Goal: Task Accomplishment & Management: Manage account settings

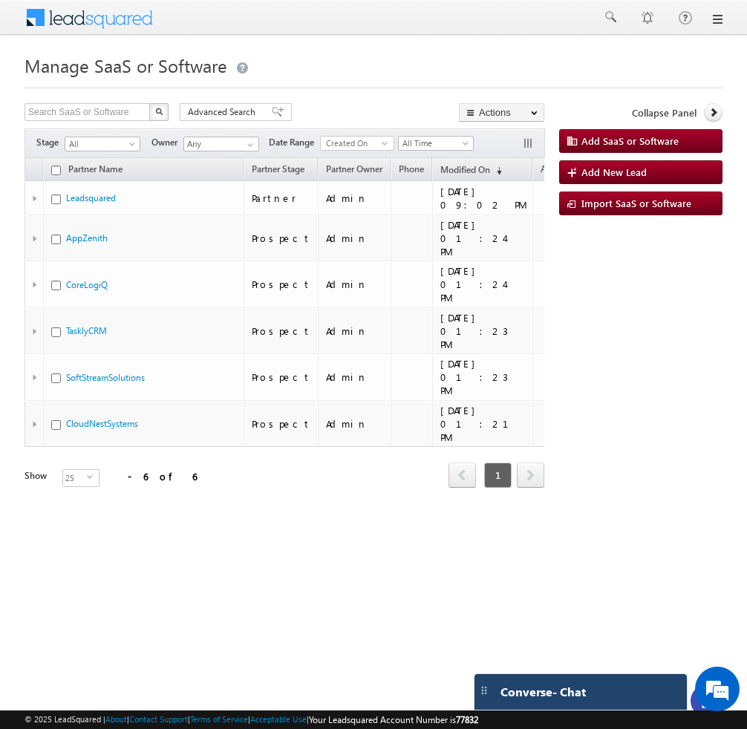
click at [513, 701] on div "Converse - Chat" at bounding box center [581, 692] width 212 height 36
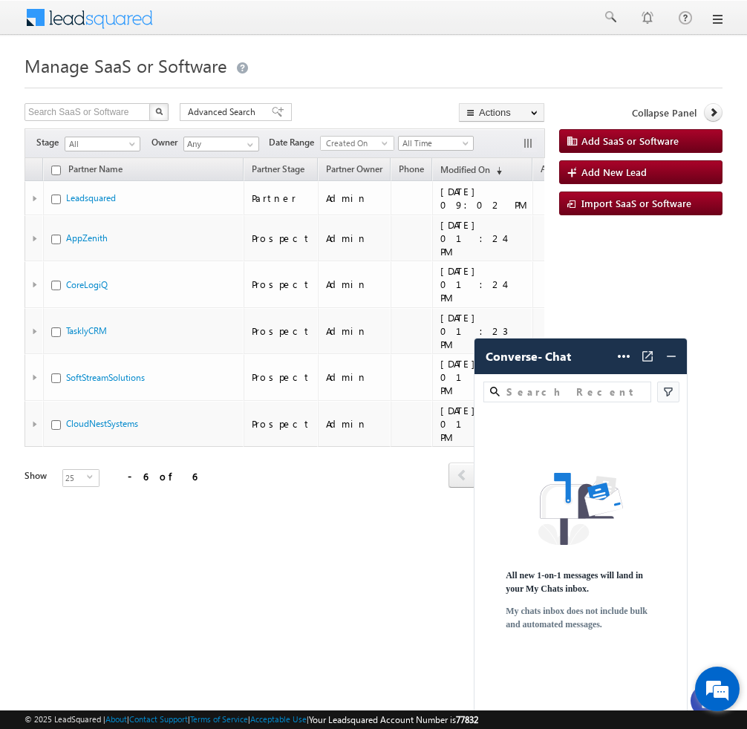
click at [719, 684] on em at bounding box center [717, 689] width 40 height 40
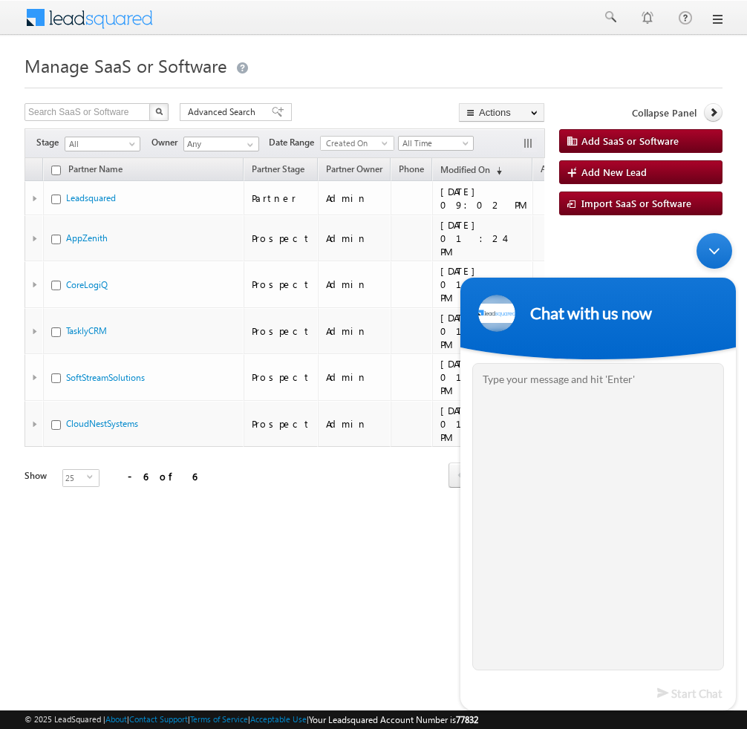
click at [712, 261] on div "Minimize live chat window" at bounding box center [715, 251] width 36 height 36
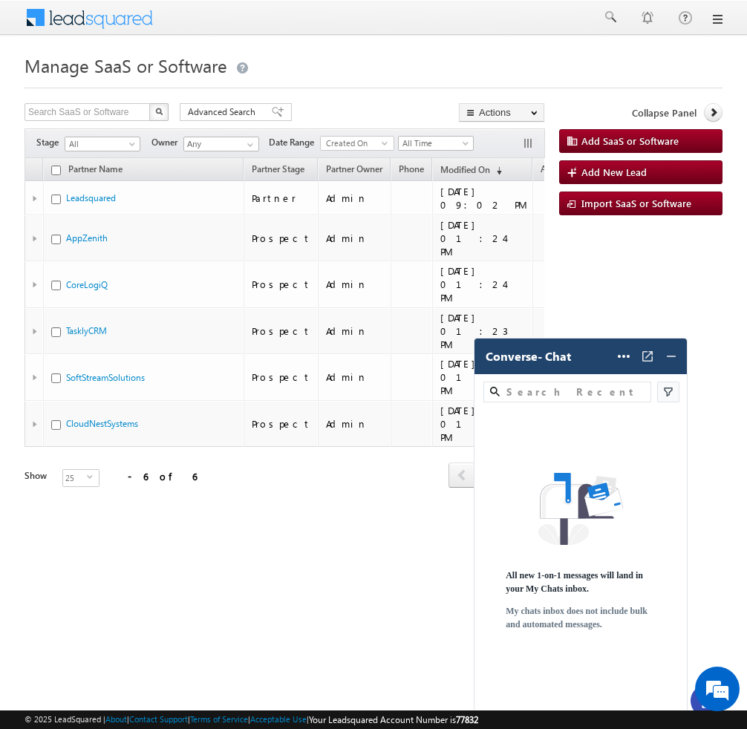
click at [535, 365] on div "Converse - Chat Help Settings" at bounding box center [581, 357] width 212 height 36
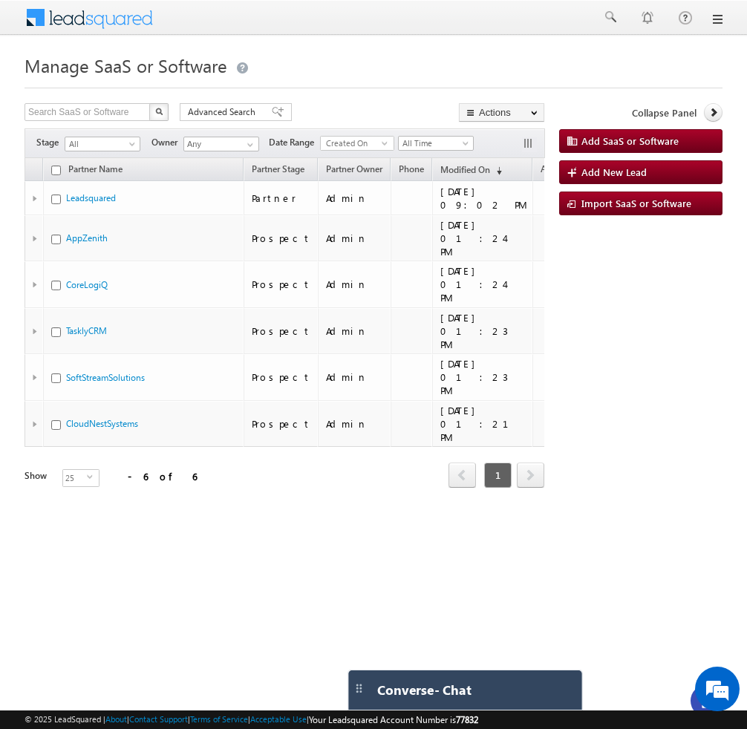
drag, startPoint x: 482, startPoint y: 694, endPoint x: 362, endPoint y: 538, distance: 196.4
click at [363, 537] on body "Menu Bhavya Bhavy a@bea con.l i" at bounding box center [373, 305] width 747 height 611
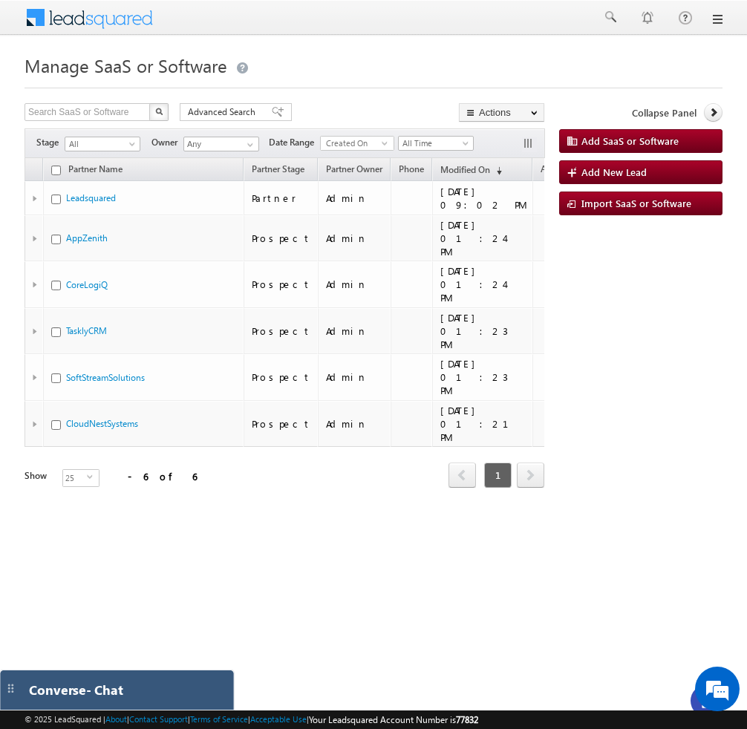
drag, startPoint x: 67, startPoint y: 688, endPoint x: 6, endPoint y: 686, distance: 60.9
click at [6, 686] on img at bounding box center [10, 688] width 13 height 13
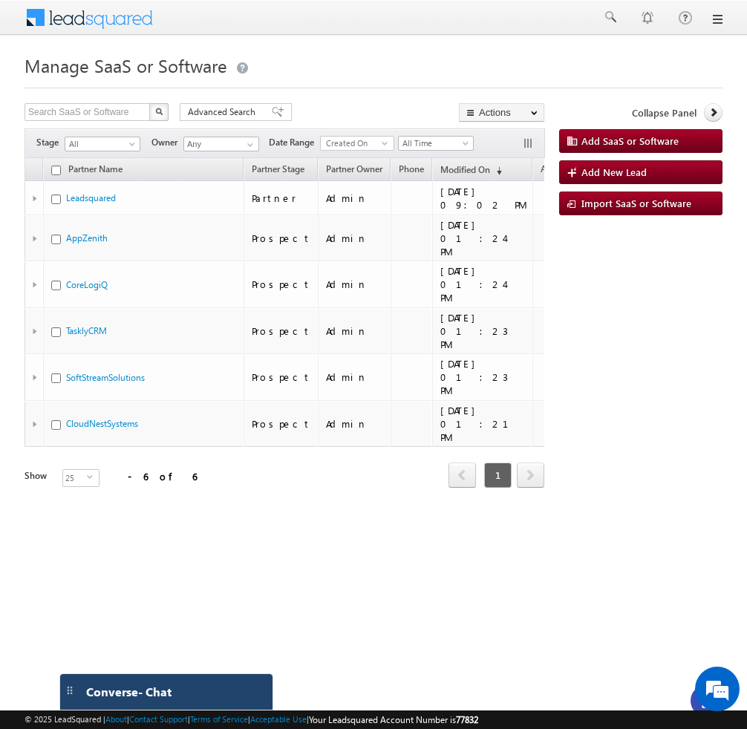
click at [201, 709] on div "Converse - Chat" at bounding box center [166, 692] width 212 height 36
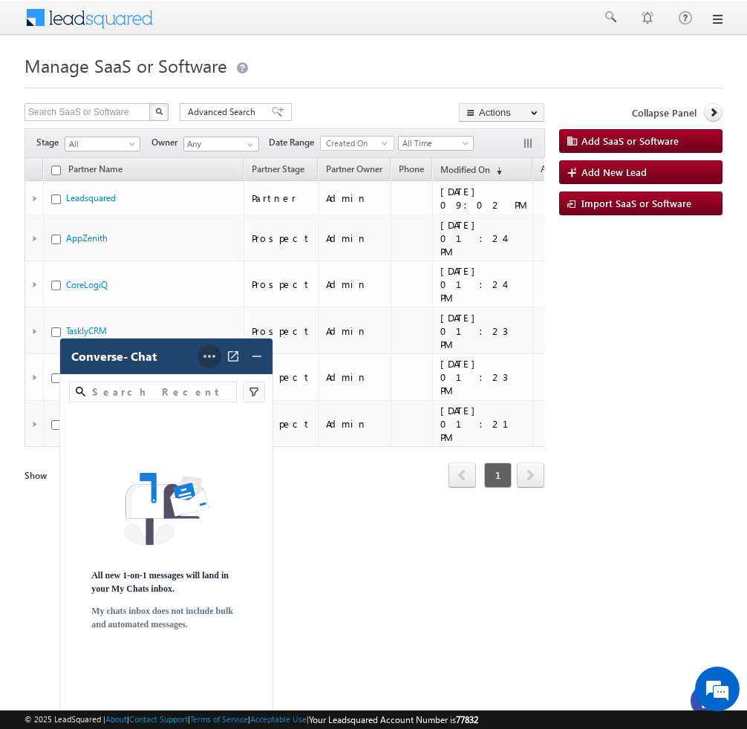
click at [213, 358] on icon at bounding box center [210, 357] width 18 height 18
click at [189, 385] on div "Help" at bounding box center [179, 383] width 83 height 24
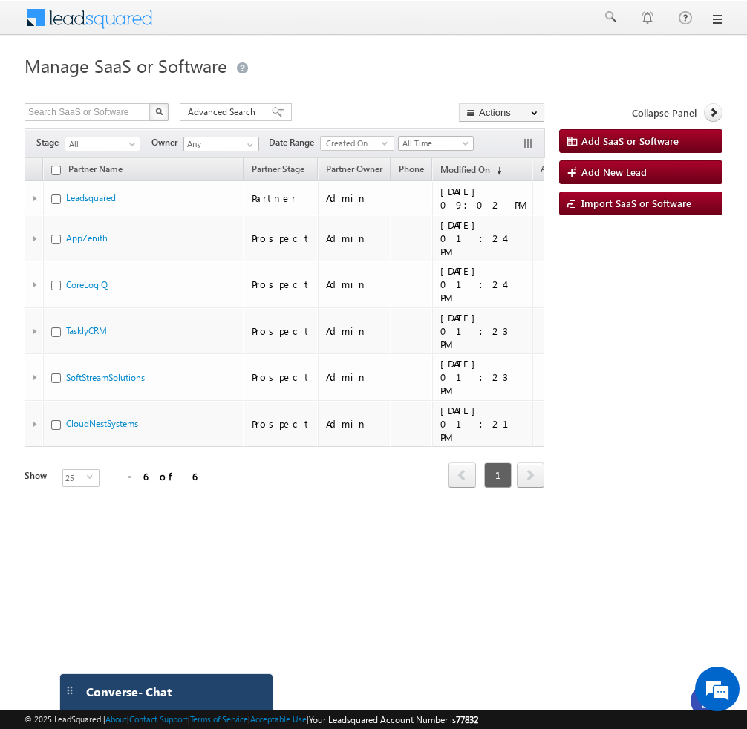
click at [215, 696] on div "Converse - Chat" at bounding box center [151, 692] width 145 height 13
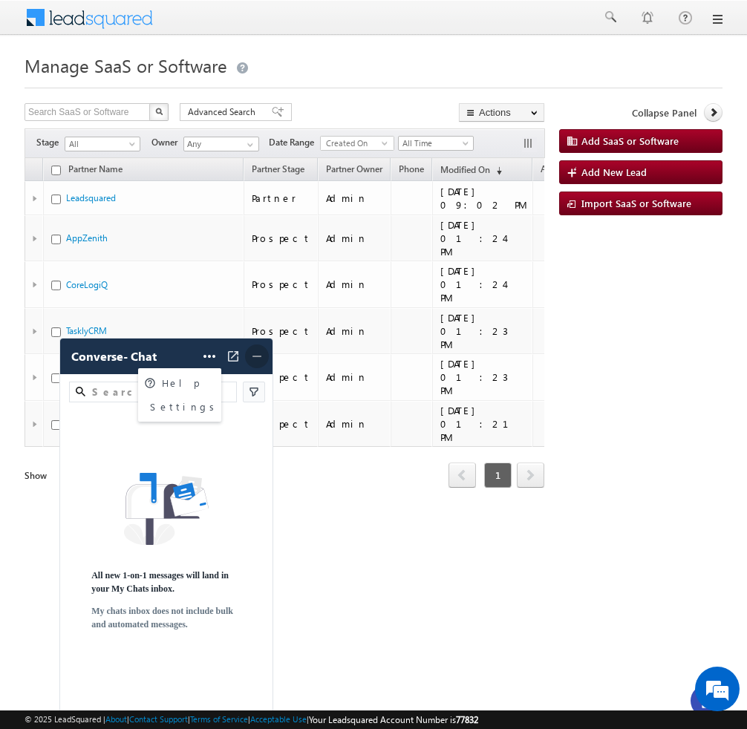
click at [257, 359] on img at bounding box center [257, 356] width 15 height 15
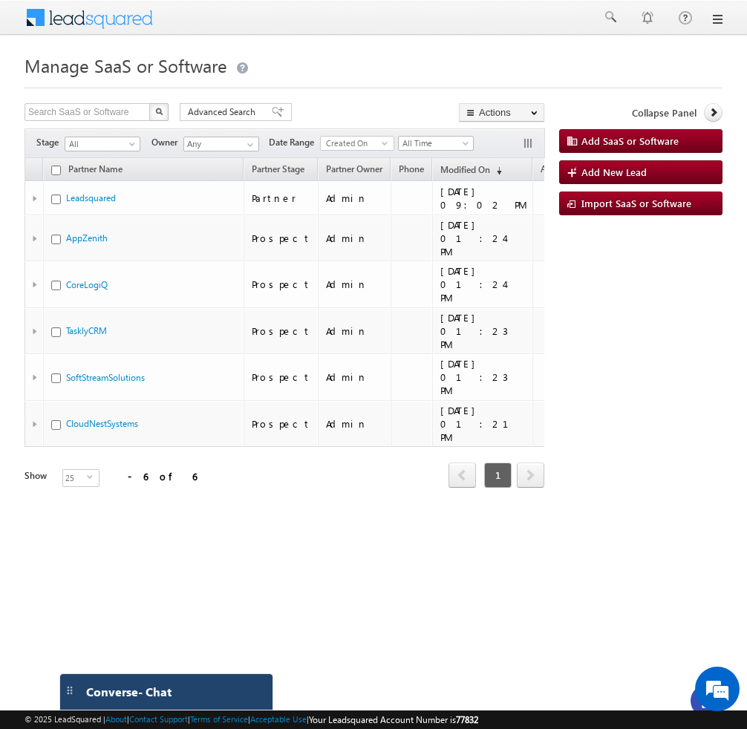
click at [192, 705] on div "Converse - Chat" at bounding box center [166, 692] width 212 height 36
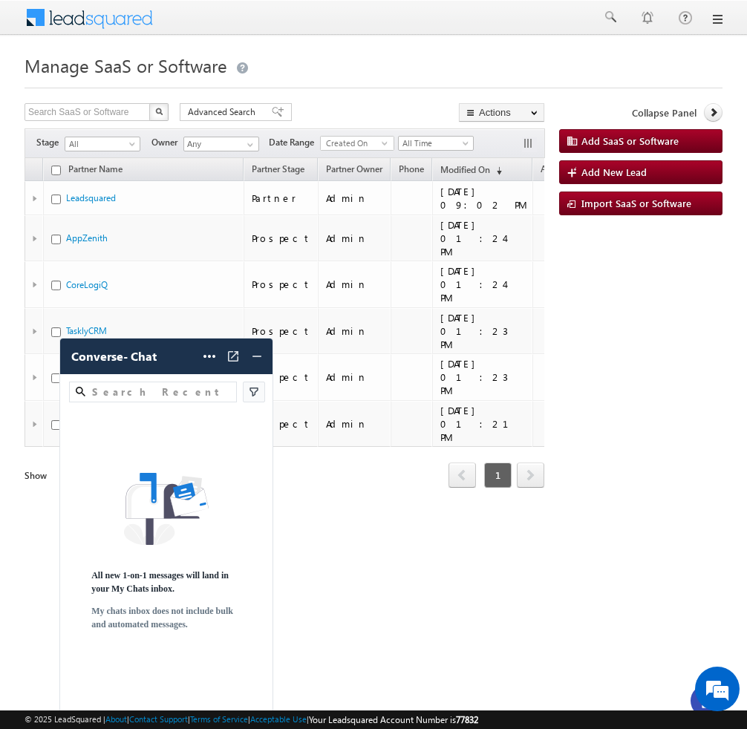
click at [252, 397] on img at bounding box center [254, 392] width 15 height 15
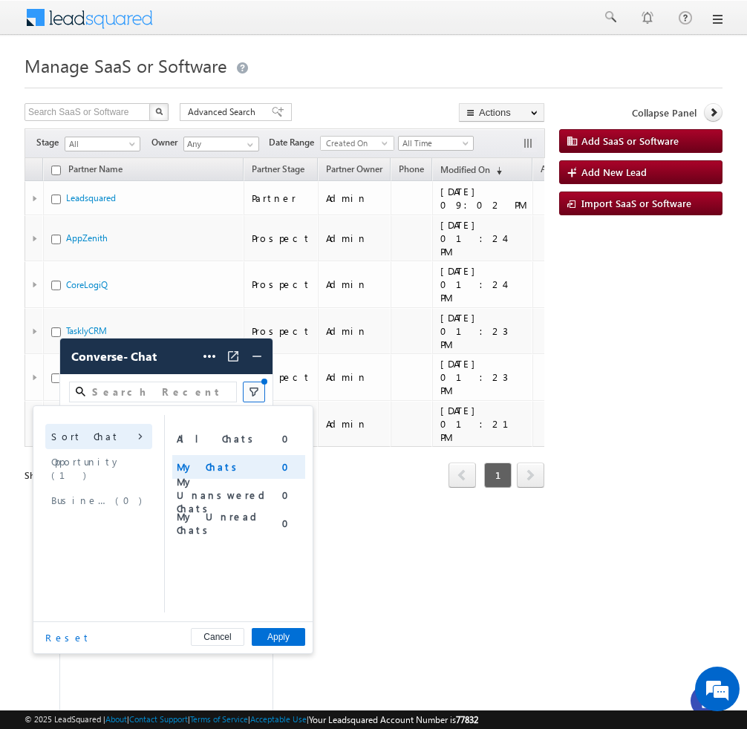
click at [98, 462] on span "Opportunity ( 1 )" at bounding box center [98, 468] width 95 height 27
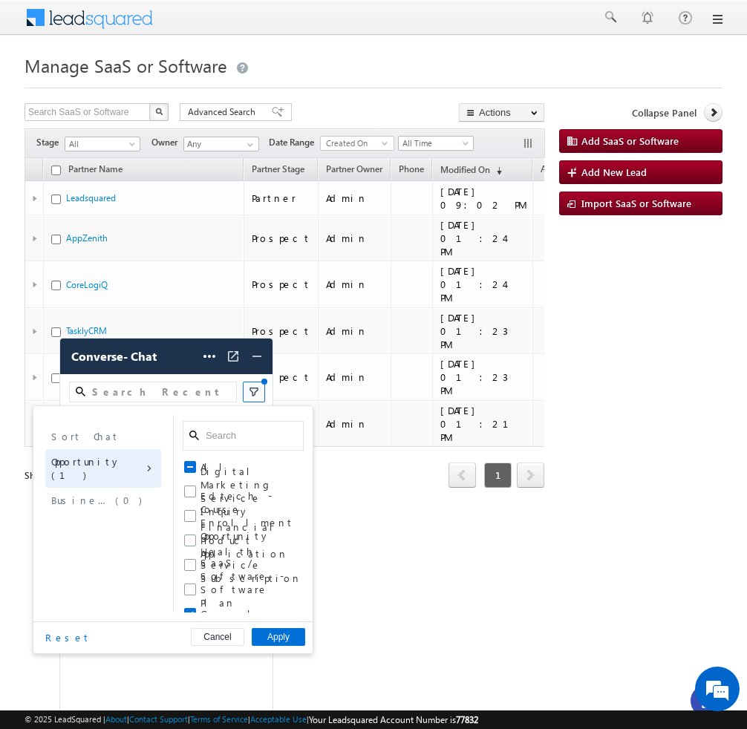
click at [99, 494] on span "Business Number" at bounding box center [82, 500] width 62 height 13
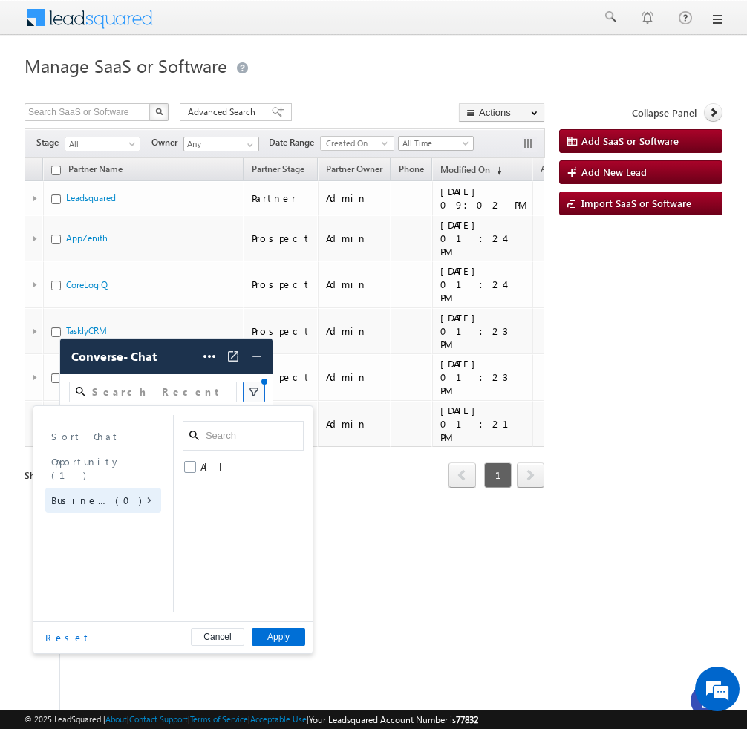
click at [102, 463] on span "Opportunity ( 1 )" at bounding box center [103, 468] width 104 height 27
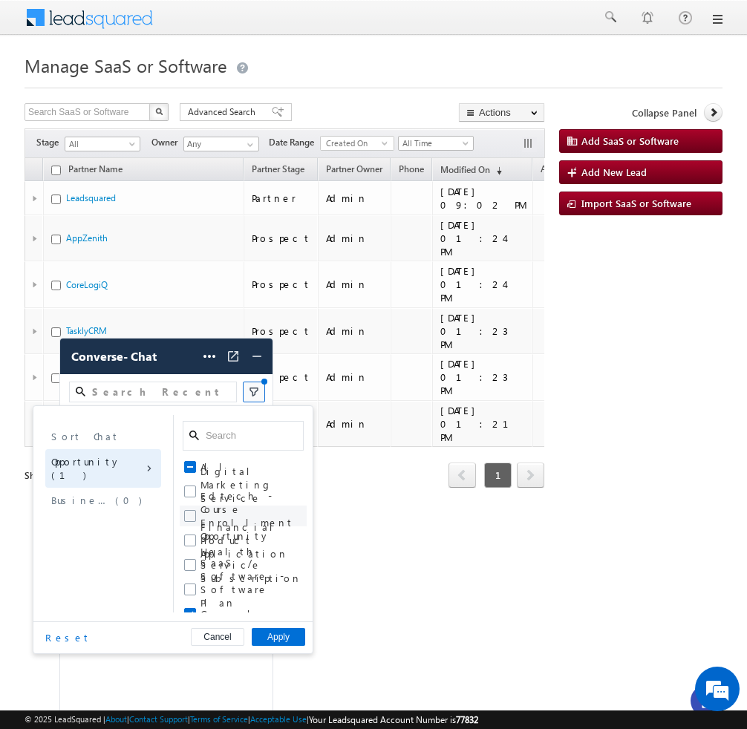
scroll to position [15, 0]
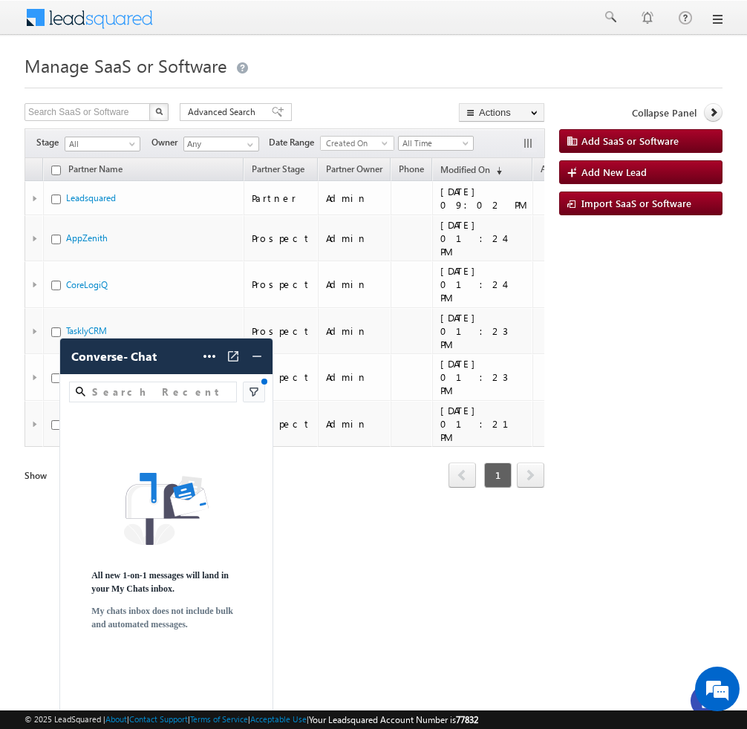
click at [422, 558] on html "Menu Bhavya Bhavy a@bea con.l i" at bounding box center [373, 305] width 747 height 611
click at [250, 361] on img at bounding box center [257, 356] width 15 height 15
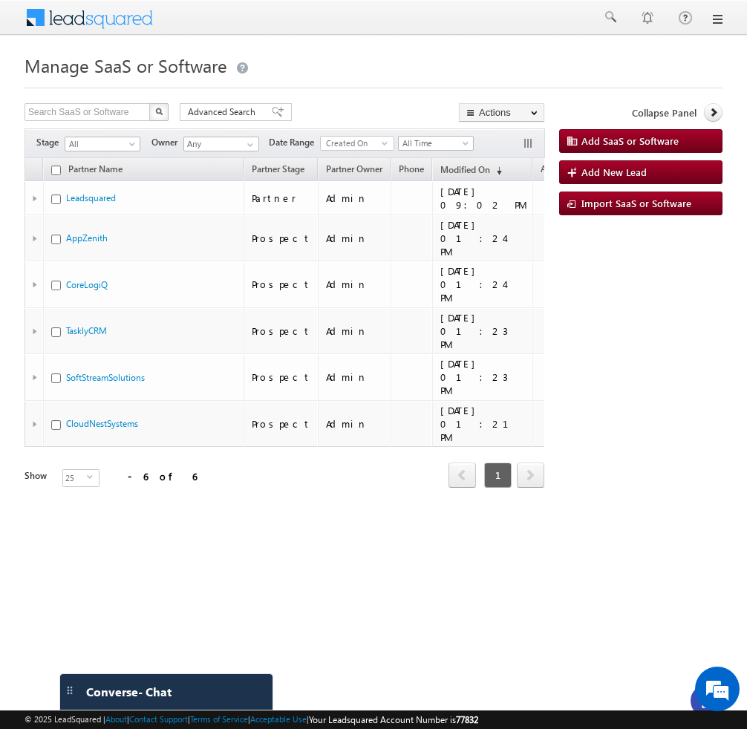
click at [432, 524] on body "Menu Bhavya Bhavy a@bea con.l i" at bounding box center [373, 305] width 747 height 611
click at [88, 18] on span at bounding box center [99, 16] width 108 height 26
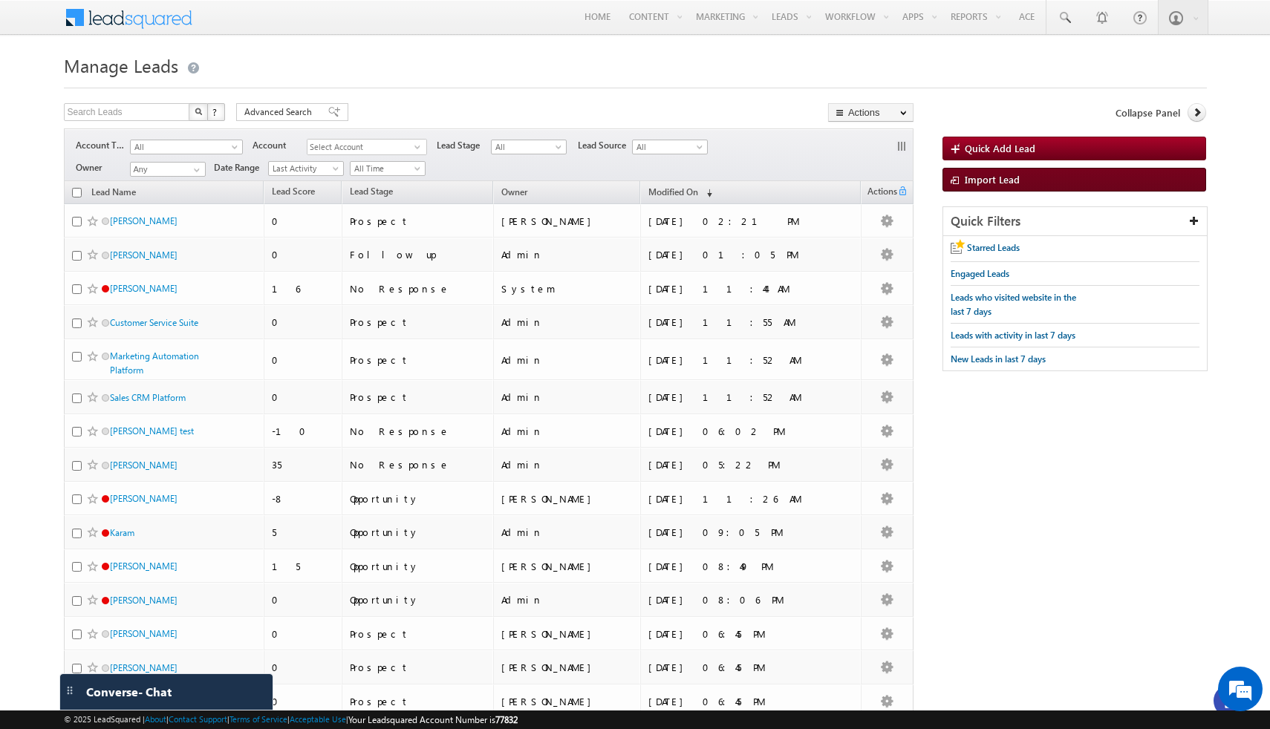
click at [746, 177] on span "Import Lead" at bounding box center [992, 179] width 55 height 13
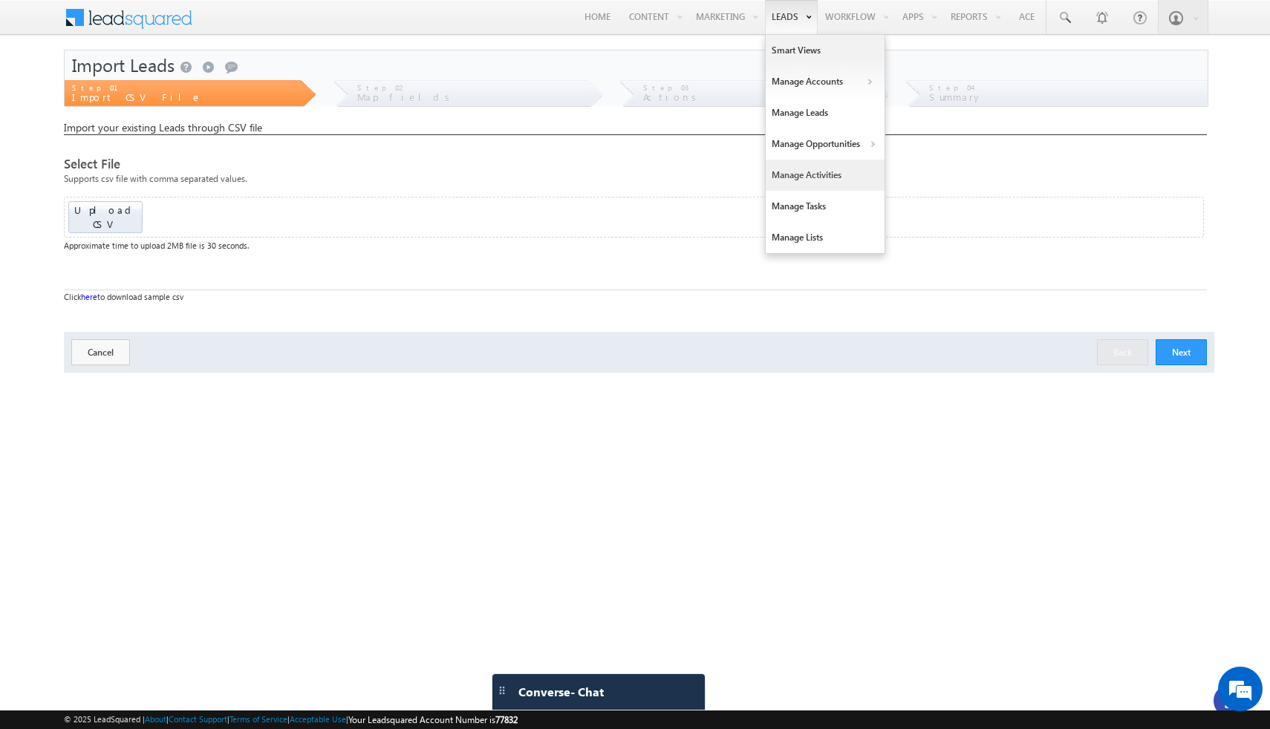
click at [792, 178] on link "Manage Activities" at bounding box center [825, 175] width 119 height 31
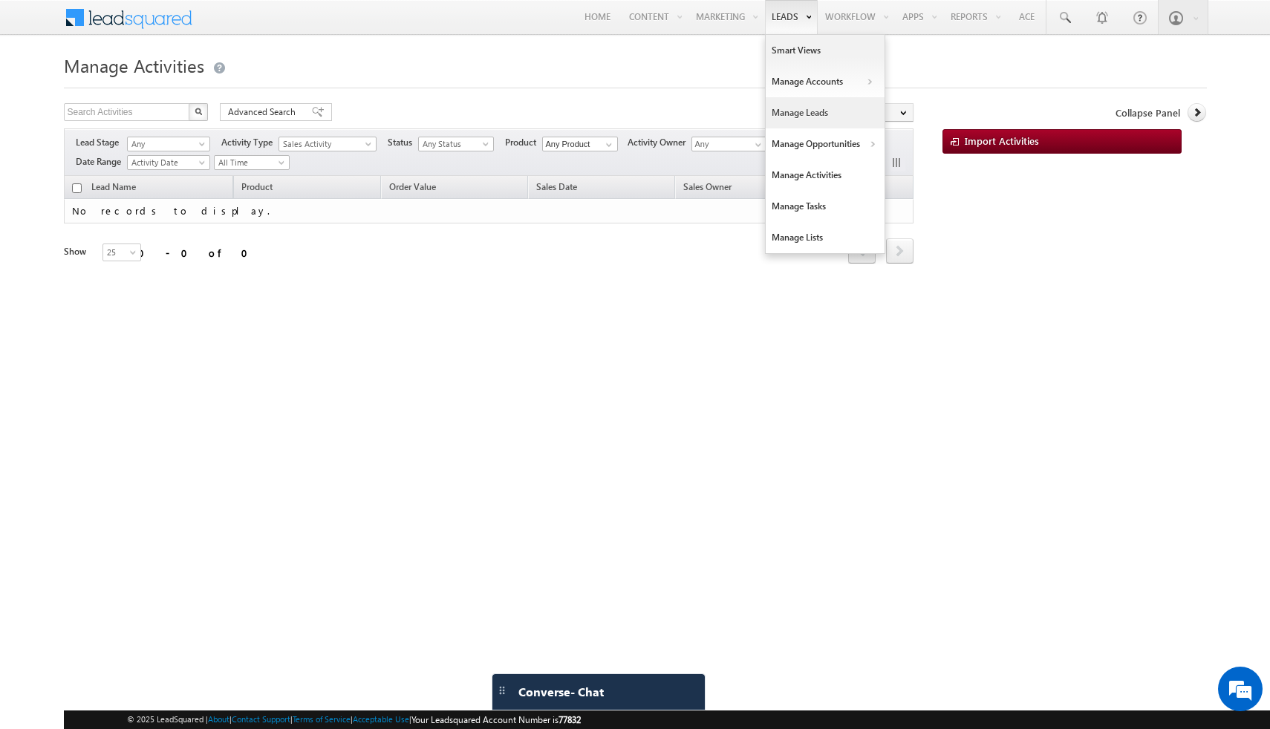
click at [775, 112] on link "Manage Leads" at bounding box center [825, 112] width 119 height 31
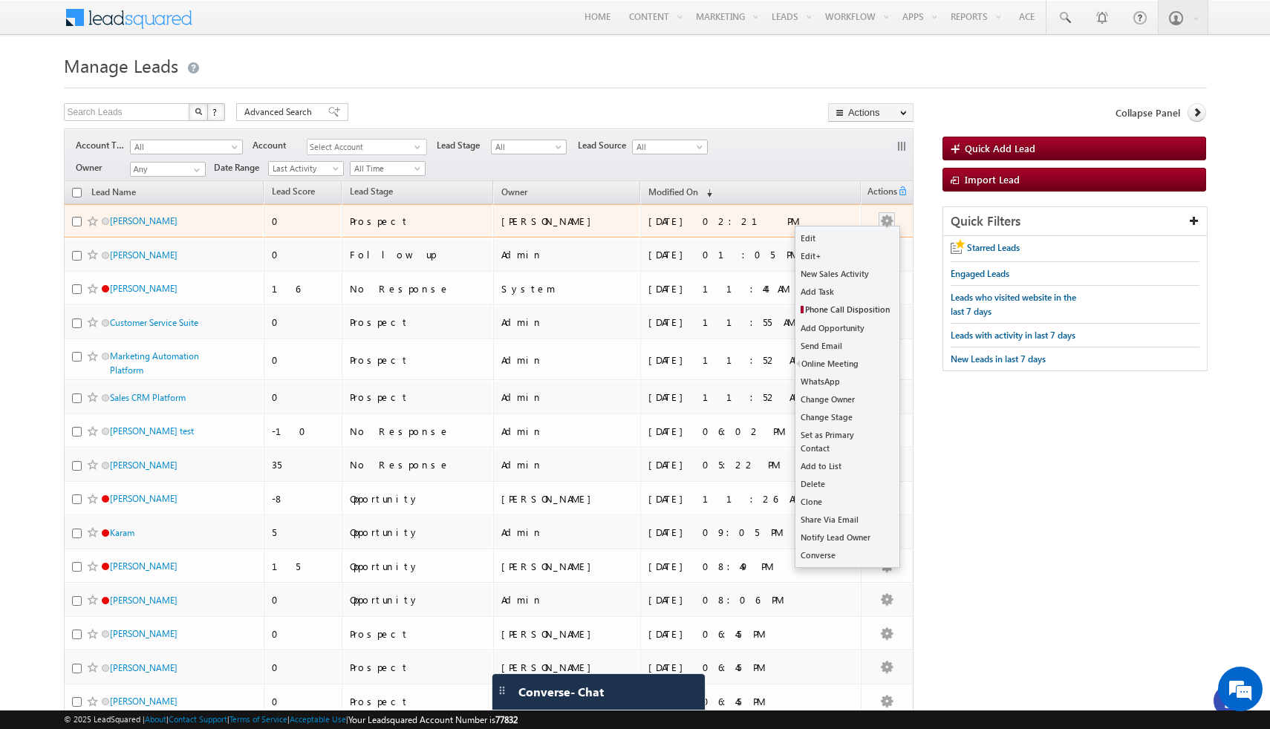
click at [884, 227] on button "button" at bounding box center [886, 221] width 15 height 15
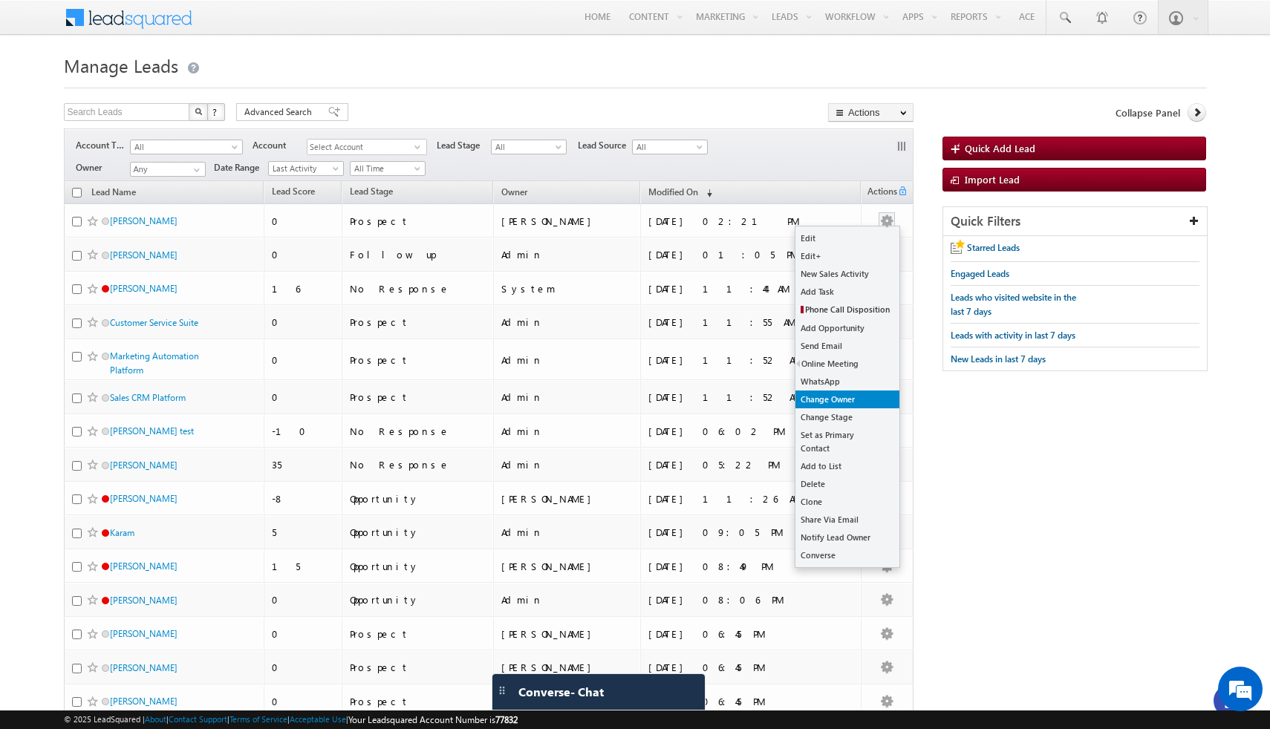
click at [827, 402] on link "Change Owner" at bounding box center [847, 400] width 104 height 18
checkbox input "true"
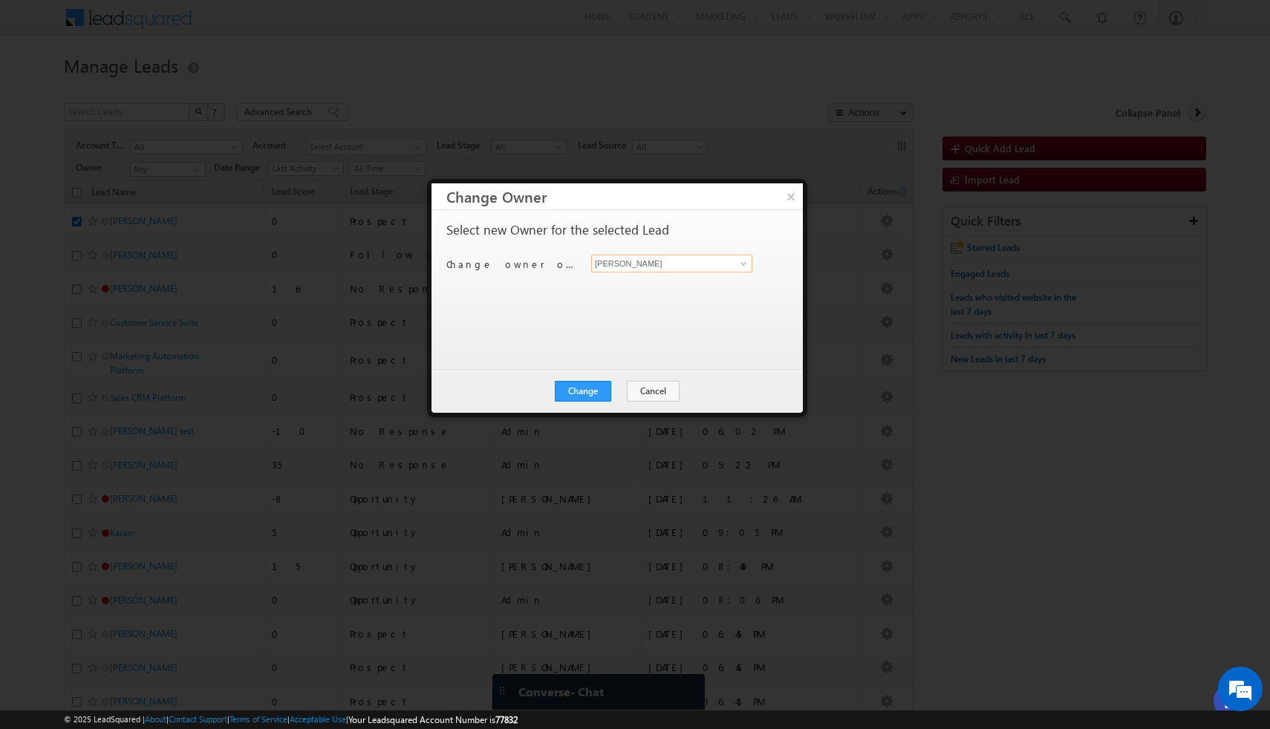
click at [694, 270] on input "[PERSON_NAME]" at bounding box center [671, 264] width 161 height 18
click at [741, 270] on link at bounding box center [741, 263] width 19 height 15
click at [746, 265] on span at bounding box center [743, 264] width 12 height 12
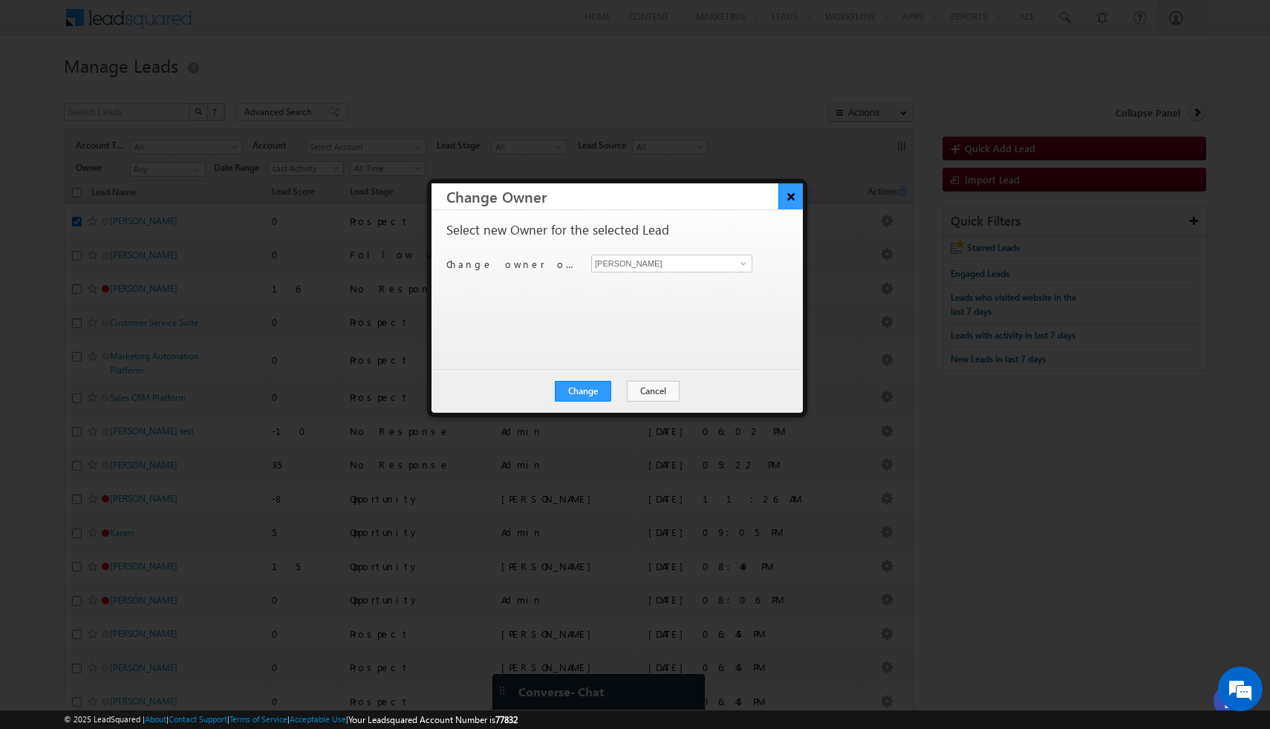
click at [790, 201] on button "×" at bounding box center [790, 196] width 25 height 26
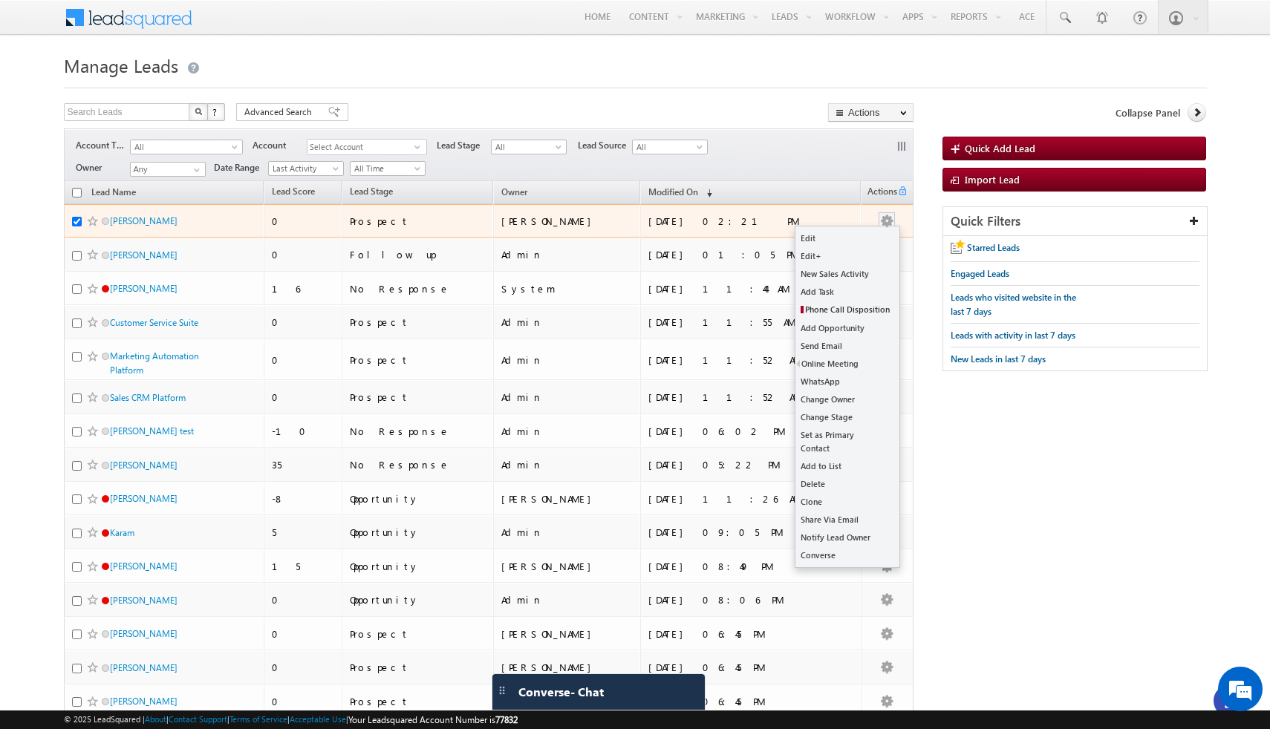
click at [881, 218] on button "button" at bounding box center [886, 221] width 15 height 15
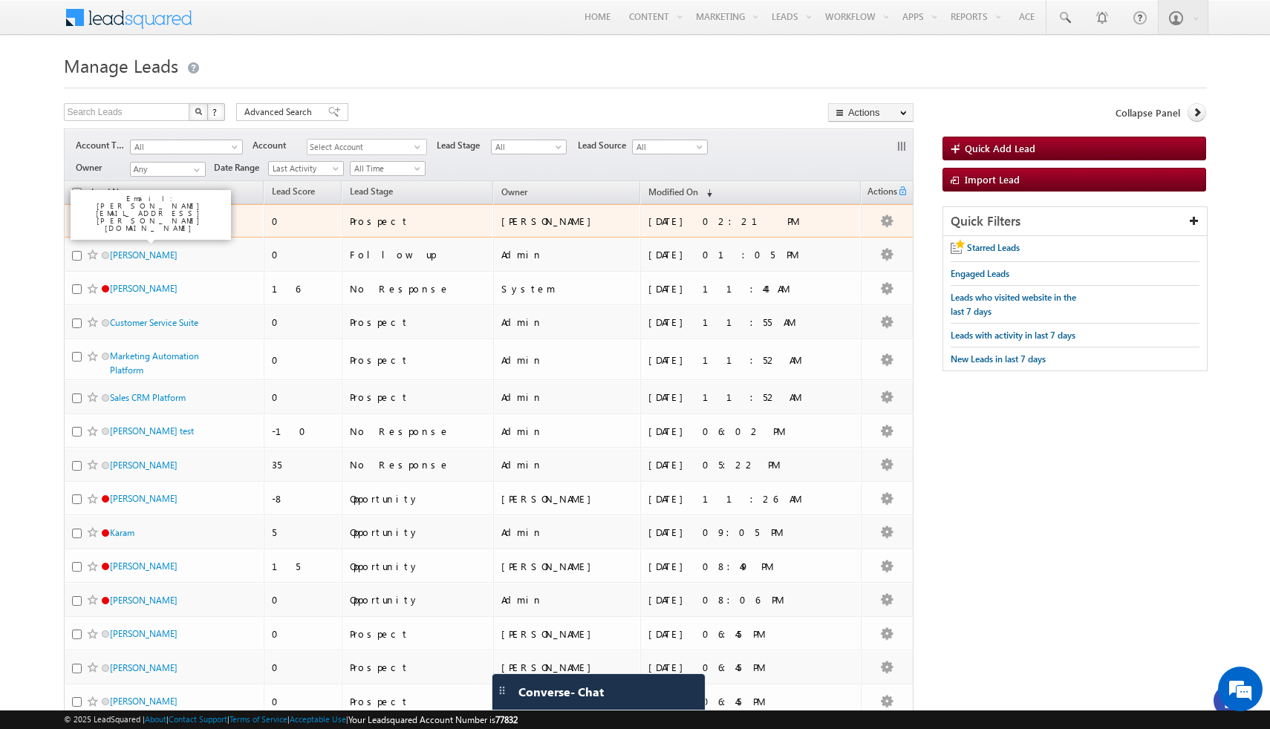
click at [140, 223] on link "John Smith" at bounding box center [144, 220] width 68 height 11
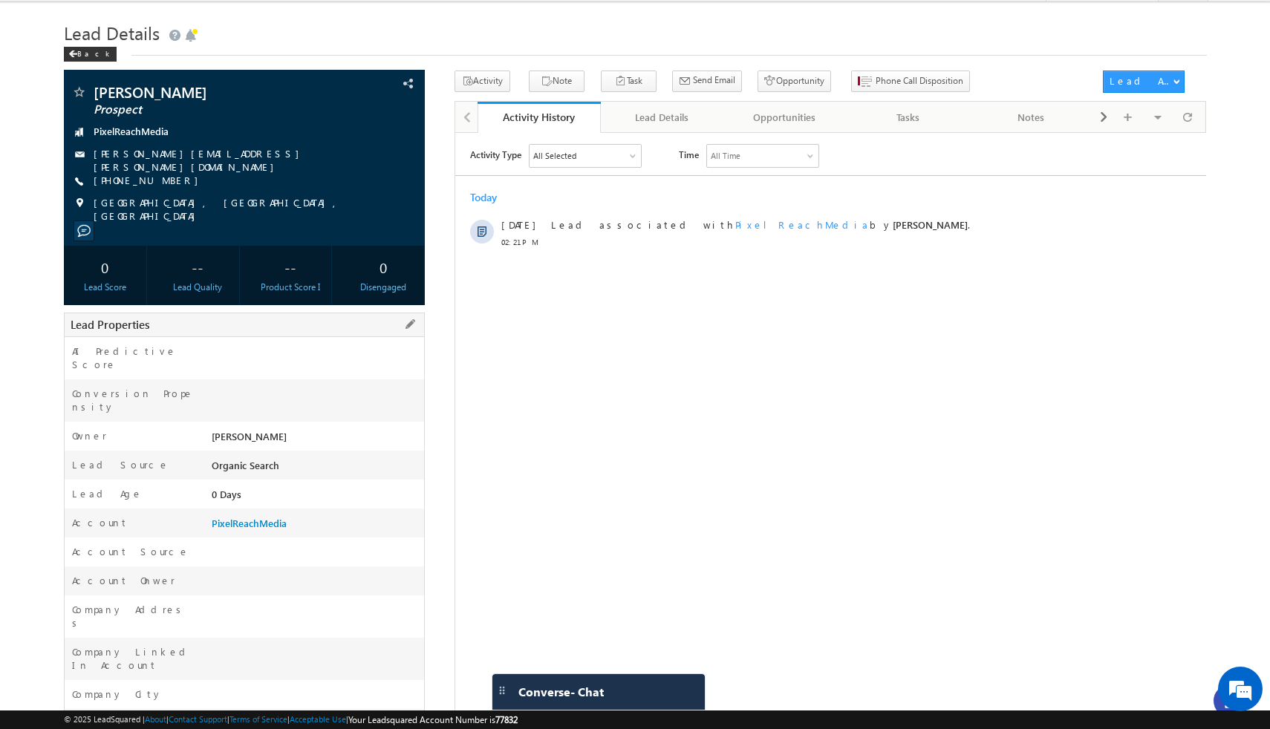
scroll to position [27, 0]
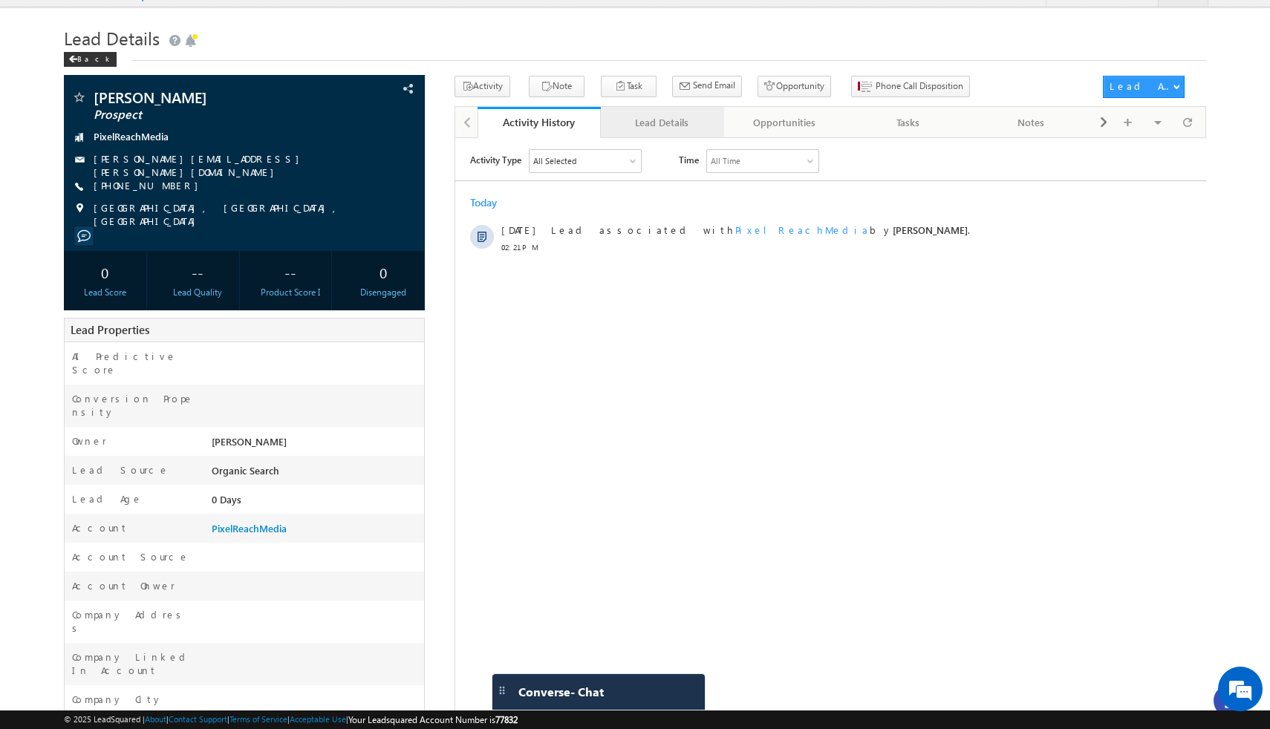
click at [680, 128] on div "Lead Details" at bounding box center [662, 123] width 98 height 18
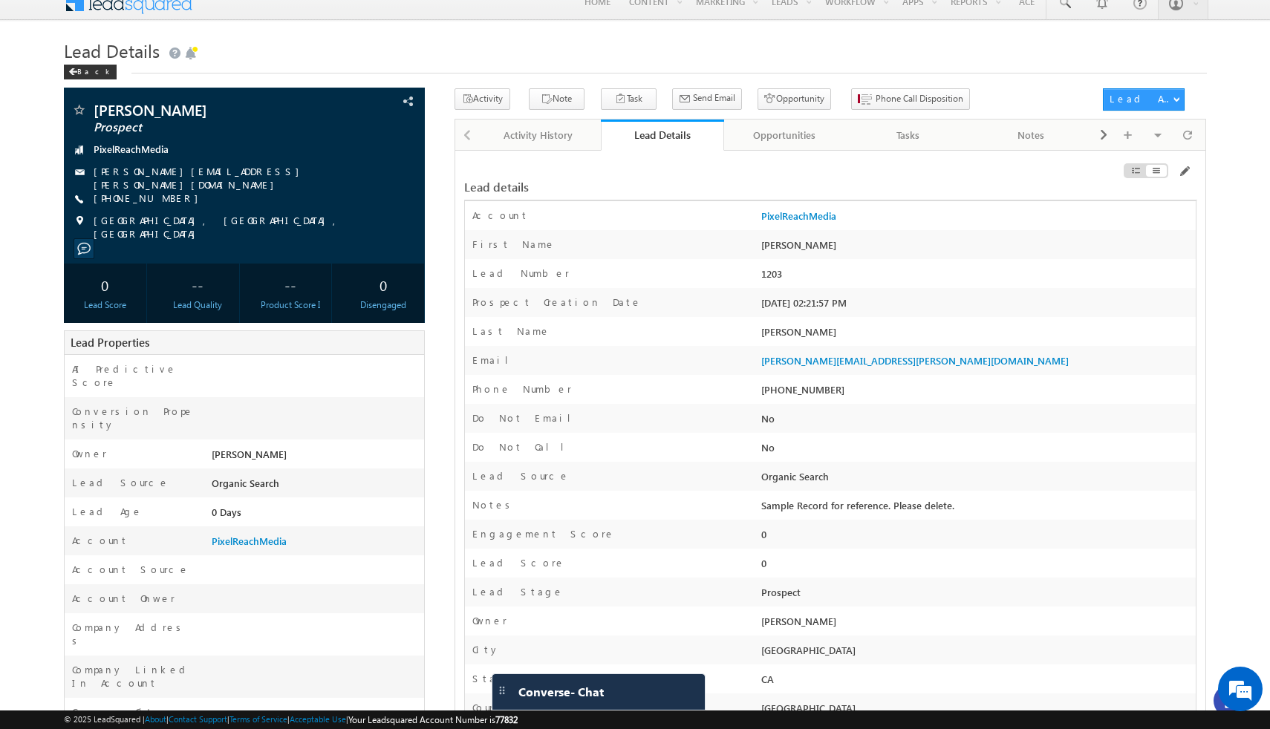
scroll to position [0, 0]
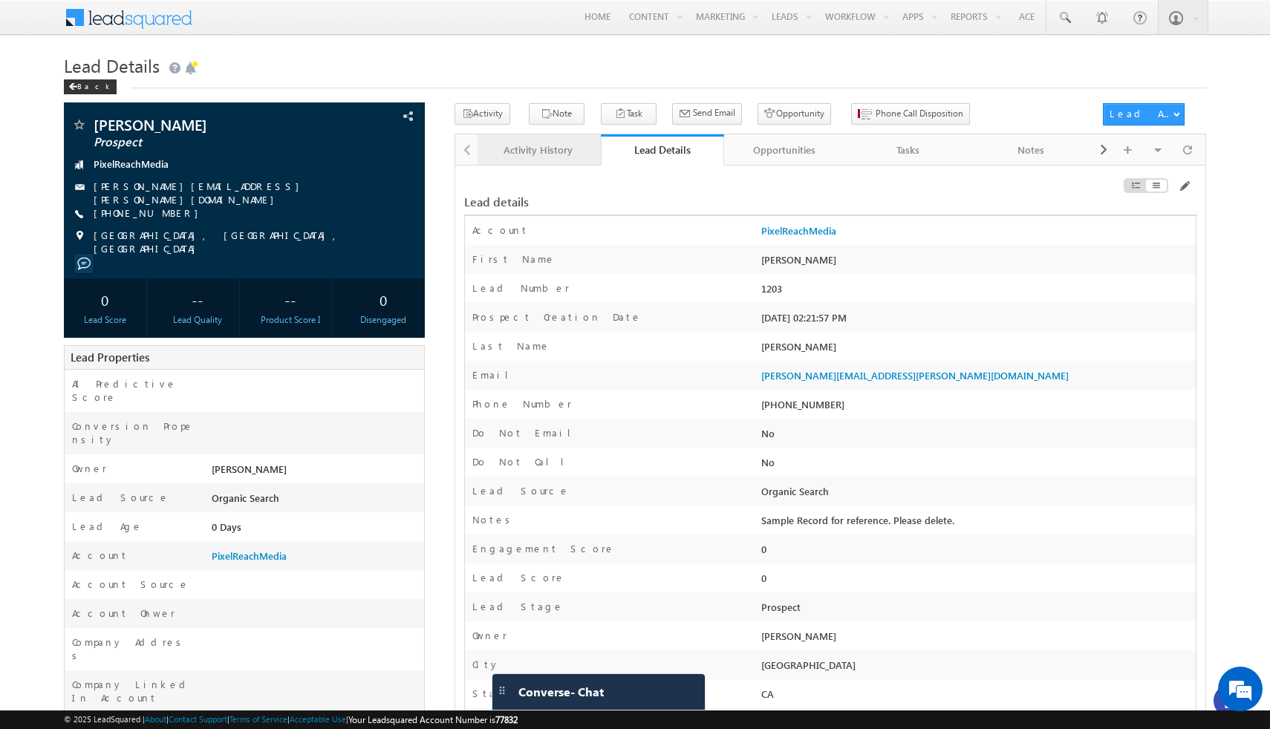
click at [559, 149] on div "Activity History" at bounding box center [538, 150] width 98 height 18
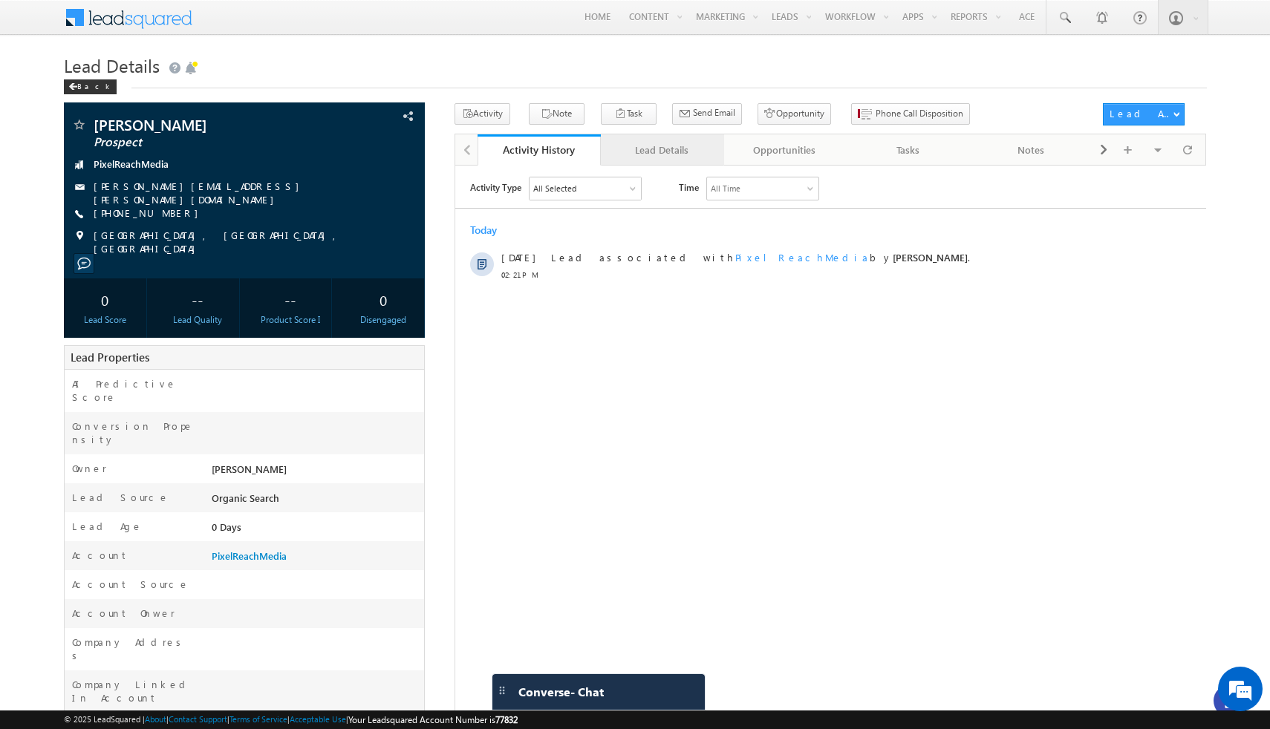
click at [656, 154] on div "Lead Details" at bounding box center [662, 150] width 98 height 18
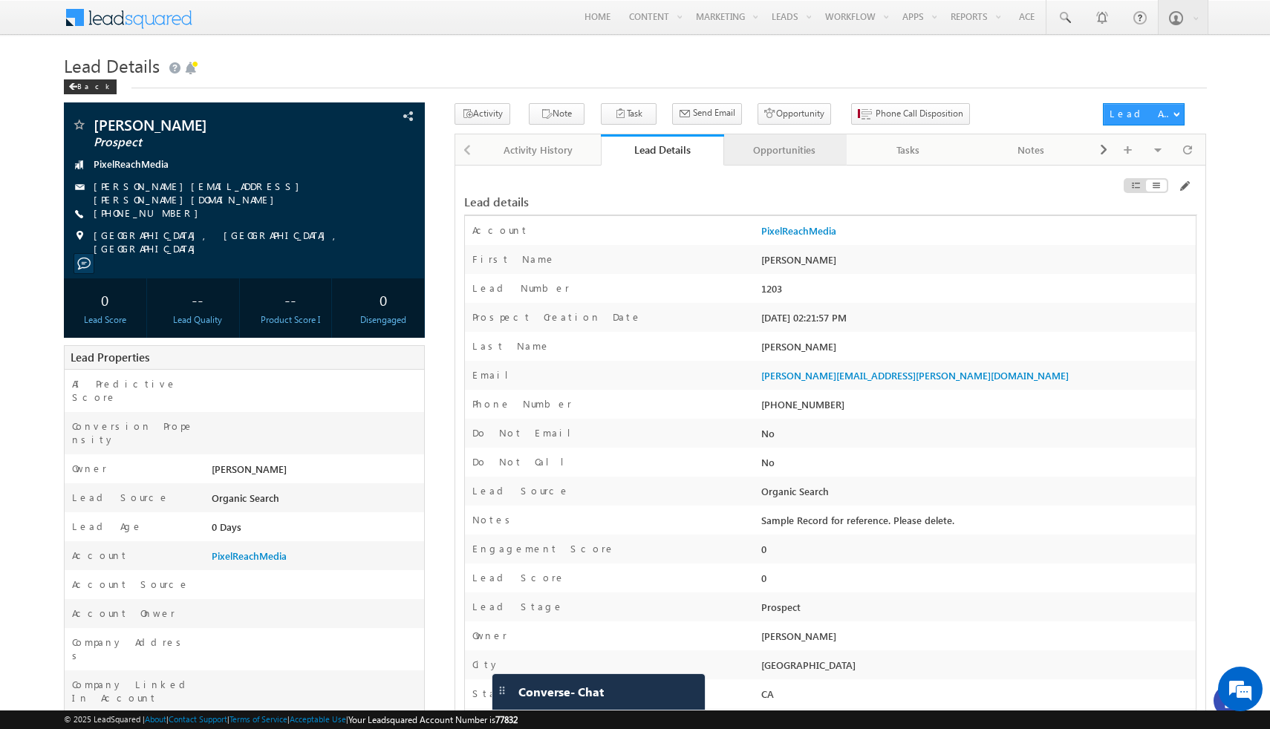
click at [771, 147] on div "Opportunities" at bounding box center [785, 150] width 98 height 18
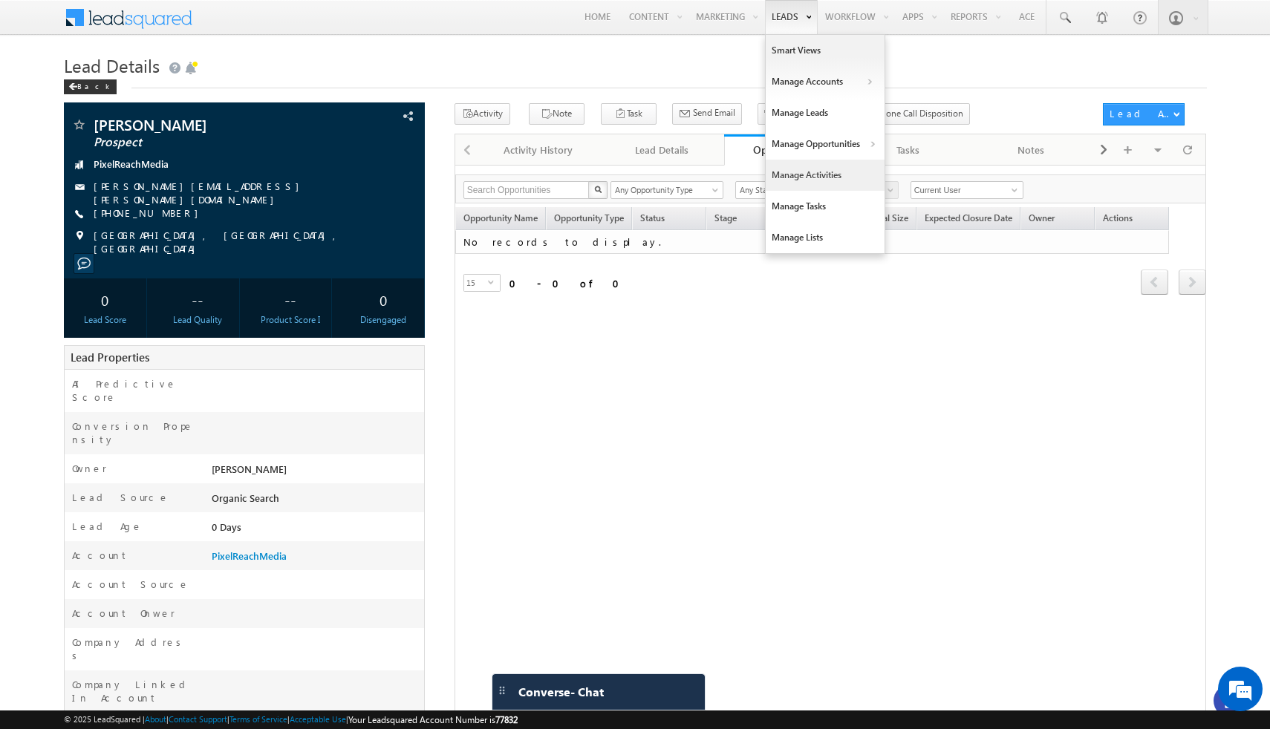
click at [796, 174] on link "Manage Activities" at bounding box center [825, 175] width 119 height 31
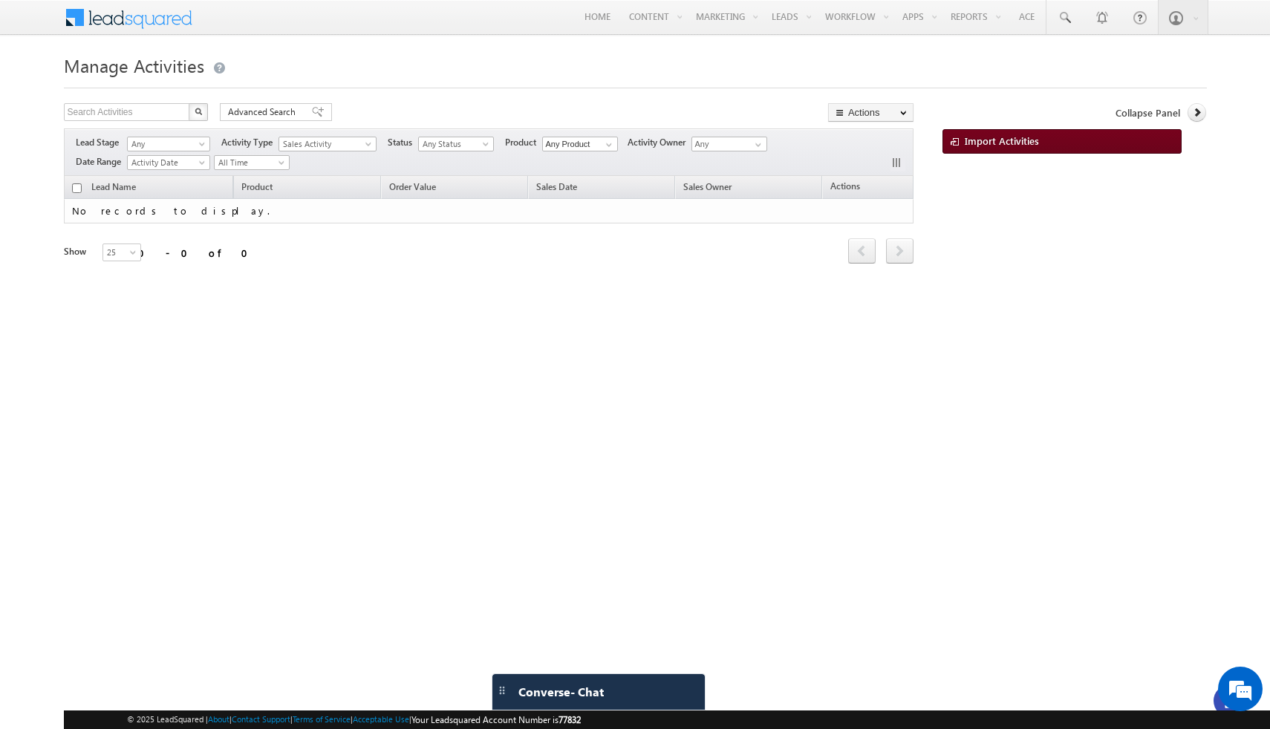
click at [1006, 144] on span "Import Activities" at bounding box center [1002, 140] width 74 height 13
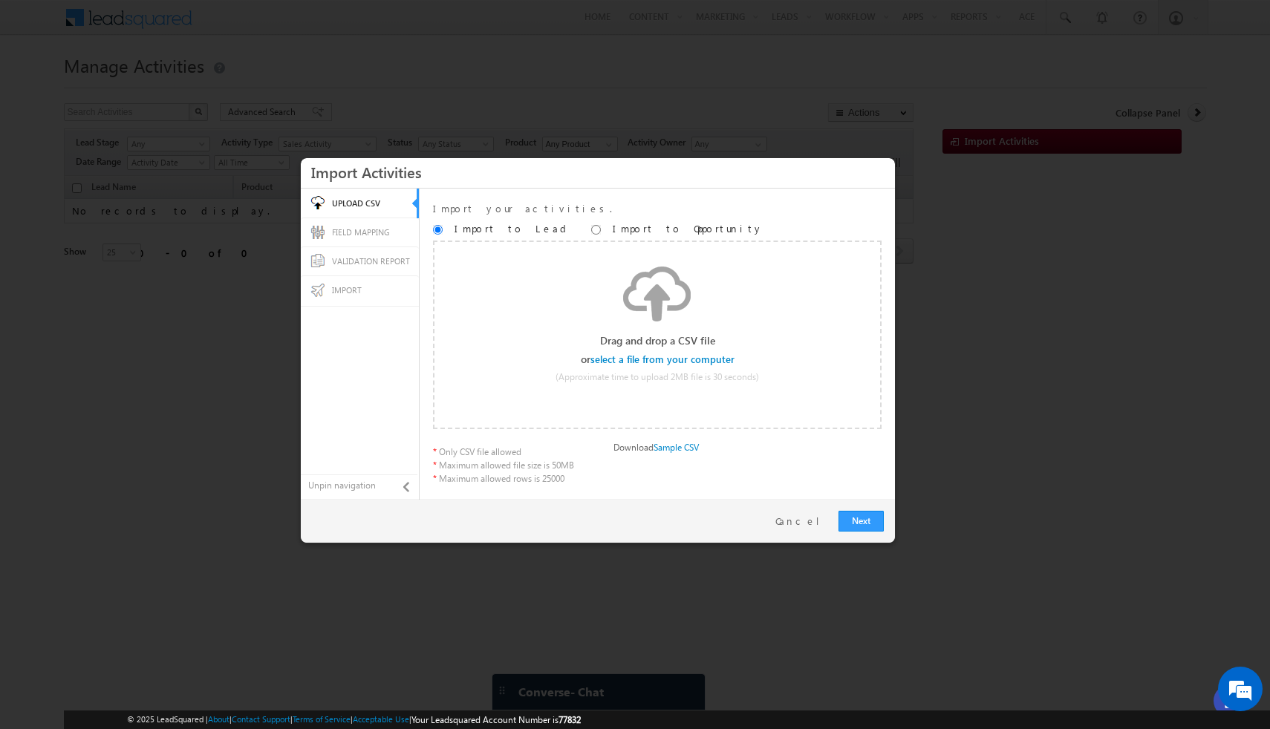
click at [367, 237] on span "FIELD MAPPING" at bounding box center [361, 232] width 58 height 10
click at [367, 266] on span "VALIDATION REPORT" at bounding box center [371, 261] width 78 height 10
click at [370, 296] on link "IMPORT" at bounding box center [360, 291] width 118 height 30
click at [813, 524] on link "Cancel" at bounding box center [803, 521] width 56 height 13
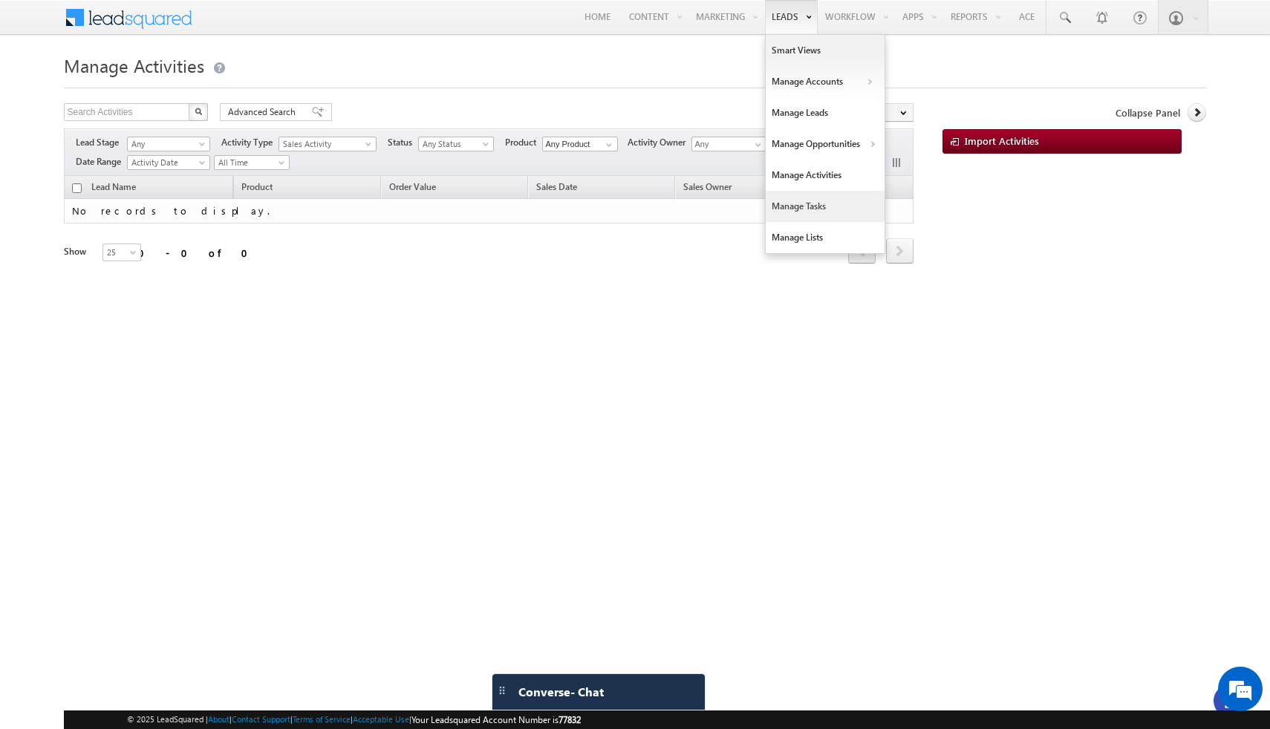
click at [803, 203] on link "Manage Tasks" at bounding box center [825, 206] width 119 height 31
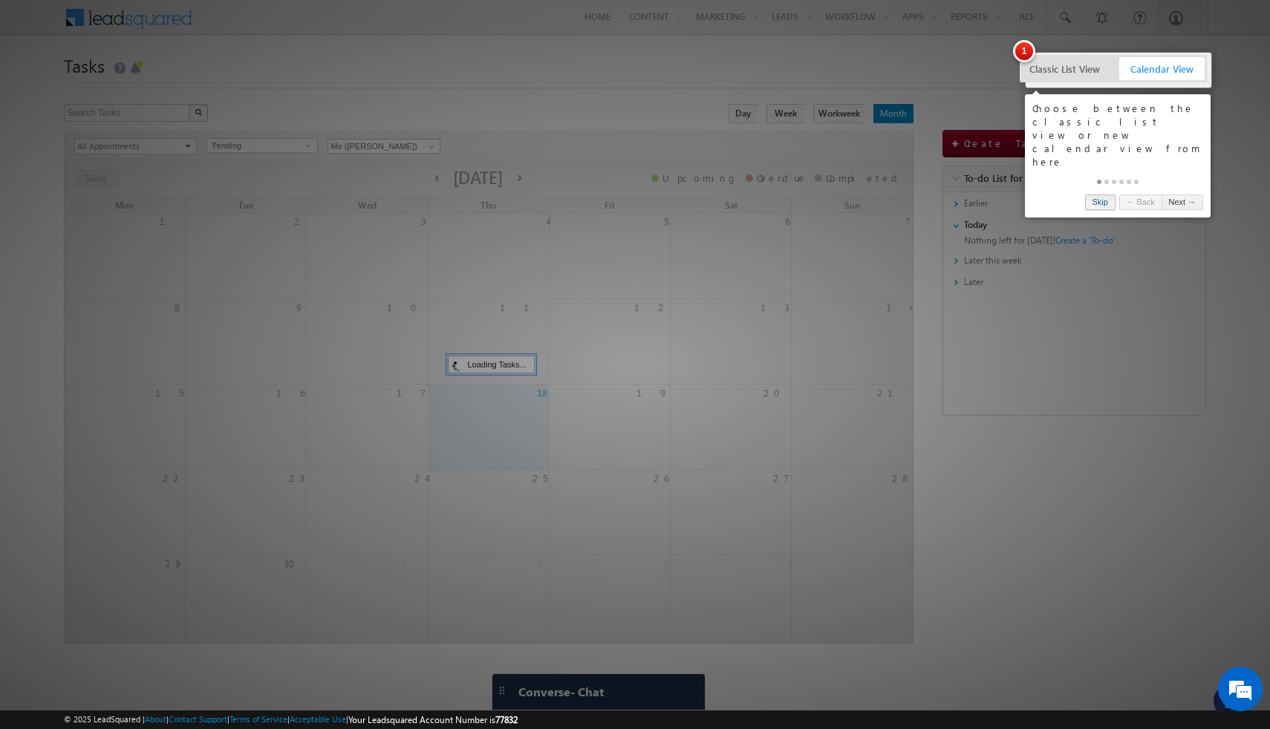
click at [1107, 195] on link "Skip" at bounding box center [1100, 203] width 30 height 16
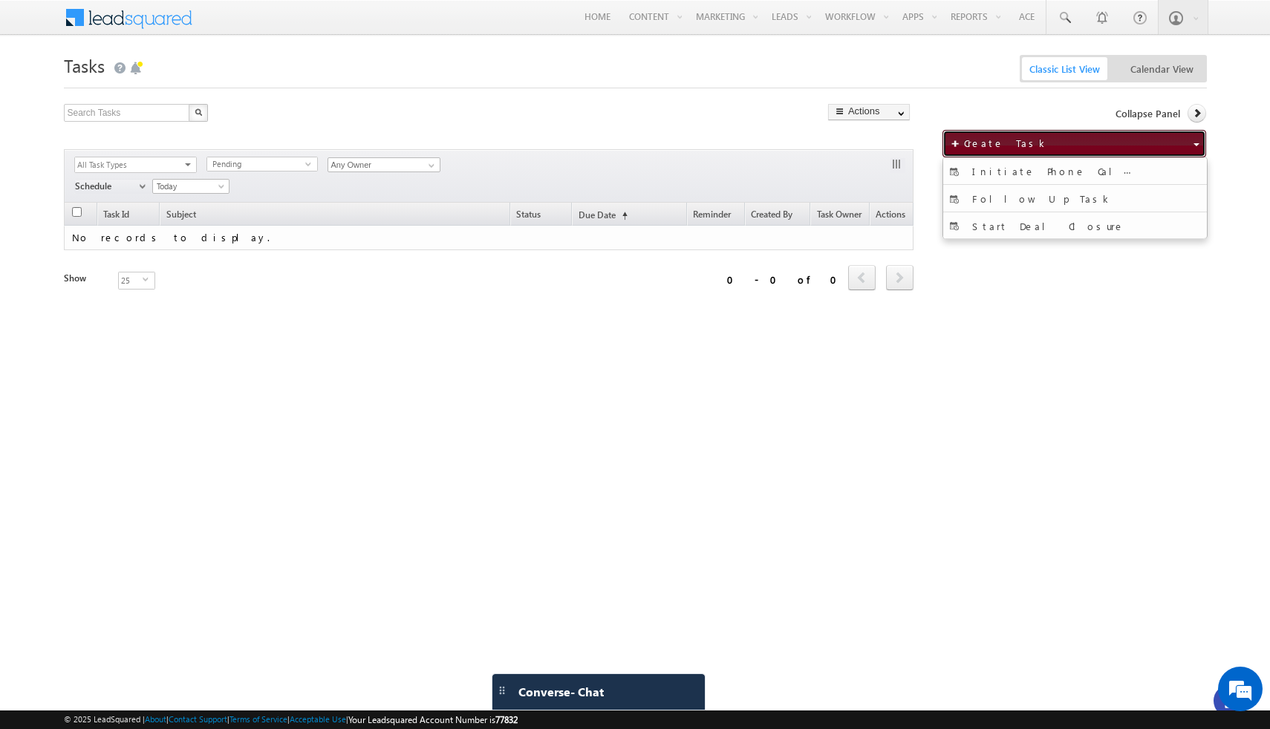
click at [983, 140] on span "Create Task" at bounding box center [1006, 143] width 85 height 13
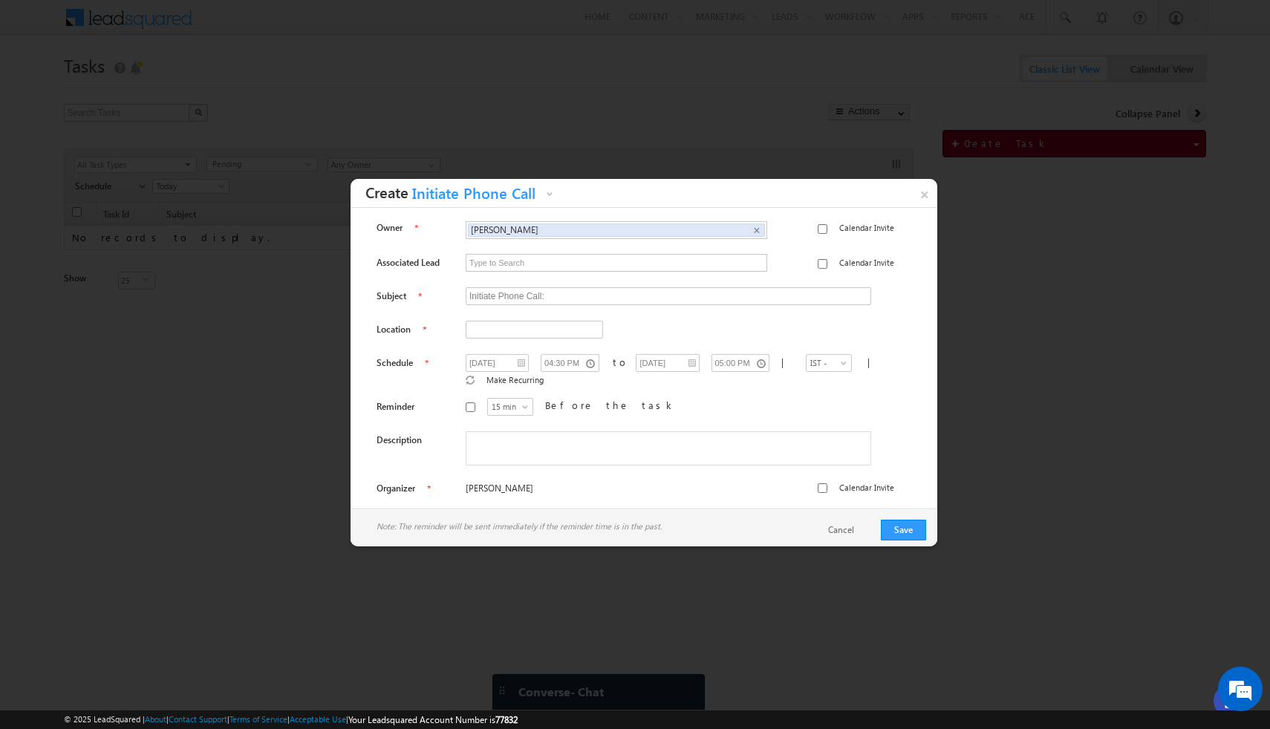
click at [549, 198] on link "Initiate Phone Call" at bounding box center [482, 195] width 149 height 23
click at [487, 249] on link "Follow Up Task" at bounding box center [490, 248] width 134 height 13
click at [542, 186] on span "Follow Up Task" at bounding box center [475, 197] width 134 height 23
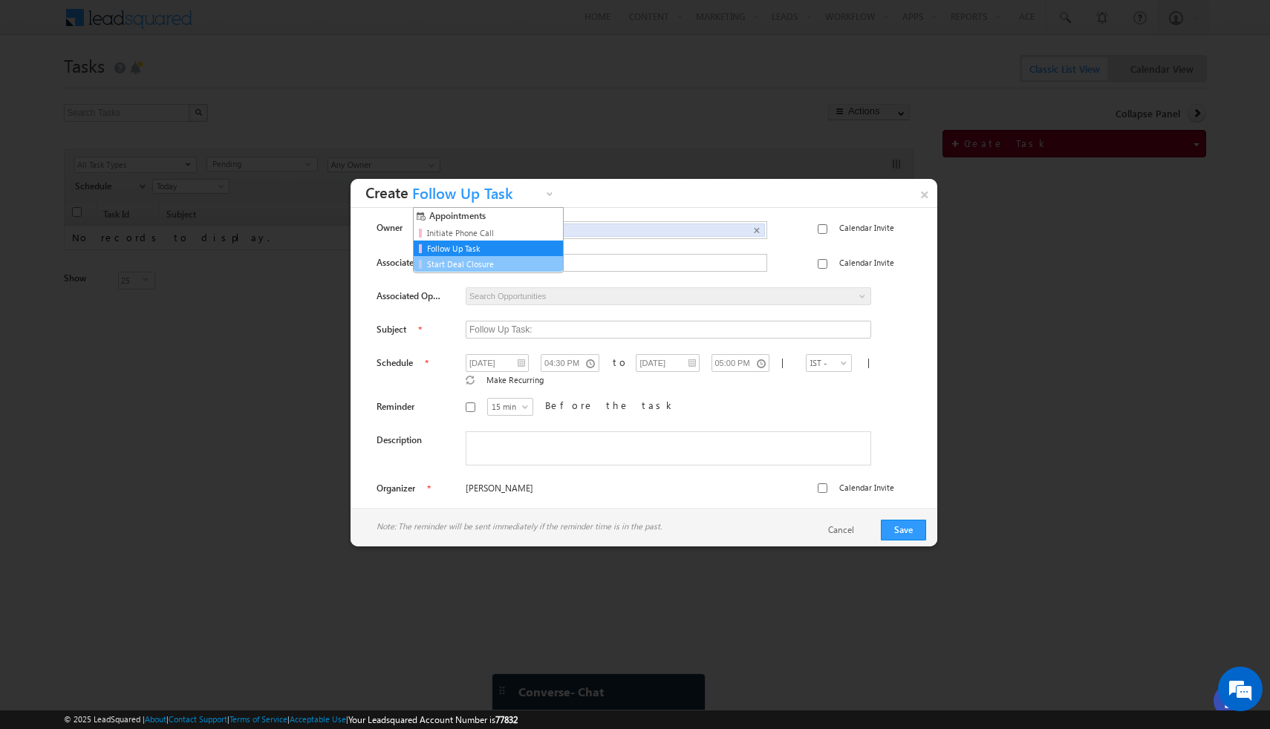
click at [512, 261] on link "Start Deal Closure" at bounding box center [490, 264] width 134 height 13
click at [565, 264] on input "text" at bounding box center [616, 263] width 300 height 16
click at [579, 330] on input "Start Deal Closure:" at bounding box center [669, 330] width 406 height 18
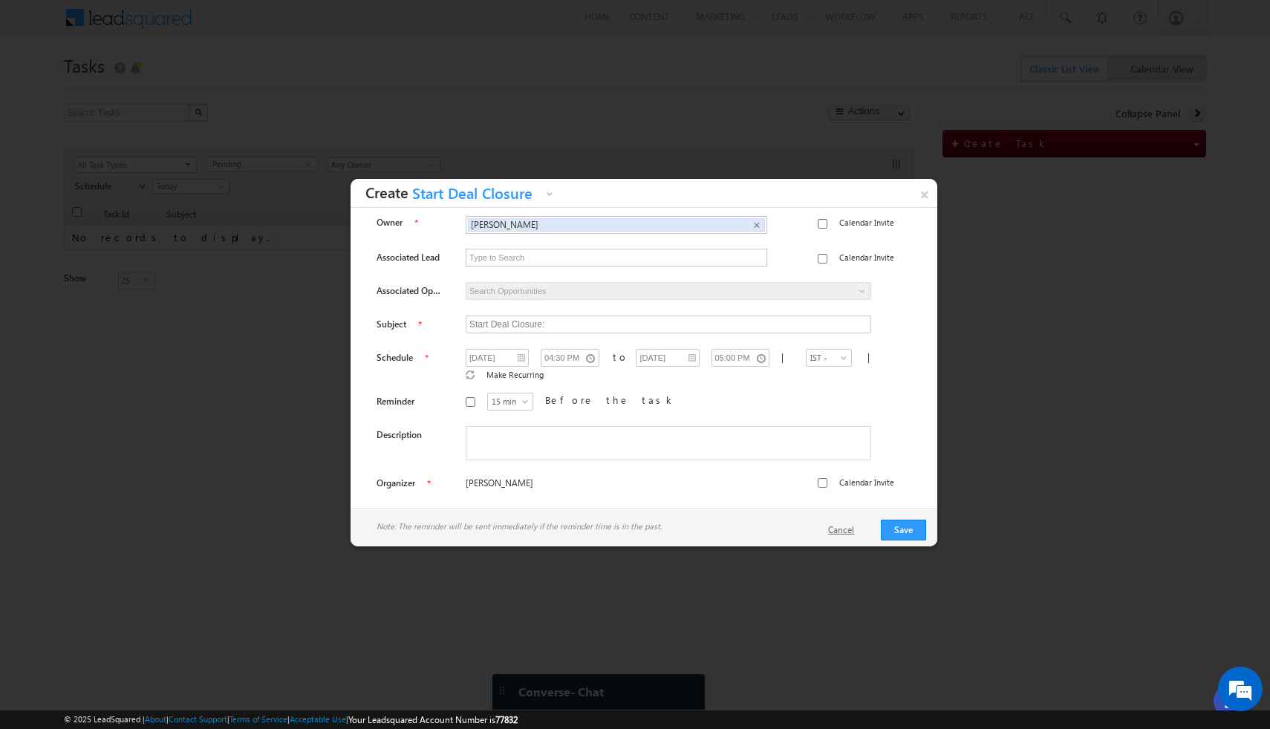
click at [852, 533] on link "Cancel" at bounding box center [848, 530] width 41 height 13
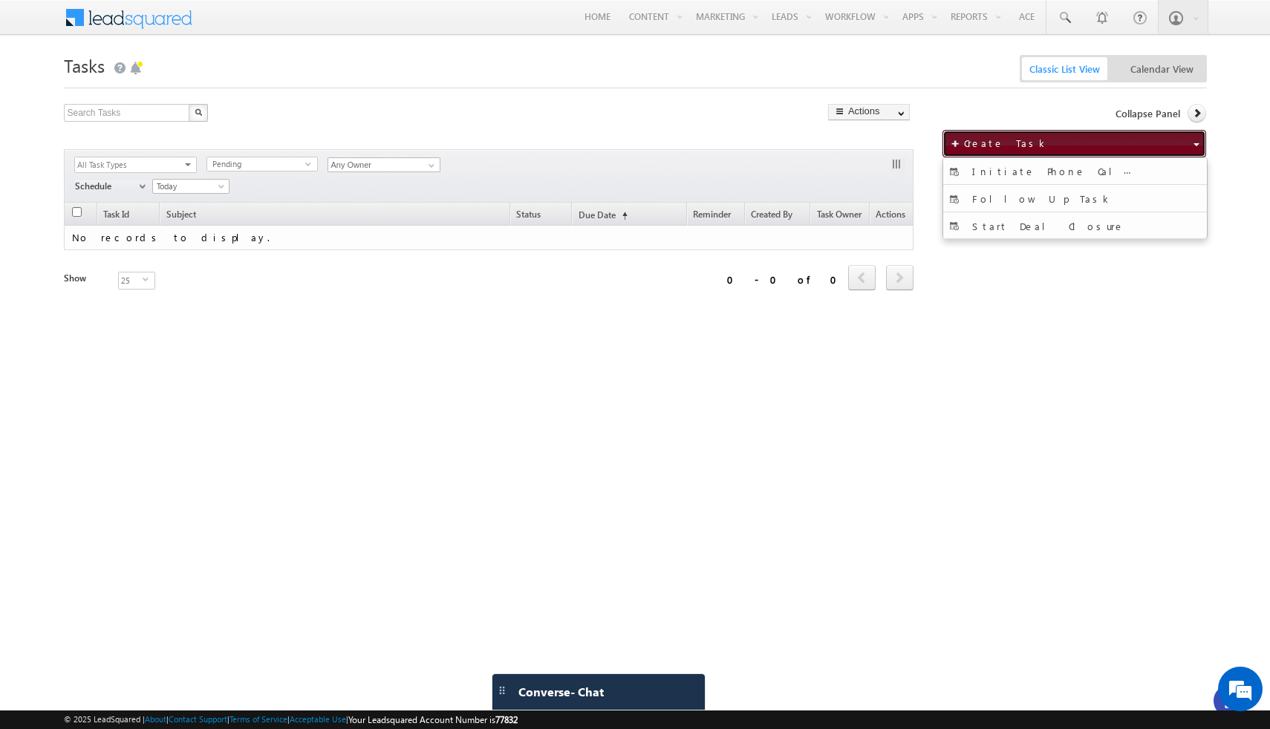
click at [1130, 146] on button "Create Task" at bounding box center [1074, 143] width 264 height 27
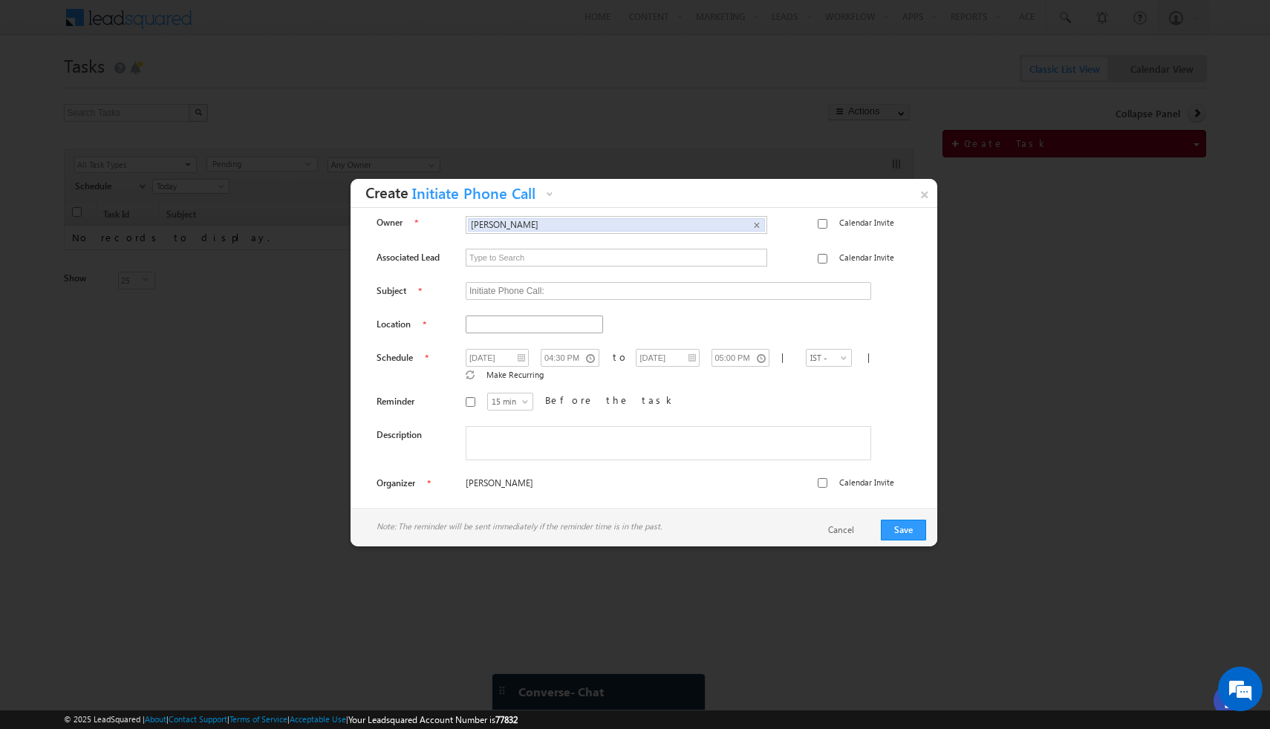
scroll to position [0, 0]
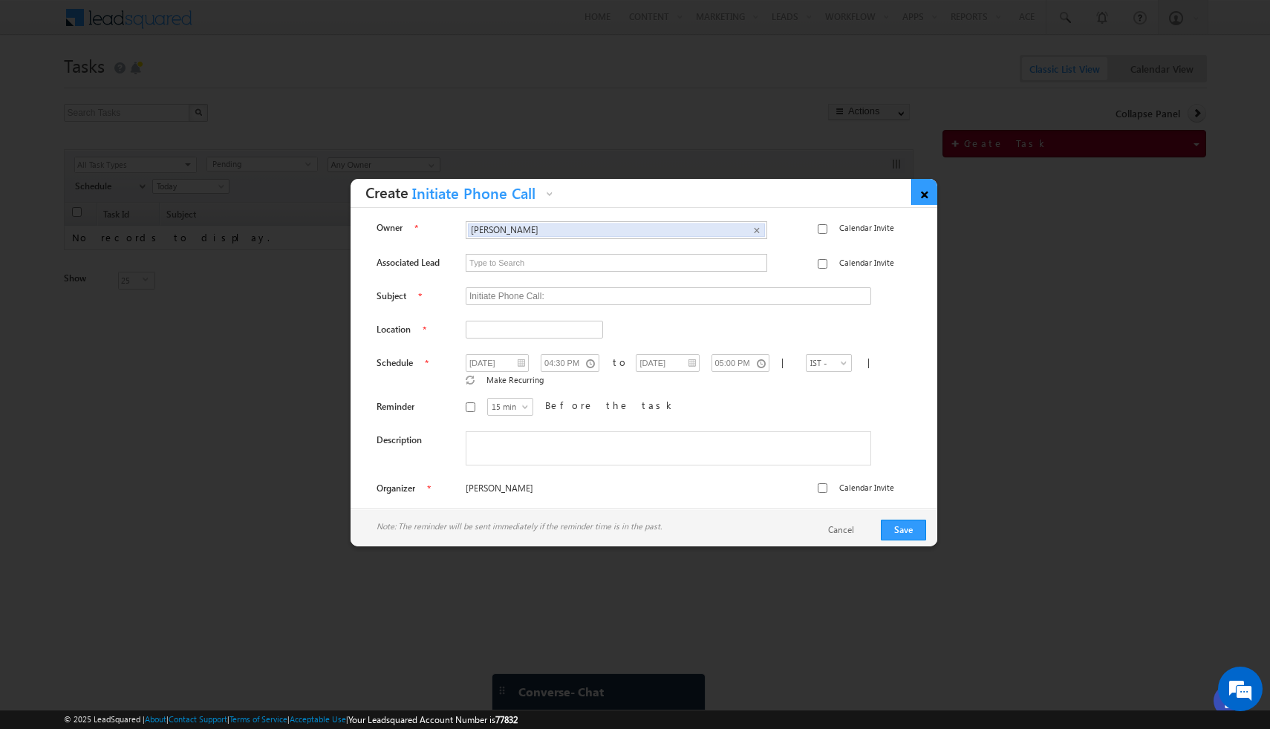
click at [924, 197] on link "×" at bounding box center [924, 192] width 26 height 26
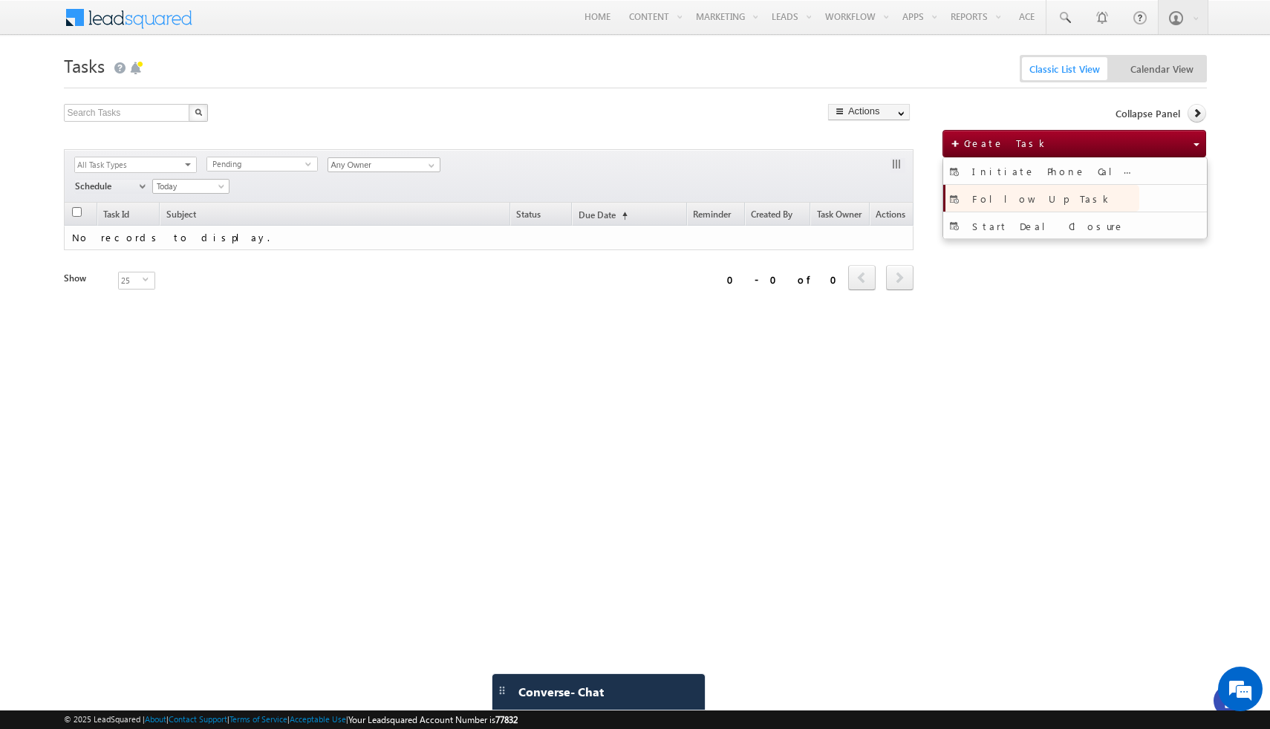
click at [1000, 196] on span "Follow Up Task" at bounding box center [1042, 198] width 140 height 13
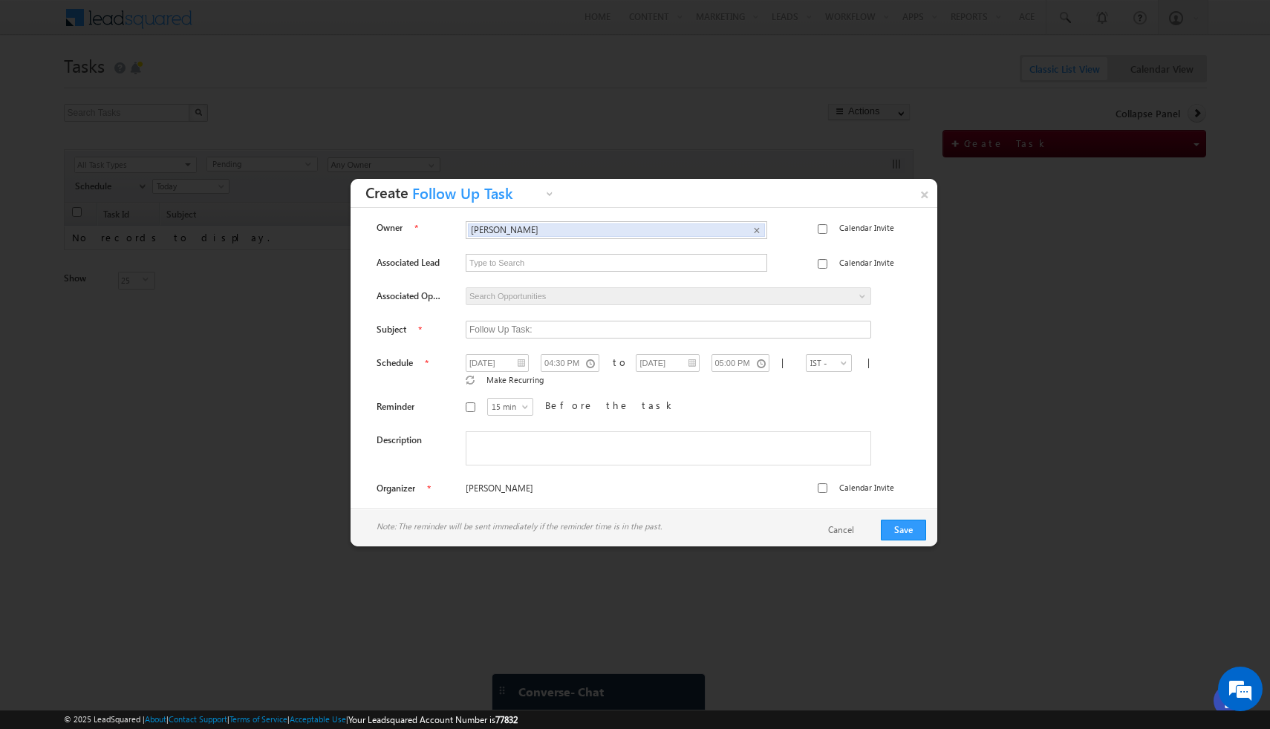
click at [516, 189] on span "Follow Up Task" at bounding box center [475, 197] width 134 height 23
click at [499, 231] on link "Initiate Phone Call" at bounding box center [490, 233] width 134 height 13
click at [486, 200] on span "Initiate Phone Call" at bounding box center [475, 197] width 134 height 23
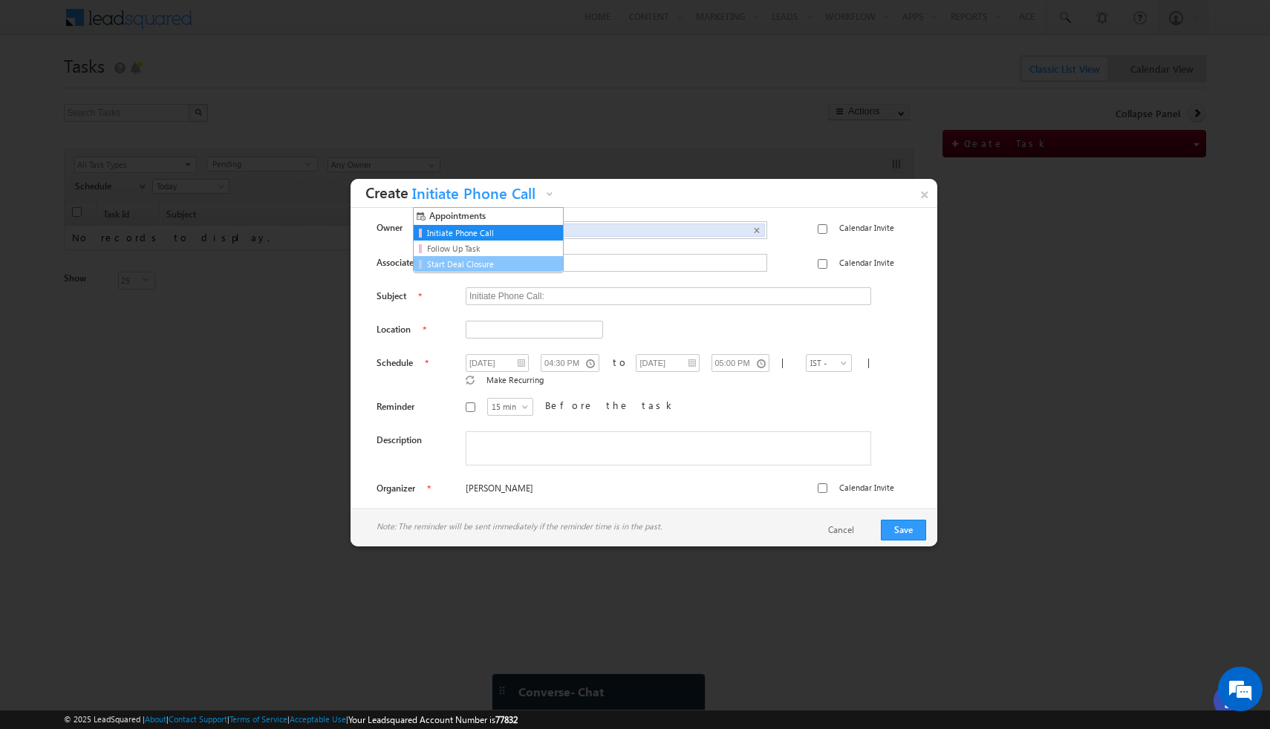
click at [481, 267] on link "Start Deal Closure" at bounding box center [490, 264] width 134 height 13
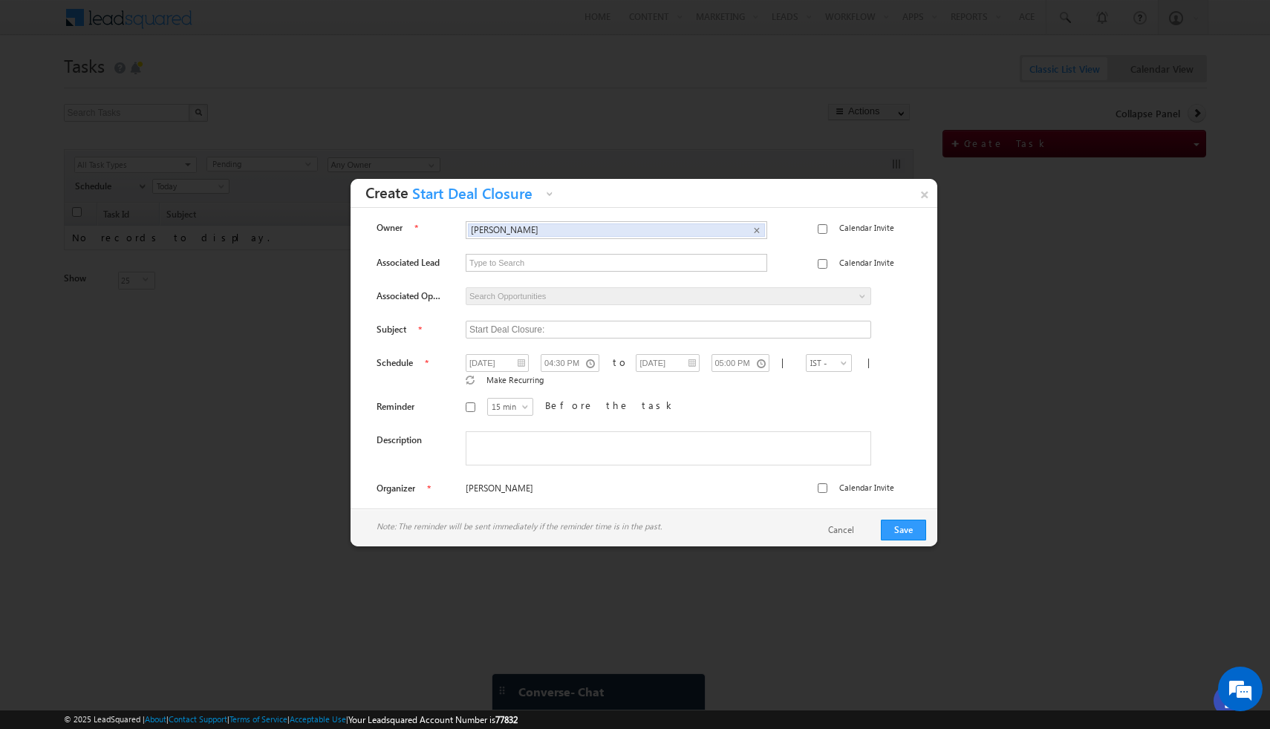
click at [503, 198] on span "Start Deal Closure" at bounding box center [475, 197] width 134 height 23
click at [495, 235] on link "Initiate Phone Call" at bounding box center [490, 233] width 134 height 13
click at [518, 190] on span "Initiate Phone Call" at bounding box center [475, 197] width 134 height 23
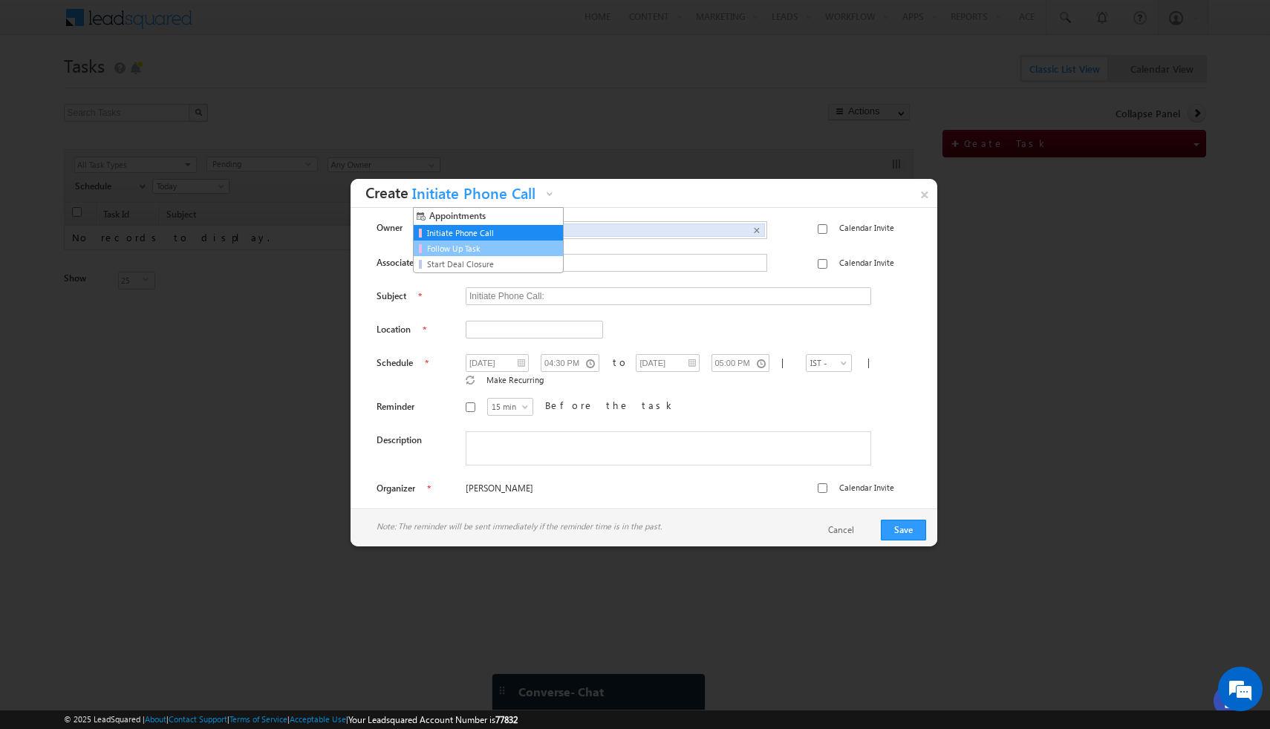
click at [503, 244] on link "Follow Up Task" at bounding box center [490, 248] width 134 height 13
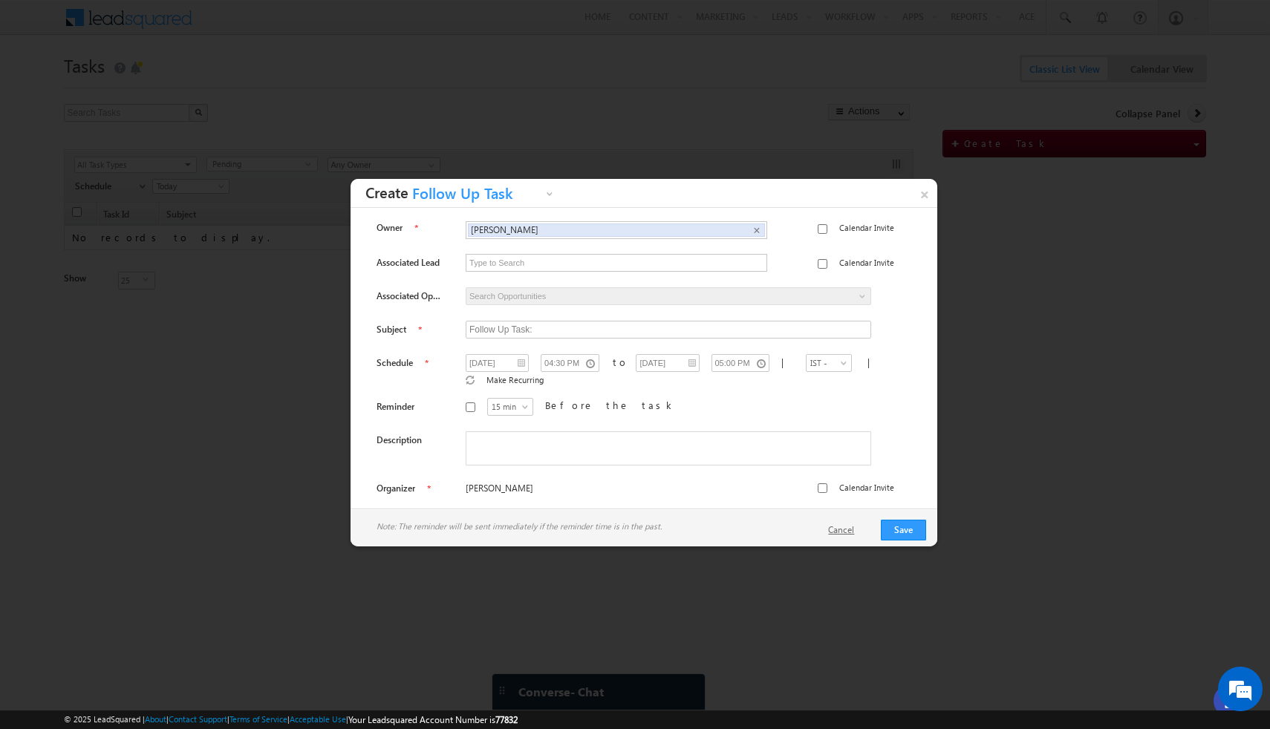
click at [850, 533] on link "Cancel" at bounding box center [848, 530] width 41 height 13
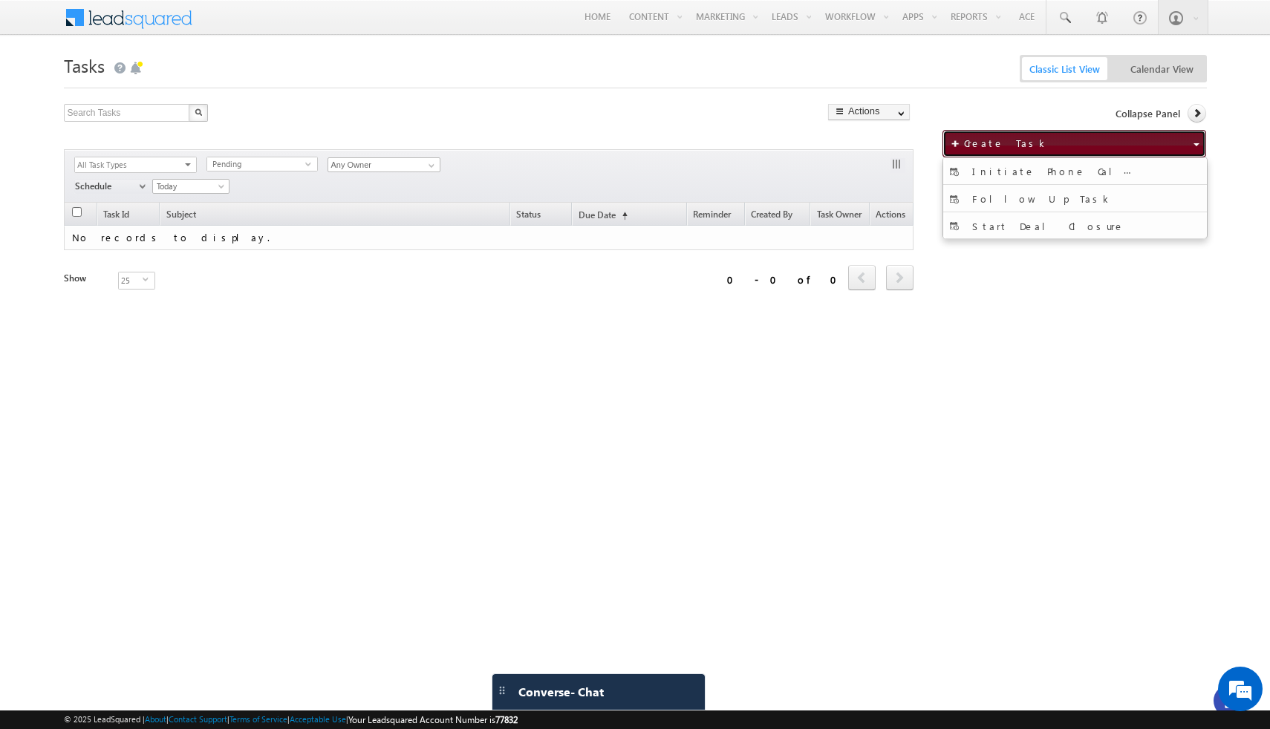
click at [1155, 139] on button "Create Task" at bounding box center [1074, 143] width 264 height 27
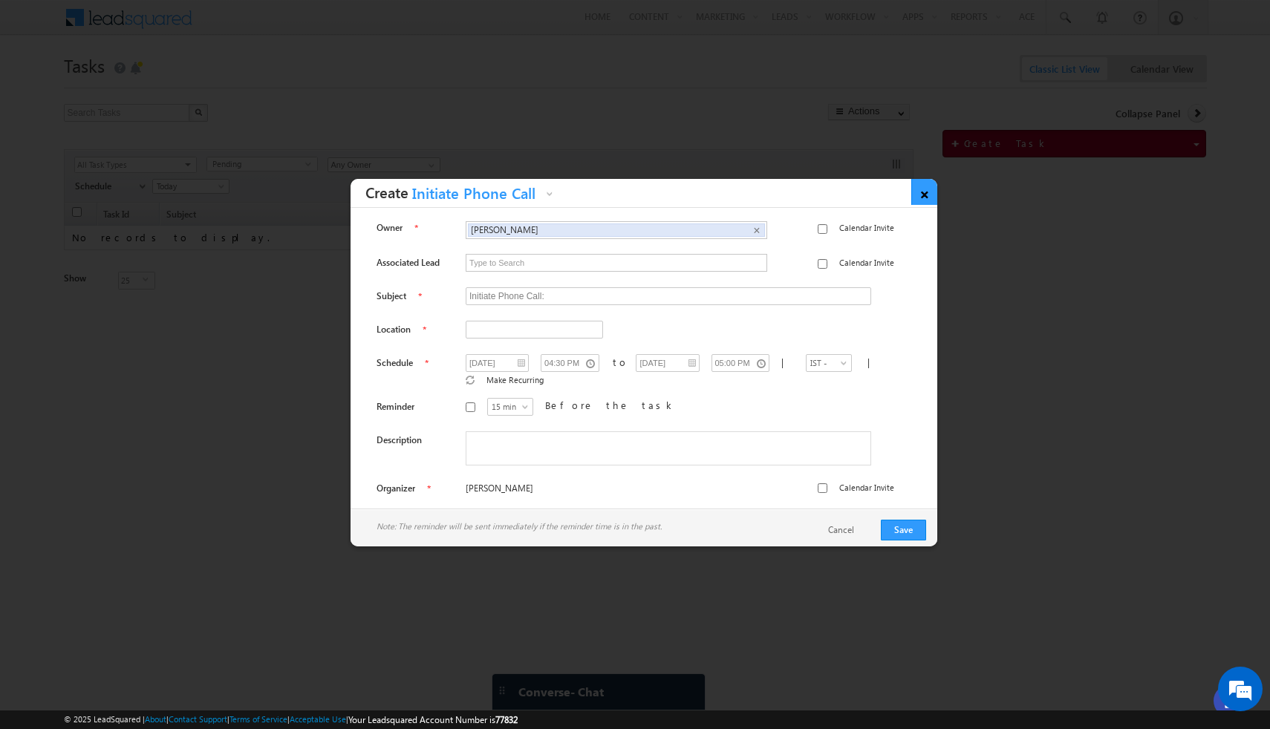
click at [924, 194] on link "×" at bounding box center [924, 192] width 26 height 26
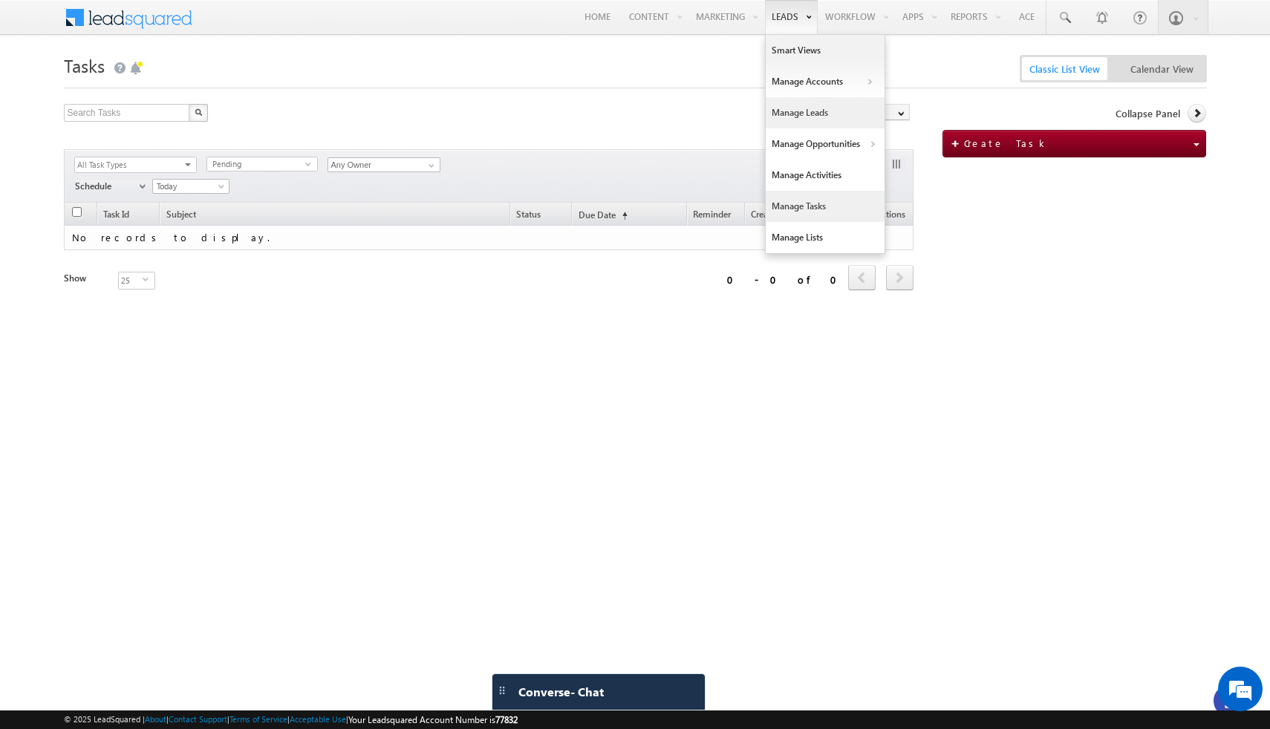
click at [789, 112] on link "Manage Leads" at bounding box center [825, 112] width 119 height 31
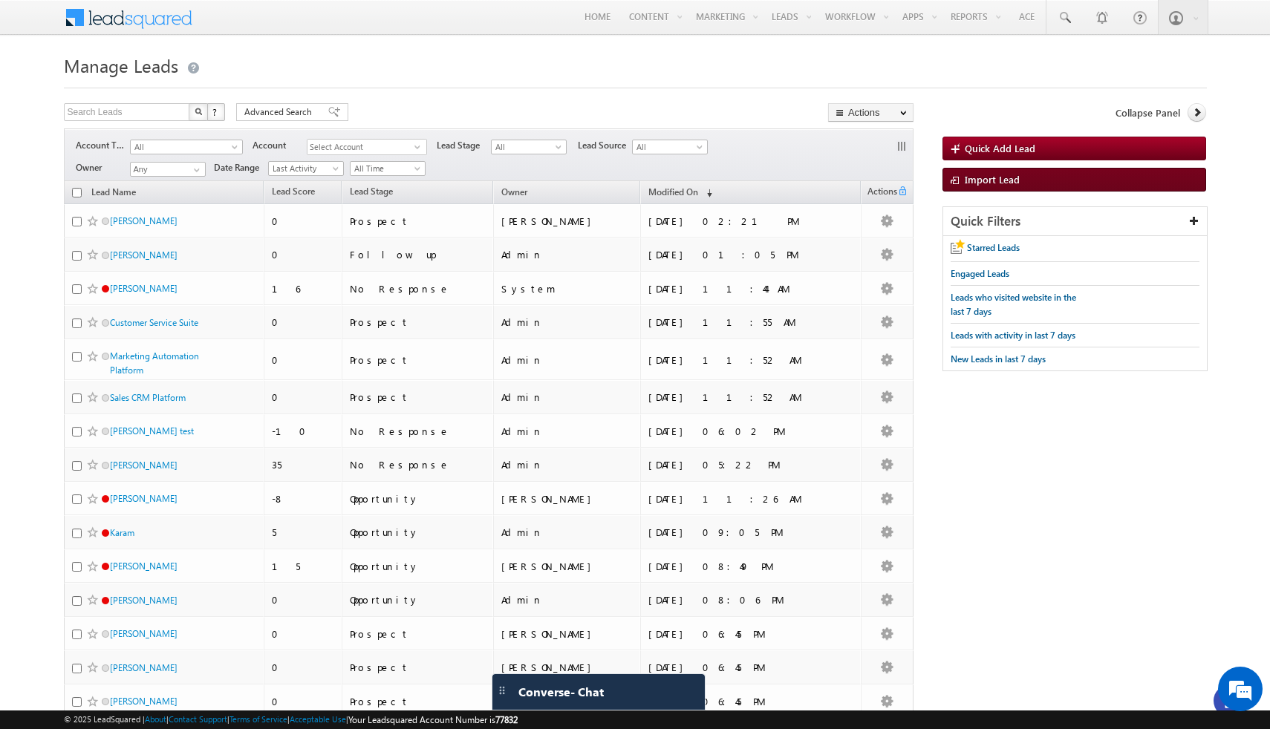
click at [988, 181] on span "Import Lead" at bounding box center [992, 179] width 55 height 13
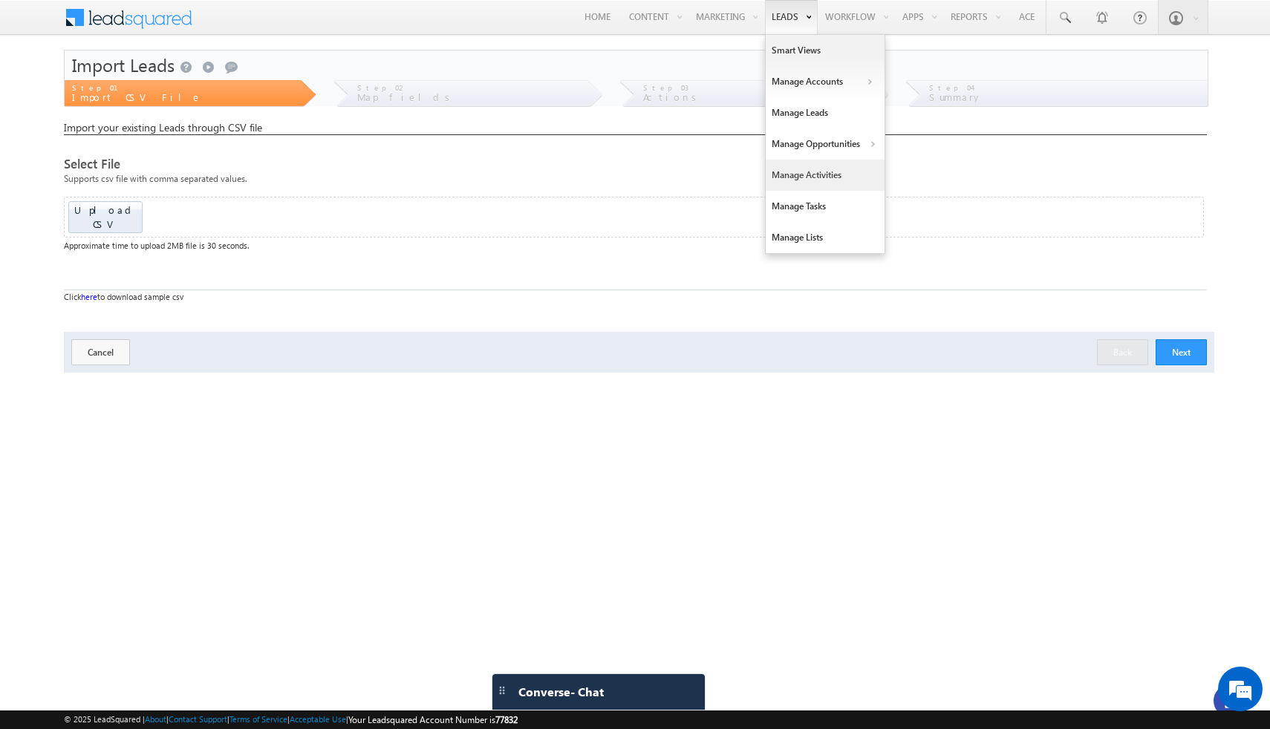
click at [786, 175] on link "Manage Activities" at bounding box center [825, 175] width 119 height 31
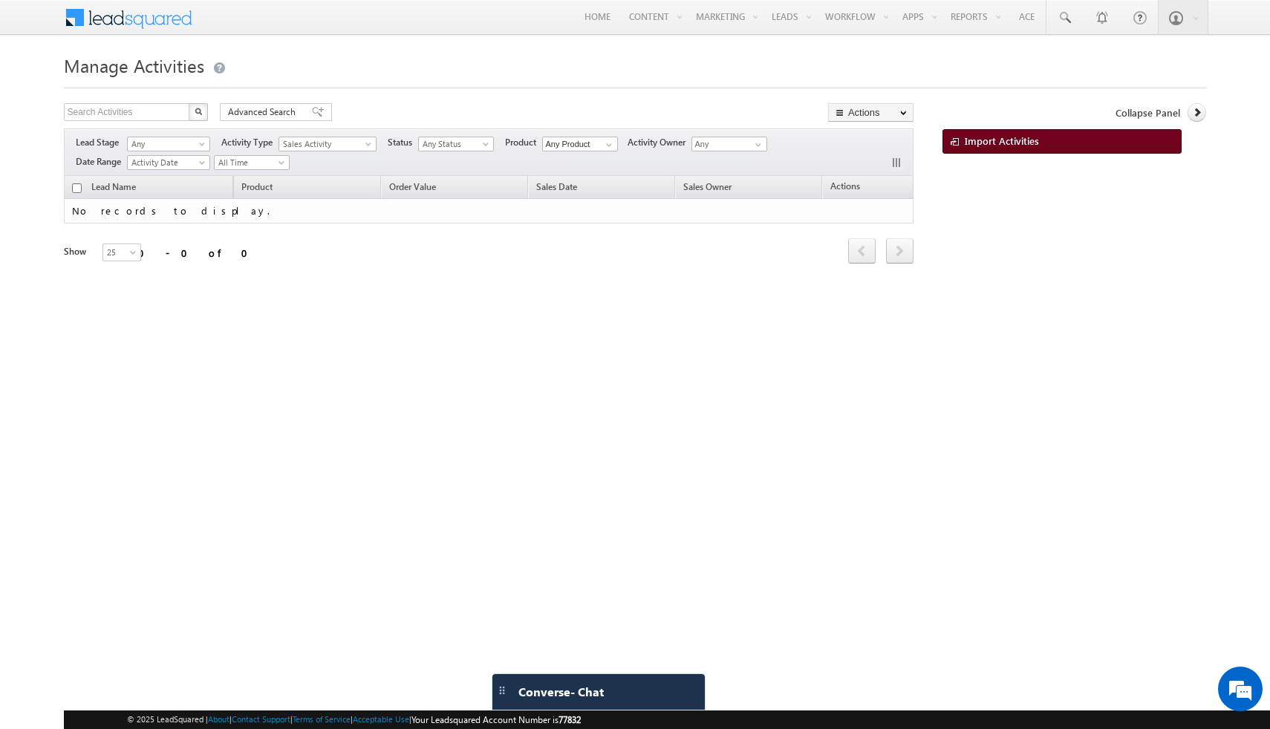
click at [1001, 138] on span "Import Activities" at bounding box center [1002, 140] width 74 height 13
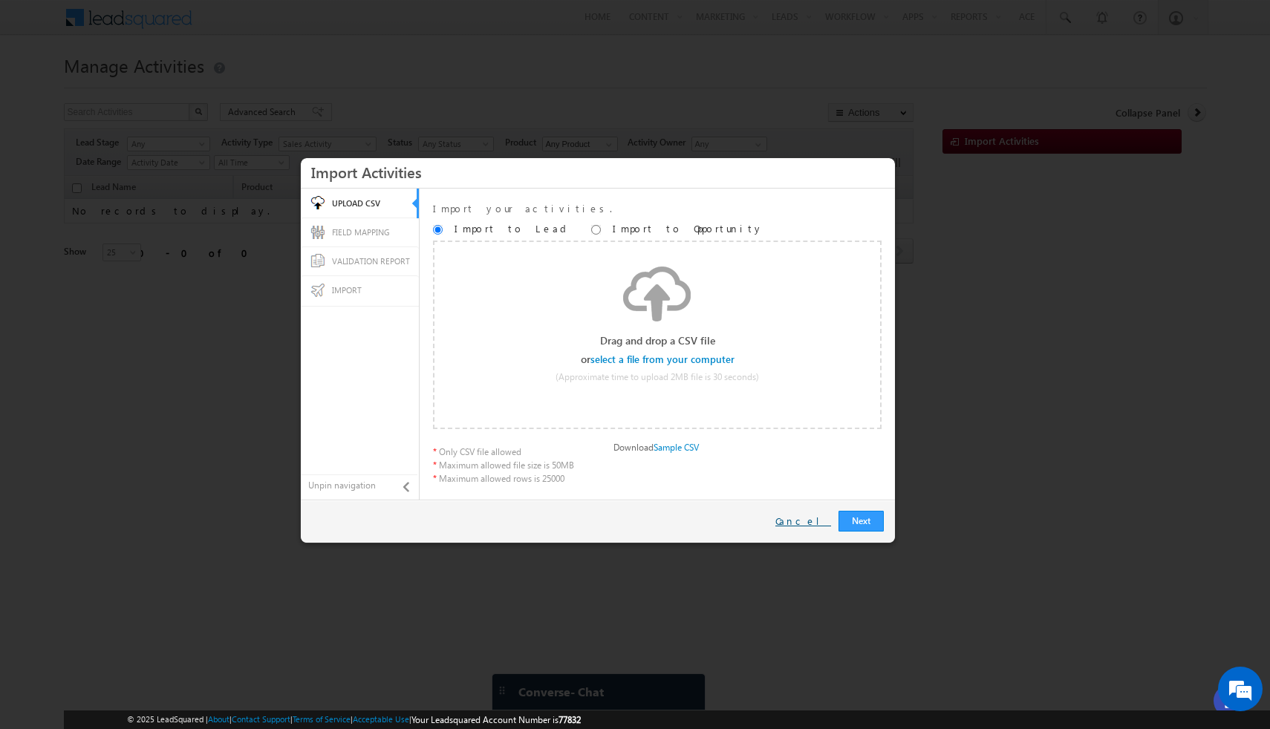
click at [816, 524] on link "Cancel" at bounding box center [803, 521] width 56 height 13
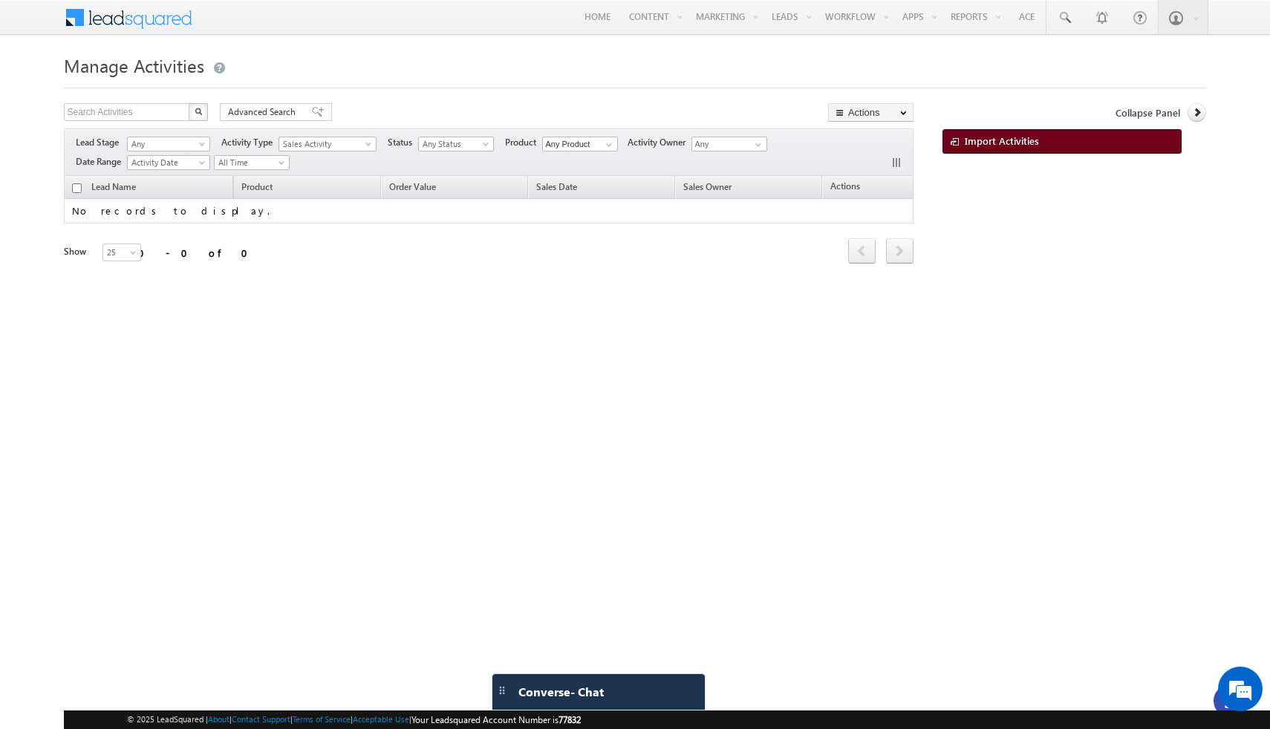
click at [1044, 136] on link "Import Activities" at bounding box center [1061, 141] width 239 height 25
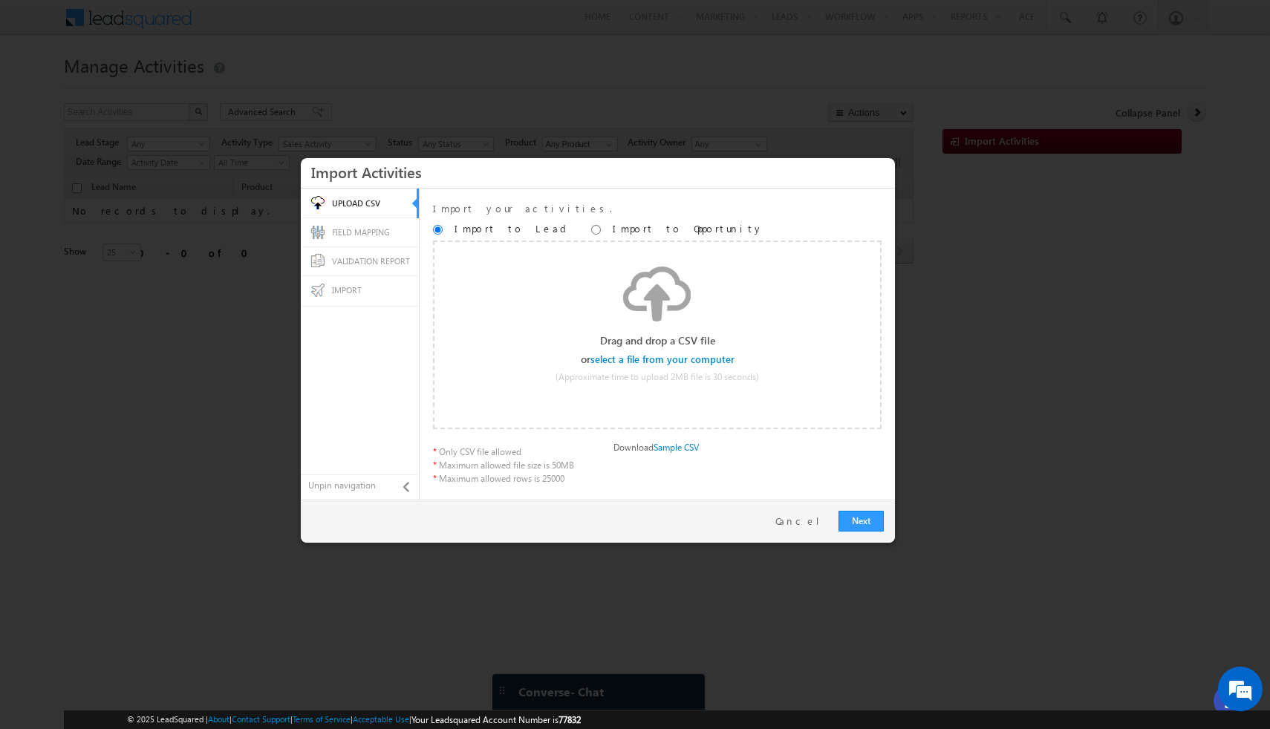
click at [803, 105] on div at bounding box center [635, 364] width 1270 height 729
click at [814, 525] on link "Cancel" at bounding box center [803, 521] width 56 height 13
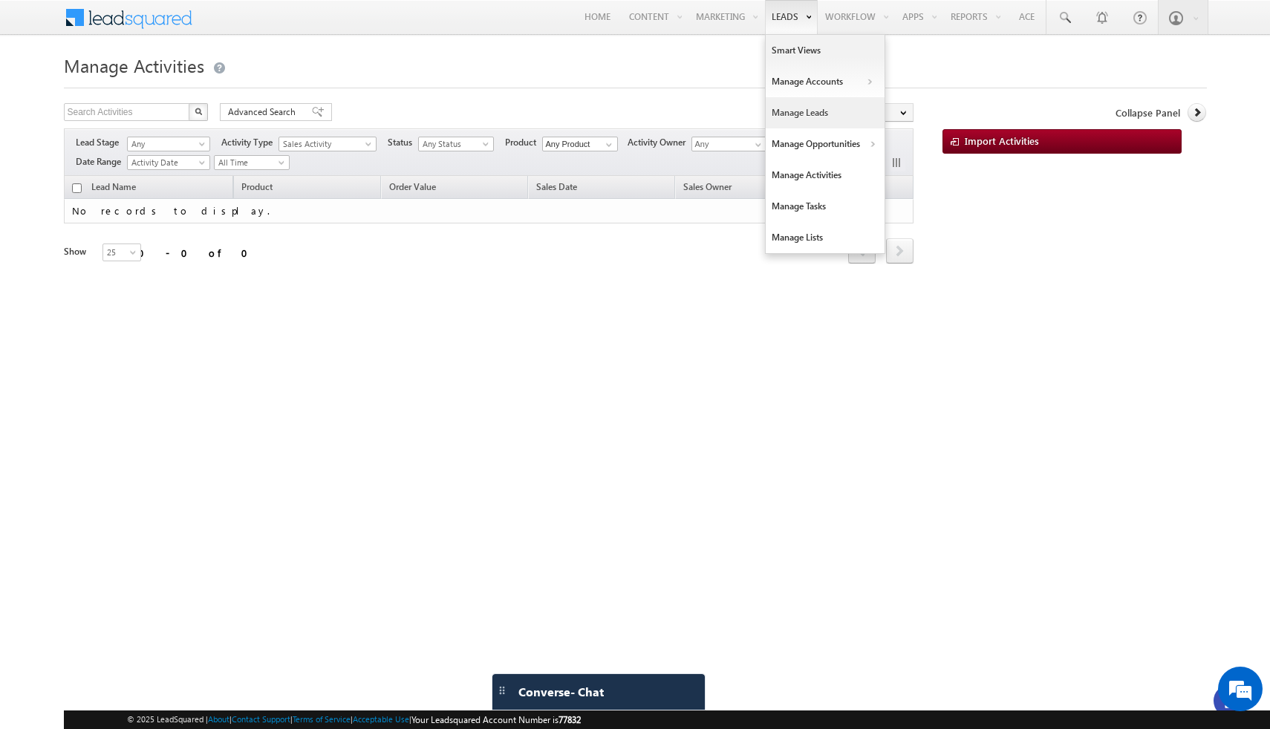
click at [792, 119] on link "Manage Leads" at bounding box center [825, 112] width 119 height 31
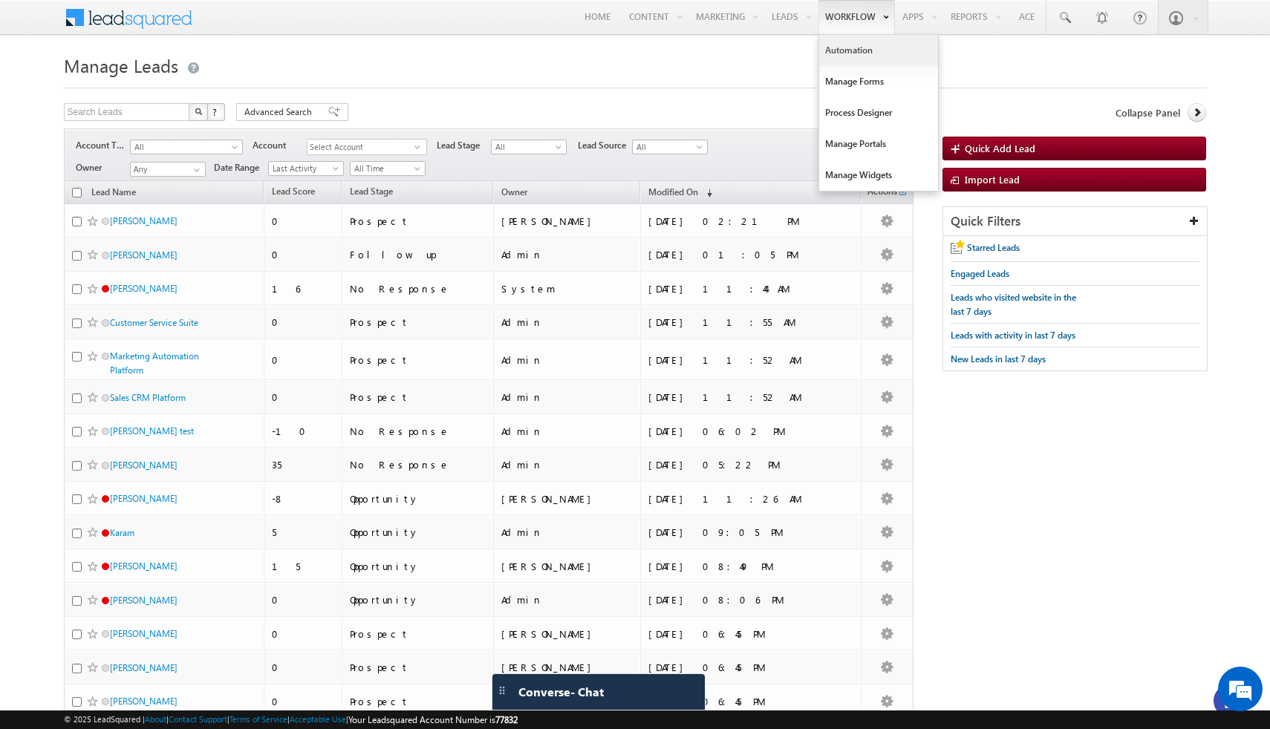
click at [859, 51] on link "Automation" at bounding box center [878, 50] width 119 height 31
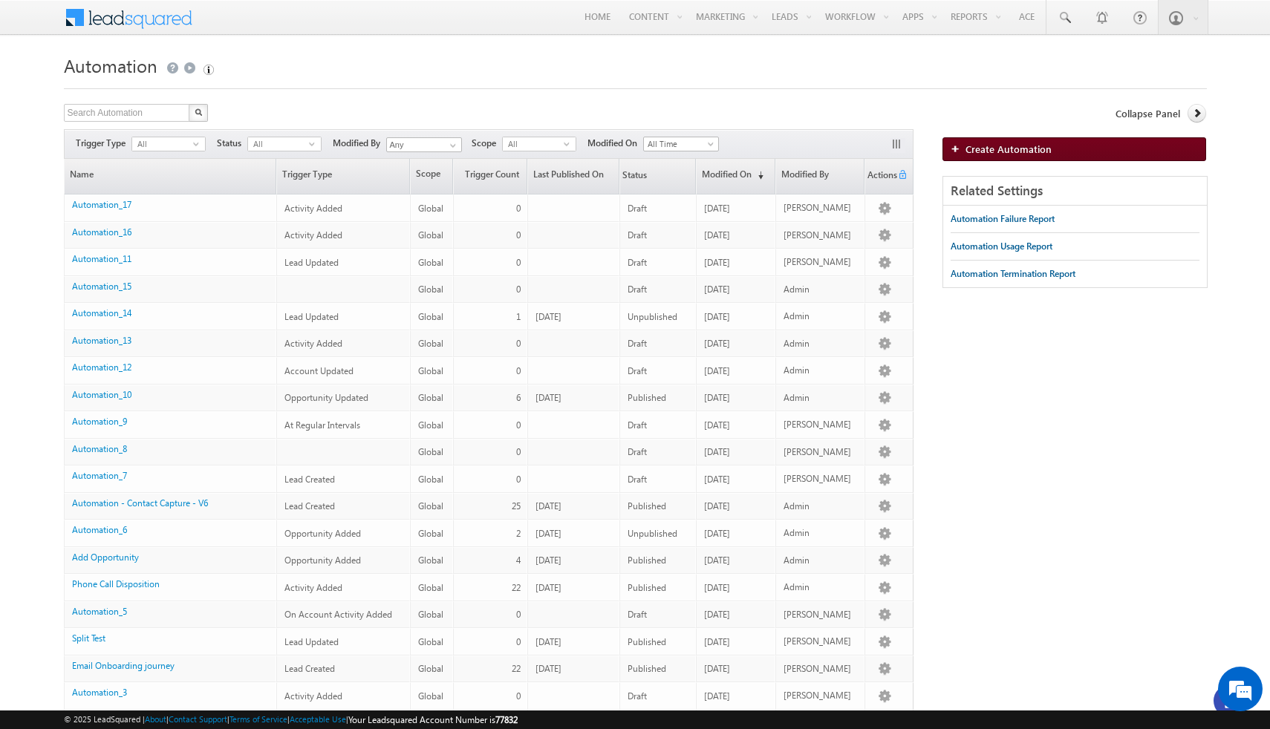
click at [1025, 146] on span "Create Automation" at bounding box center [1009, 149] width 86 height 13
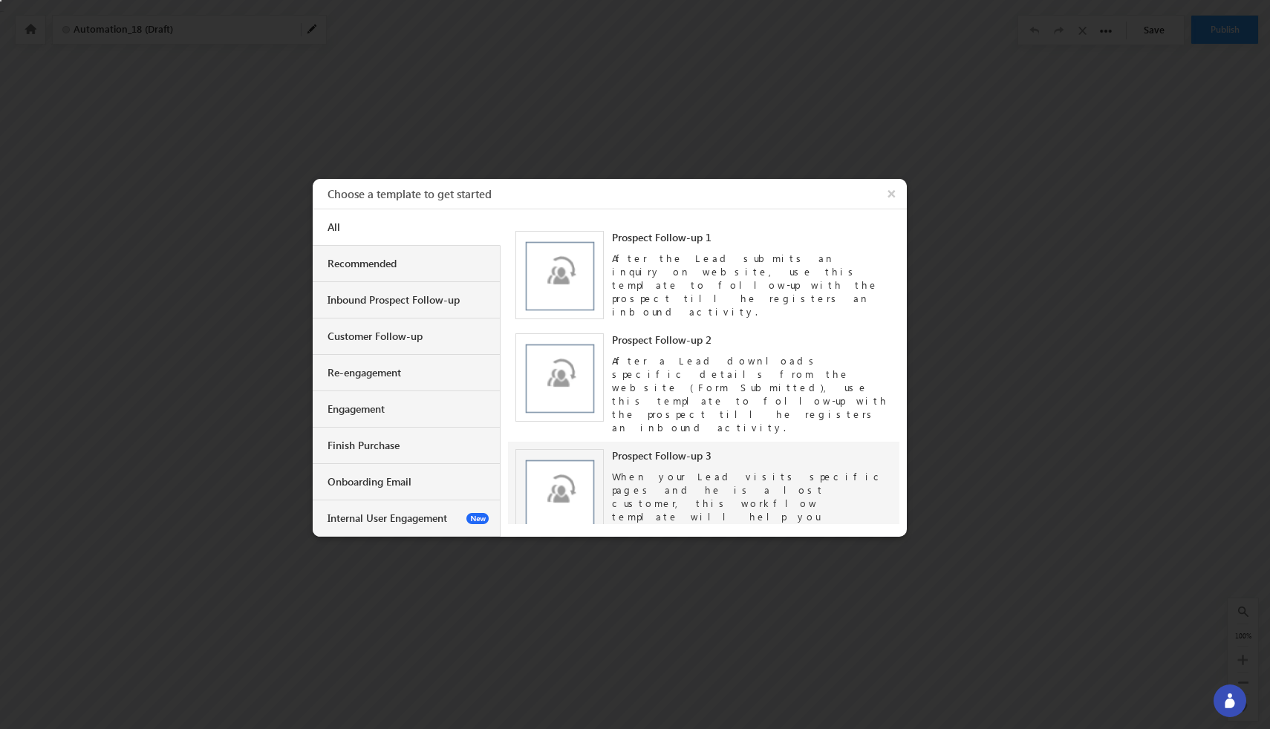
scroll to position [90, 0]
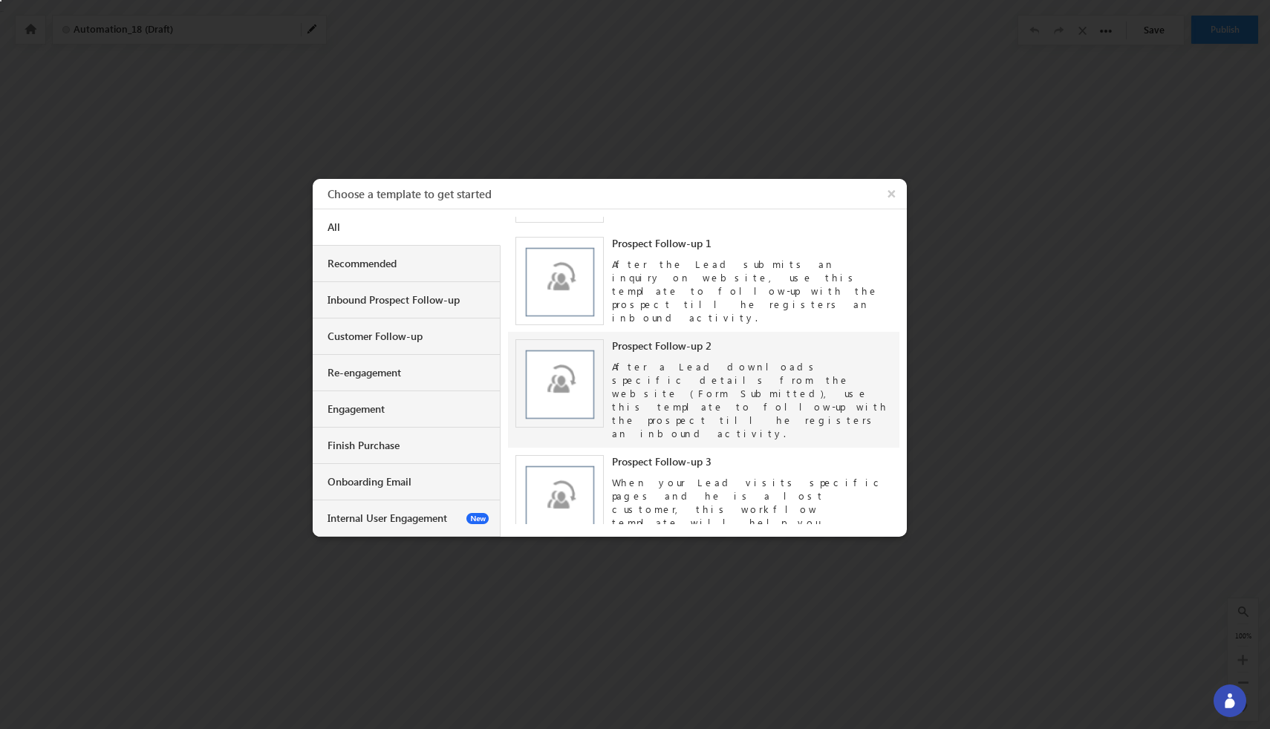
click at [692, 378] on div "After a Lead downloads specific details from the website (Form Submitted), use …" at bounding box center [752, 397] width 280 height 88
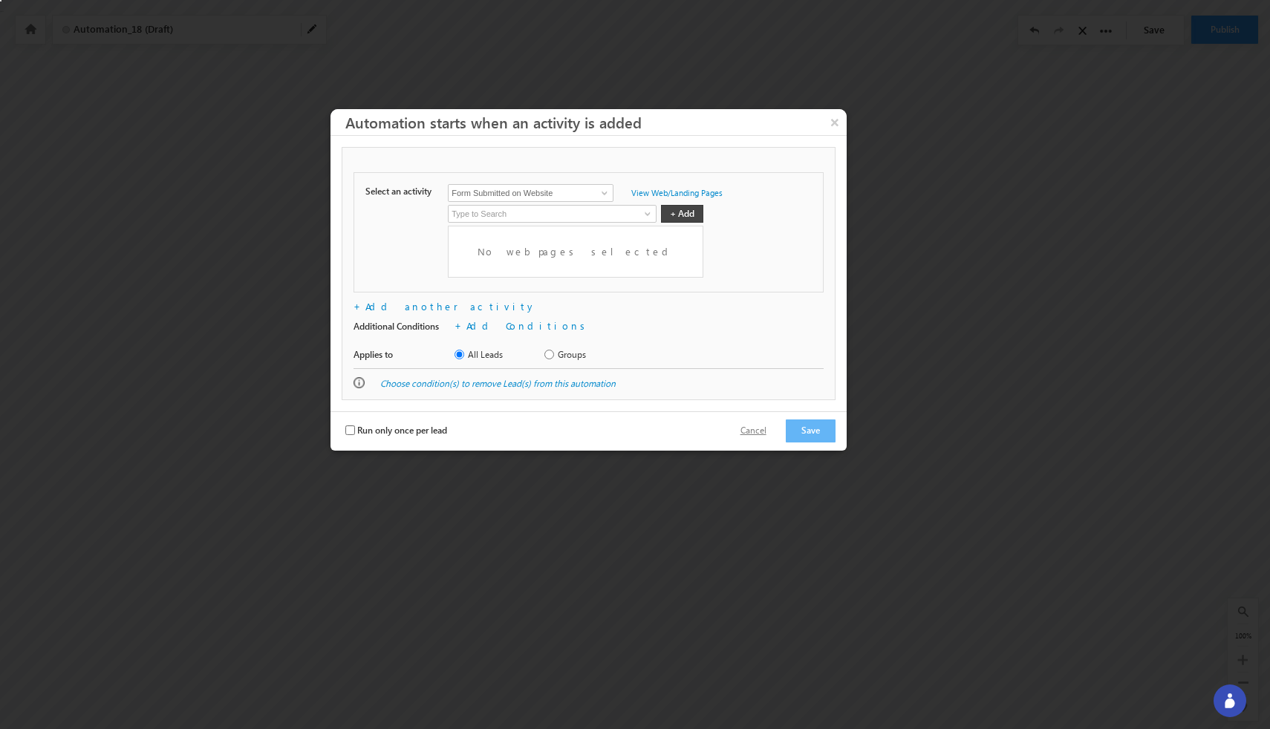
click at [762, 439] on button "Cancel" at bounding box center [754, 431] width 56 height 22
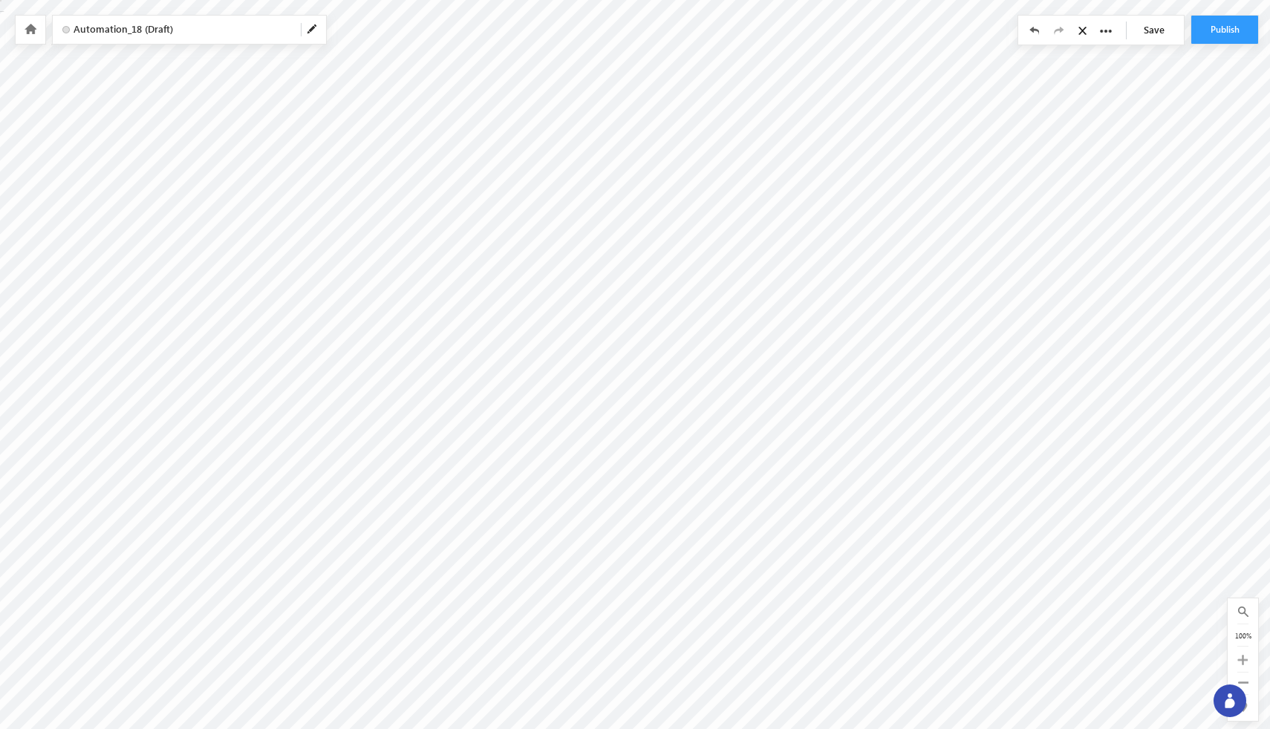
checkbox input "false"
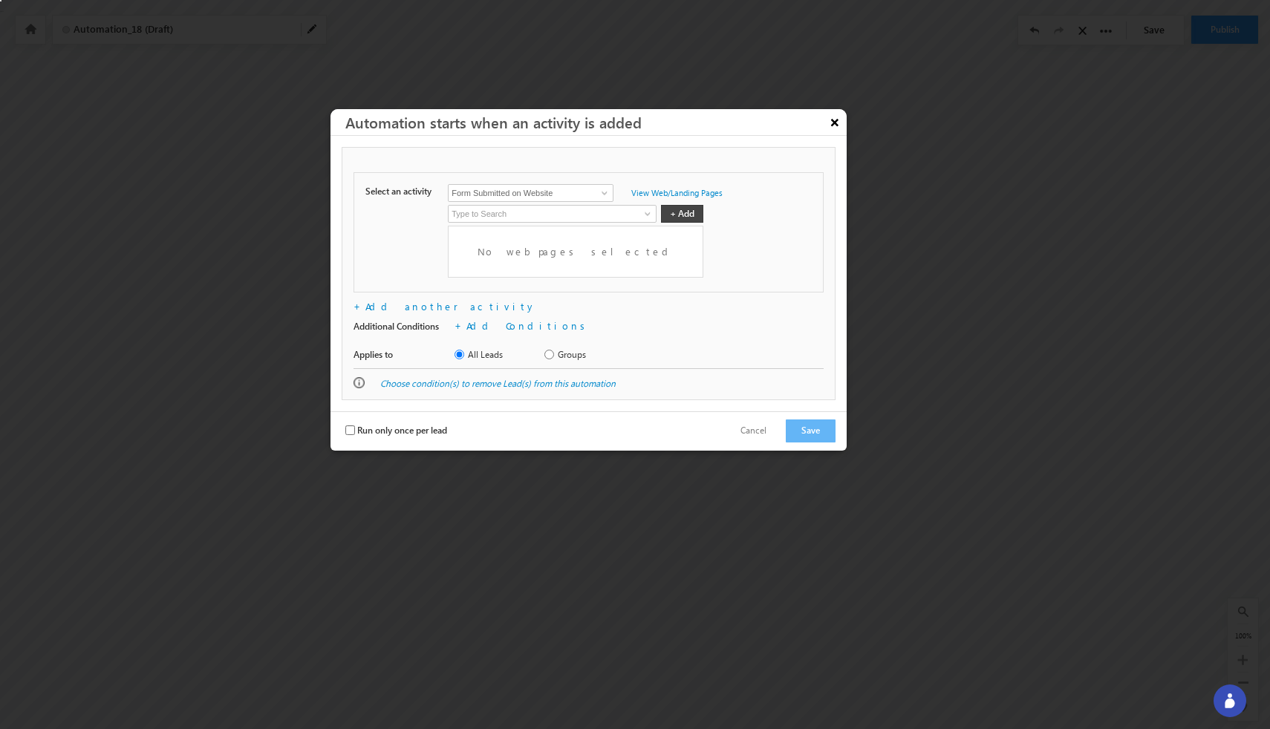
click at [834, 130] on button "×" at bounding box center [835, 122] width 24 height 26
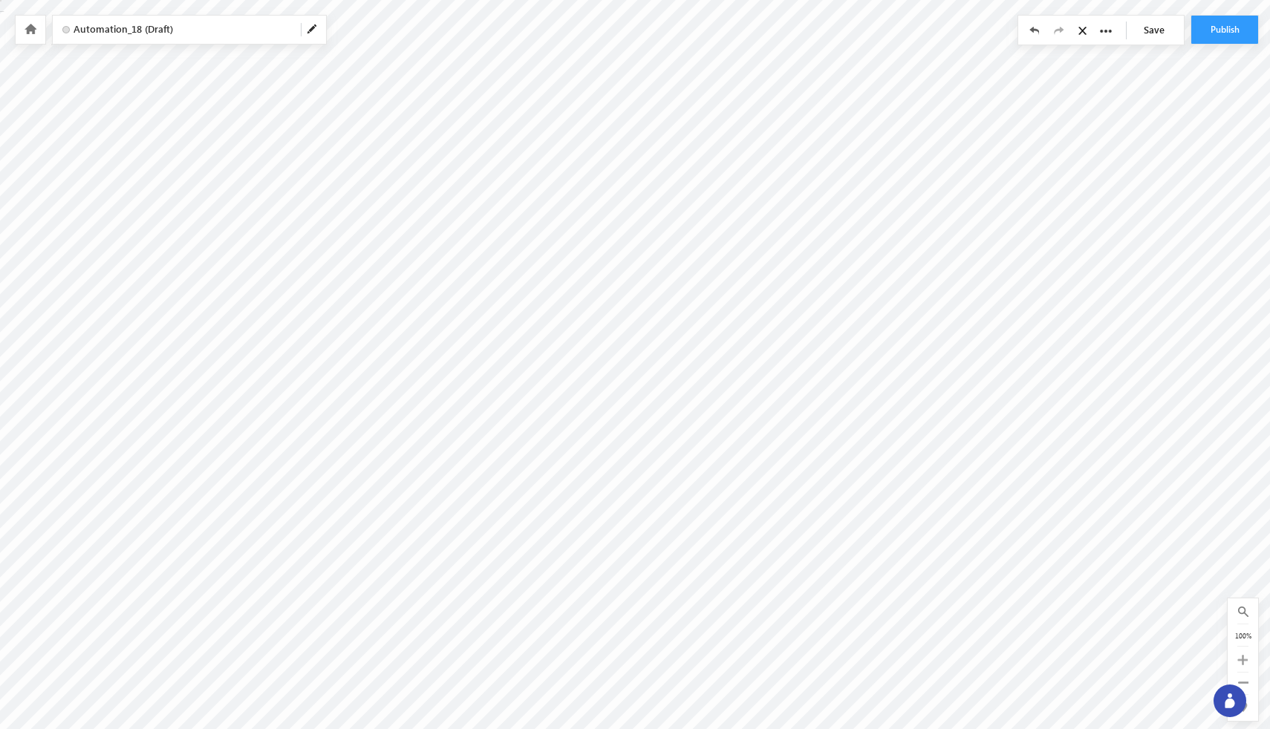
click at [32, 33] on icon at bounding box center [31, 29] width 12 height 10
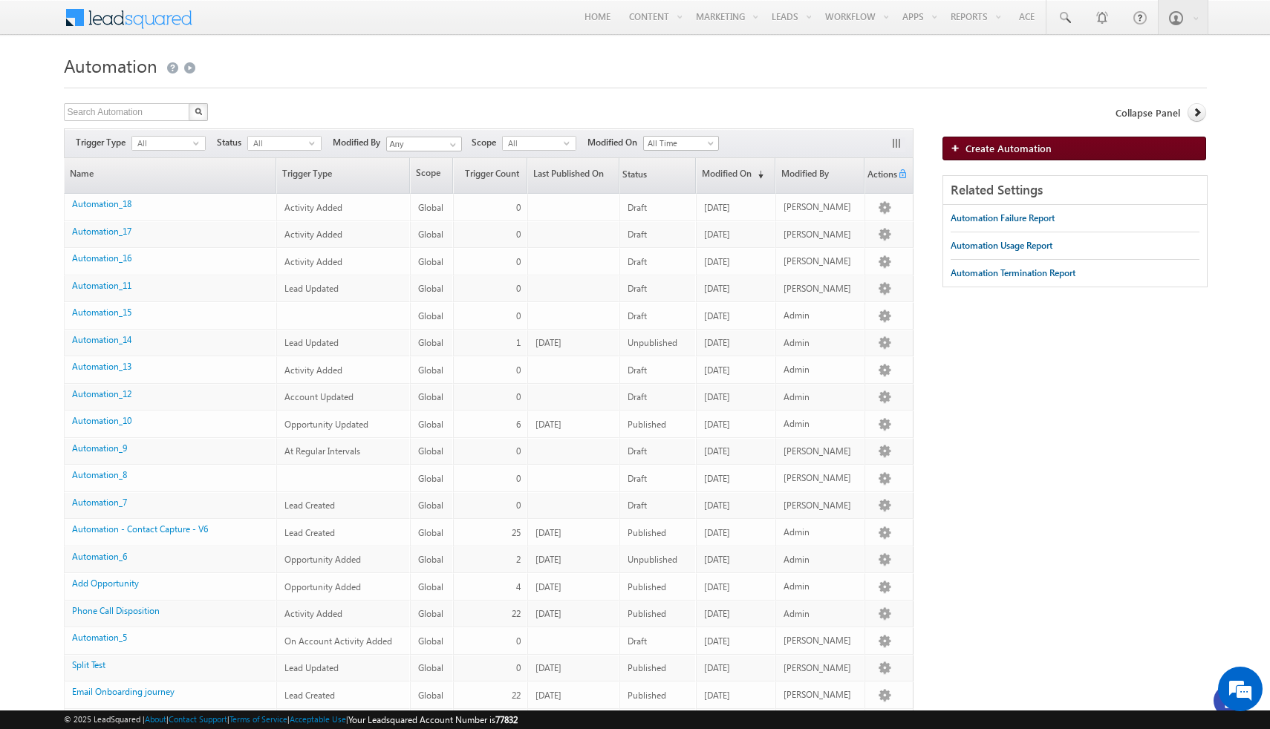
click at [994, 150] on span "Create Automation" at bounding box center [1009, 148] width 86 height 13
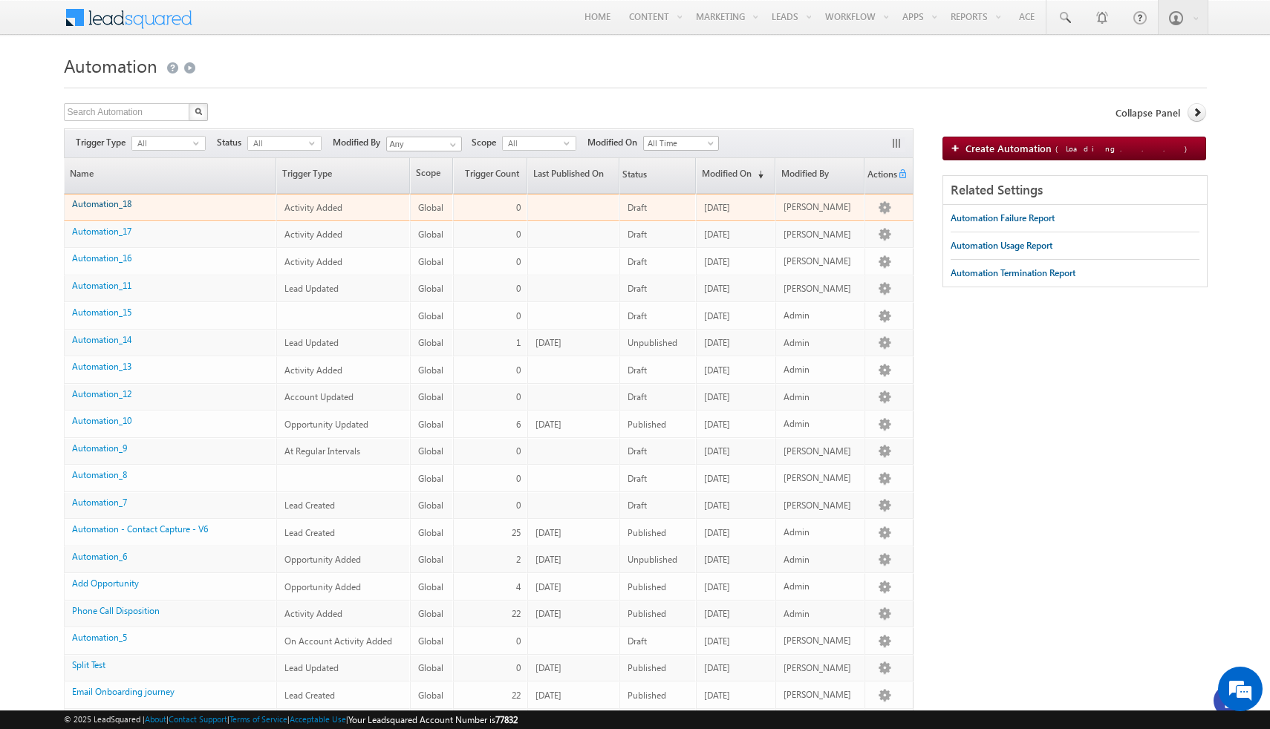
click at [95, 203] on link "Automation_18" at bounding box center [101, 203] width 59 height 11
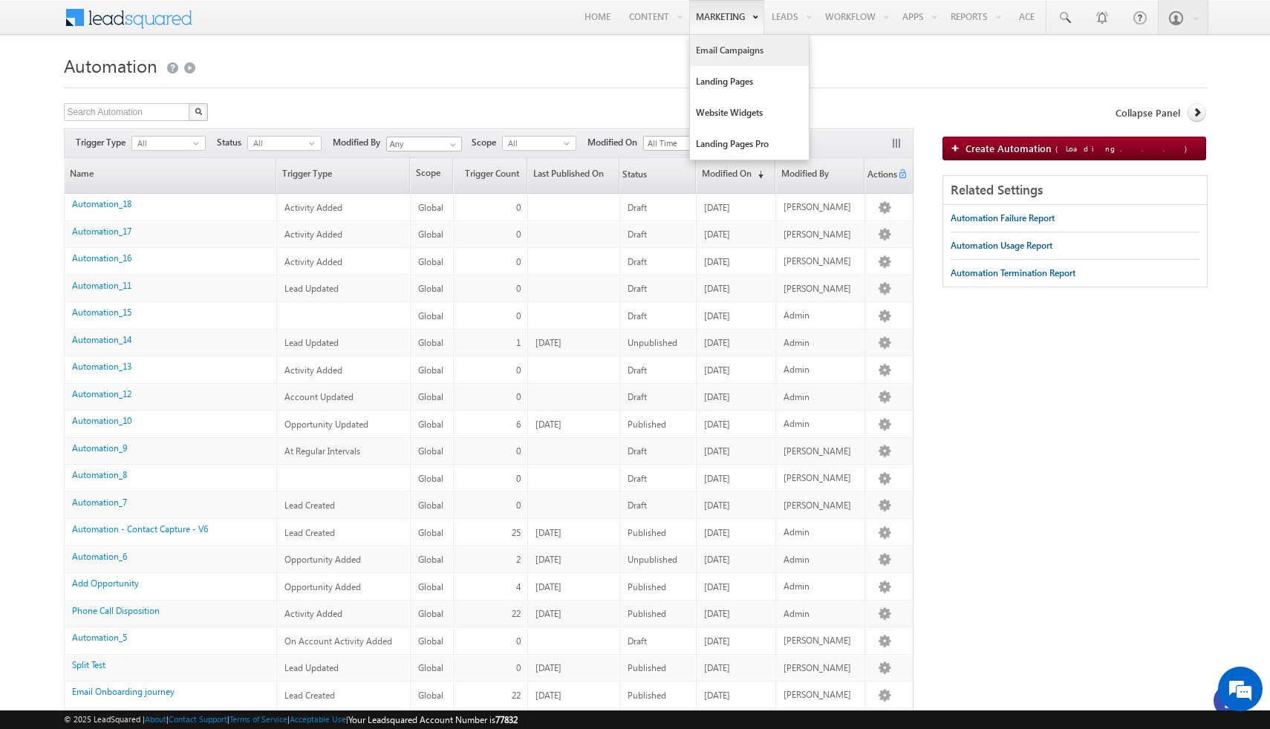
click at [732, 54] on link "Email Campaigns" at bounding box center [749, 50] width 119 height 31
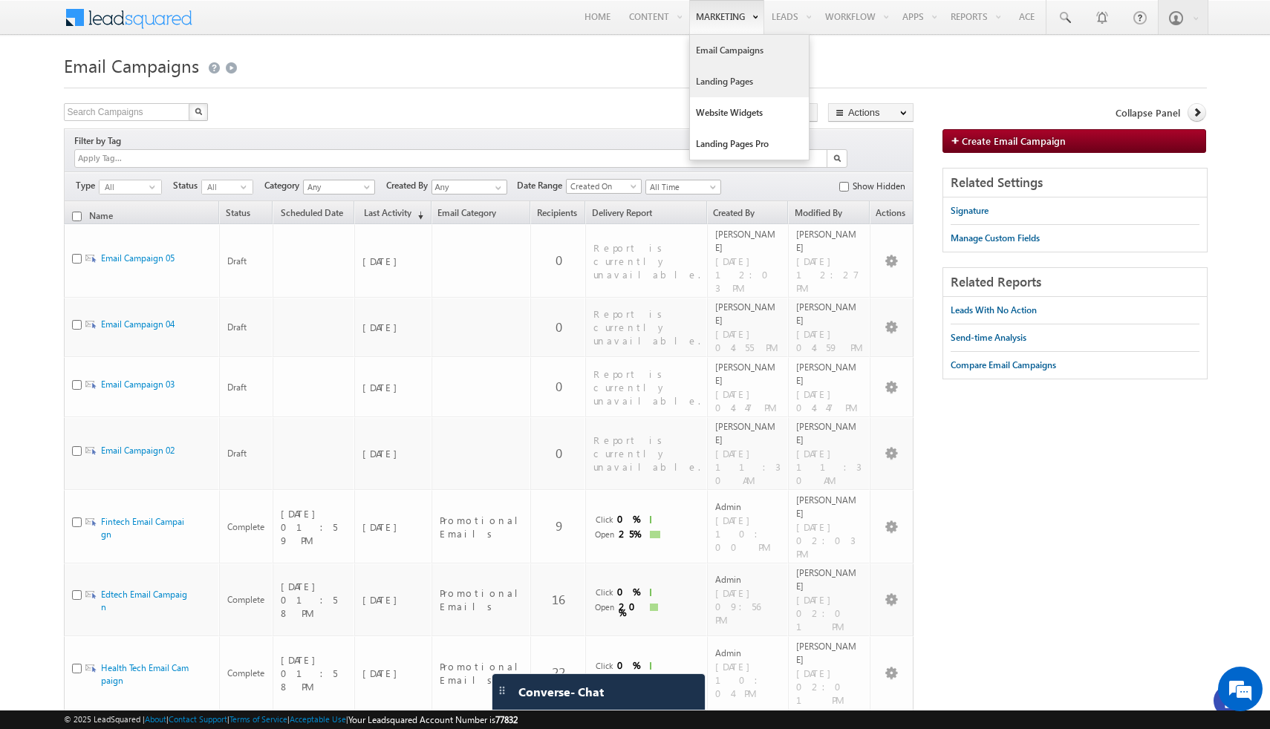
click at [723, 82] on link "Landing Pages" at bounding box center [749, 81] width 119 height 31
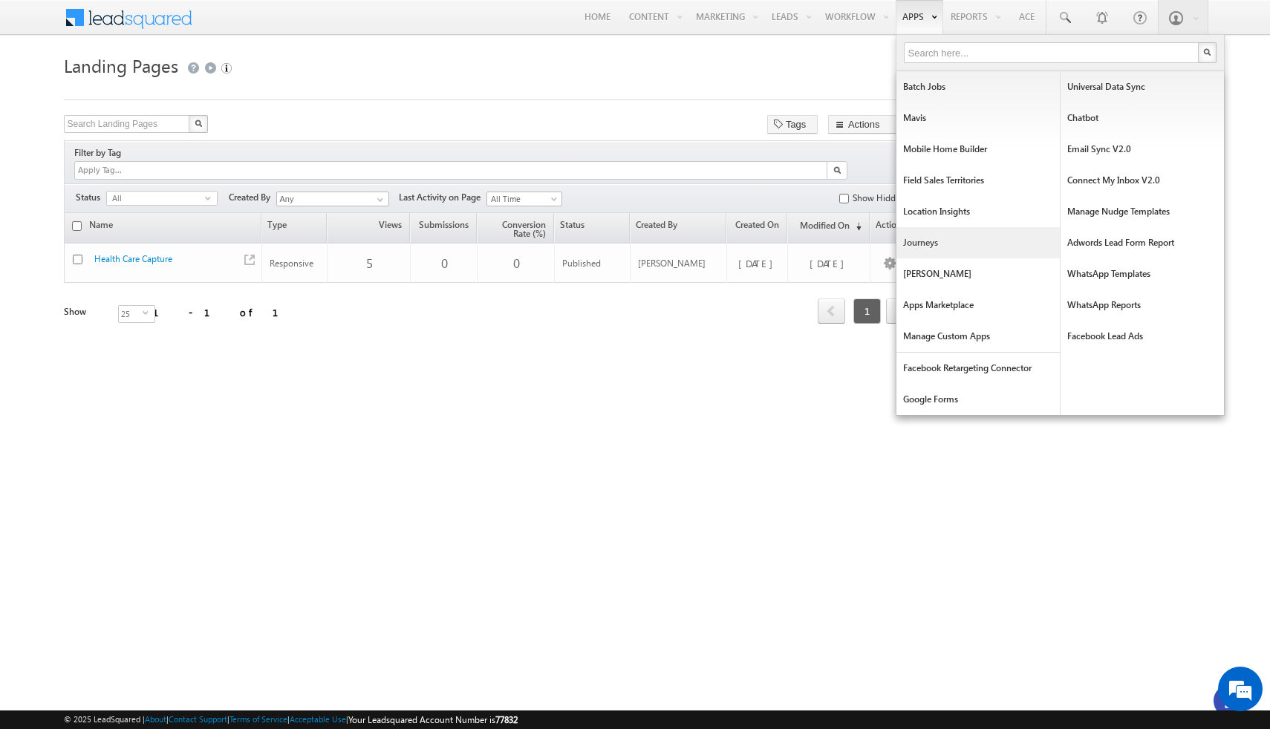
click at [925, 246] on link "Journeys" at bounding box center [977, 242] width 163 height 31
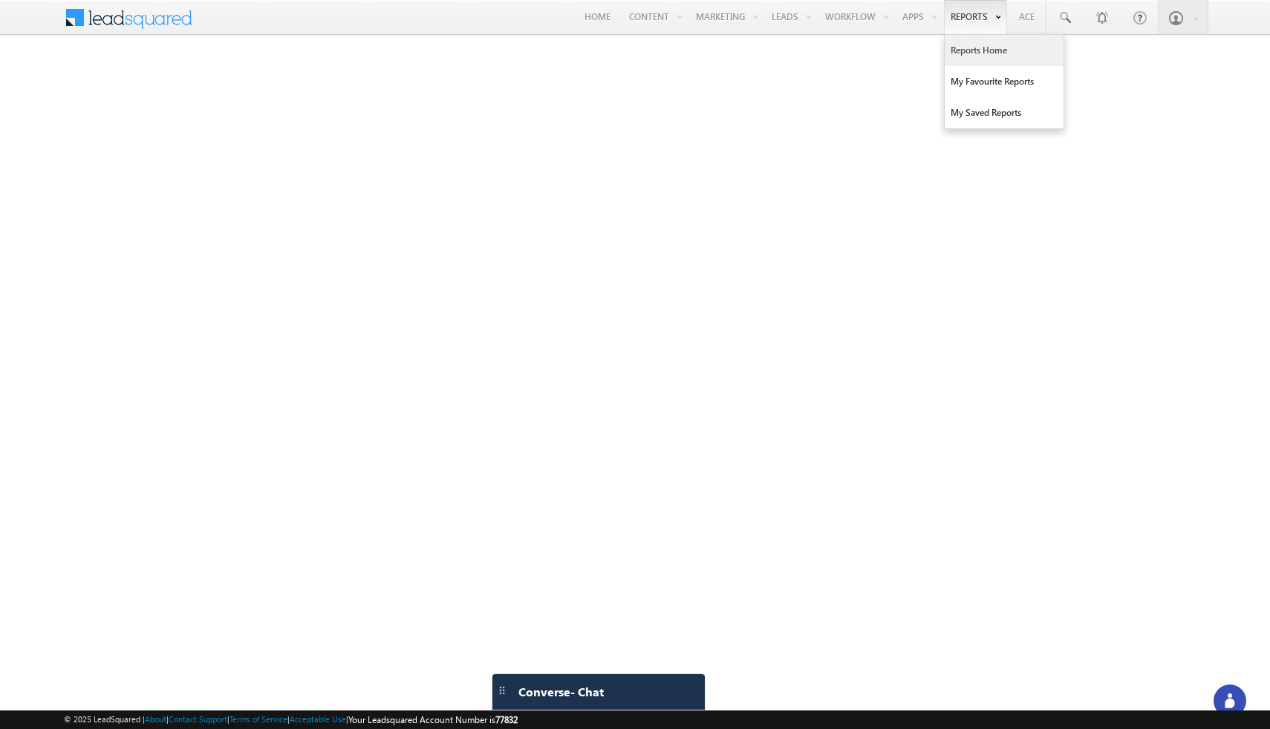
click at [970, 48] on link "Reports Home" at bounding box center [1004, 50] width 119 height 31
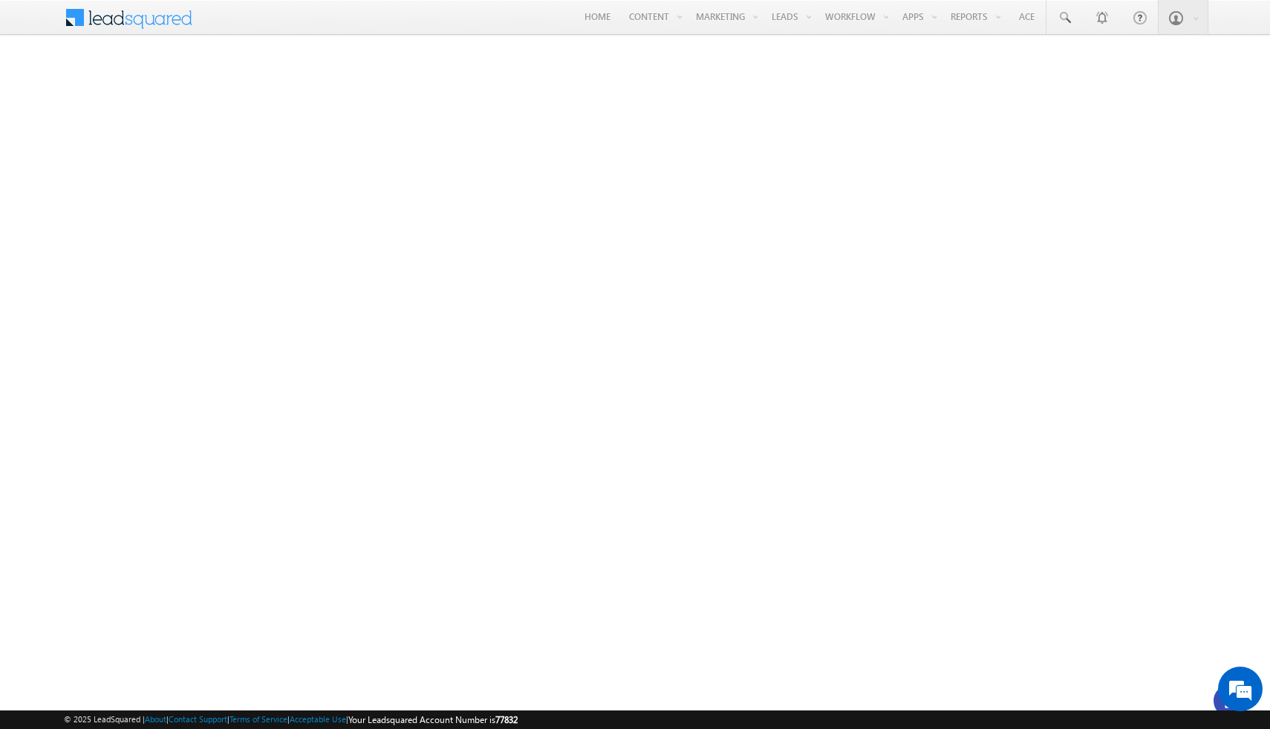
click at [1151, 62] on div "Help Center" at bounding box center [1157, 49] width 95 height 27
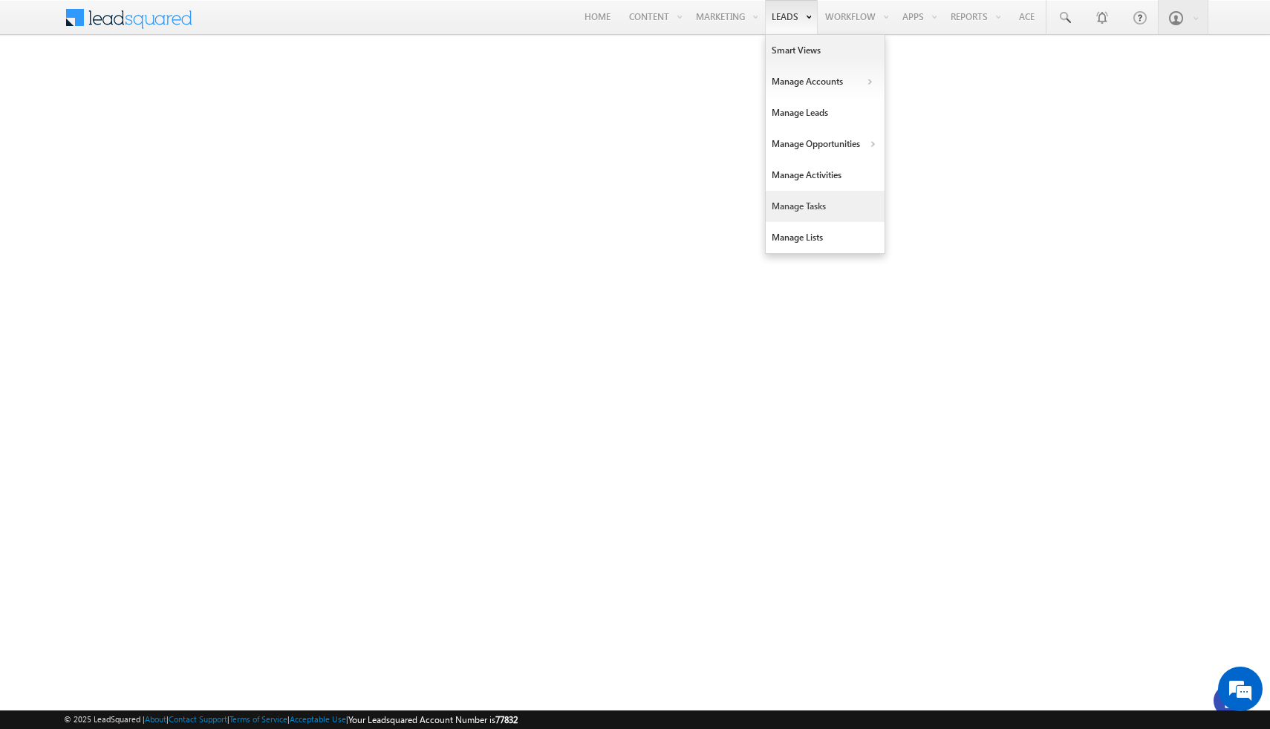
click at [802, 205] on link "Manage Tasks" at bounding box center [825, 206] width 119 height 31
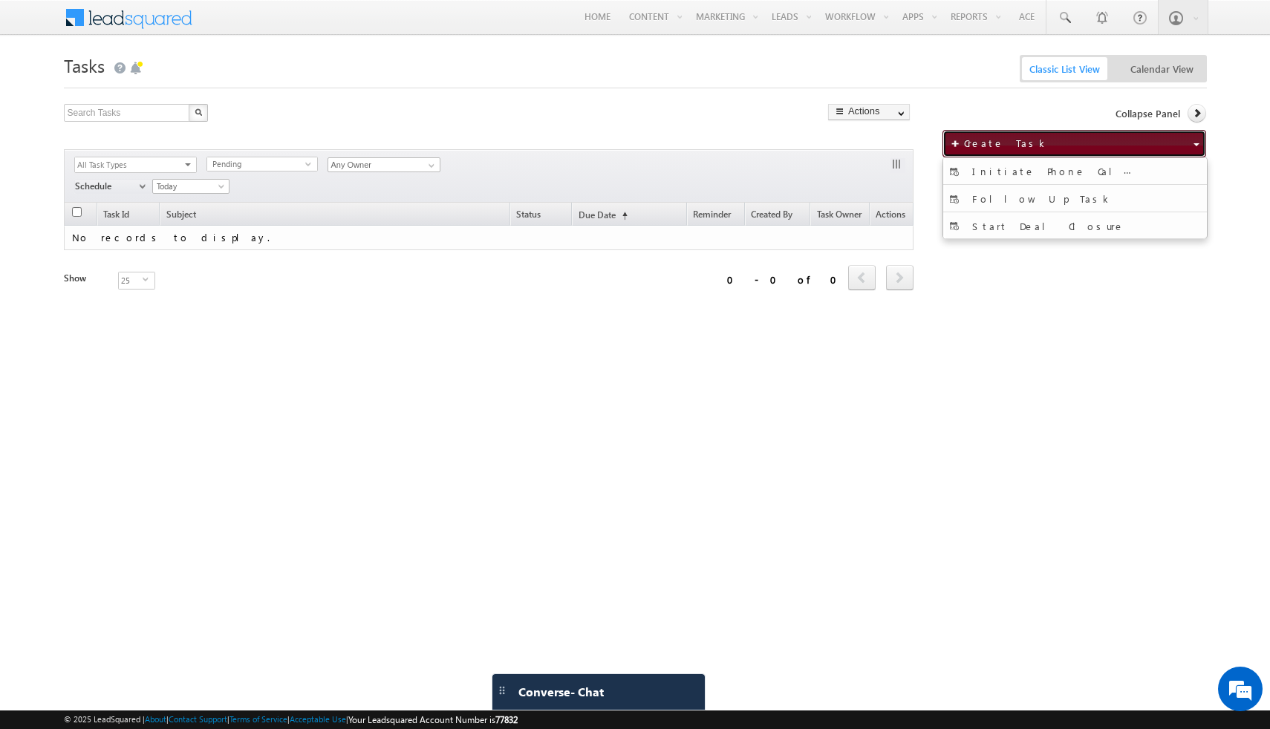
click at [989, 147] on span "Create Task" at bounding box center [1006, 143] width 85 height 13
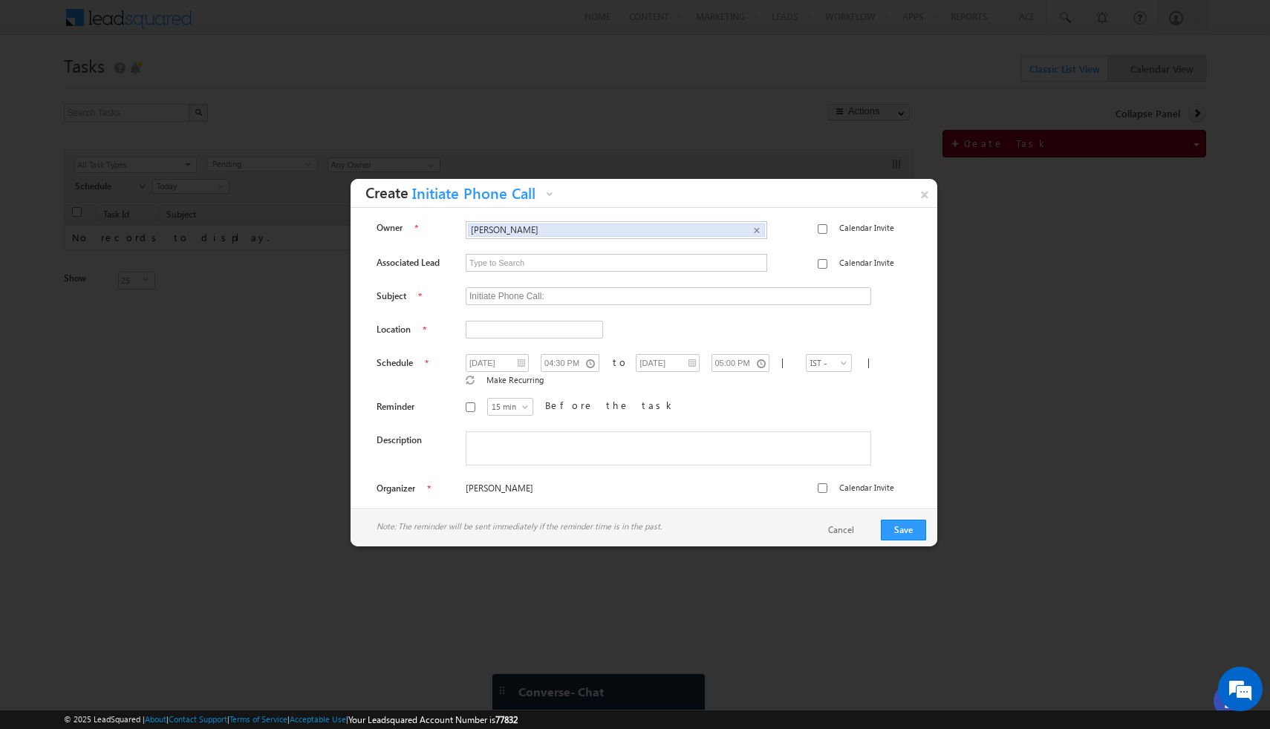
click at [756, 166] on div at bounding box center [635, 364] width 1270 height 729
click at [924, 198] on link "×" at bounding box center [924, 192] width 26 height 26
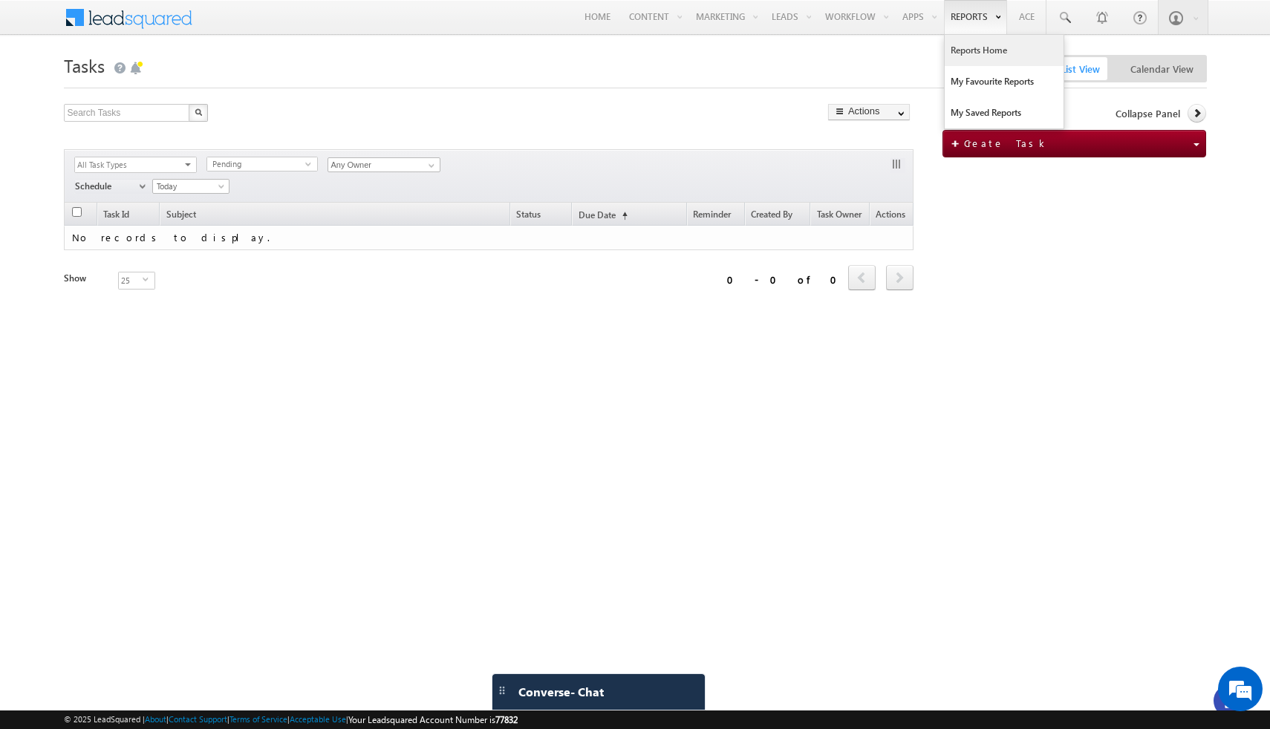
click at [980, 56] on link "Reports Home" at bounding box center [1004, 50] width 119 height 31
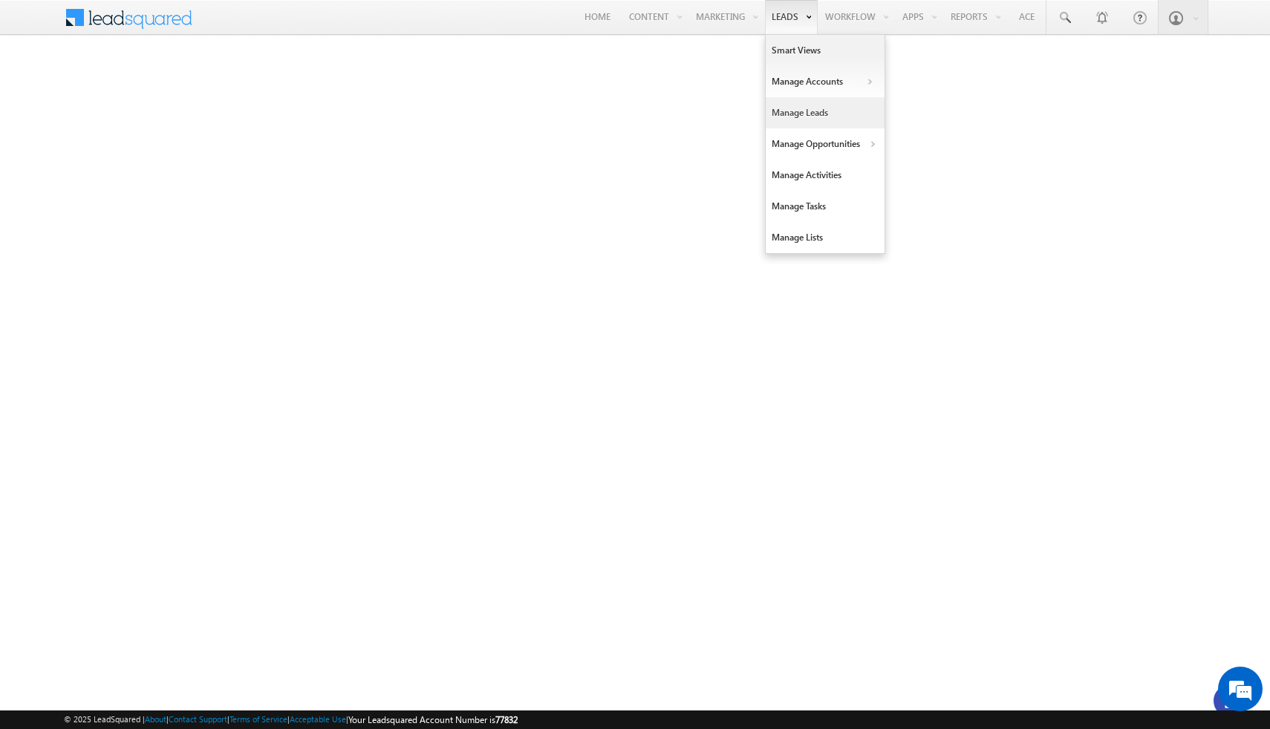
click at [807, 112] on link "Manage Leads" at bounding box center [825, 112] width 119 height 31
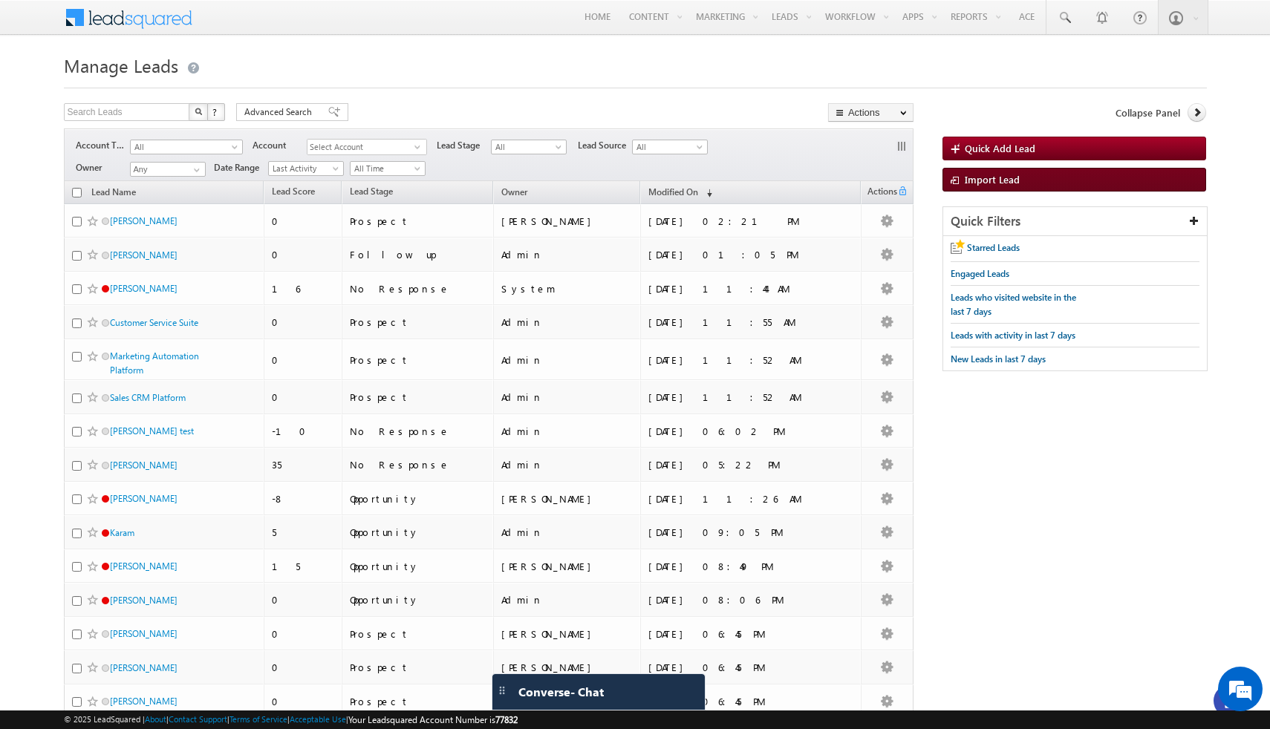
click at [966, 181] on span "Import Lead" at bounding box center [992, 179] width 55 height 13
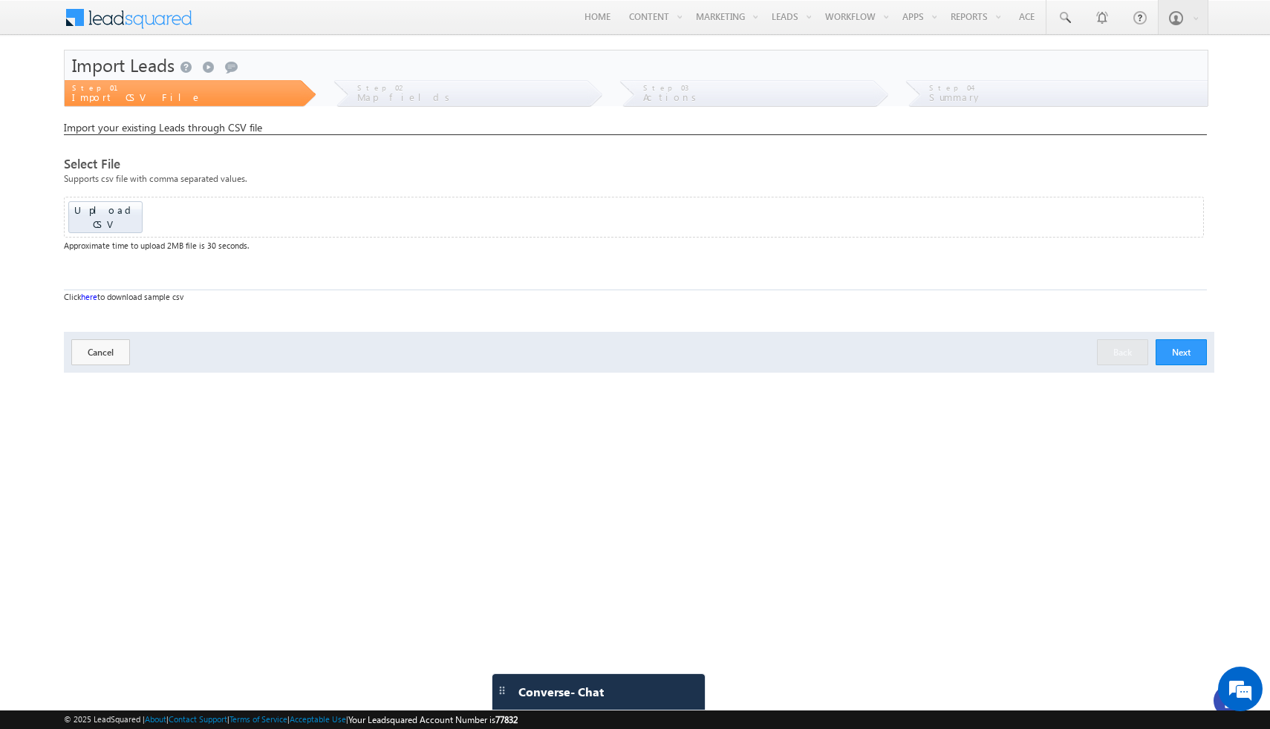
click at [90, 292] on link "here" at bounding box center [89, 297] width 16 height 10
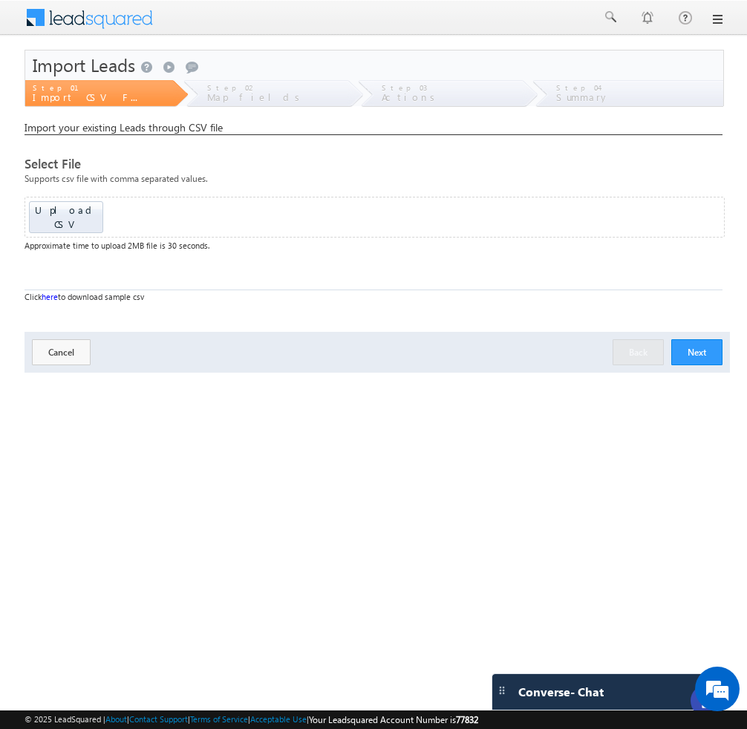
click at [720, 16] on link at bounding box center [717, 19] width 12 height 12
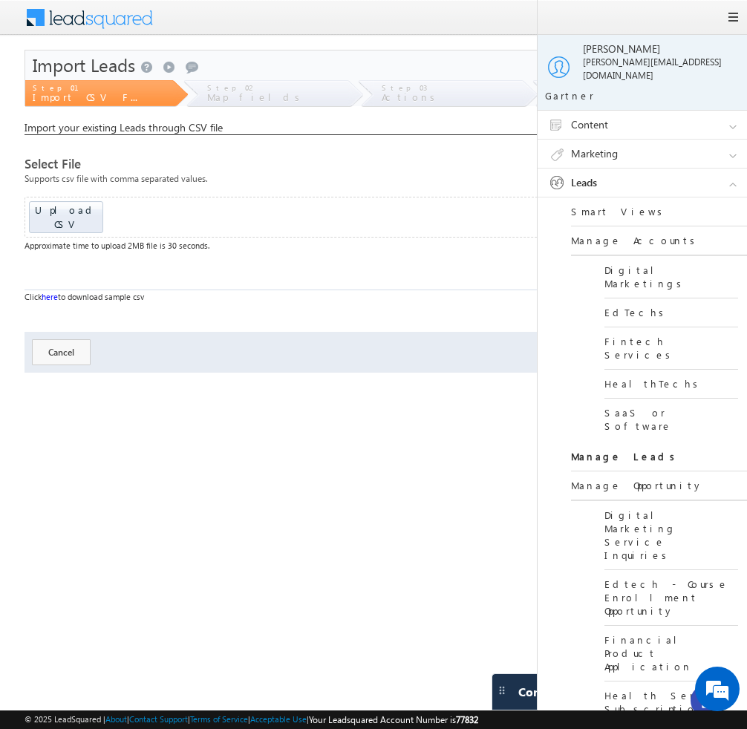
click at [613, 443] on link "Manage Leads" at bounding box center [660, 457] width 178 height 29
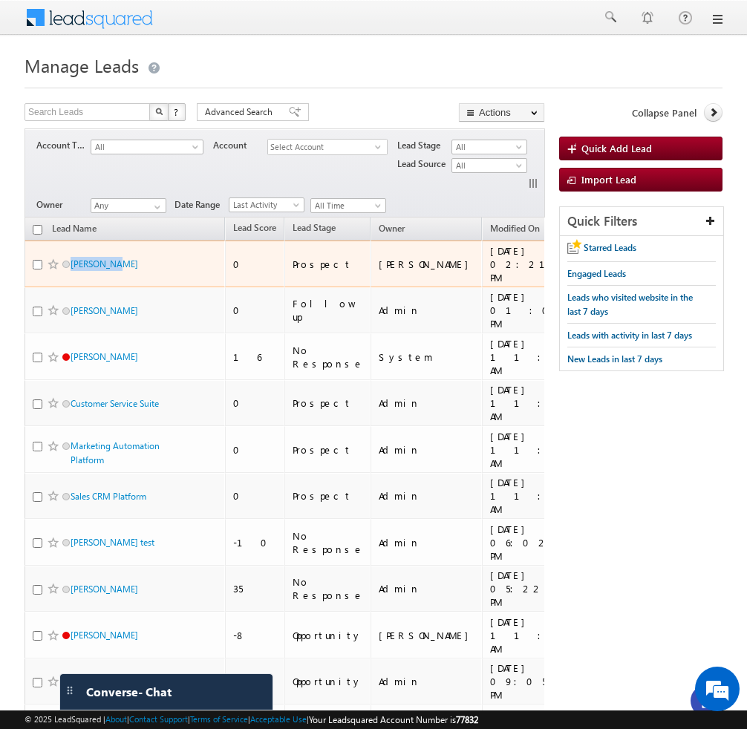
copy div "[PERSON_NAME]"
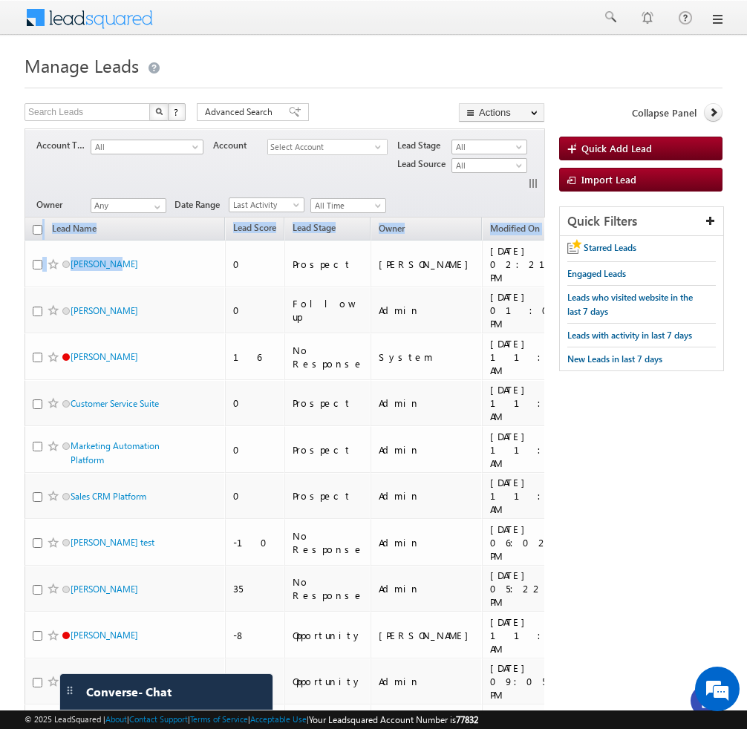
drag, startPoint x: 129, startPoint y: 257, endPoint x: 1, endPoint y: 287, distance: 131.2
click at [1, 287] on body "Menu Bhavya Bhavy a@bea con.l i" at bounding box center [373, 672] width 747 height 1344
click at [1, 287] on body "Menu [GEOGRAPHIC_DATA][PERSON_NAME] a@bea con.l i" at bounding box center [373, 672] width 747 height 1344
click at [720, 25] on link at bounding box center [717, 19] width 12 height 12
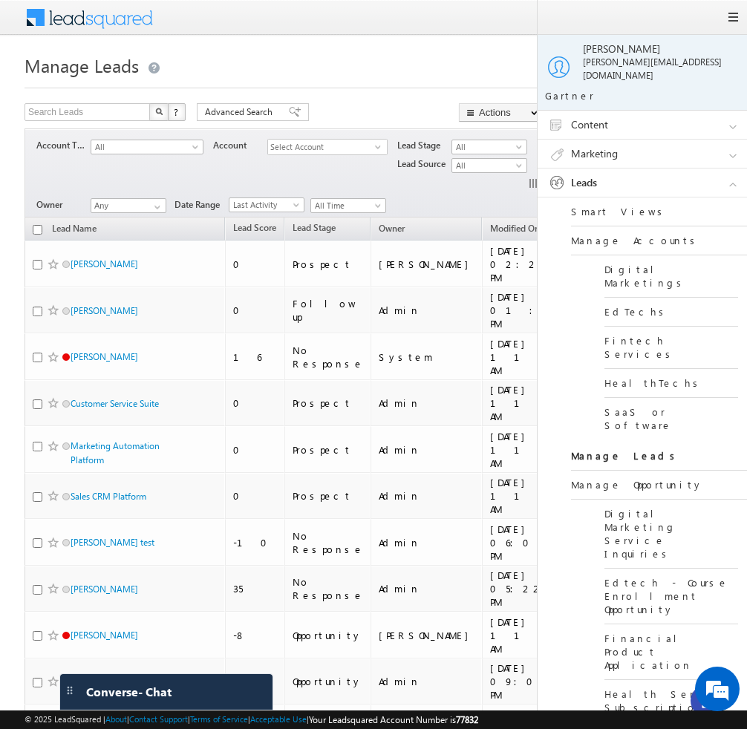
scroll to position [250, 0]
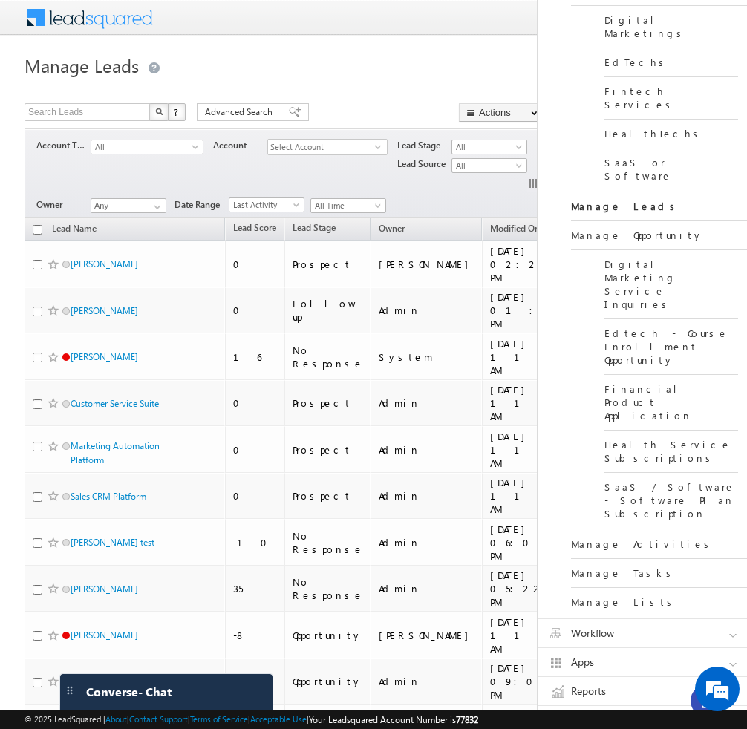
click at [738, 677] on link "Reports" at bounding box center [649, 691] width 223 height 28
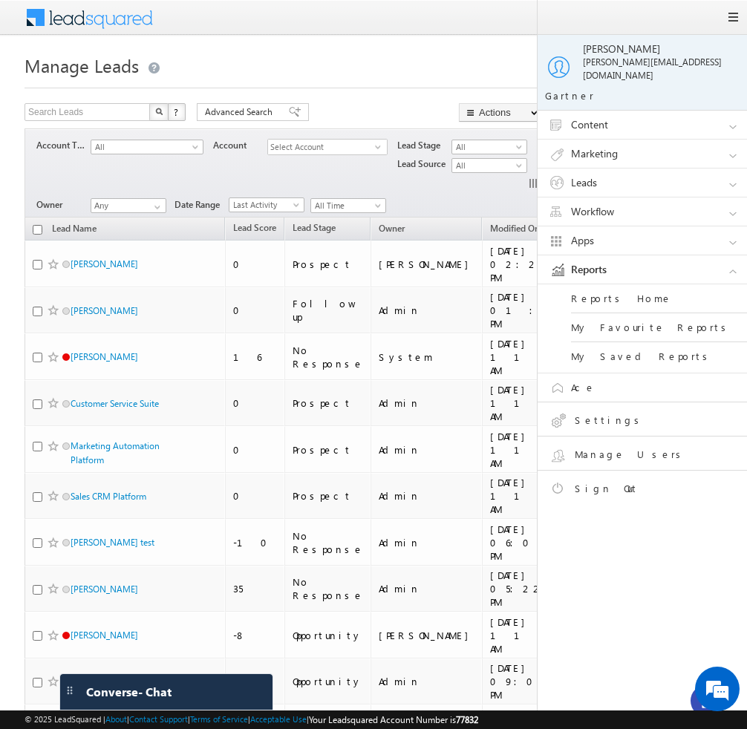
click at [427, 48] on body "Menu [GEOGRAPHIC_DATA][PERSON_NAME] a@bea con.l i" at bounding box center [373, 672] width 747 height 1344
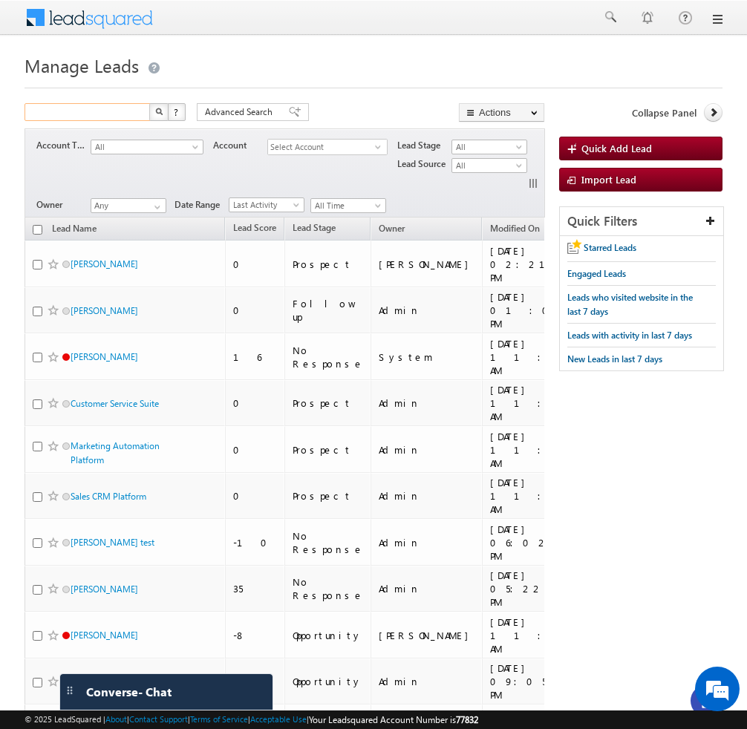
click at [95, 115] on input "text" at bounding box center [88, 112] width 127 height 18
type input "[PERSON_NAME]"
click at [162, 113] on button "button" at bounding box center [158, 112] width 19 height 18
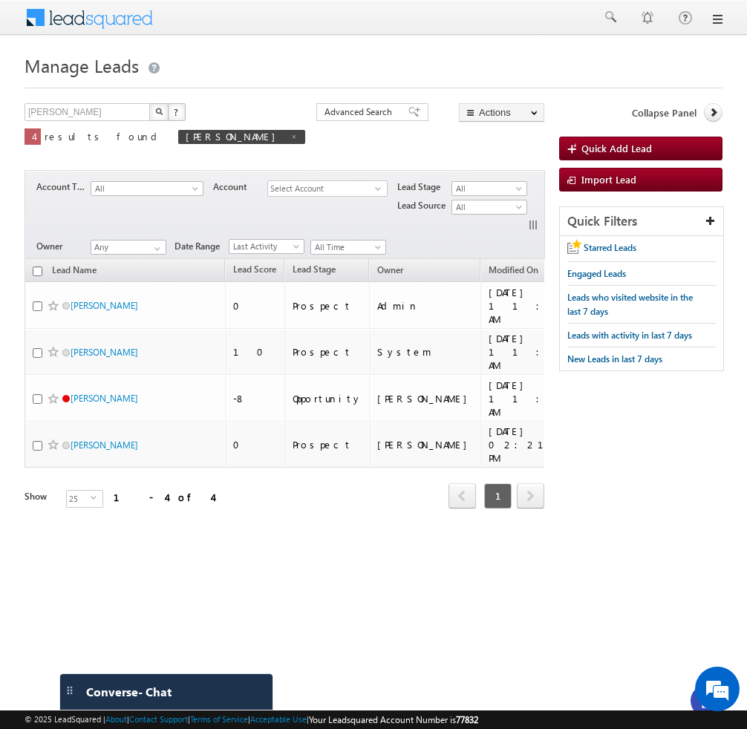
click at [378, 587] on html "Menu [GEOGRAPHIC_DATA][PERSON_NAME] a@bea con.l i" at bounding box center [373, 293] width 747 height 587
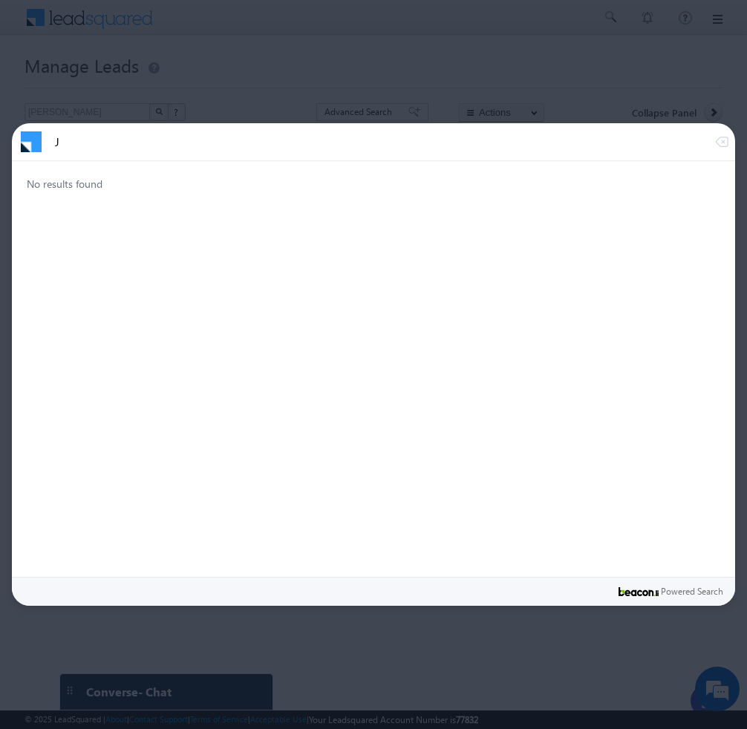
click at [477, 139] on input "J" at bounding box center [385, 141] width 660 height 13
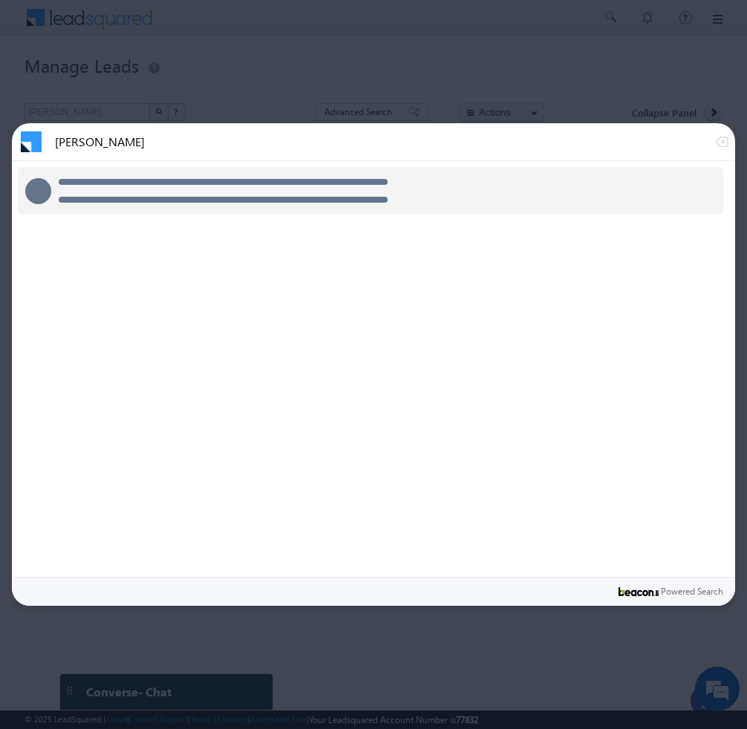
type input "[PERSON_NAME]"
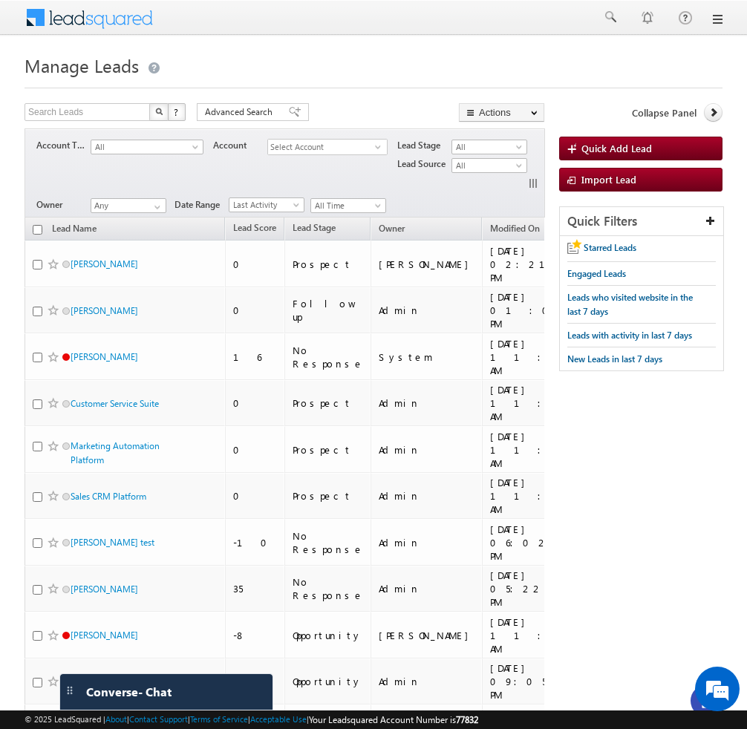
click at [550, 58] on h1 "Manage Leads" at bounding box center [374, 64] width 698 height 29
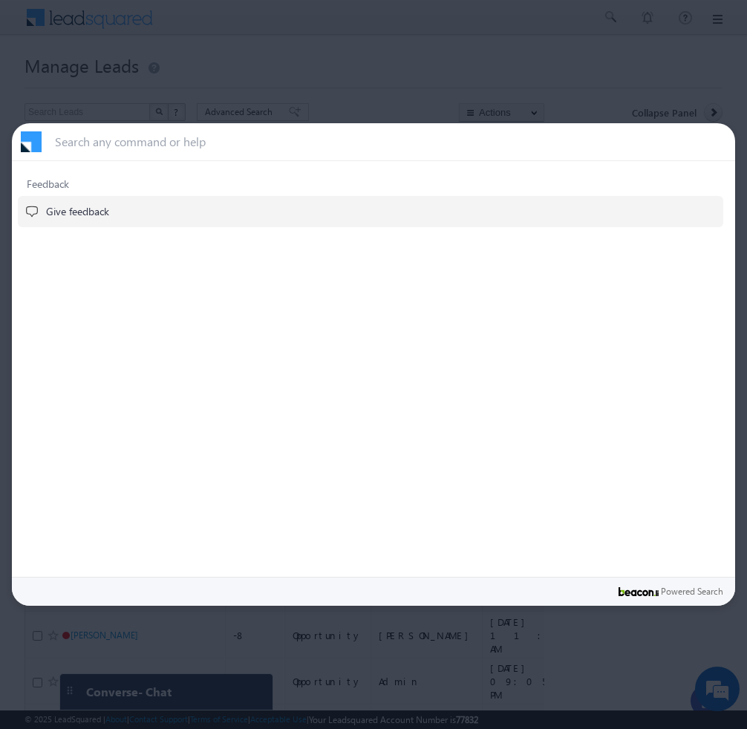
type input "h"
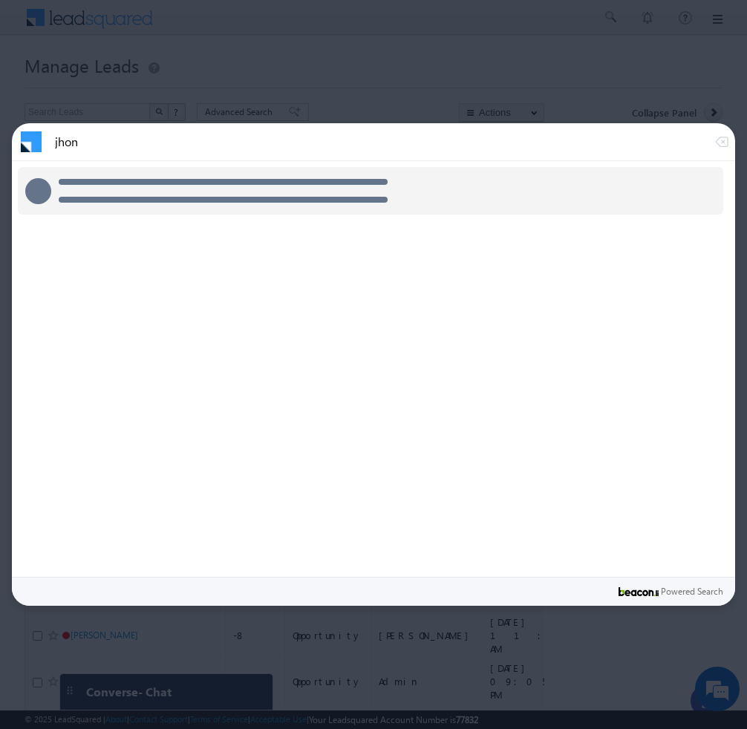
click at [239, 138] on input "jhon" at bounding box center [385, 141] width 660 height 13
type input "[PERSON_NAME]"
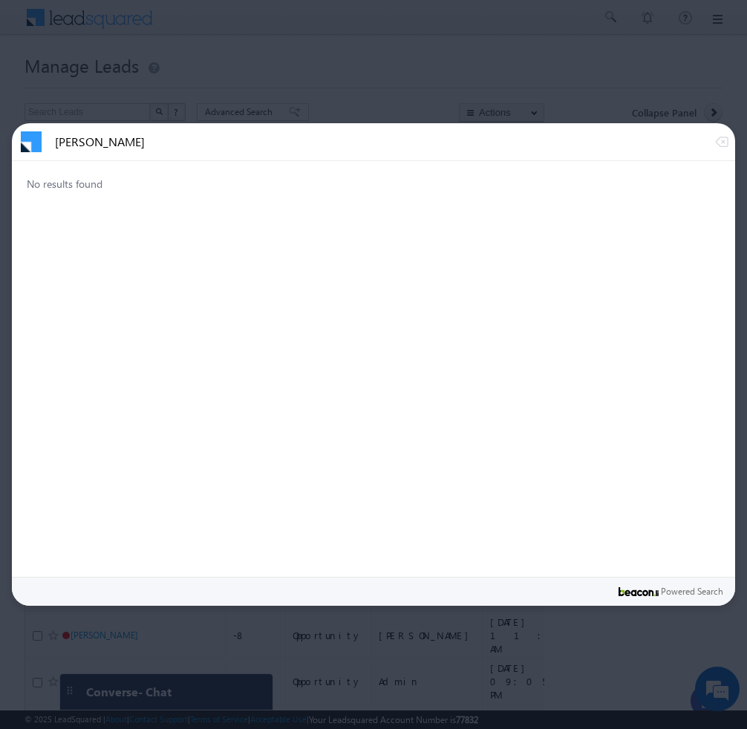
click at [559, 68] on div at bounding box center [373, 364] width 747 height 729
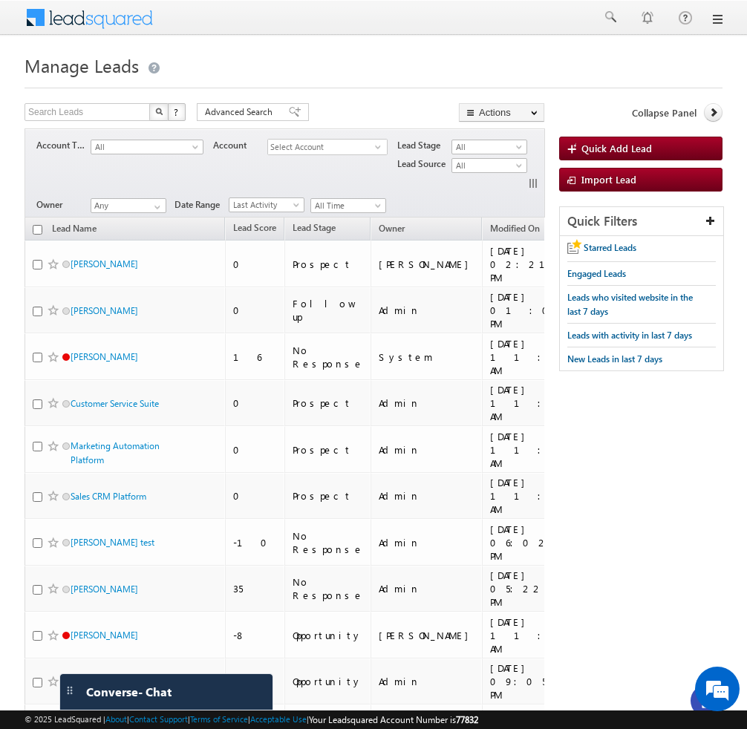
click at [547, 86] on div at bounding box center [374, 84] width 698 height 10
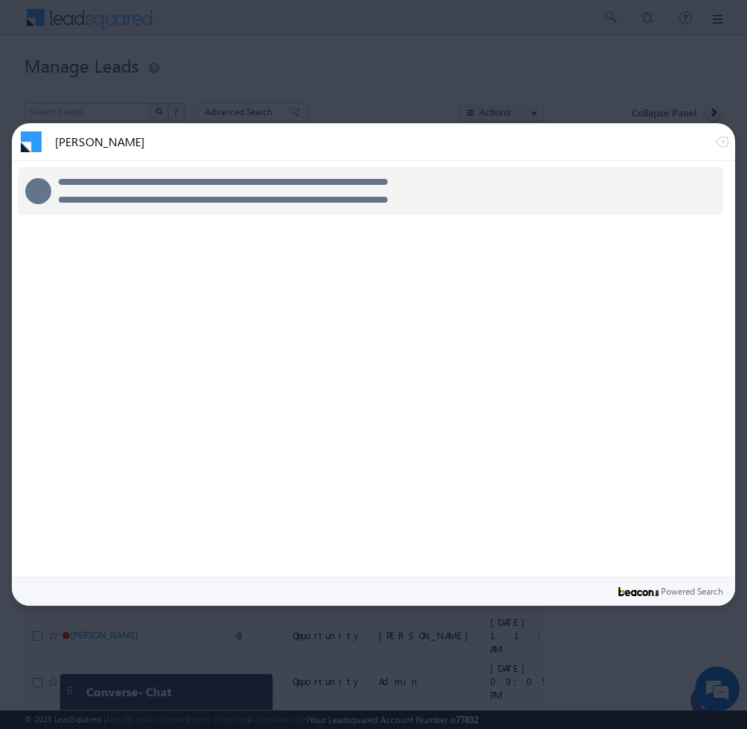
type input "john"
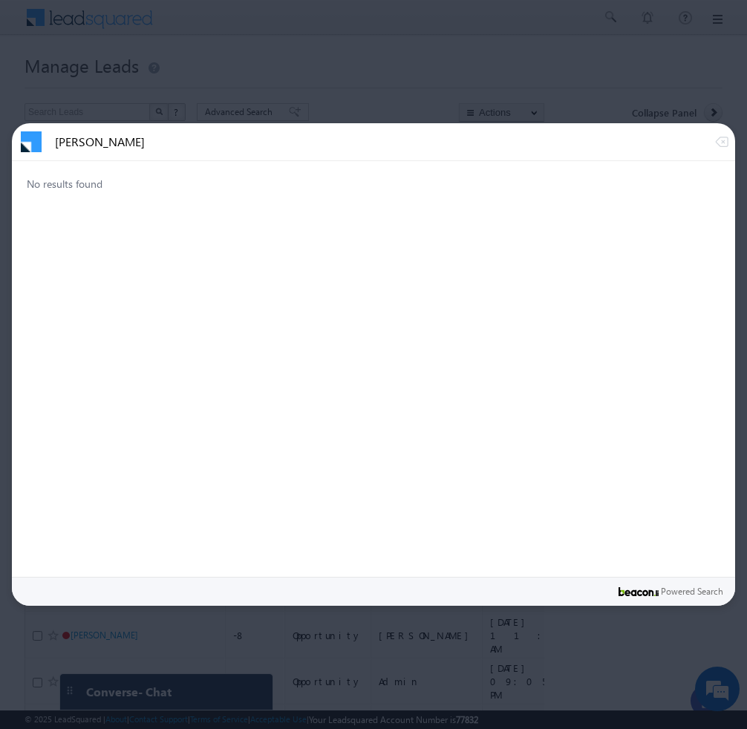
click at [655, 78] on div at bounding box center [373, 364] width 747 height 729
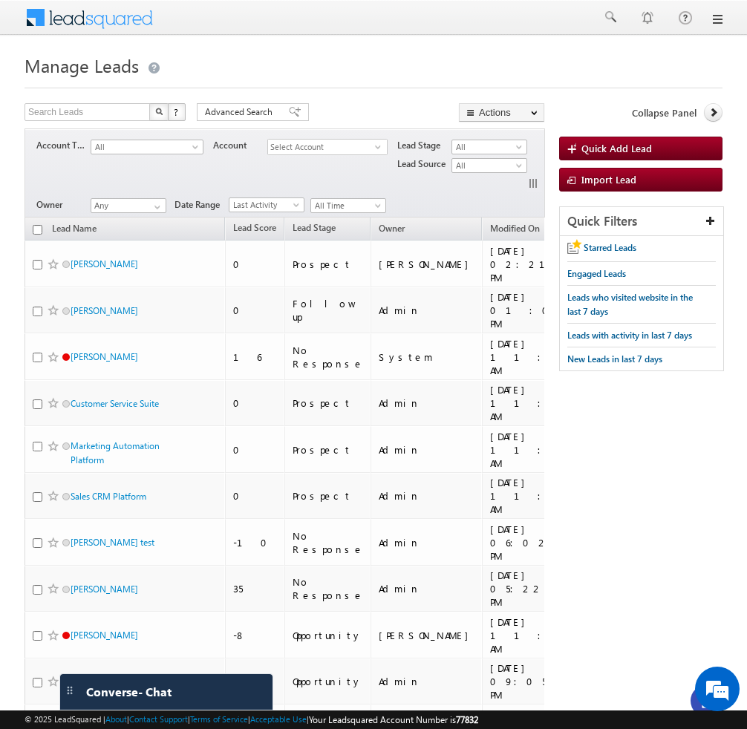
click at [585, 51] on h1 "Manage Leads" at bounding box center [374, 64] width 698 height 29
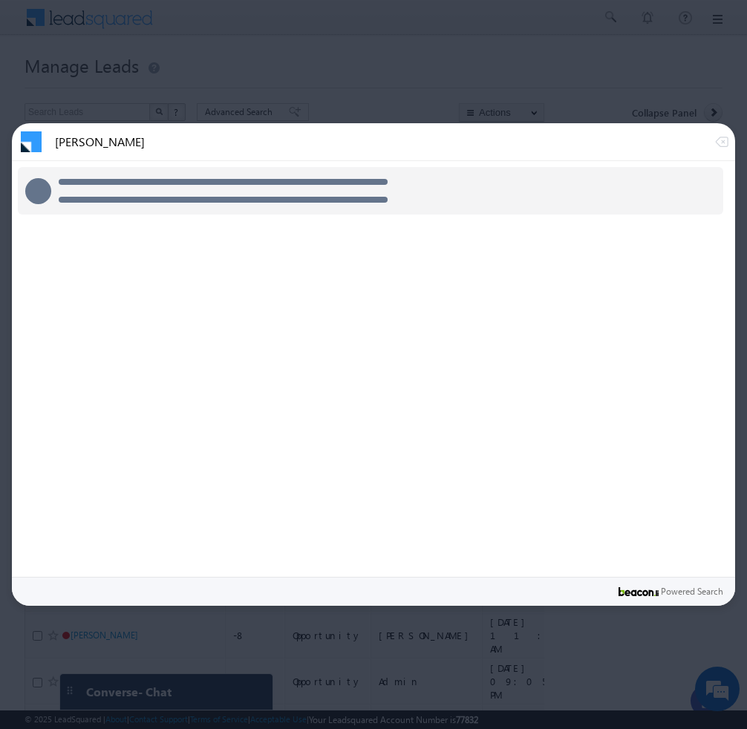
type input "[PERSON_NAME]"
click at [516, 103] on div at bounding box center [373, 364] width 747 height 729
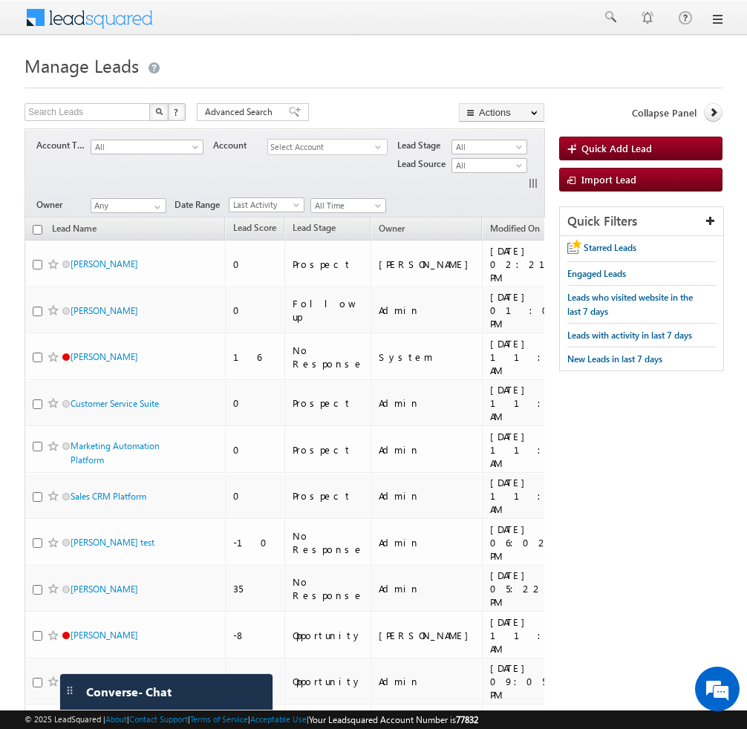
click at [342, 76] on h1 "Manage Leads" at bounding box center [374, 64] width 698 height 29
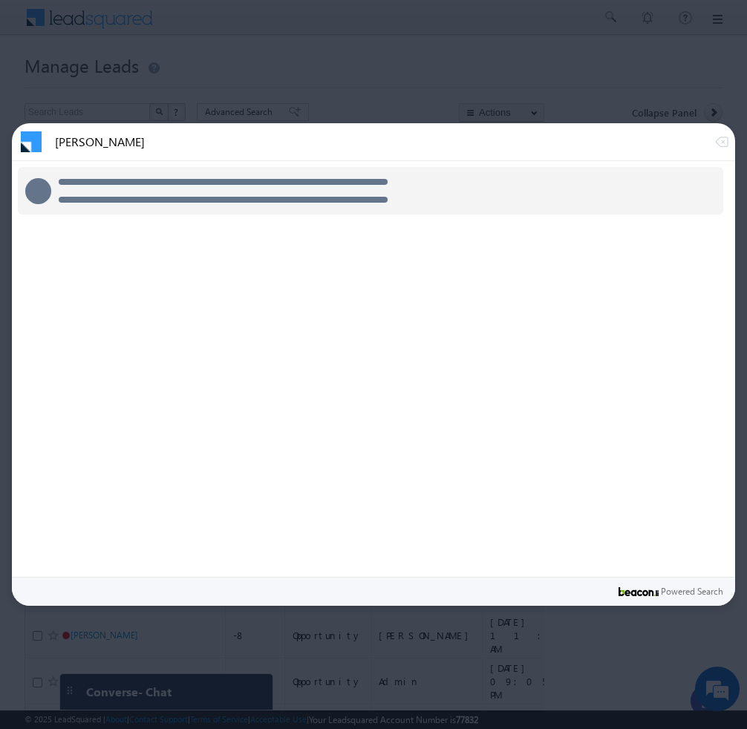
type input "[PERSON_NAME]"
click at [692, 53] on div at bounding box center [373, 364] width 747 height 729
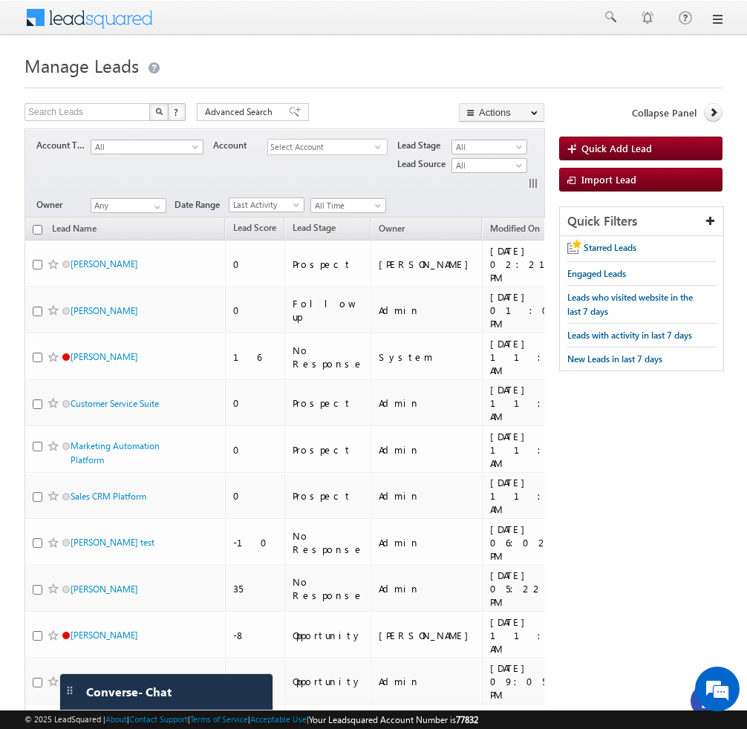
click at [269, 33] on div at bounding box center [374, 18] width 698 height 36
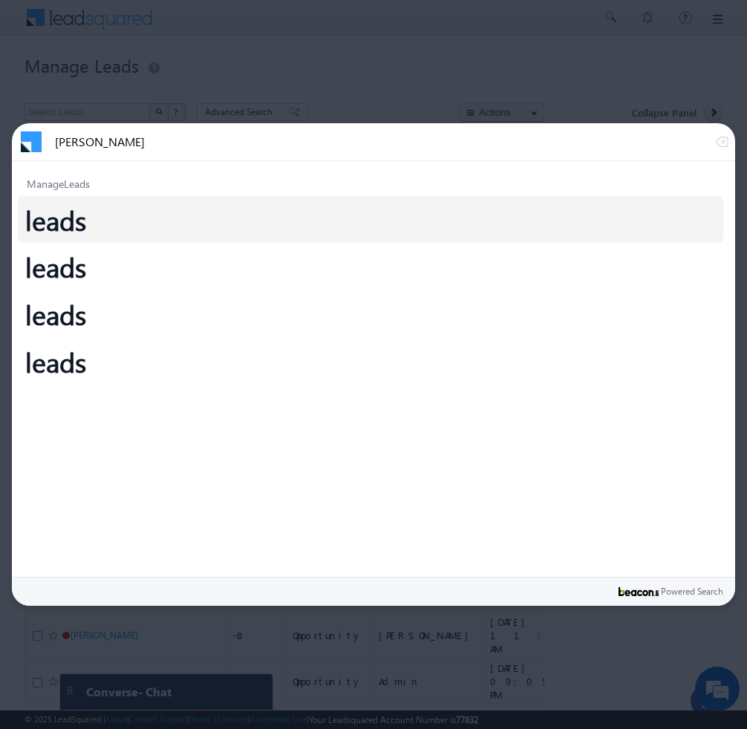
type input "john"
click at [415, 61] on div at bounding box center [373, 364] width 747 height 729
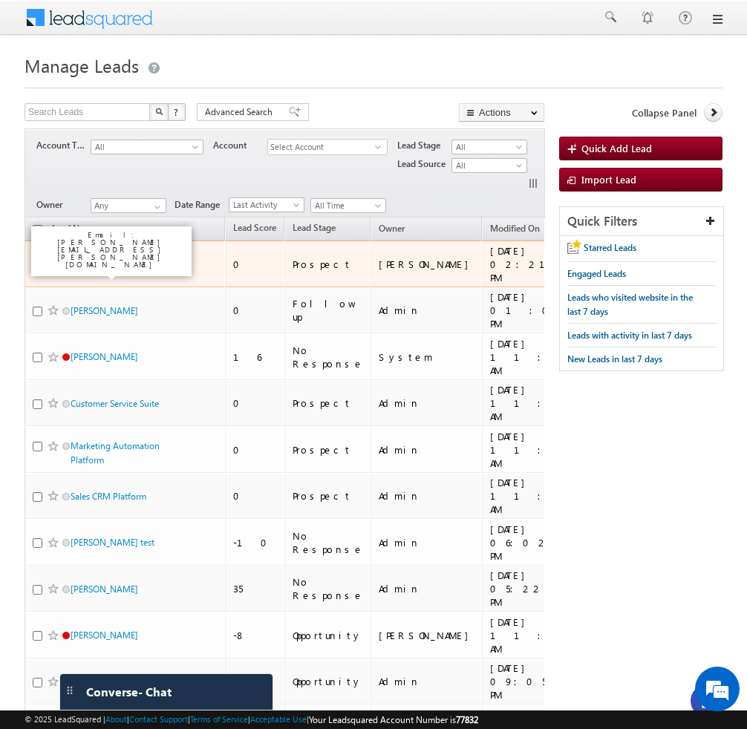
click at [93, 258] on link "[PERSON_NAME]" at bounding box center [105, 263] width 68 height 11
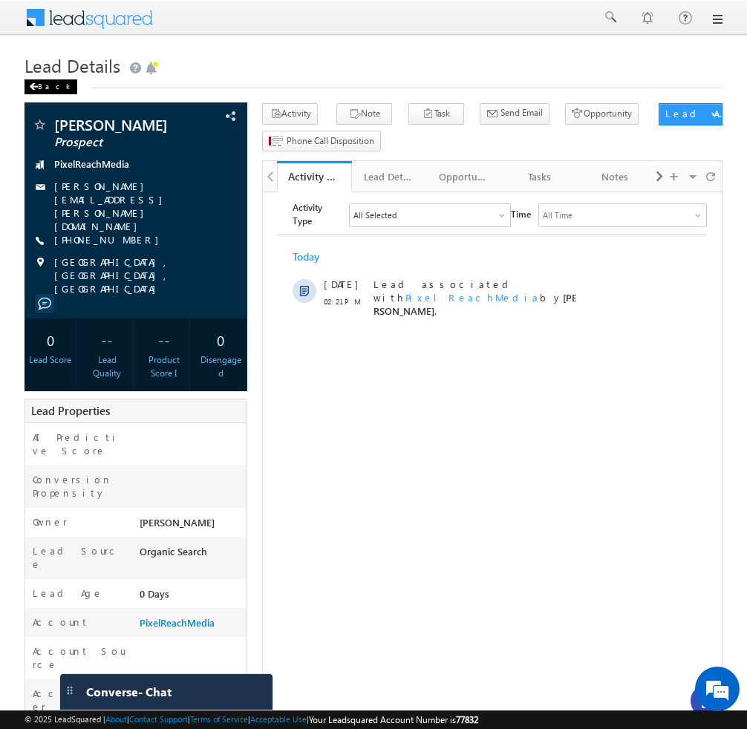
click at [45, 88] on div "Back" at bounding box center [51, 86] width 53 height 15
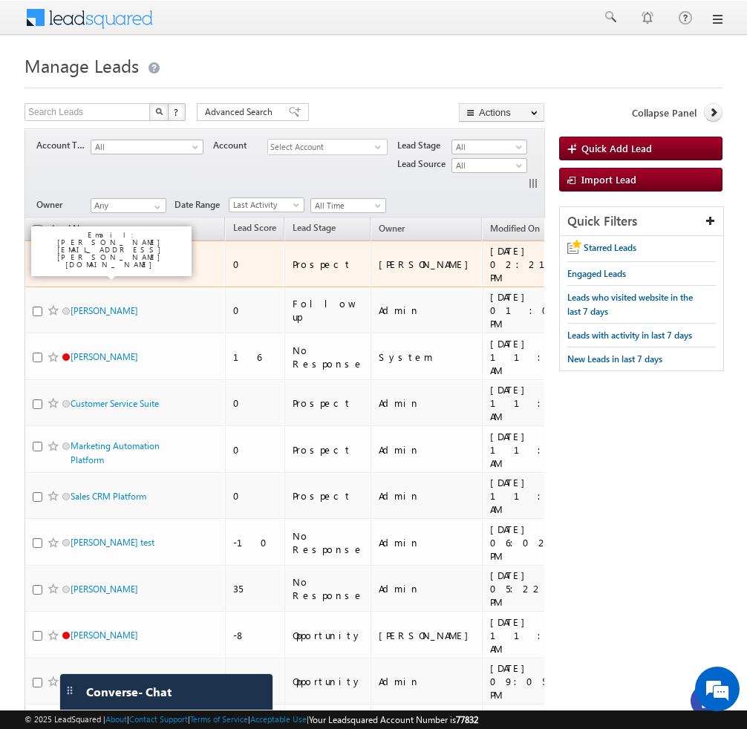
click at [104, 259] on link "[PERSON_NAME]" at bounding box center [105, 263] width 68 height 11
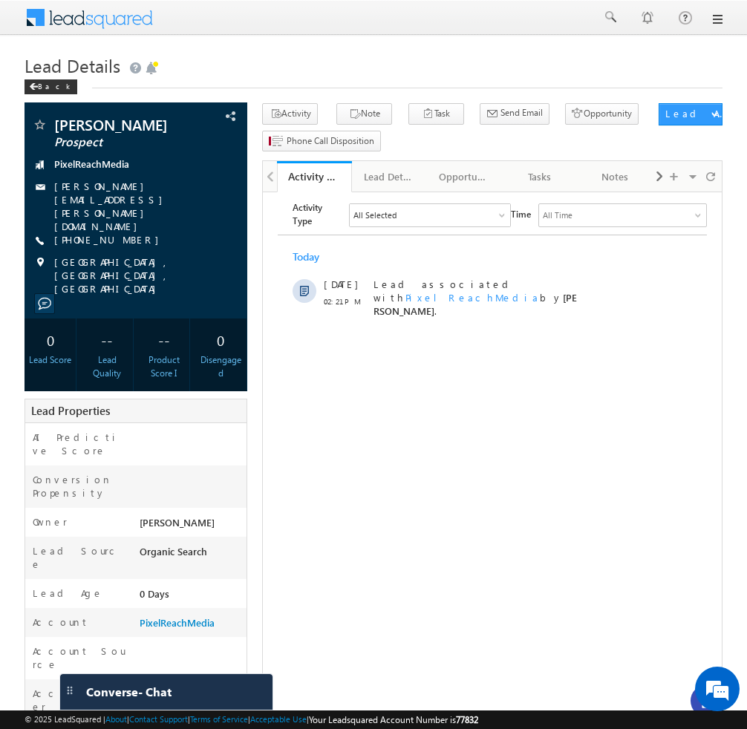
click at [648, 336] on html "Activity Type All Selected Select All Sales Activities 1 Sales Activity Opportu…" at bounding box center [492, 263] width 459 height 143
click at [393, 178] on div "Lead Details" at bounding box center [389, 177] width 50 height 18
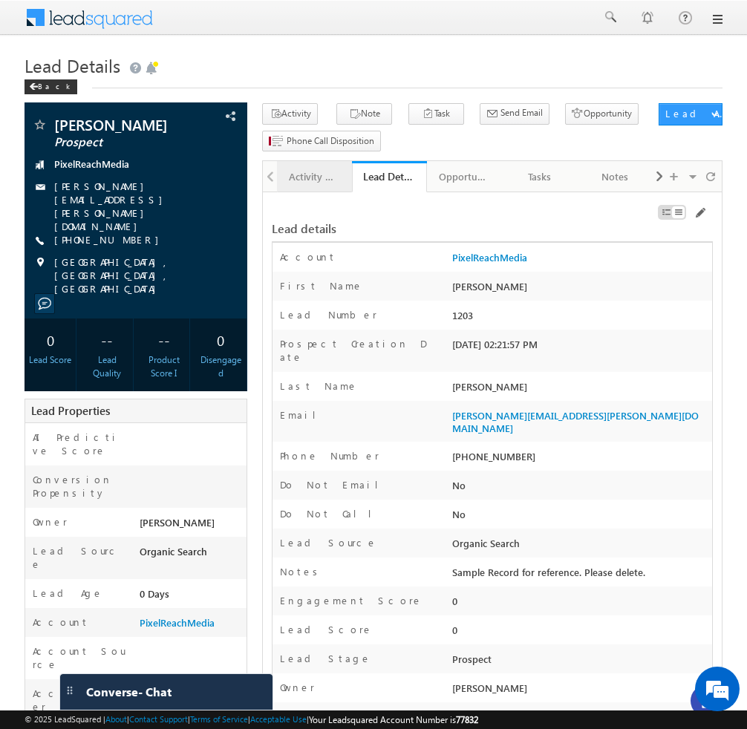
click at [323, 179] on div "Activity History" at bounding box center [314, 177] width 50 height 18
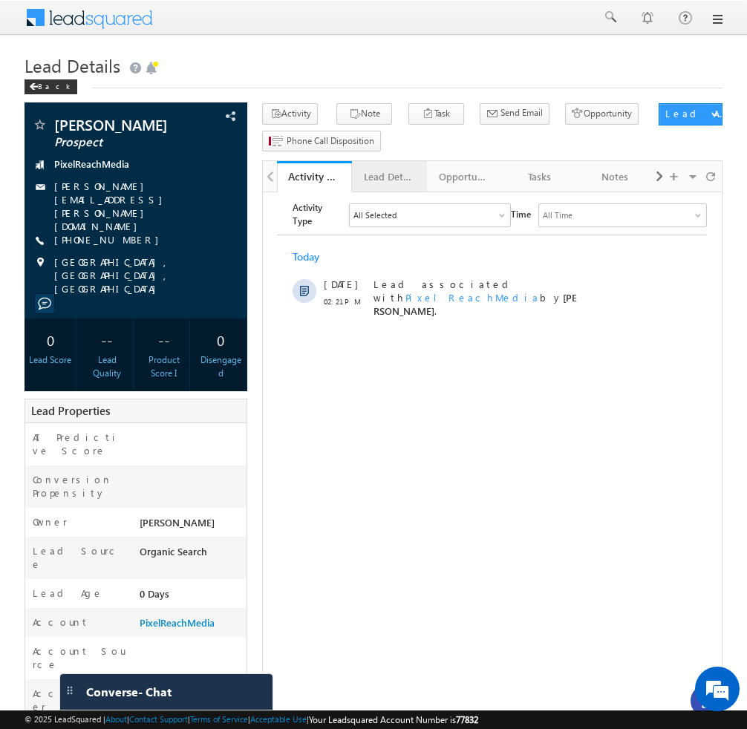
click at [369, 175] on div "Lead Details" at bounding box center [389, 177] width 50 height 18
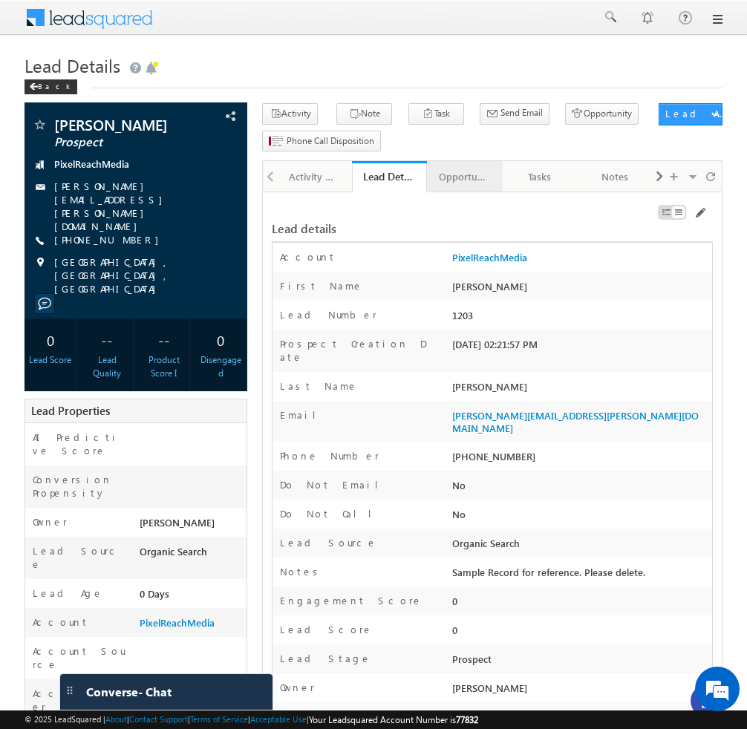
click at [452, 176] on div "Opportunities" at bounding box center [464, 177] width 50 height 18
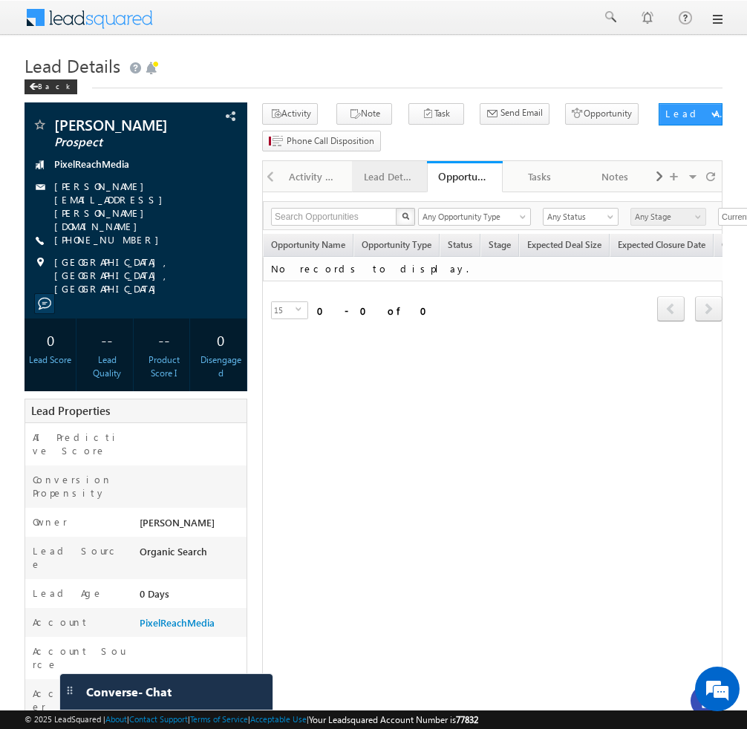
click at [387, 177] on div "Lead Details" at bounding box center [389, 177] width 50 height 18
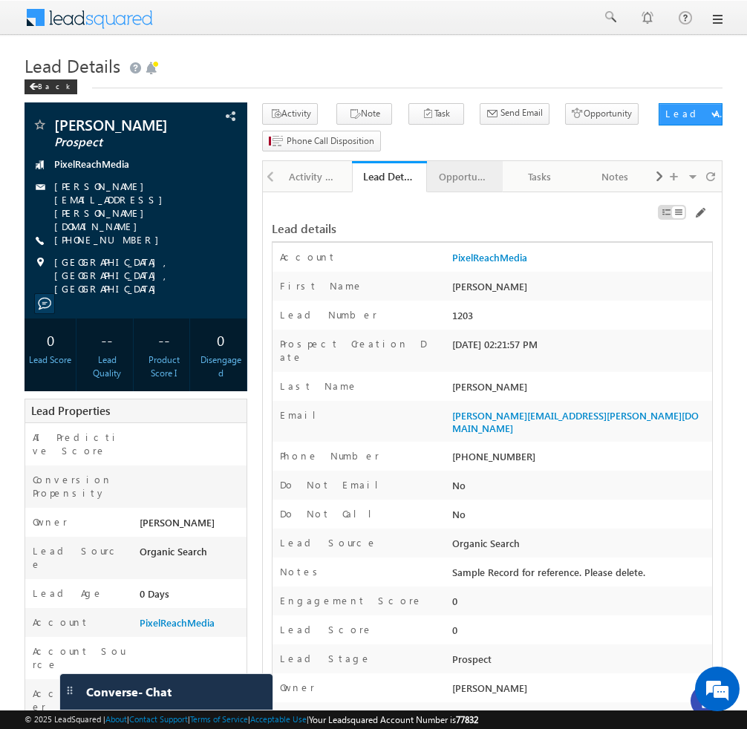
click at [454, 183] on div "Opportunities" at bounding box center [464, 177] width 50 height 18
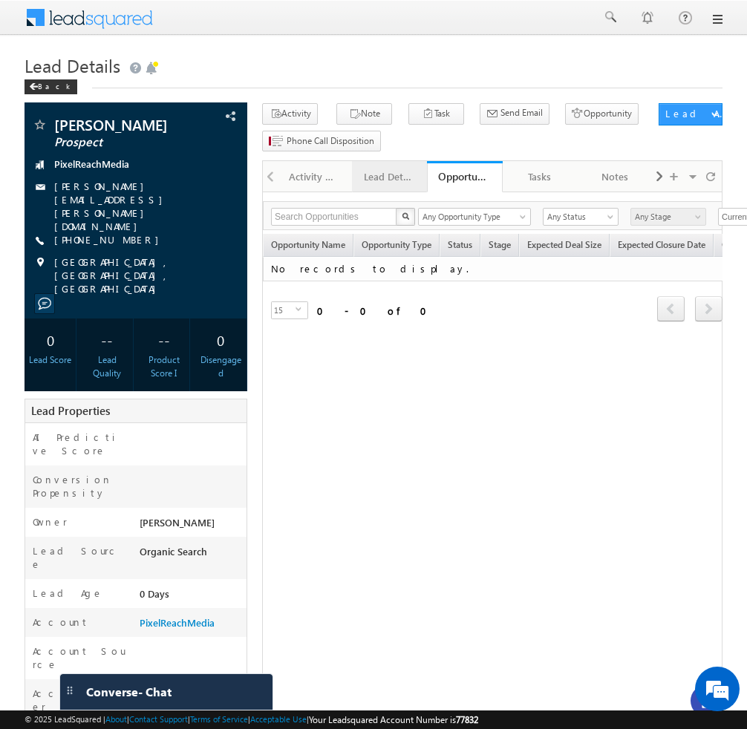
click at [375, 176] on div "Lead Details" at bounding box center [389, 177] width 50 height 18
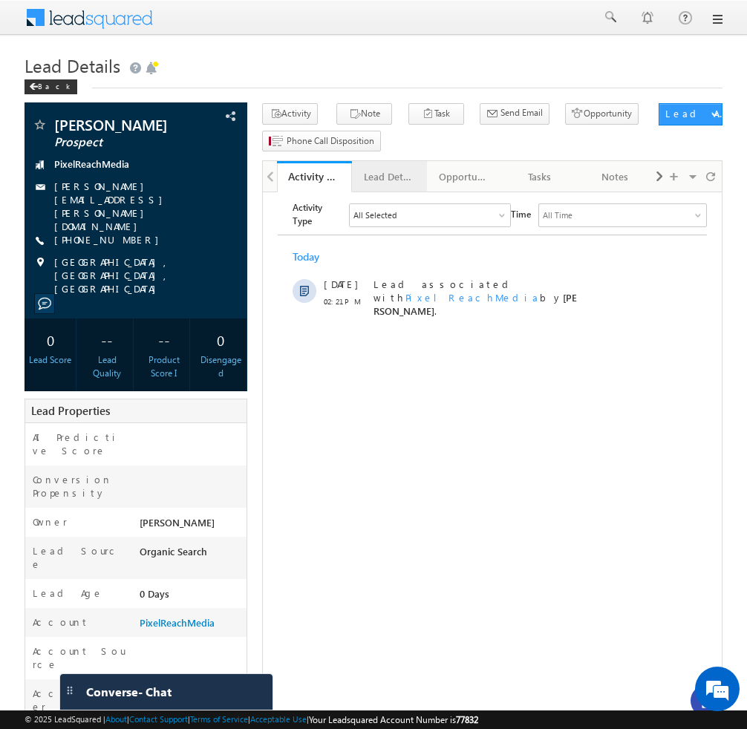
click at [382, 178] on div "Lead Details" at bounding box center [389, 177] width 50 height 18
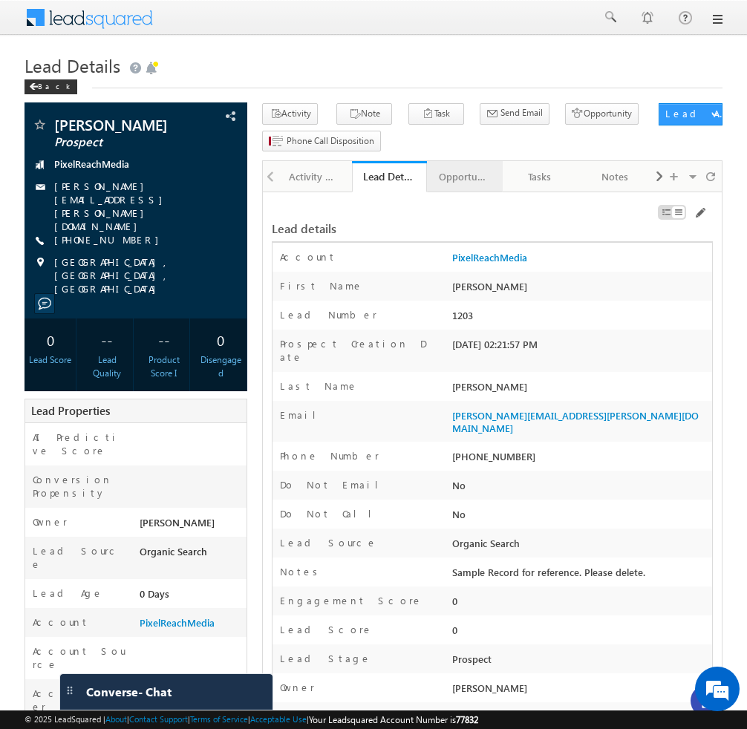
click at [460, 175] on div "Opportunities" at bounding box center [464, 177] width 50 height 18
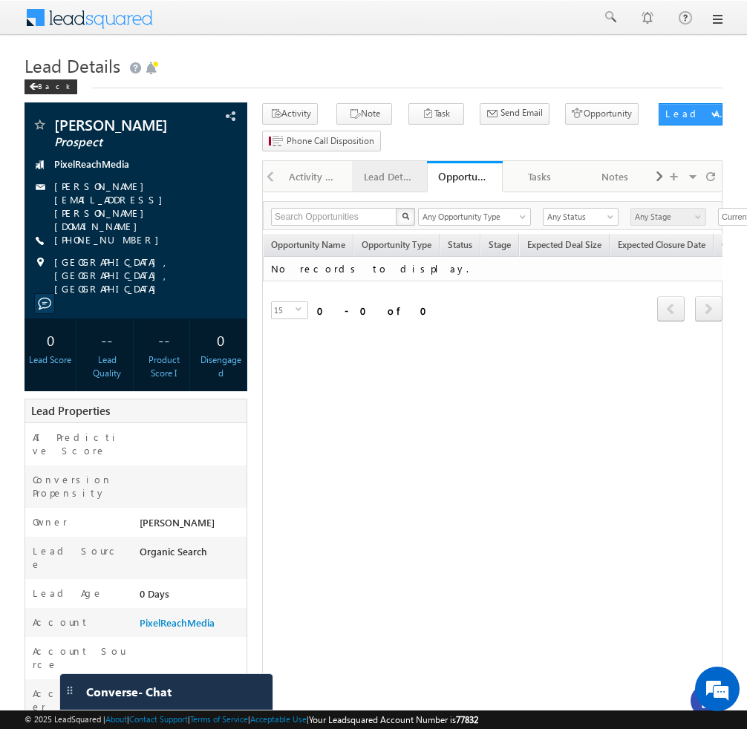
click at [395, 182] on div "Lead Details" at bounding box center [389, 177] width 50 height 18
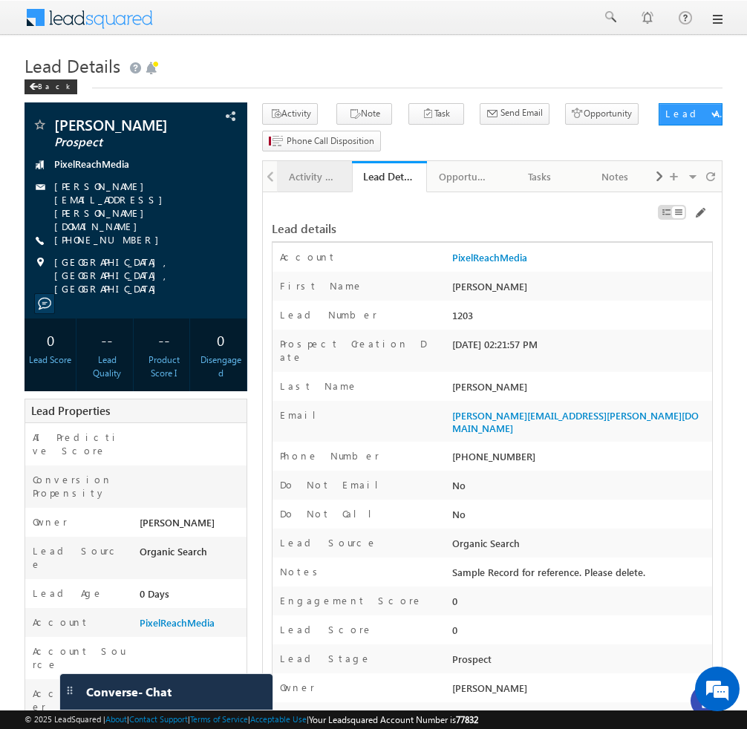
click at [309, 181] on div "Activity History" at bounding box center [314, 177] width 50 height 18
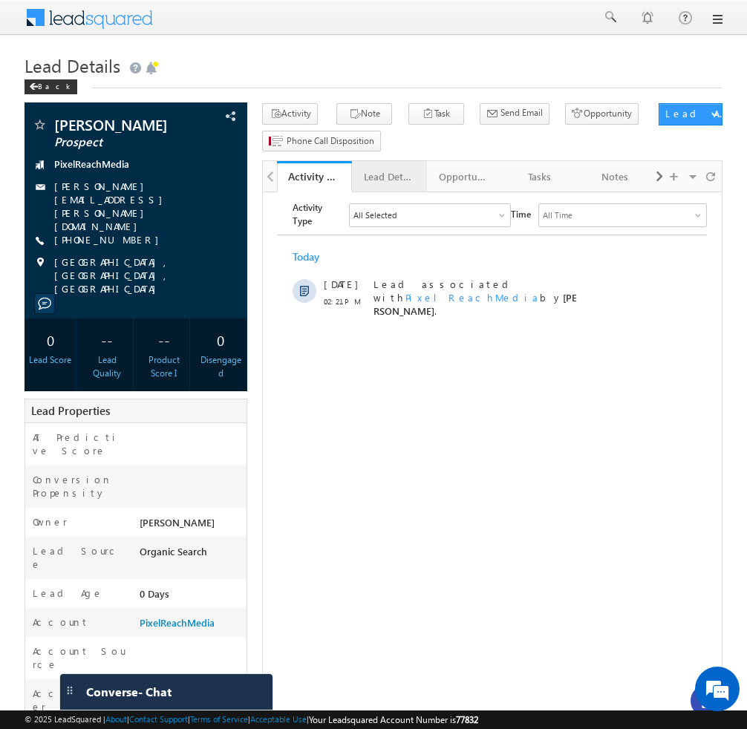
click at [395, 182] on div "Lead Details" at bounding box center [389, 177] width 50 height 18
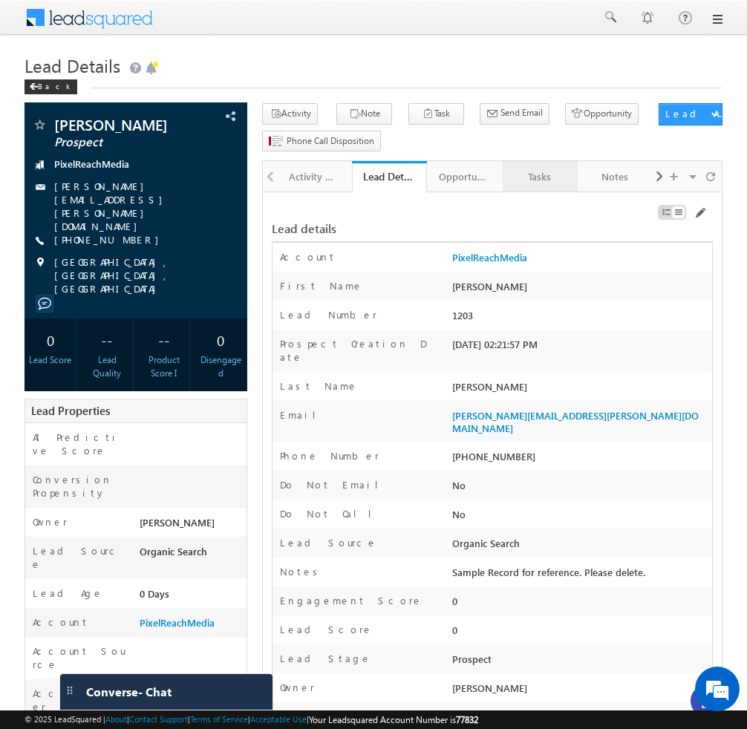
click at [535, 186] on div "Tasks" at bounding box center [540, 177] width 50 height 18
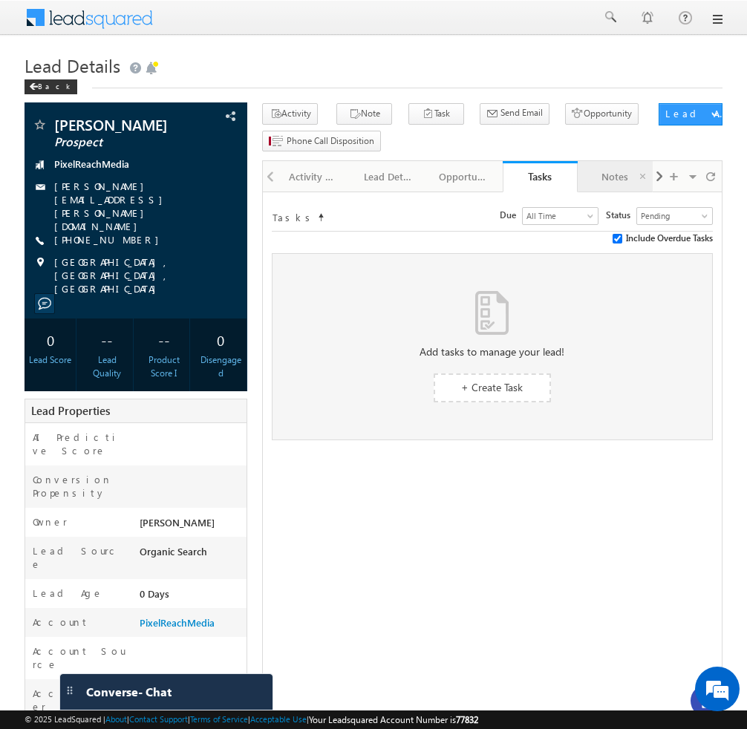
click at [606, 184] on div "Notes" at bounding box center [615, 177] width 50 height 18
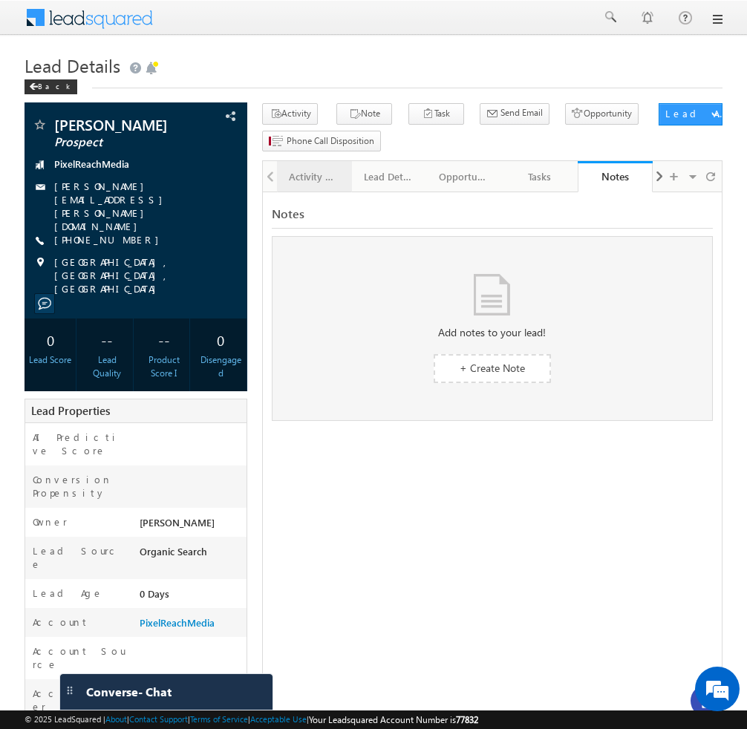
click at [313, 177] on div "Activity History" at bounding box center [314, 177] width 50 height 18
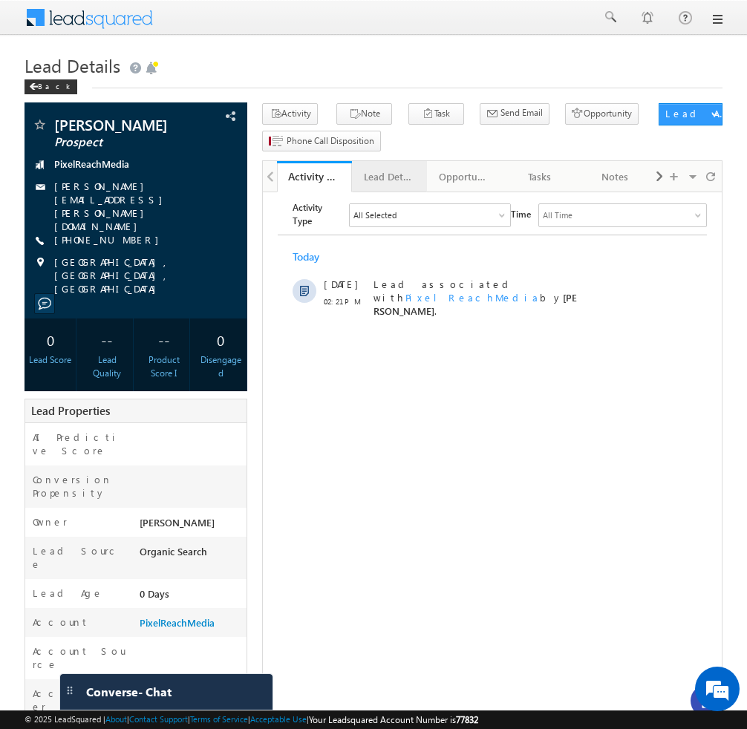
click at [386, 182] on div "Lead Details" at bounding box center [389, 177] width 50 height 18
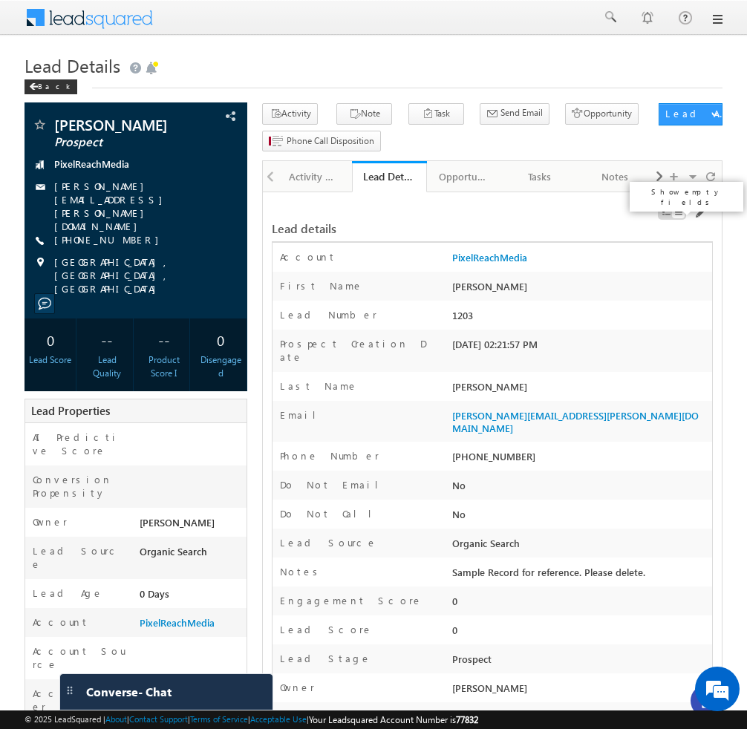
click at [670, 212] on span at bounding box center [666, 212] width 10 height 12
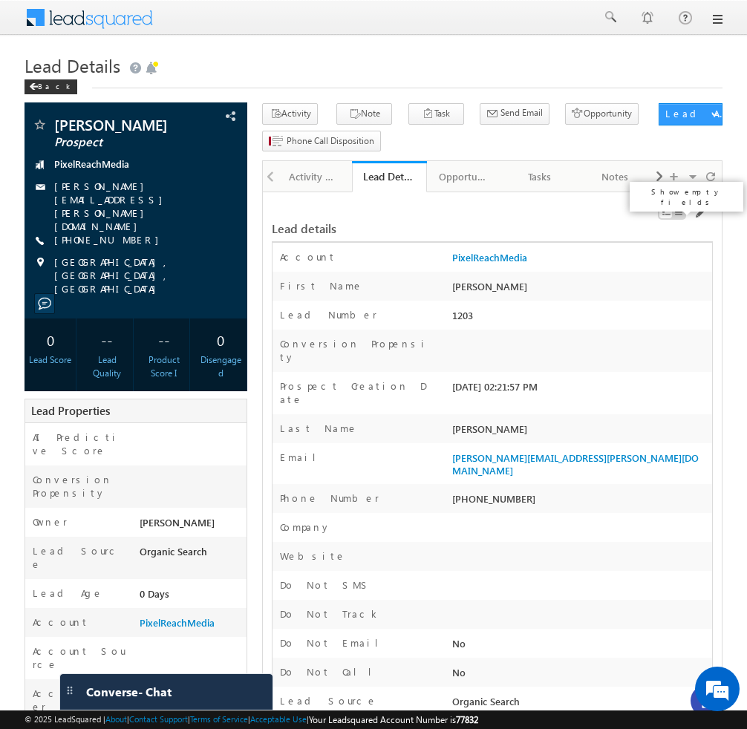
click at [670, 212] on span at bounding box center [666, 212] width 10 height 12
click at [681, 212] on span at bounding box center [679, 212] width 10 height 12
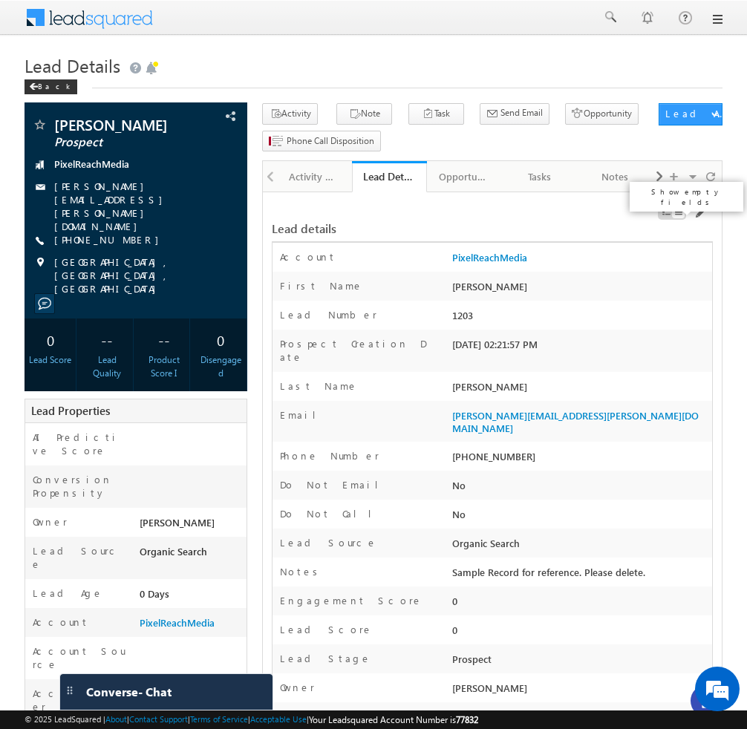
click at [665, 212] on span at bounding box center [666, 212] width 10 height 12
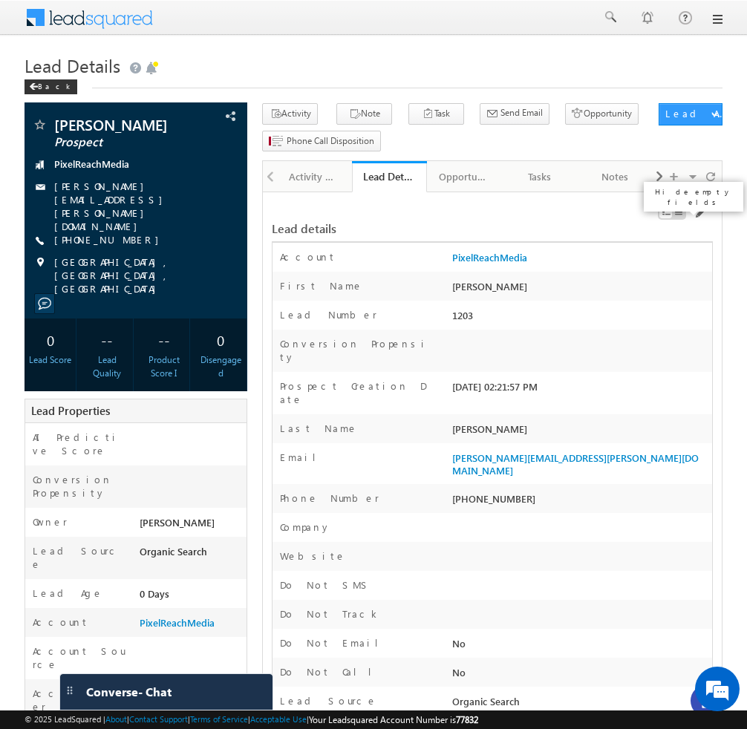
click at [679, 213] on span at bounding box center [679, 212] width 10 height 12
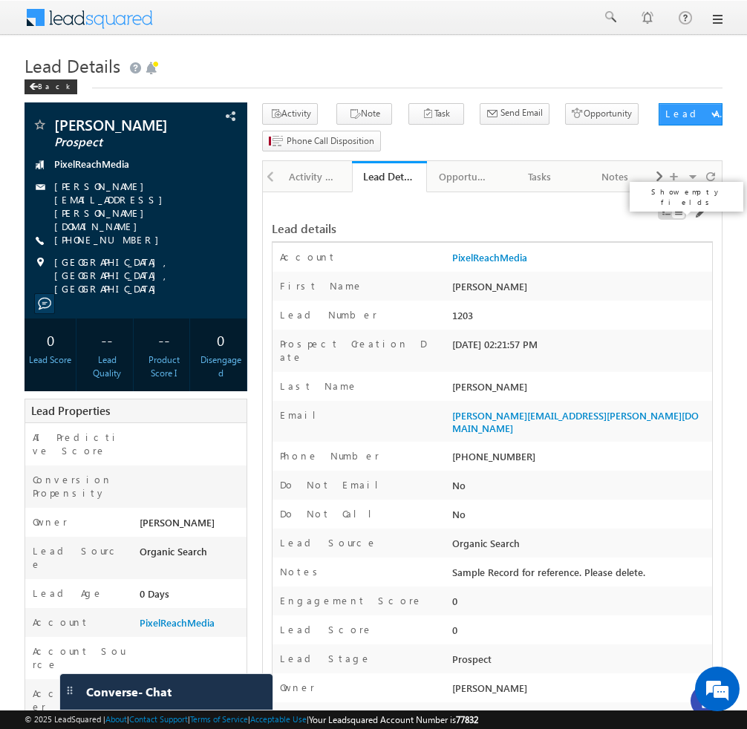
click at [662, 215] on span at bounding box center [666, 212] width 10 height 12
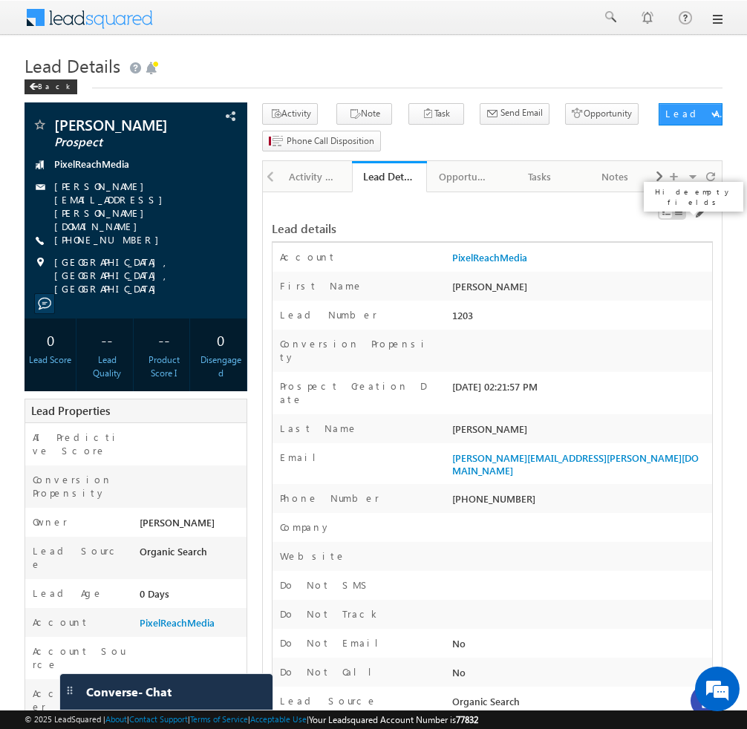
click at [680, 212] on span at bounding box center [679, 212] width 10 height 12
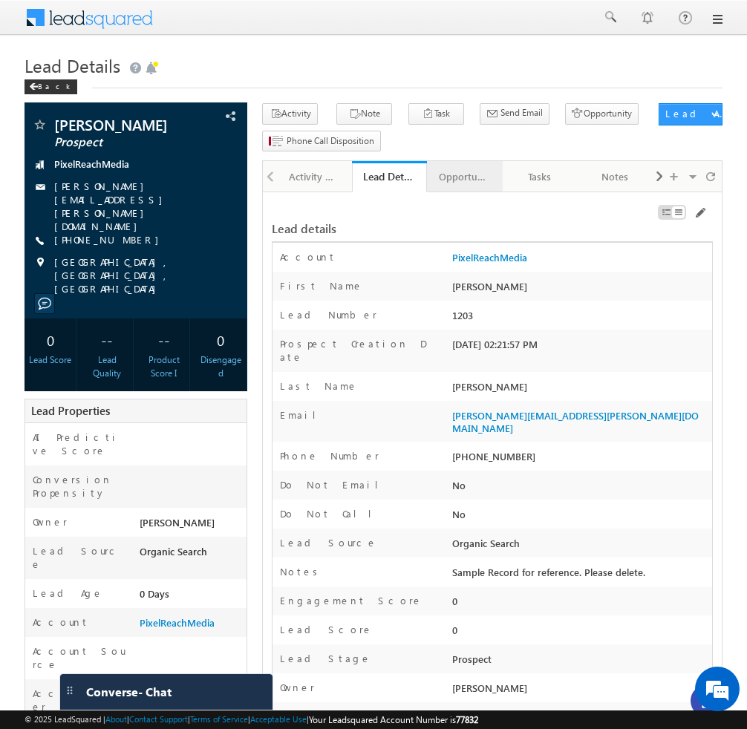
click at [472, 181] on div "Opportunities" at bounding box center [464, 177] width 50 height 18
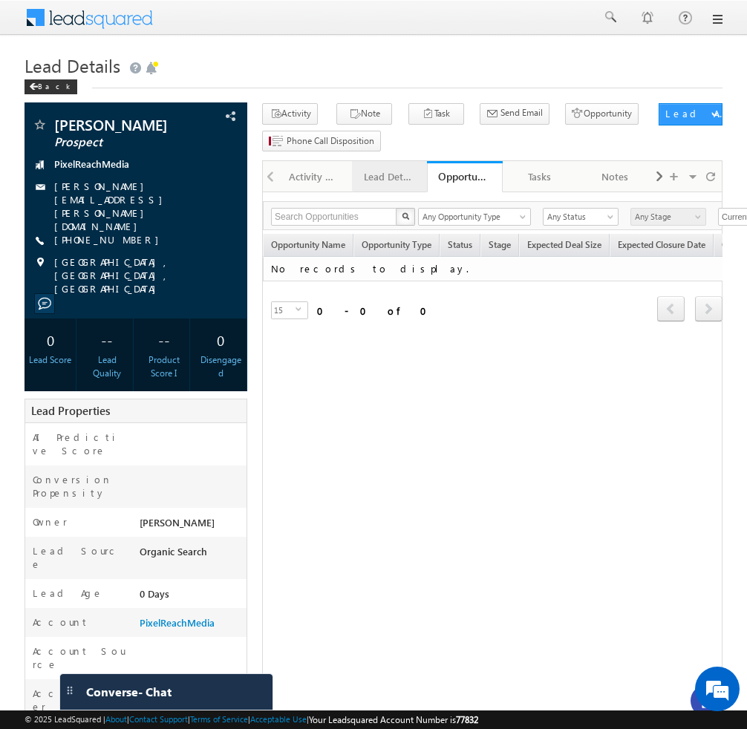
click at [397, 186] on div "Lead Details" at bounding box center [389, 177] width 50 height 18
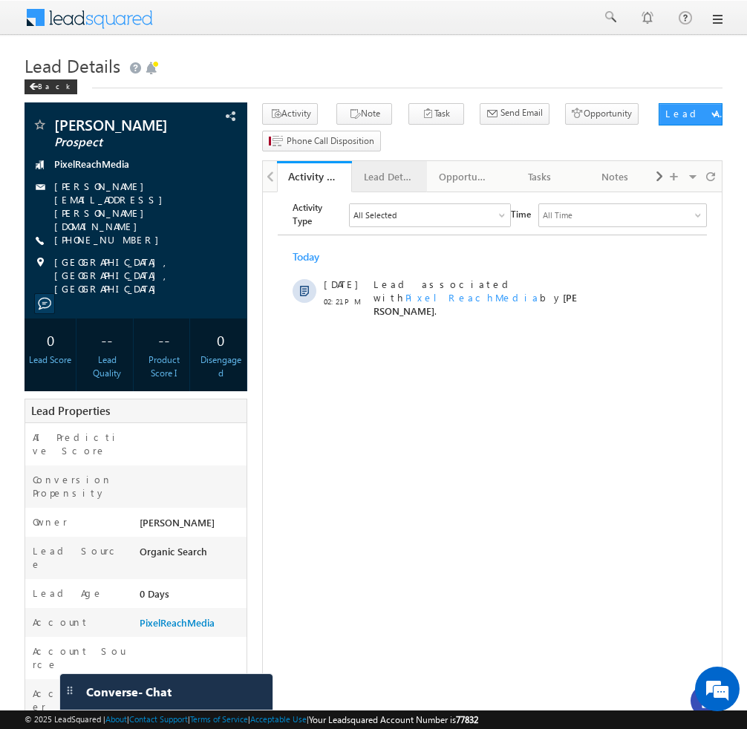
click at [396, 172] on div "Lead Details" at bounding box center [389, 177] width 50 height 18
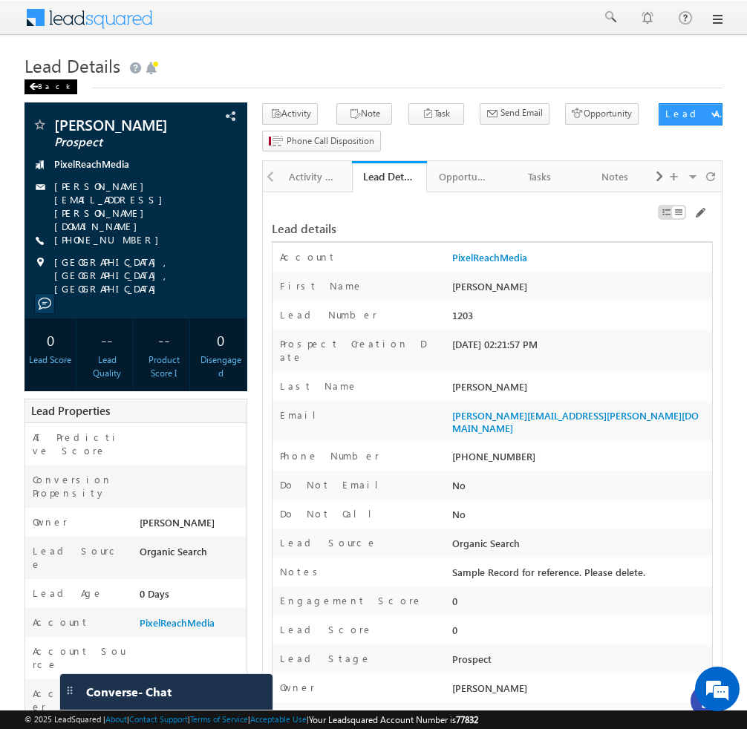
click at [39, 87] on div "Back" at bounding box center [51, 86] width 53 height 15
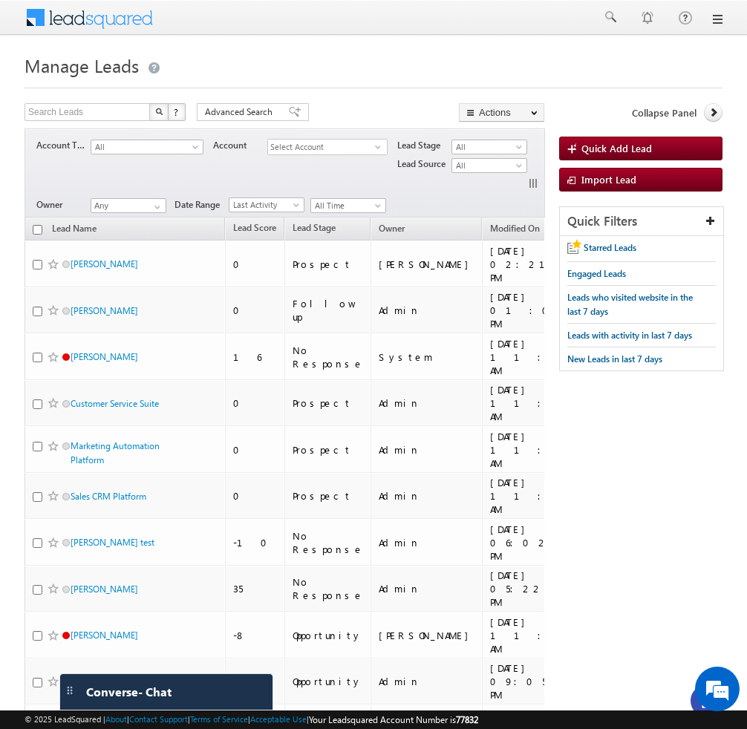
click at [716, 19] on link at bounding box center [717, 19] width 12 height 12
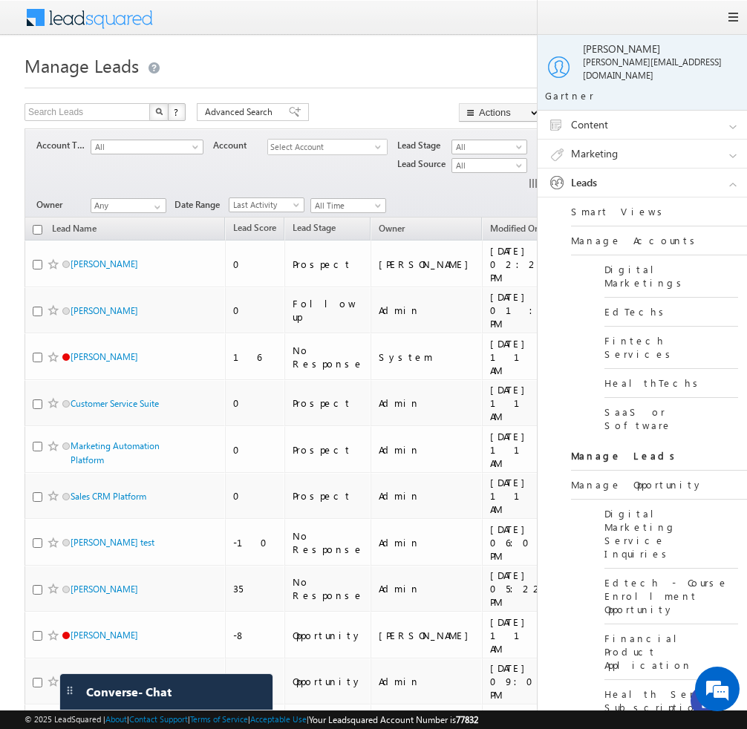
click at [425, 60] on h1 "Manage Leads" at bounding box center [374, 64] width 698 height 29
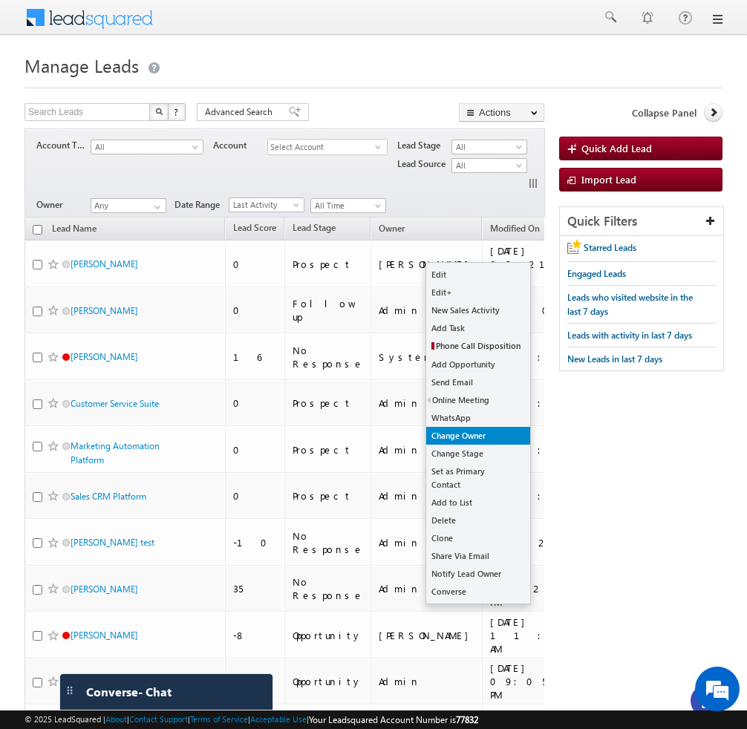
click at [489, 433] on link "Change Owner" at bounding box center [478, 436] width 104 height 18
checkbox input "true"
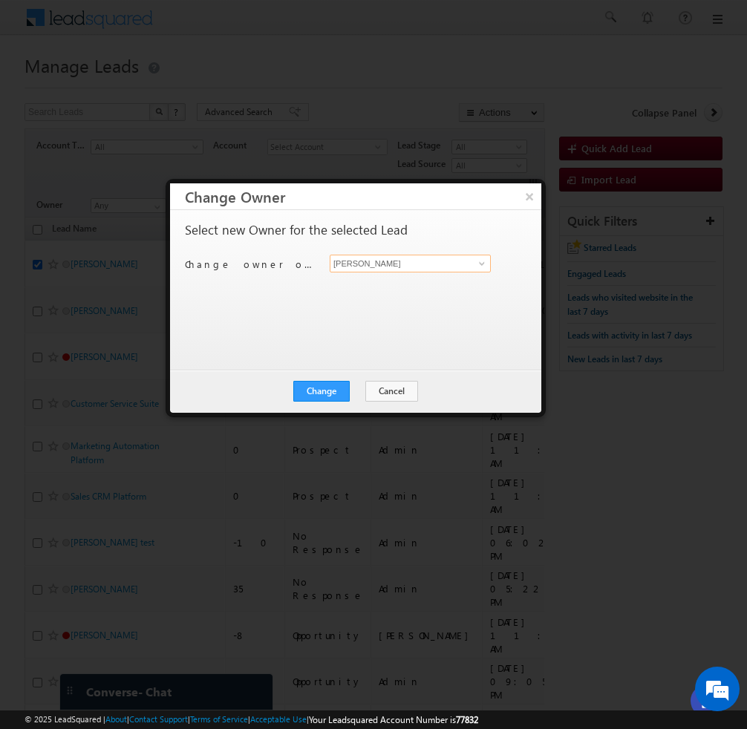
click at [411, 264] on input "[PERSON_NAME]" at bounding box center [410, 264] width 161 height 18
click at [486, 261] on span at bounding box center [482, 264] width 12 height 12
click at [481, 266] on span at bounding box center [482, 264] width 12 height 12
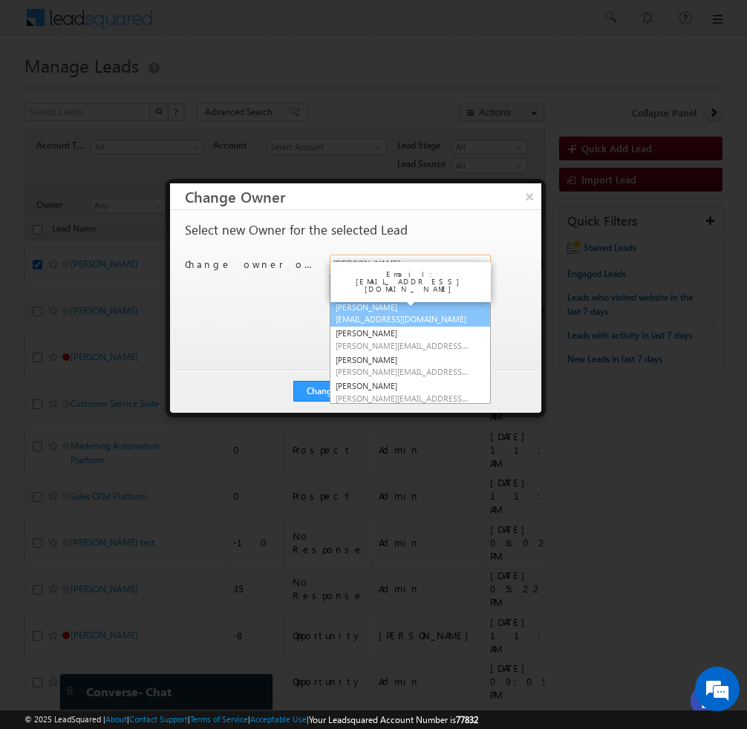
click at [371, 316] on span "Ashish.Hota1+Gartner@leadsquared.com" at bounding box center [403, 318] width 134 height 11
type input "Ashish Kumar Hota"
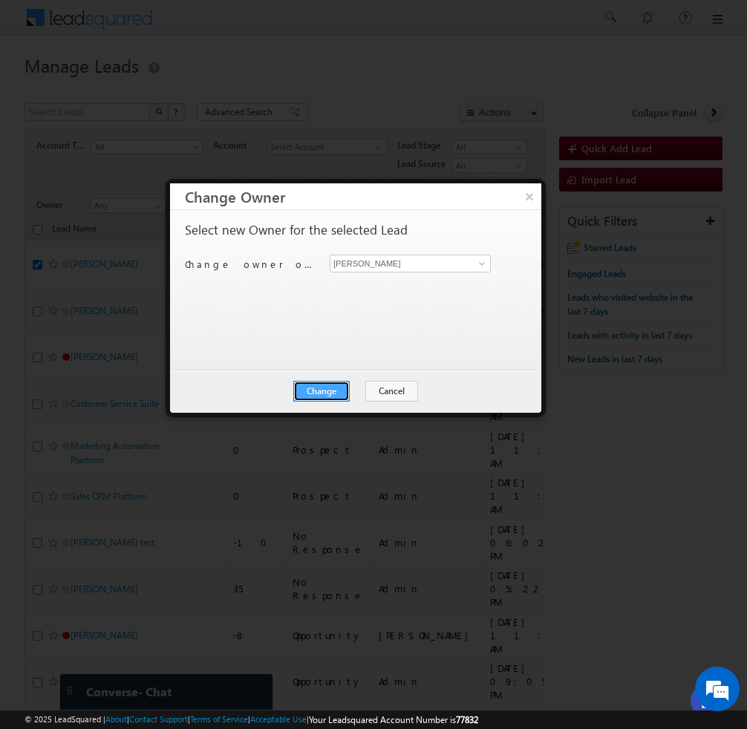
click at [330, 389] on button "Change" at bounding box center [321, 391] width 56 height 21
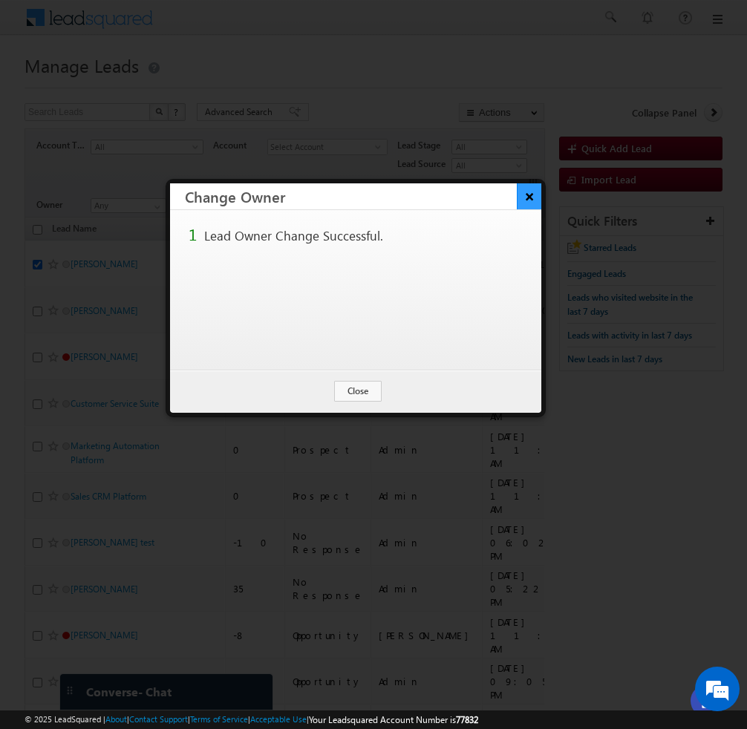
click at [530, 198] on button "×" at bounding box center [529, 196] width 25 height 26
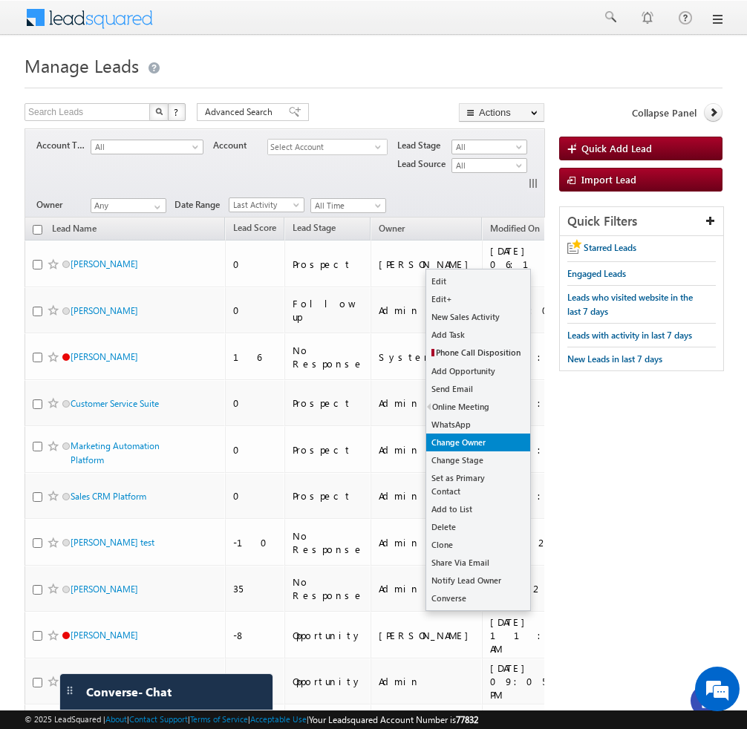
click at [474, 447] on link "Change Owner" at bounding box center [478, 443] width 104 height 18
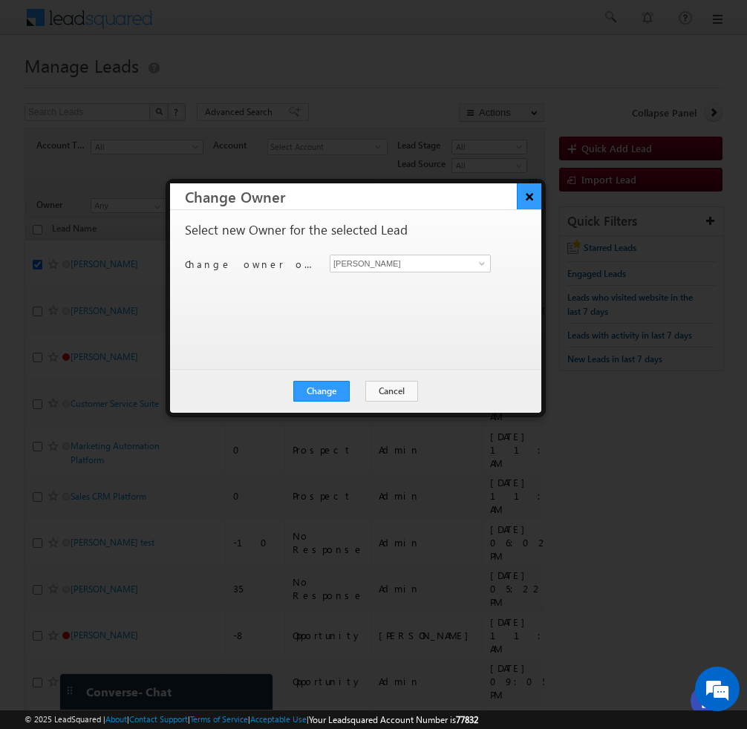
click at [529, 200] on button "×" at bounding box center [529, 196] width 25 height 26
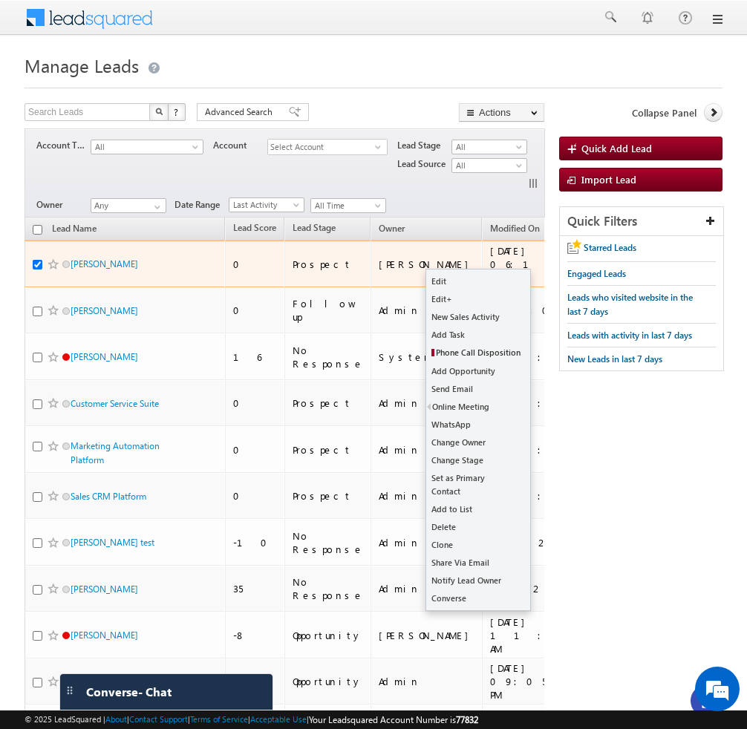
click at [590, 265] on button "button" at bounding box center [597, 264] width 15 height 15
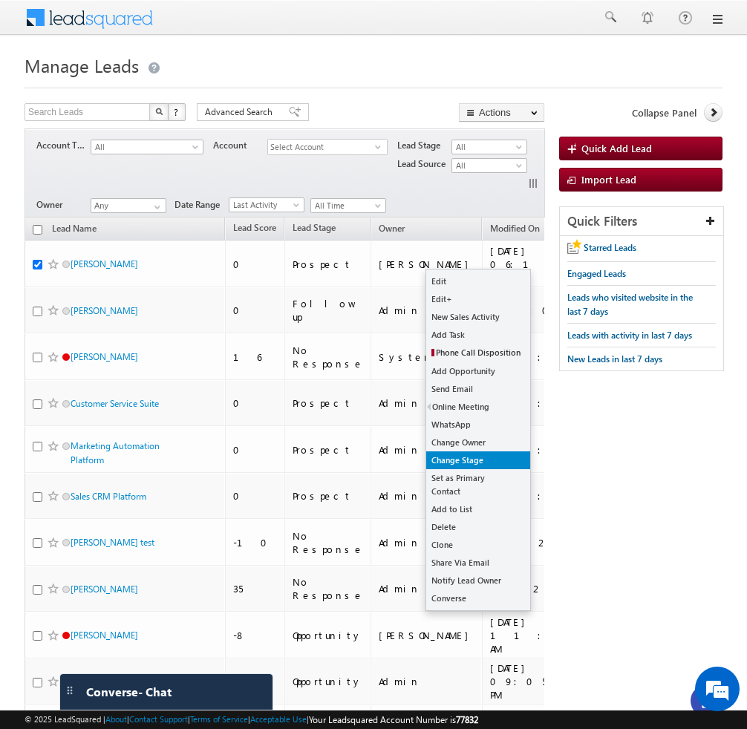
click at [473, 455] on link "Change Stage" at bounding box center [478, 461] width 104 height 18
checkbox input "true"
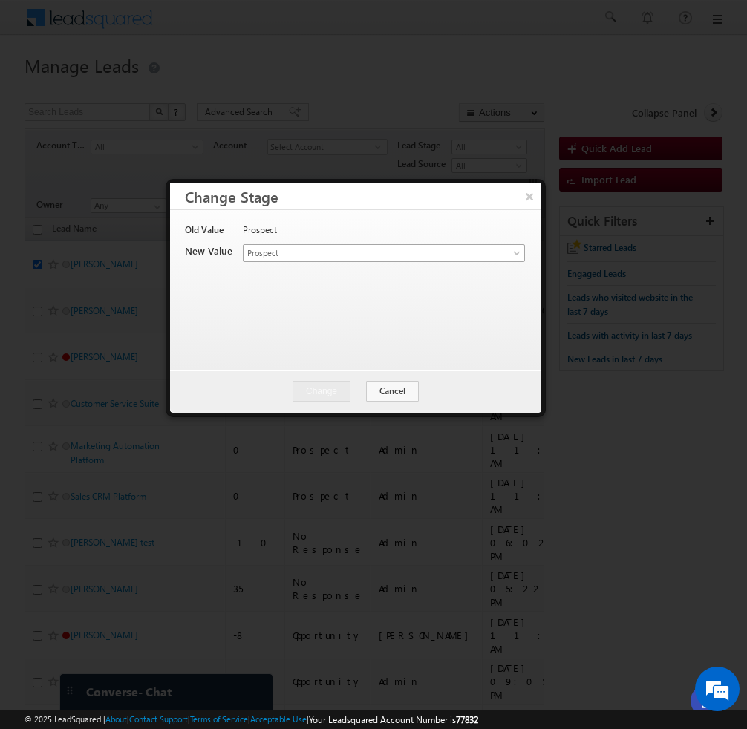
click at [519, 253] on span at bounding box center [518, 256] width 12 height 12
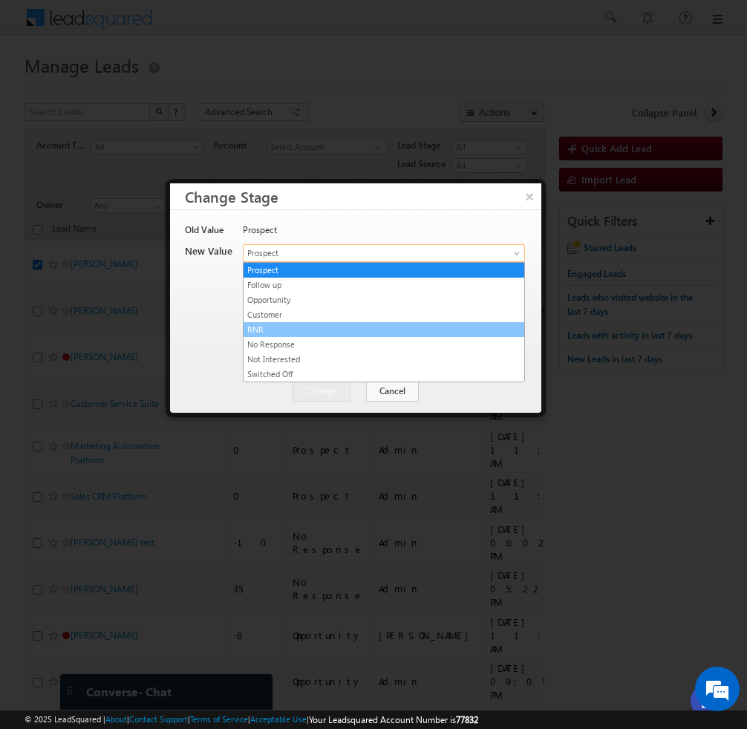
click at [468, 328] on link "RNR" at bounding box center [384, 329] width 281 height 13
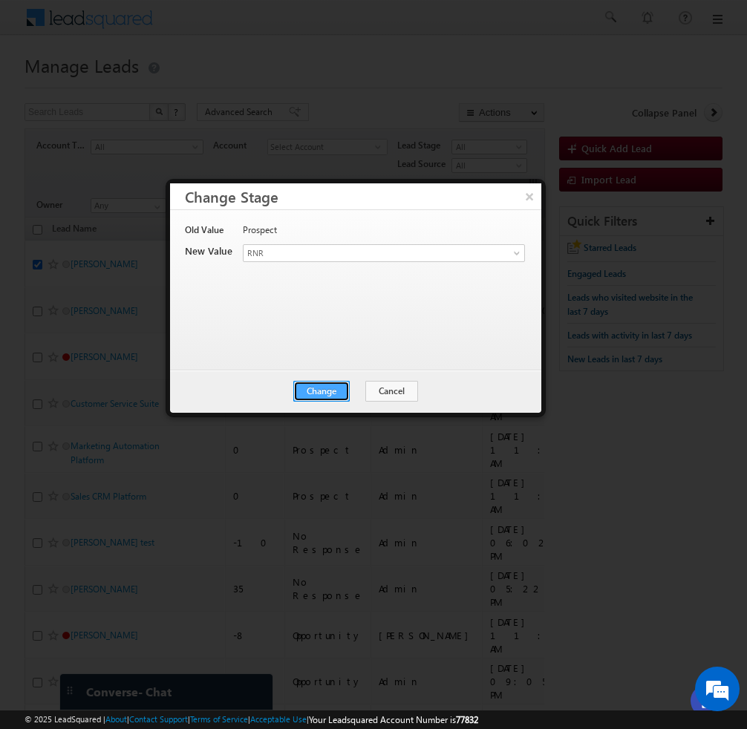
click at [333, 395] on button "Change" at bounding box center [321, 391] width 56 height 21
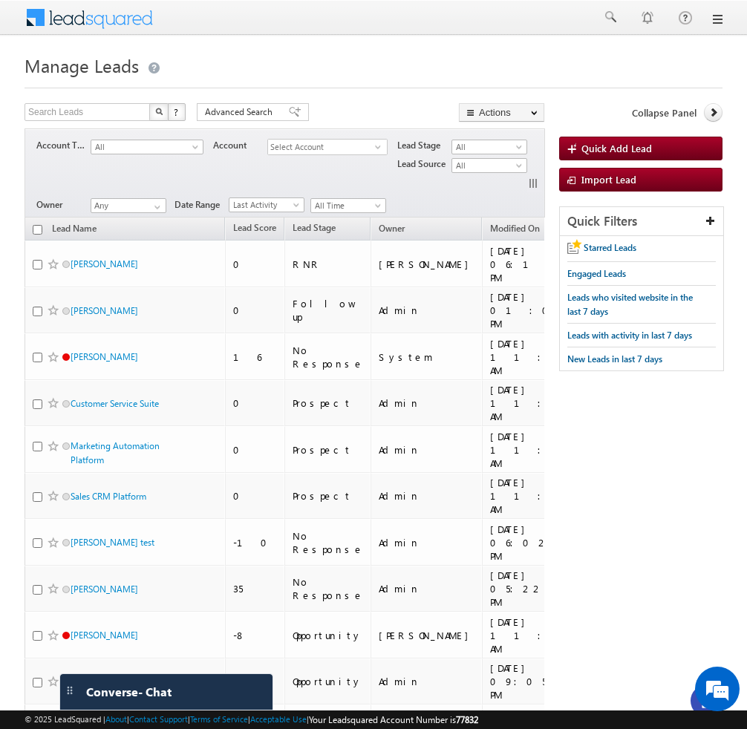
click at [473, 39] on body "Menu Bhavya Bhavy a@bea con.l i" at bounding box center [373, 672] width 747 height 1344
click at [622, 181] on span "Import Lead" at bounding box center [609, 179] width 55 height 13
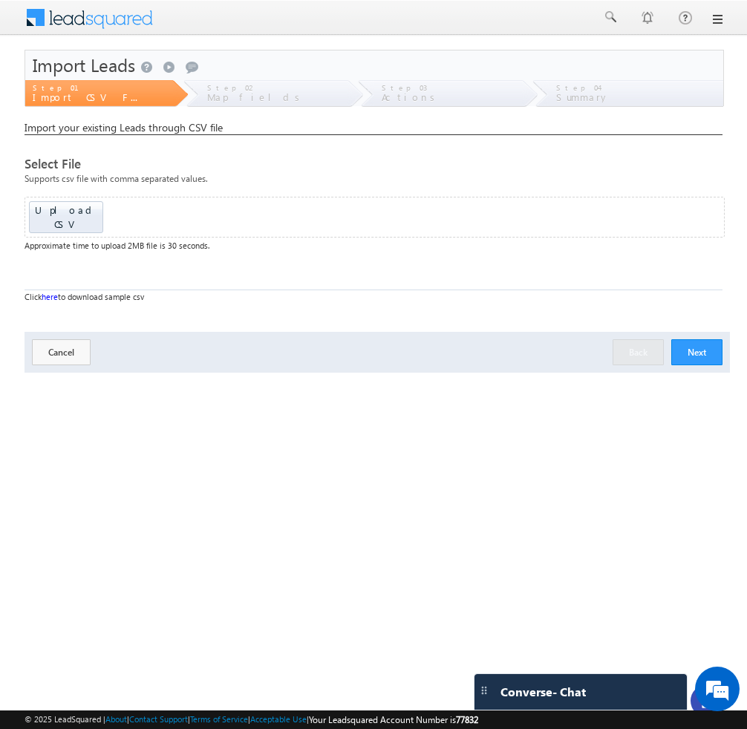
click at [712, 22] on link at bounding box center [717, 19] width 12 height 12
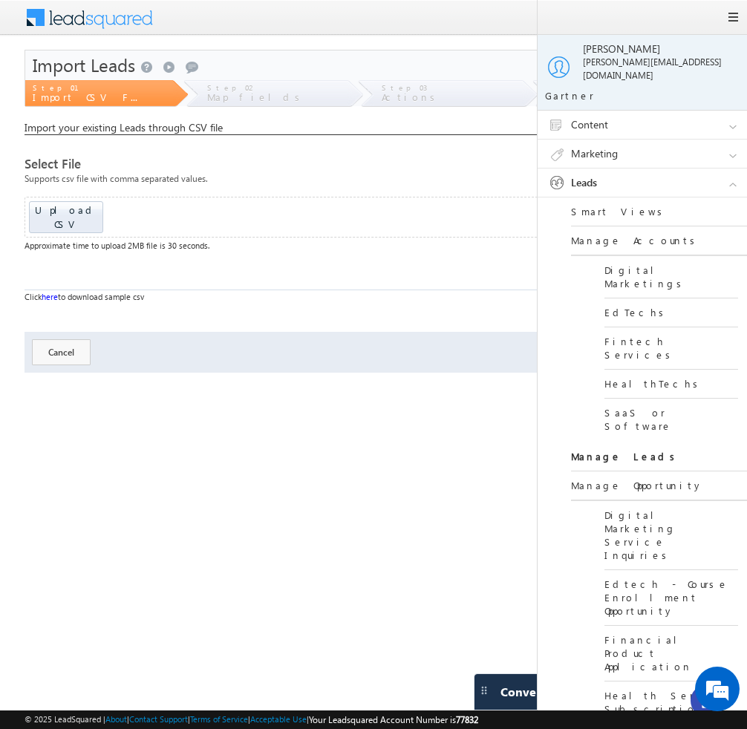
click at [621, 443] on link "Manage Leads" at bounding box center [660, 457] width 178 height 29
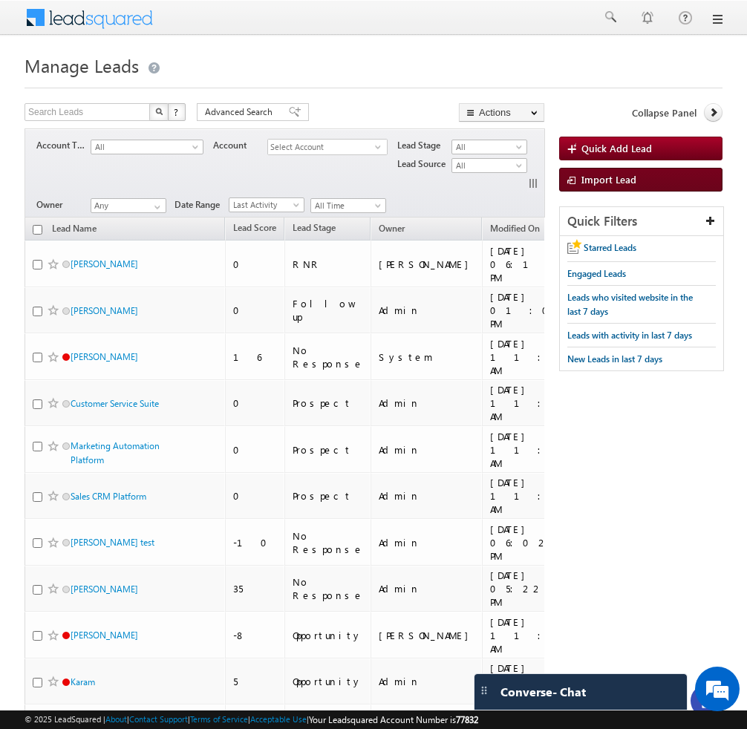
click at [657, 185] on link "Import Lead" at bounding box center [640, 180] width 163 height 24
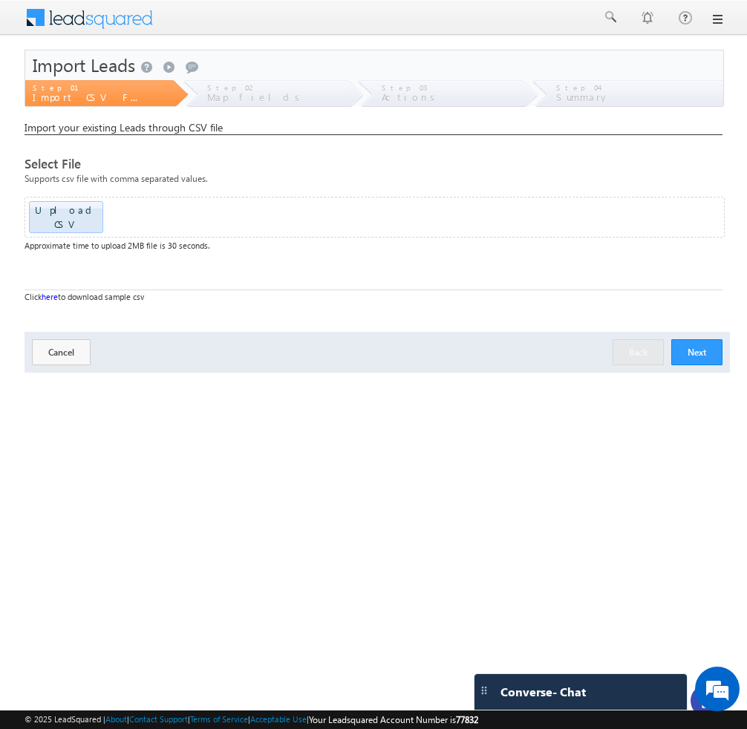
click at [690, 343] on button "Next" at bounding box center [696, 352] width 51 height 26
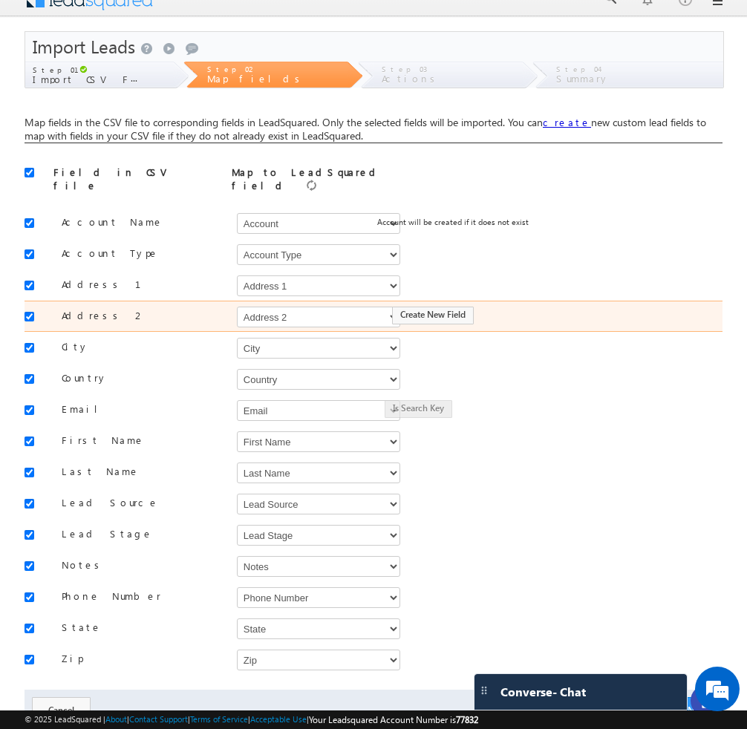
scroll to position [73, 0]
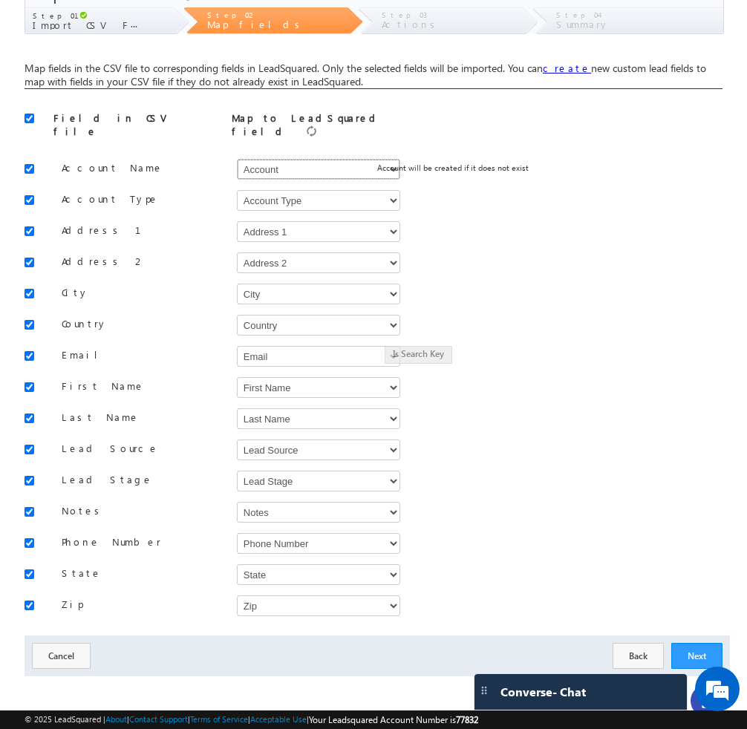
click at [348, 162] on select "Select Select Account Account Type Account Onwer Account Source Address 1 Addre…" at bounding box center [318, 169] width 163 height 21
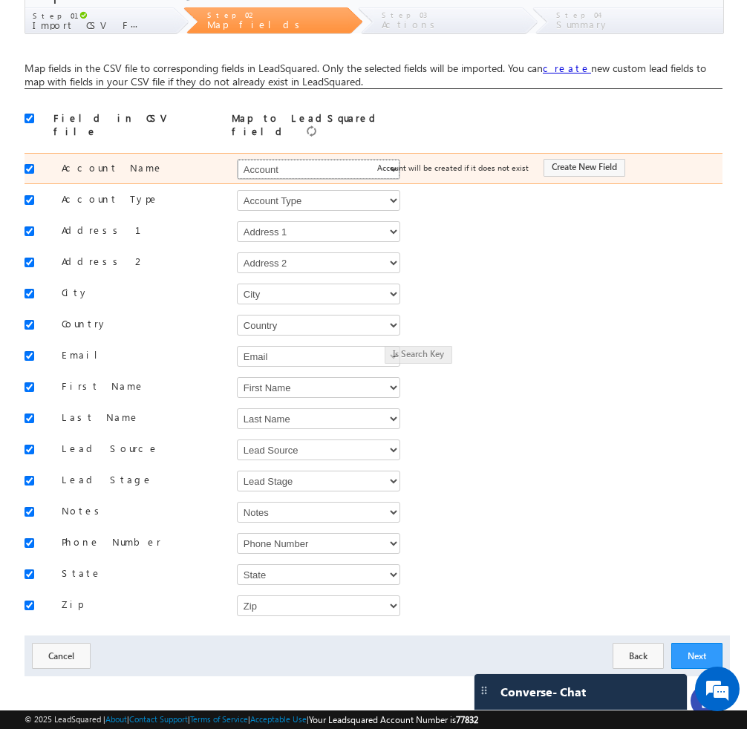
click at [366, 163] on select "Select Select Account Account Type Account Onwer Account Source Address 1 Addre…" at bounding box center [318, 169] width 163 height 21
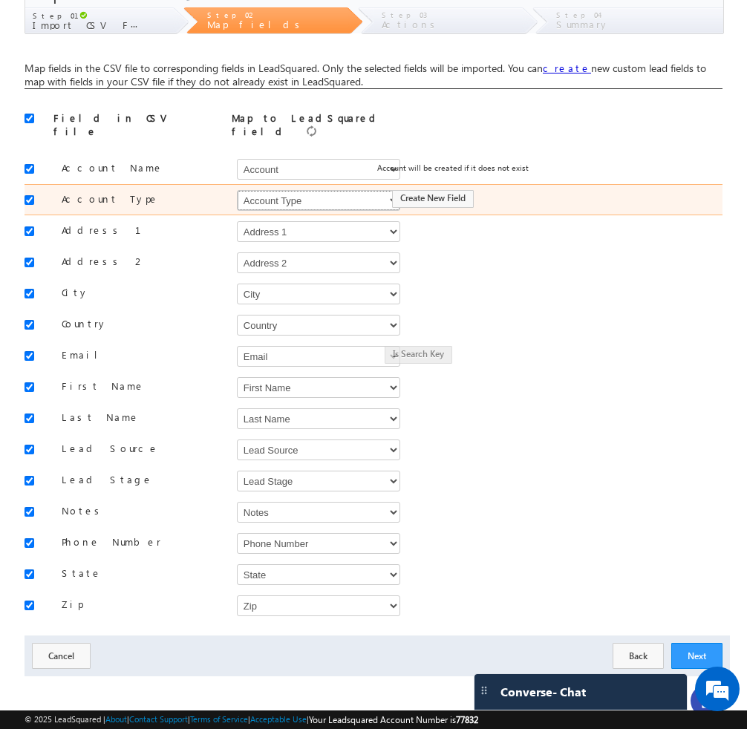
click at [356, 198] on select "Select Select Account Account Type Account Onwer Account Source Address 1 Addre…" at bounding box center [318, 200] width 163 height 21
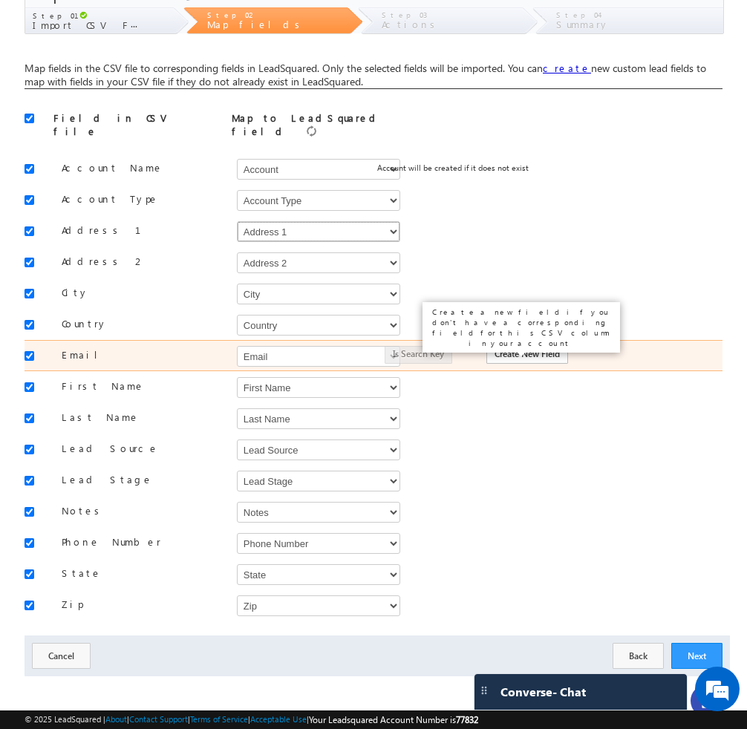
click at [338, 222] on select "Select Select Account Account Type Account Onwer Account Source Address 1 Addre…" at bounding box center [318, 231] width 163 height 21
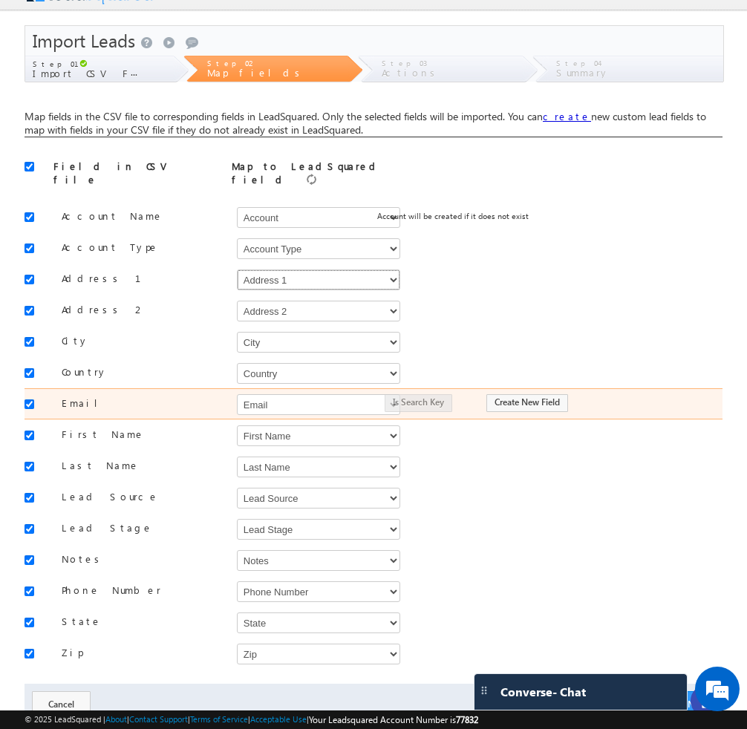
scroll to position [21, 0]
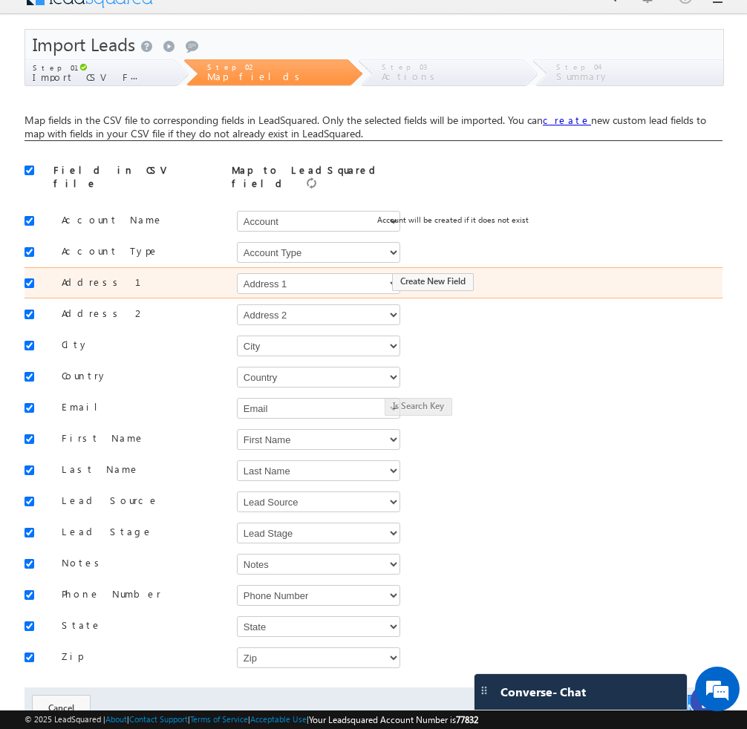
click at [377, 276] on div "Create New Field" at bounding box center [541, 282] width 342 height 21
click at [366, 276] on select "Select Select Account Account Type Account Onwer Account Source Address 1 Addre…" at bounding box center [318, 283] width 163 height 21
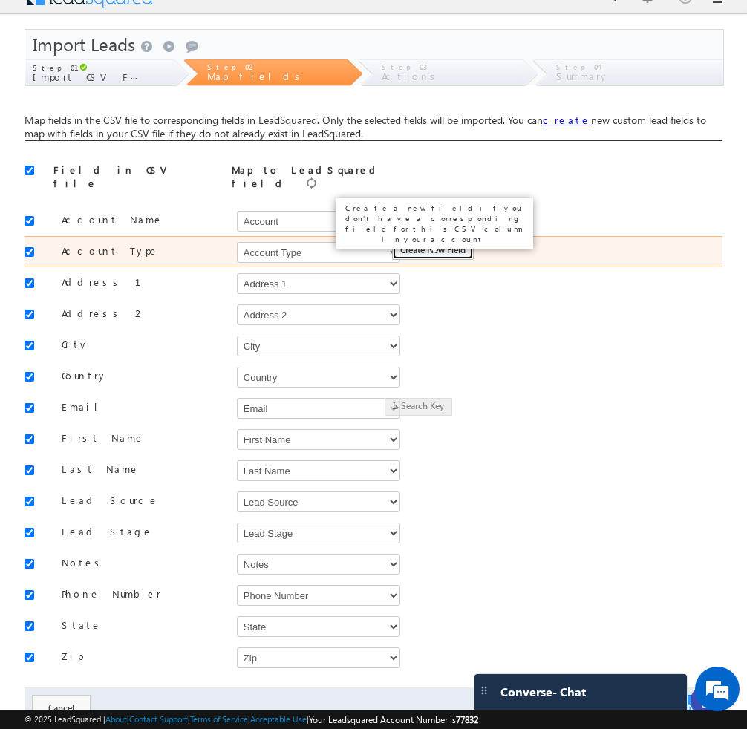
click at [447, 247] on button "Create New Field" at bounding box center [433, 251] width 82 height 18
type input "Account Type"
type input "50"
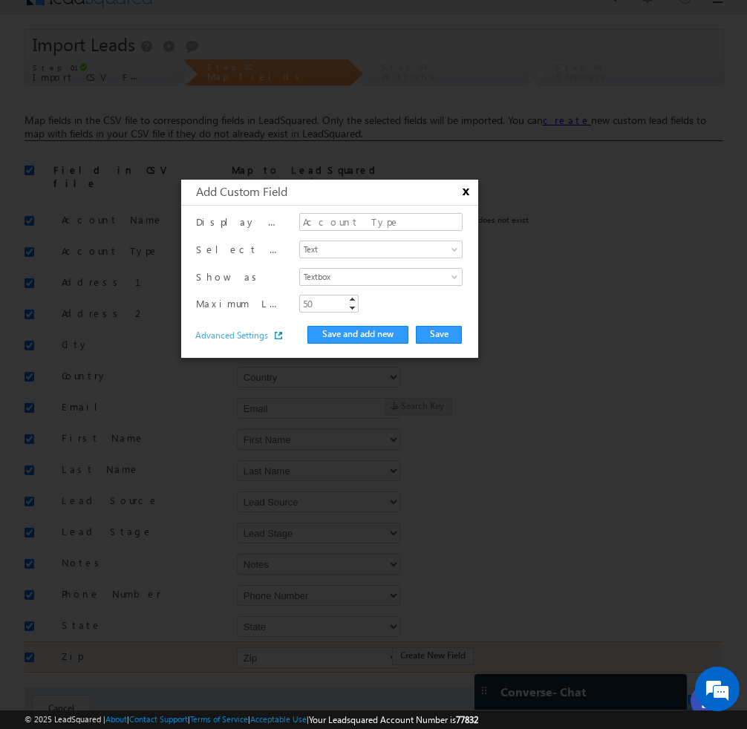
click at [466, 195] on button "x" at bounding box center [464, 192] width 18 height 14
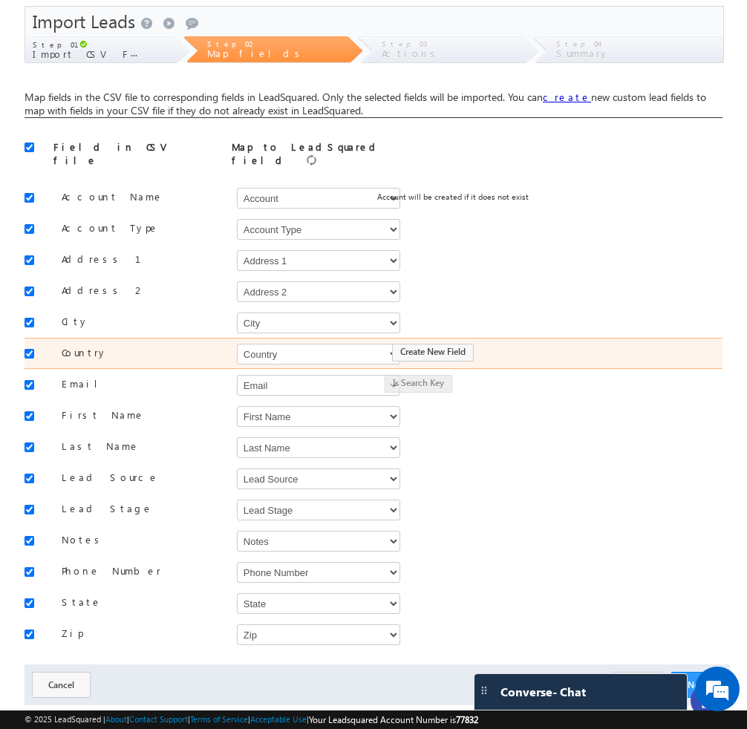
scroll to position [73, 0]
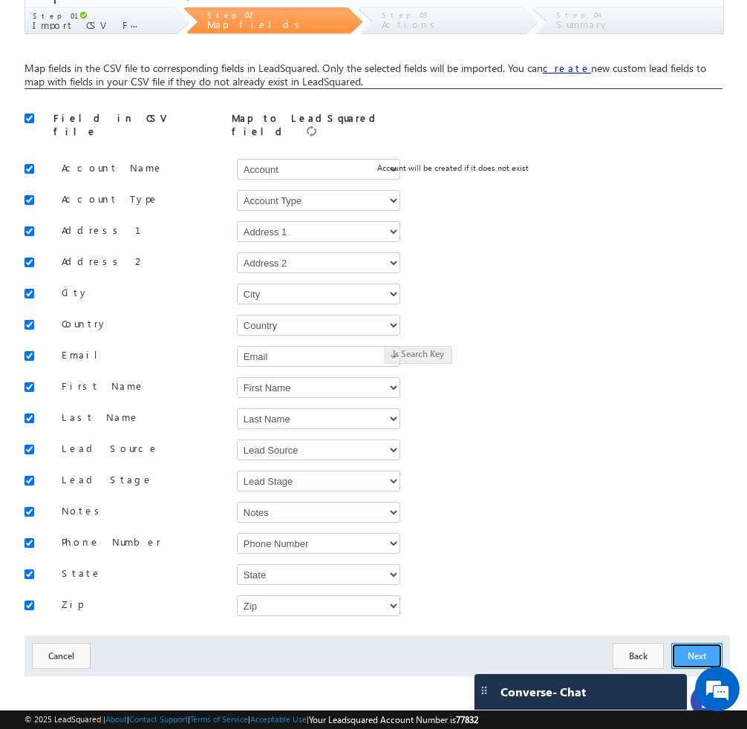
click at [683, 644] on button "Next" at bounding box center [696, 656] width 51 height 26
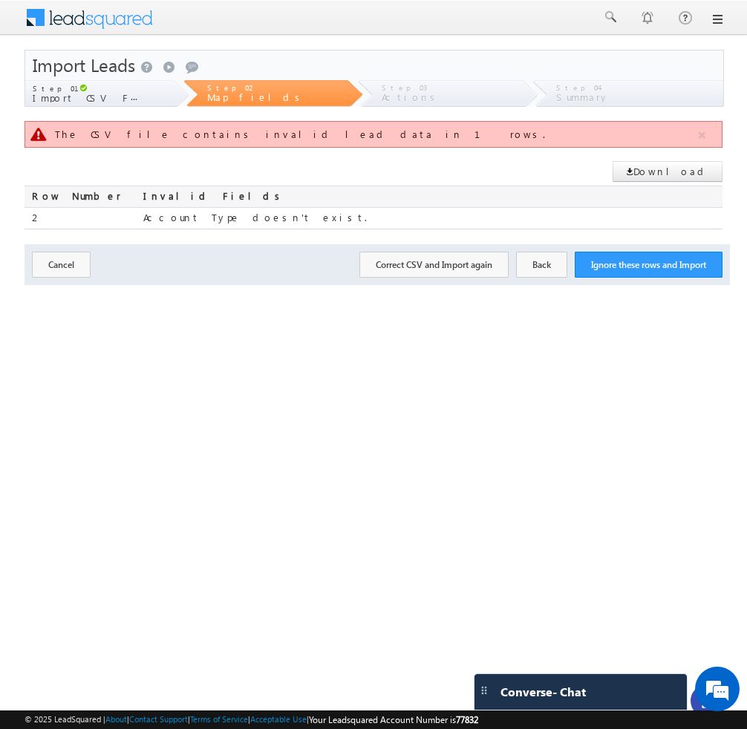
scroll to position [0, 0]
click at [429, 260] on button "Correct CSV and Import again" at bounding box center [433, 265] width 149 height 26
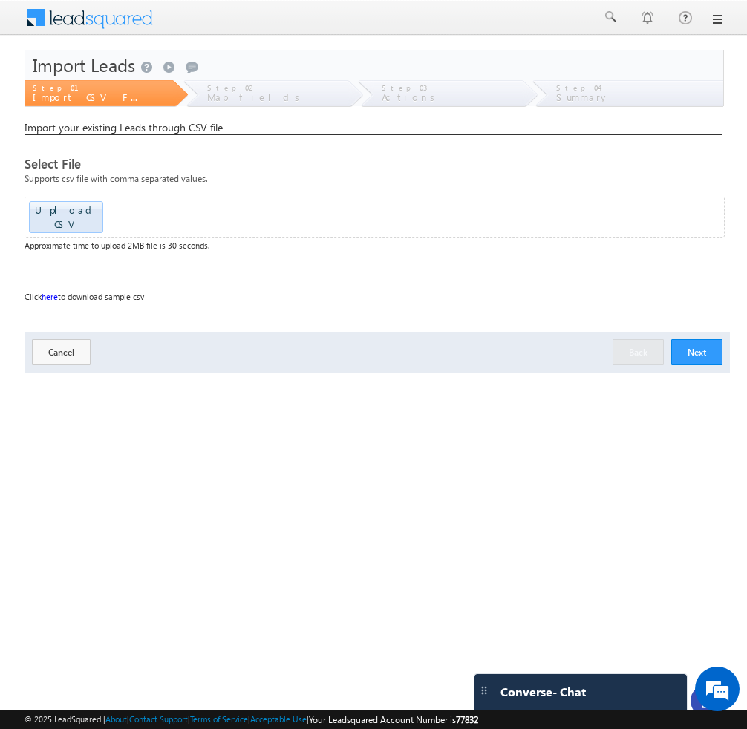
click at [703, 348] on button "Next" at bounding box center [696, 352] width 51 height 26
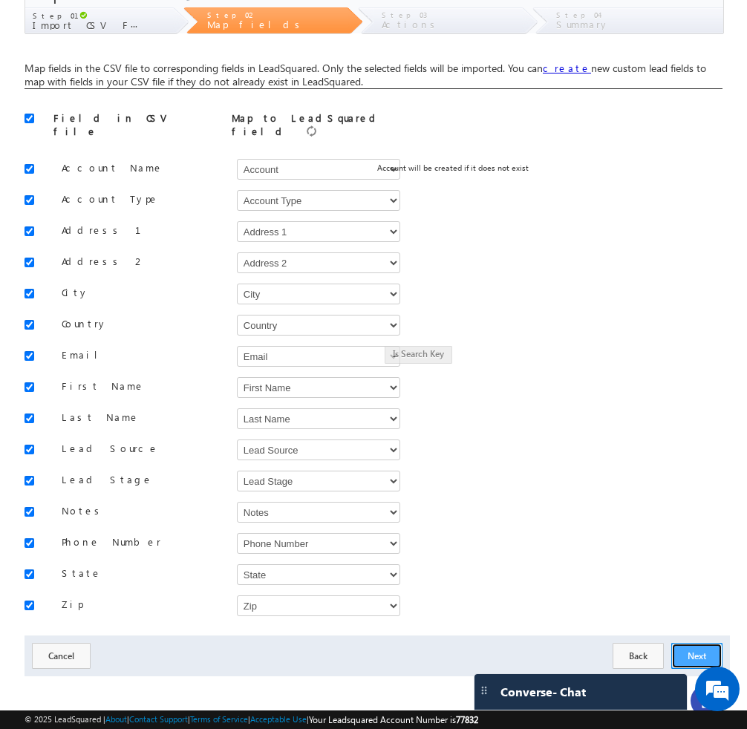
click at [709, 648] on button "Next" at bounding box center [696, 656] width 51 height 26
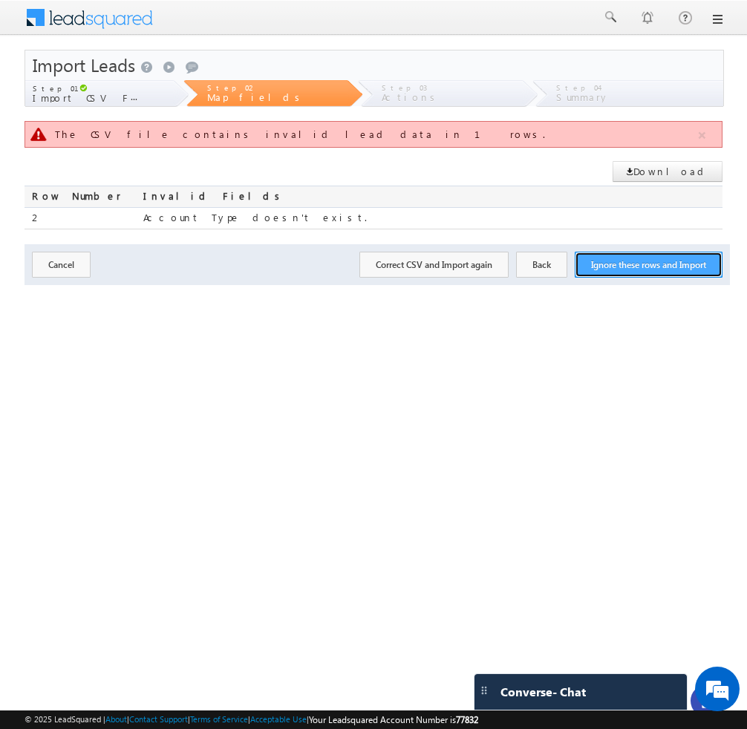
click at [651, 267] on button "Ignore these rows and Import" at bounding box center [649, 265] width 148 height 26
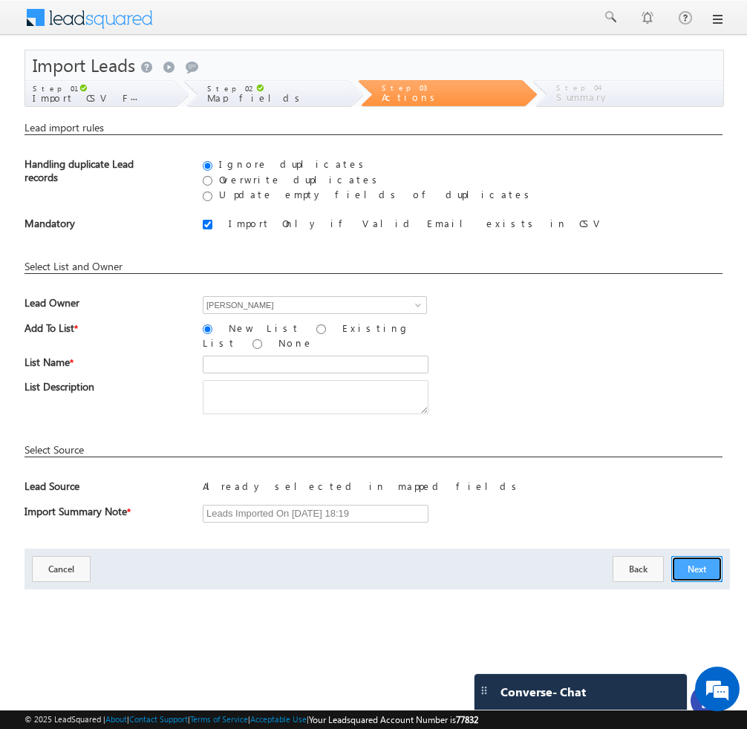
click at [691, 564] on button "Next" at bounding box center [696, 569] width 51 height 26
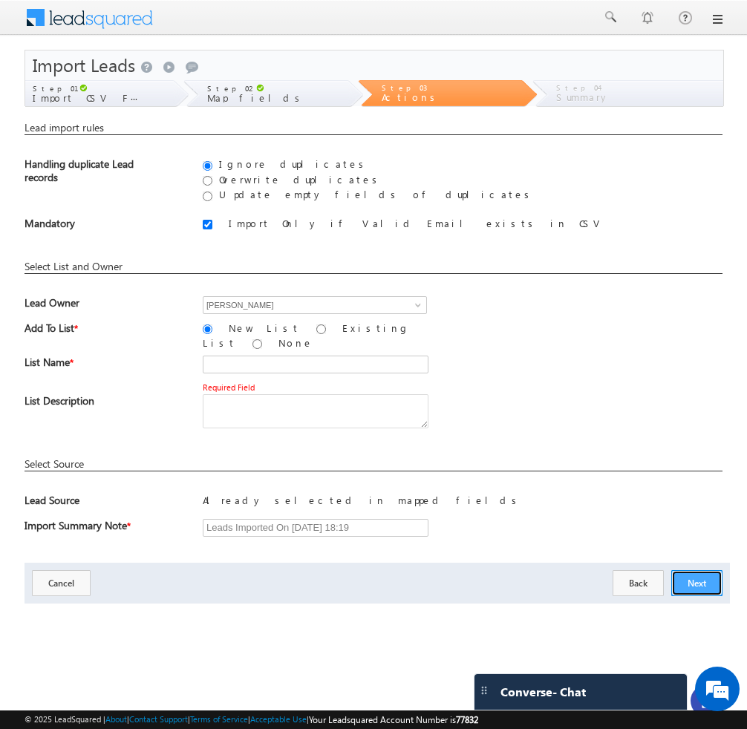
click at [691, 570] on button "Next" at bounding box center [696, 583] width 51 height 26
click at [308, 394] on textarea at bounding box center [316, 411] width 226 height 34
type textarea "ok"
click at [683, 570] on button "Next" at bounding box center [696, 583] width 51 height 26
click at [697, 576] on button "Next" at bounding box center [696, 583] width 51 height 26
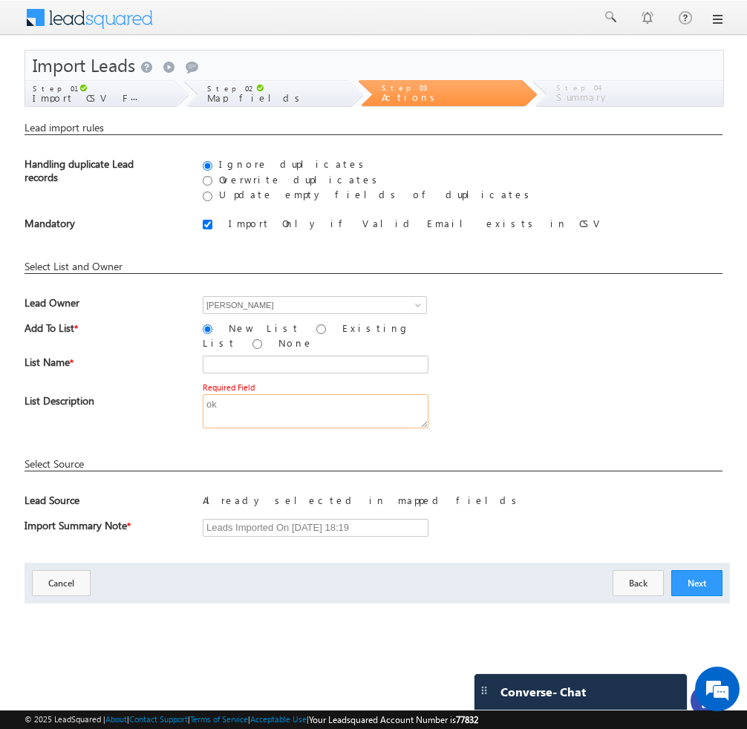
click at [276, 394] on textarea "ok" at bounding box center [316, 411] width 226 height 34
click at [267, 360] on input "text" at bounding box center [316, 365] width 226 height 18
type input "ok"
click at [694, 576] on button "Next" at bounding box center [696, 583] width 51 height 26
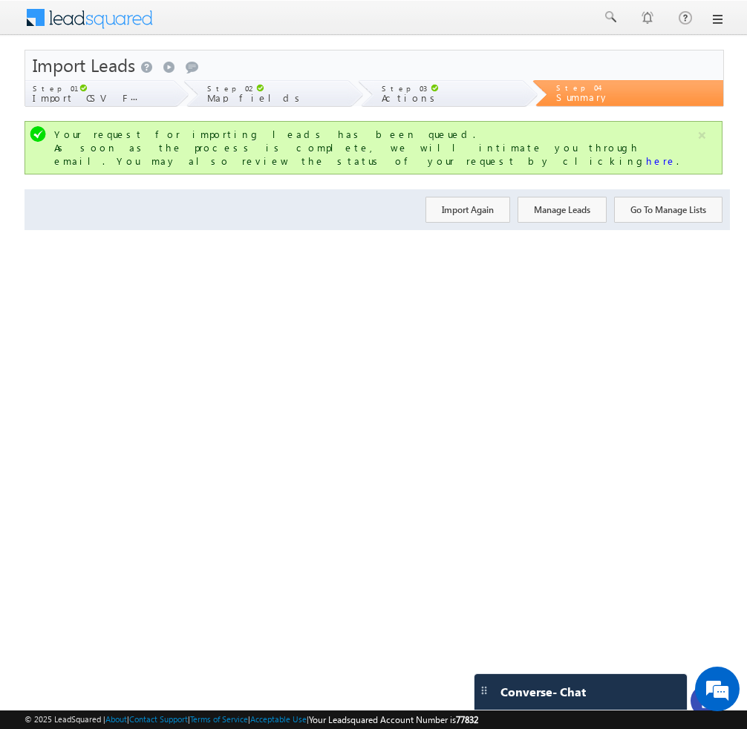
click at [114, 91] on div "Step 01" at bounding box center [103, 86] width 140 height 13
click at [465, 204] on button "Import Again" at bounding box center [468, 210] width 85 height 26
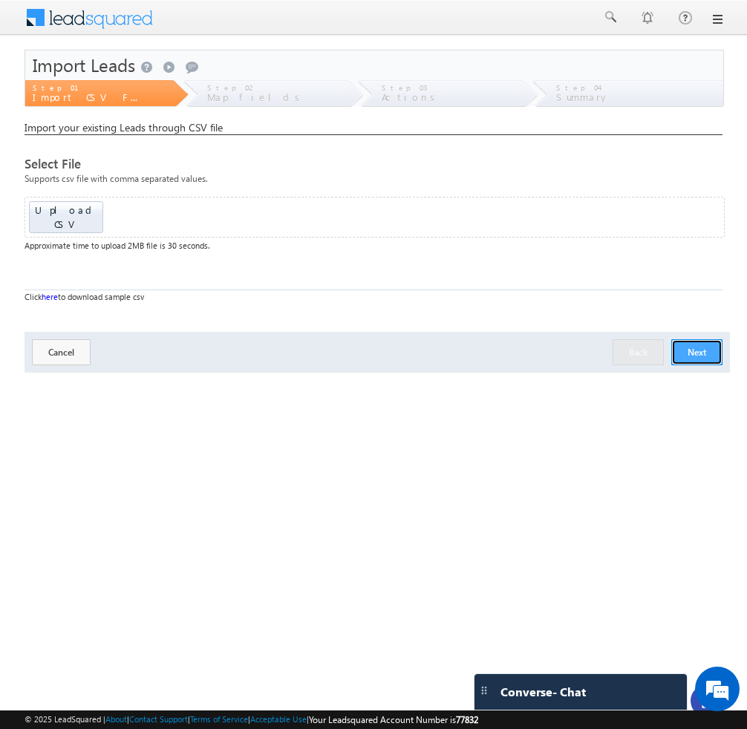
click at [703, 342] on button "Next" at bounding box center [696, 352] width 51 height 26
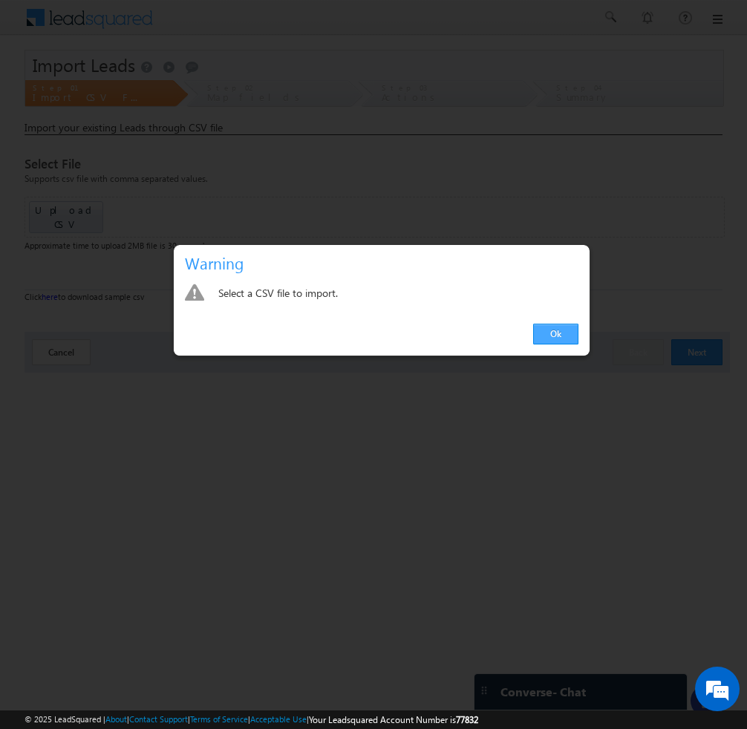
click at [556, 336] on link "Ok" at bounding box center [555, 334] width 45 height 21
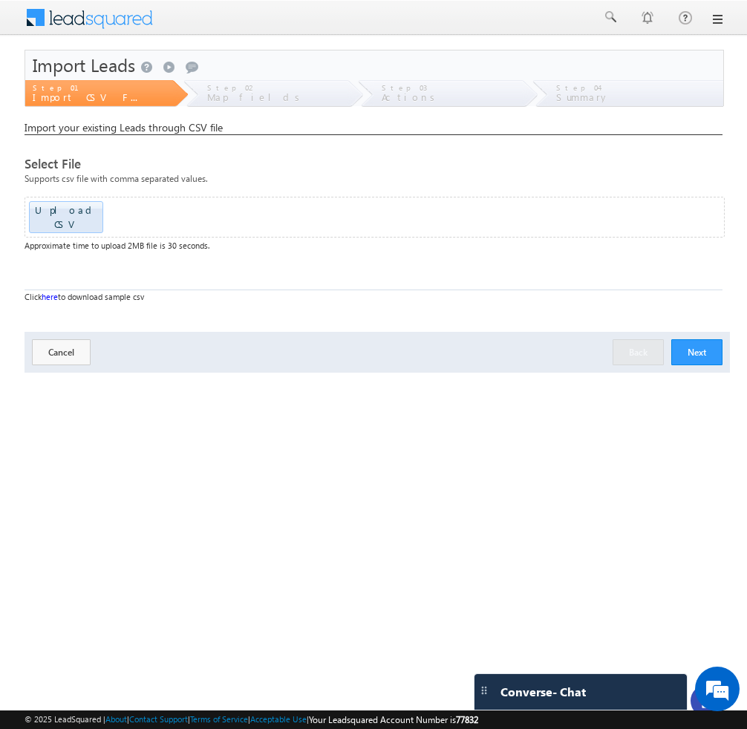
click at [700, 339] on button "Next" at bounding box center [696, 352] width 51 height 26
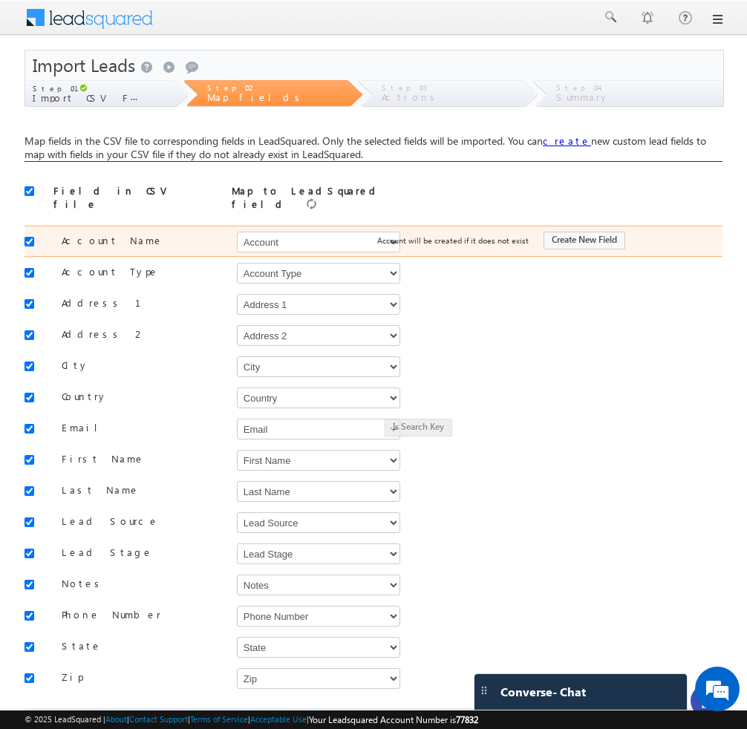
click at [388, 235] on span "Account will be created if it does not exist" at bounding box center [453, 240] width 152 height 10
click at [391, 238] on div "Account will be created if it does not exist Create New Field" at bounding box center [541, 240] width 342 height 21
click at [393, 235] on span "Account will be created if it does not exist" at bounding box center [453, 240] width 152 height 10
click at [395, 235] on span "Account will be created if it does not exist" at bounding box center [453, 240] width 152 height 10
click at [330, 234] on select "Select Select Account Account Type Account Onwer Account Source Address 1 Addre…" at bounding box center [318, 242] width 163 height 21
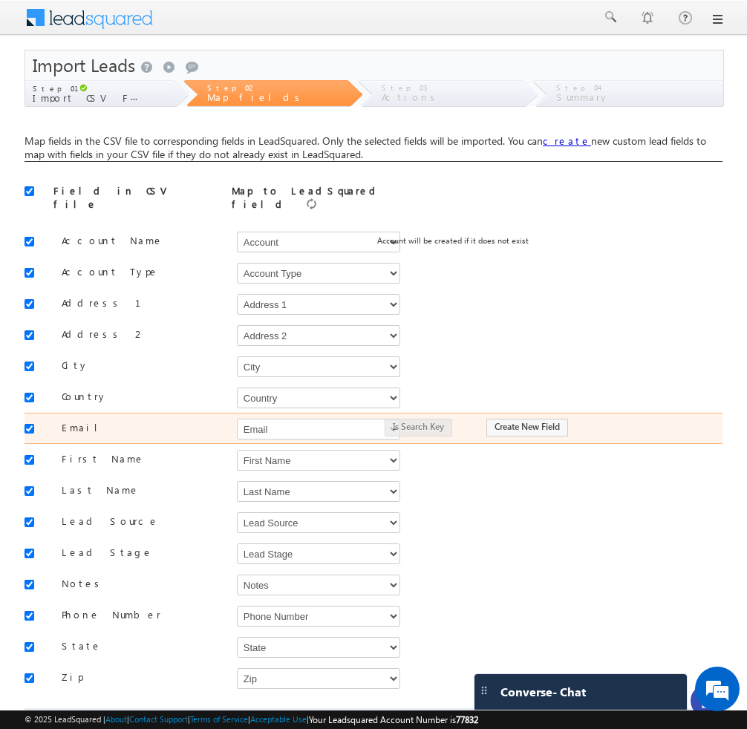
click at [433, 423] on div "Is Search Key Create New Field" at bounding box center [541, 427] width 342 height 21
click at [356, 420] on select "Select Select Account Account Type Account Onwer Account Source Address 1 Addre…" at bounding box center [318, 429] width 163 height 21
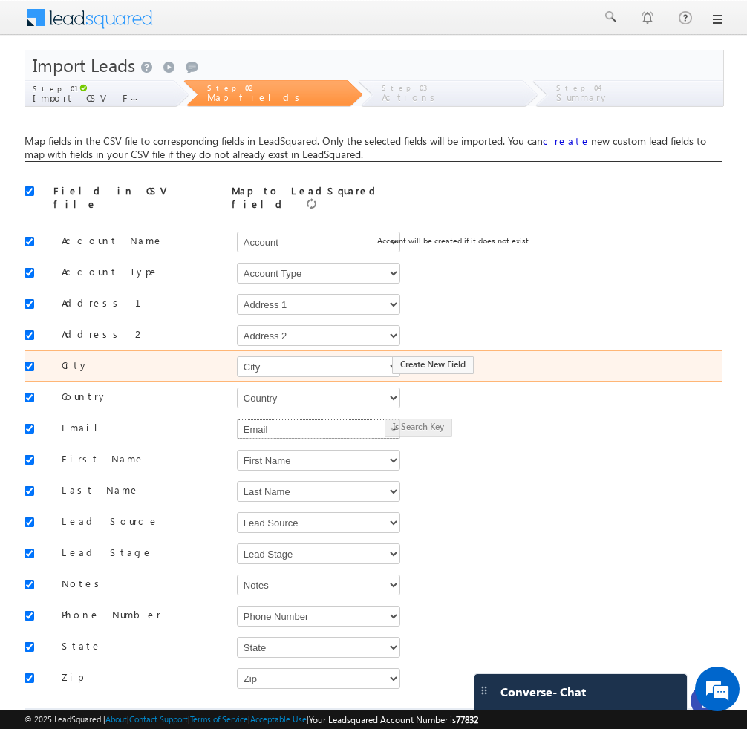
scroll to position [73, 0]
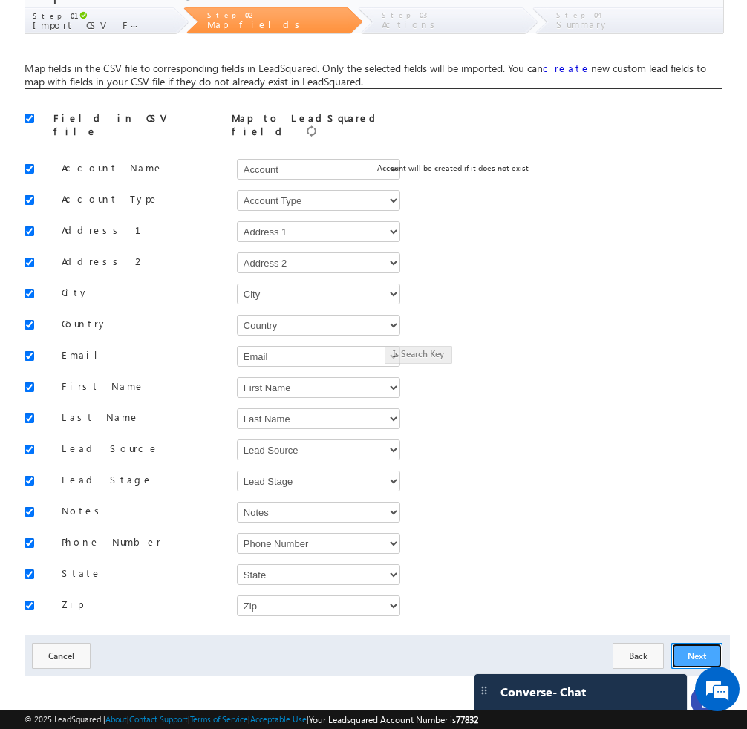
click at [694, 647] on button "Next" at bounding box center [696, 656] width 51 height 26
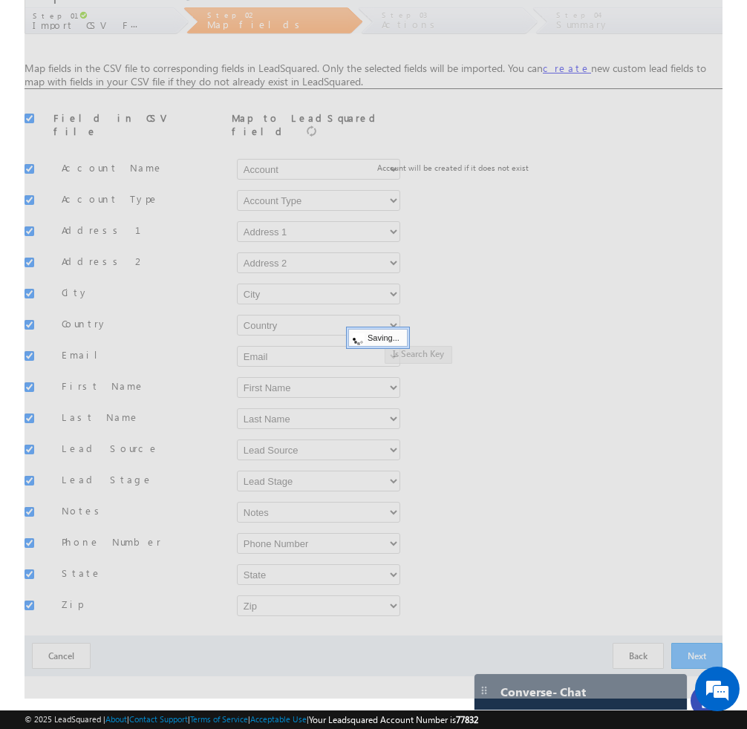
scroll to position [0, 0]
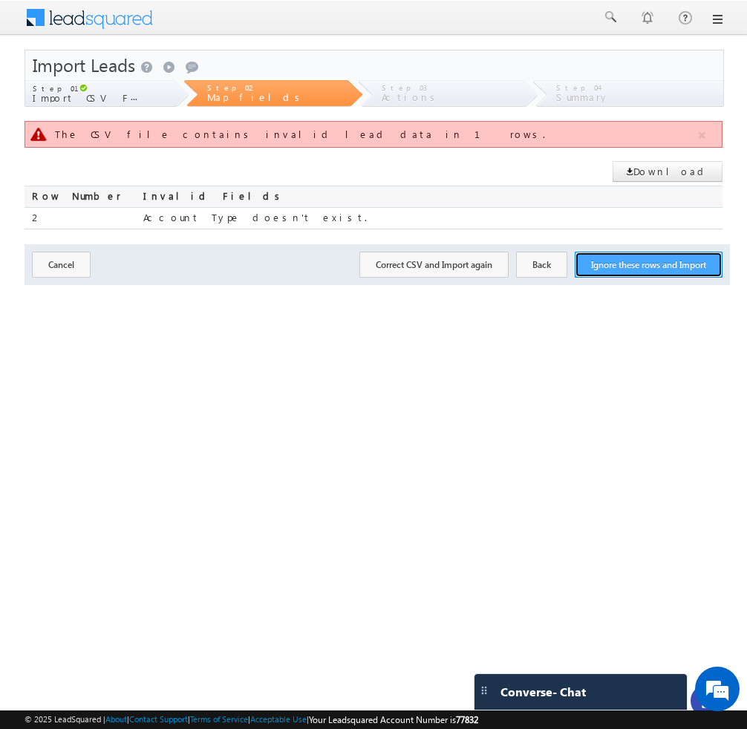
click at [616, 273] on button "Ignore these rows and Import" at bounding box center [649, 265] width 148 height 26
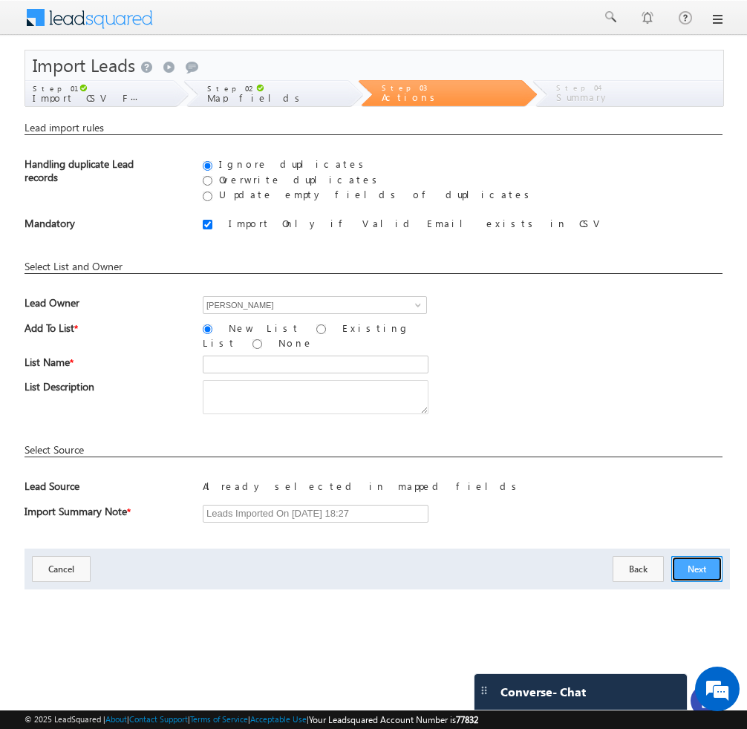
click at [706, 561] on button "Next" at bounding box center [696, 569] width 51 height 26
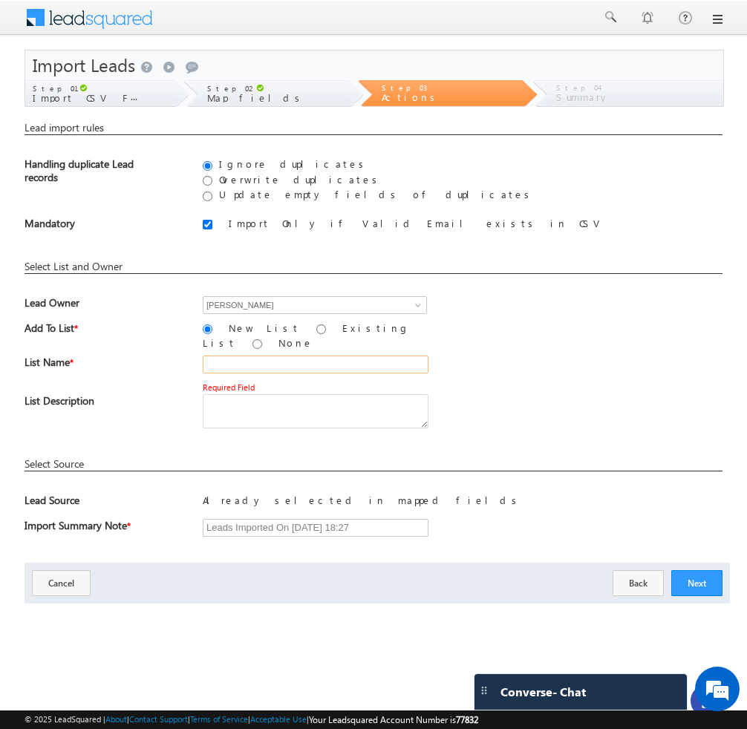
click at [275, 356] on input "text" at bounding box center [316, 365] width 226 height 18
type input "ok"
click at [267, 415] on textarea at bounding box center [316, 411] width 226 height 34
type textarea "ok"
click at [694, 578] on button "Next" at bounding box center [696, 583] width 51 height 26
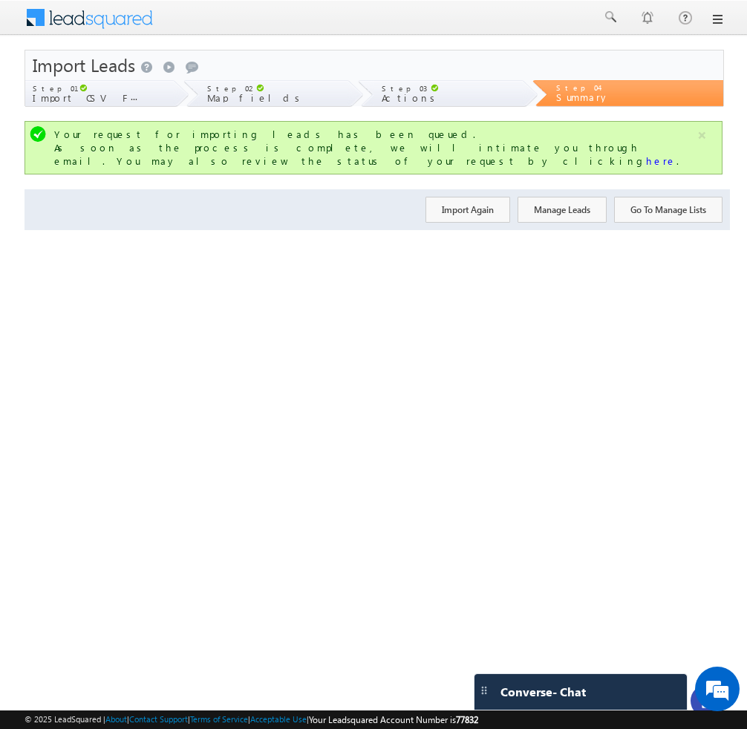
click at [422, 94] on label "Actions" at bounding box center [437, 98] width 110 height 10
click at [394, 85] on span "Step 03" at bounding box center [404, 88] width 45 height 9
click at [446, 202] on button "Import Again" at bounding box center [468, 210] width 85 height 26
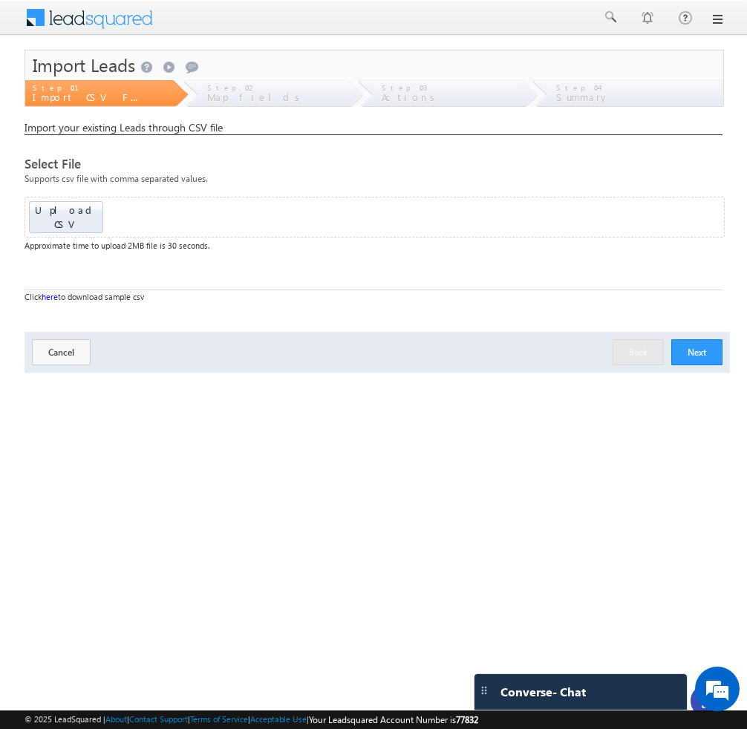
click at [724, 19] on div "Menu [GEOGRAPHIC_DATA][PERSON_NAME] a@bea con.l i [GEOGRAPHIC_DATA]" at bounding box center [373, 18] width 747 height 36
click at [717, 20] on link at bounding box center [717, 19] width 12 height 12
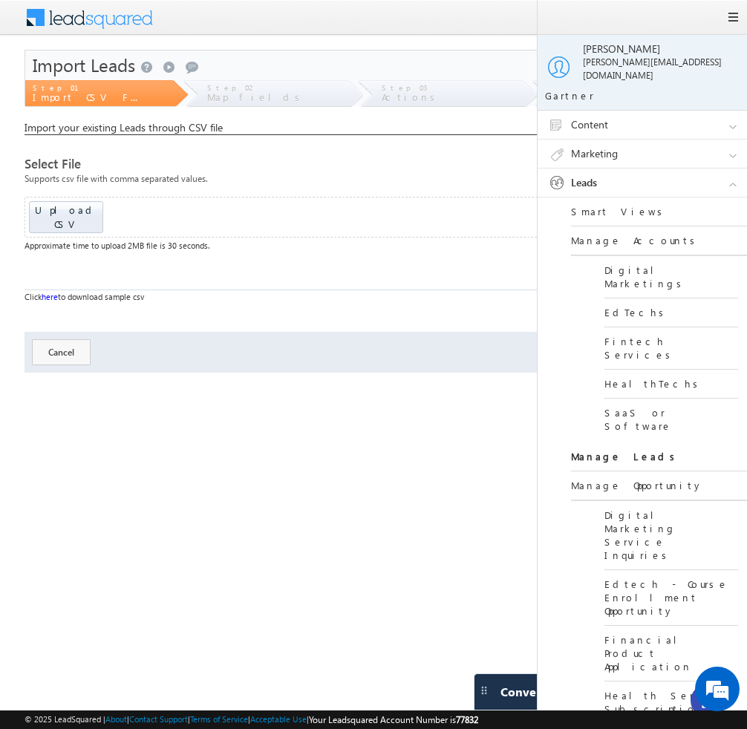
click at [616, 443] on link "Manage Leads" at bounding box center [660, 457] width 178 height 29
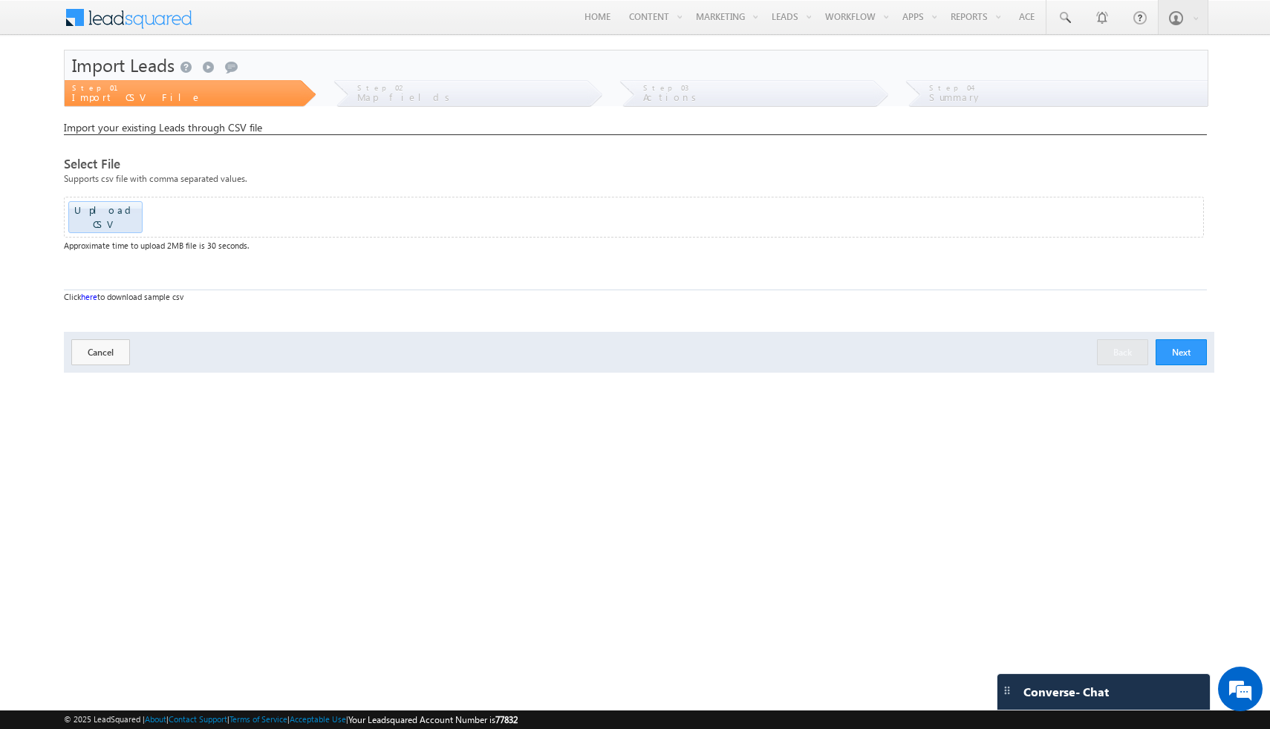
click at [1186, 346] on button "Next" at bounding box center [1181, 352] width 51 height 26
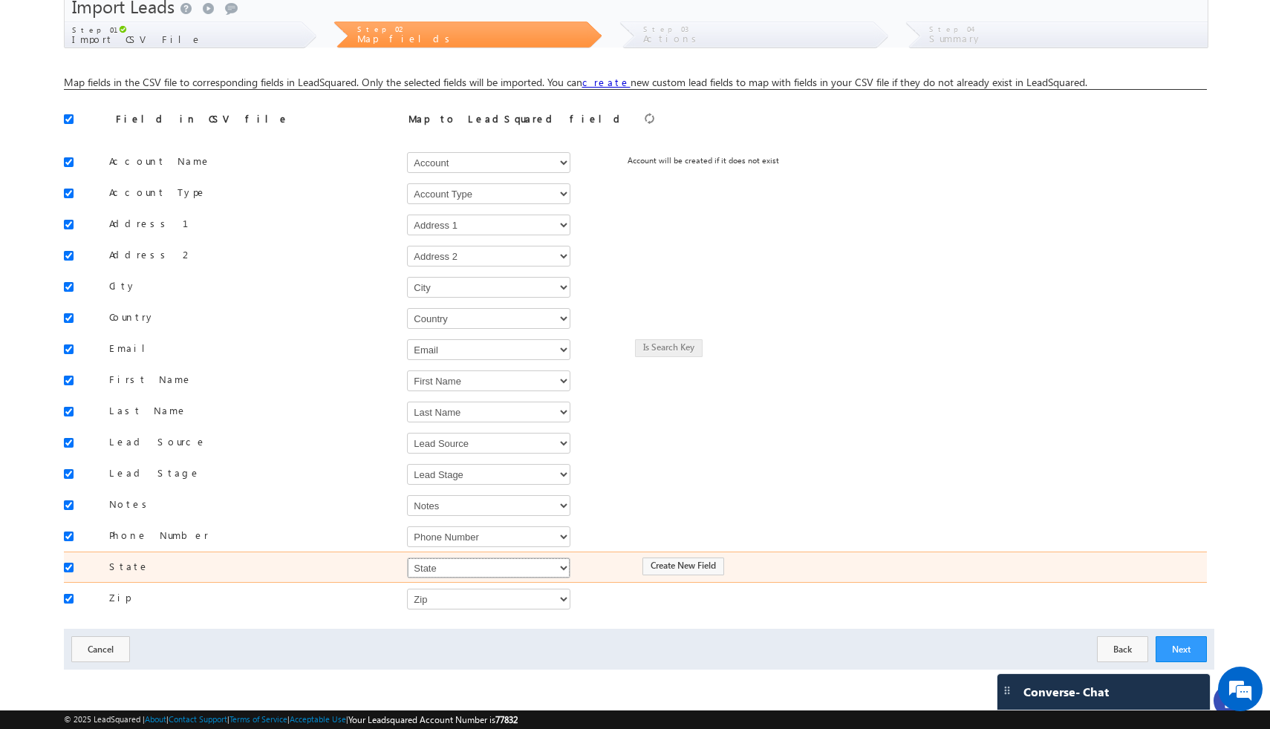
click at [511, 574] on select "Select Select Account Account Type Account Onwer Account Source Address 1 Addre…" at bounding box center [488, 568] width 163 height 21
select select "SourceMedium"
click at [407, 558] on select "Select Select Account Account Type Account Onwer Account Source Address 1 Addre…" at bounding box center [488, 568] width 163 height 21
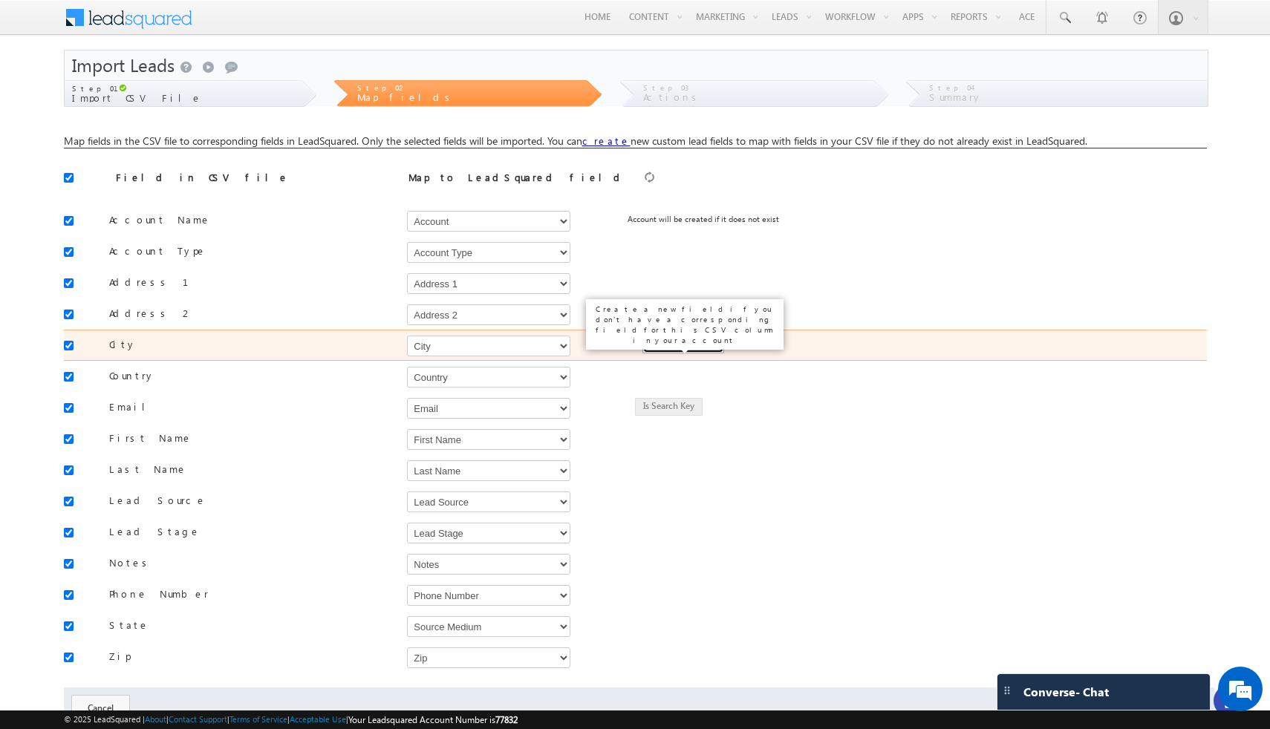
click at [651, 345] on button "Create New Field" at bounding box center [683, 345] width 82 height 18
type input "City"
type input "50"
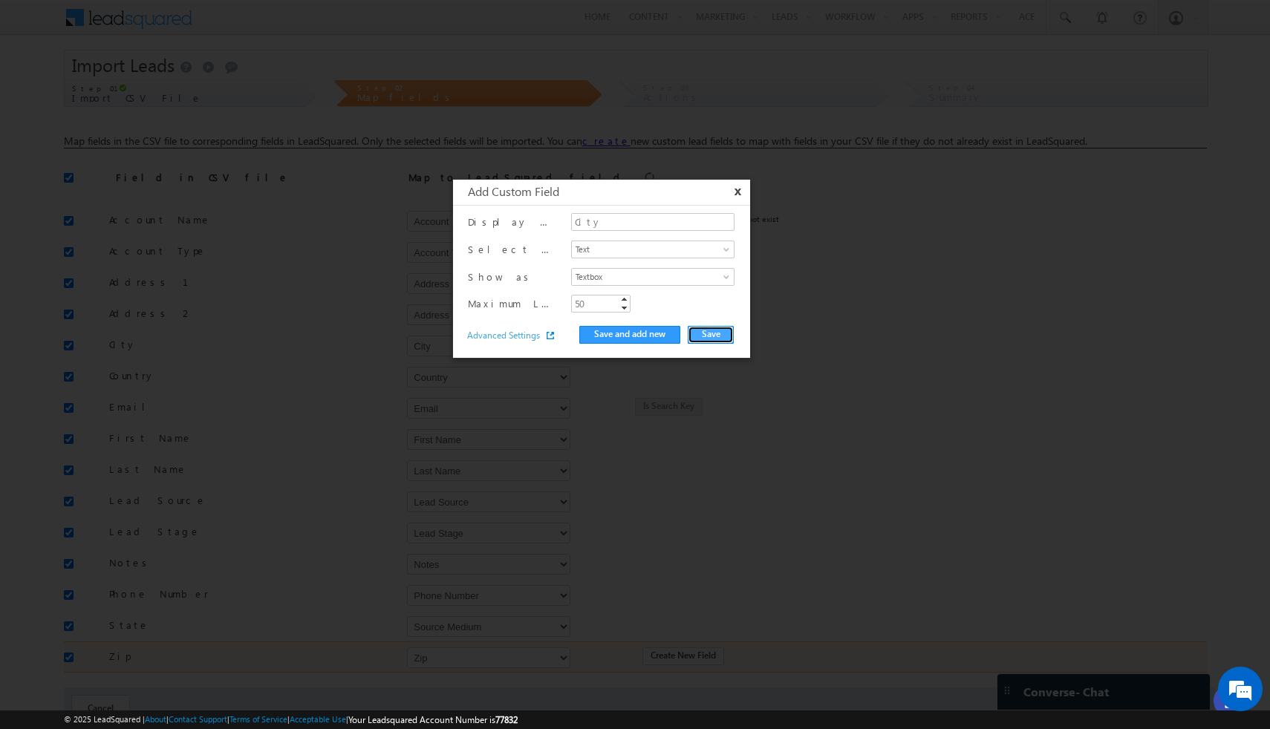
click at [697, 332] on button "Save" at bounding box center [711, 335] width 46 height 18
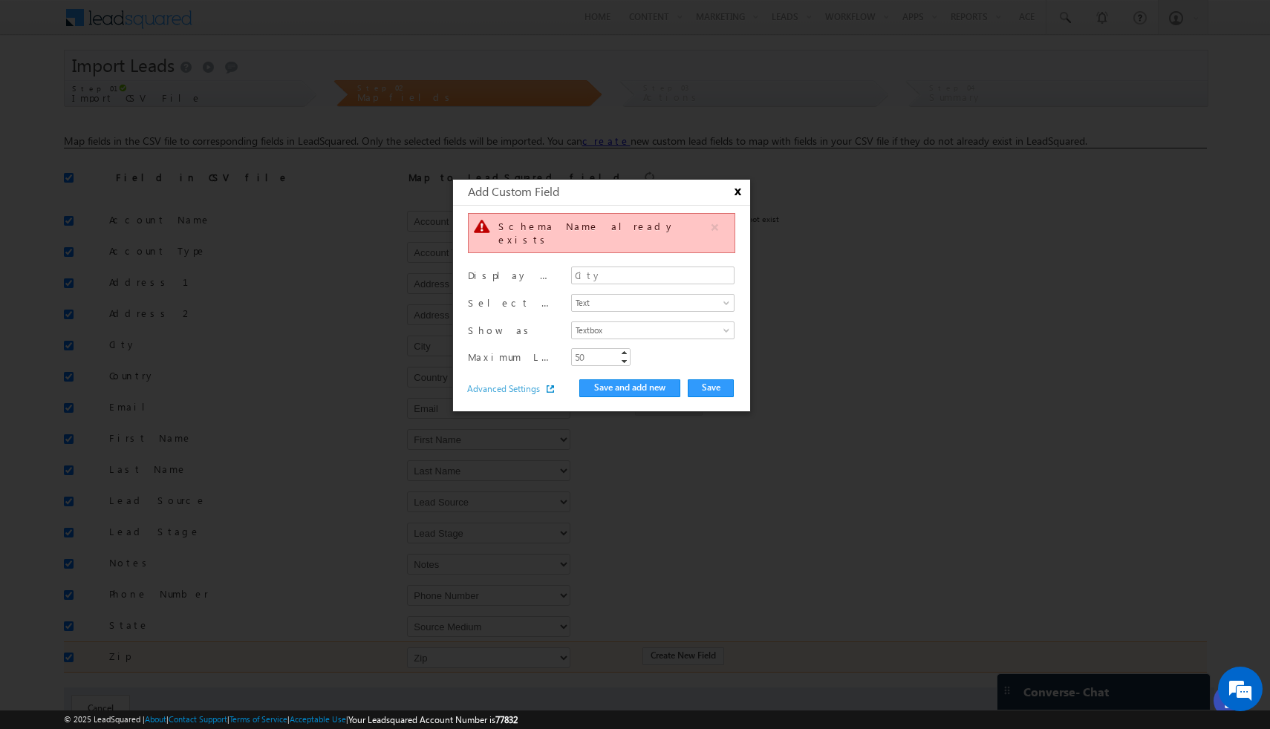
click at [738, 190] on button "x" at bounding box center [736, 192] width 18 height 14
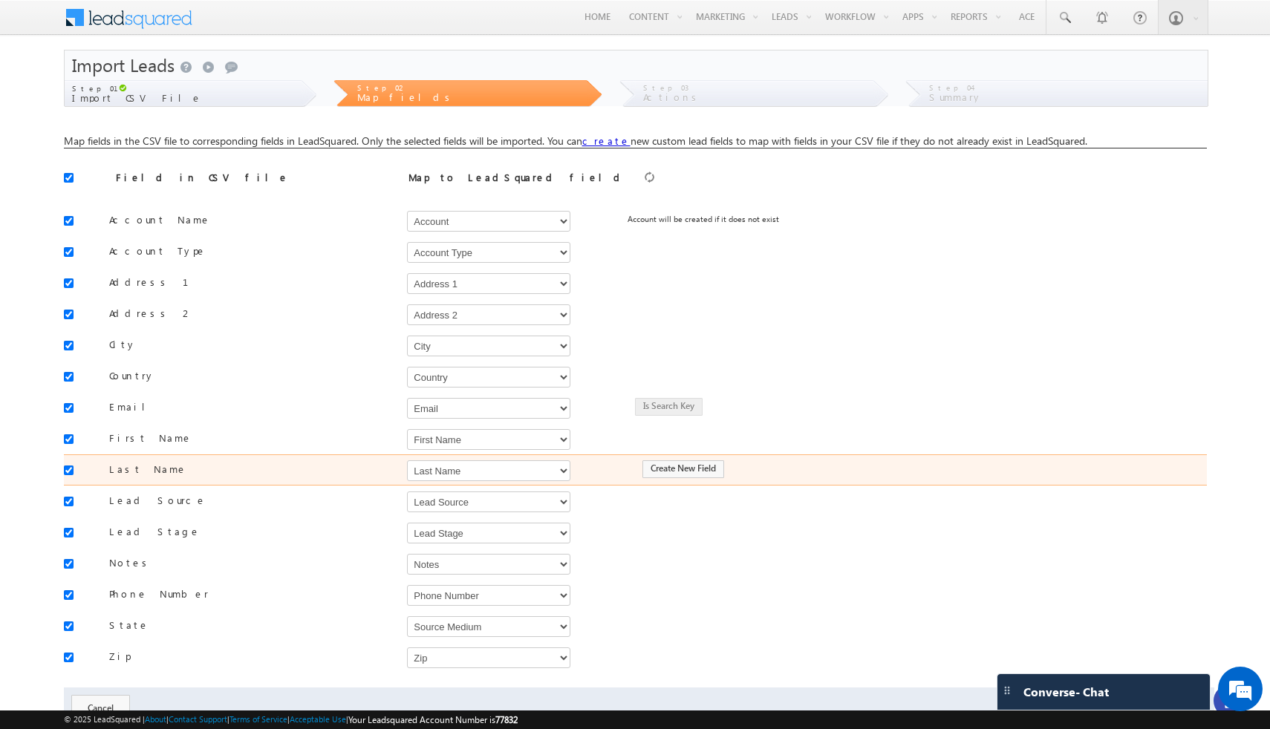
scroll to position [59, 0]
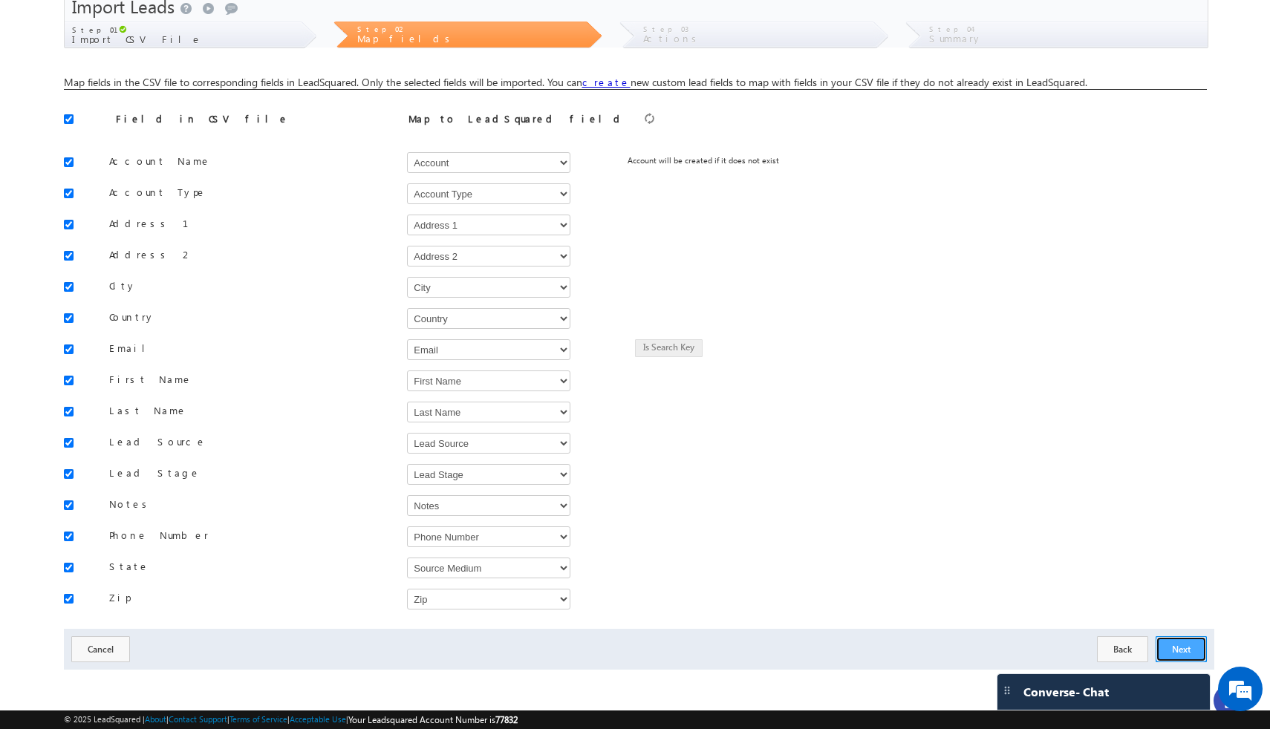
click at [1170, 645] on button "Next" at bounding box center [1181, 649] width 51 height 26
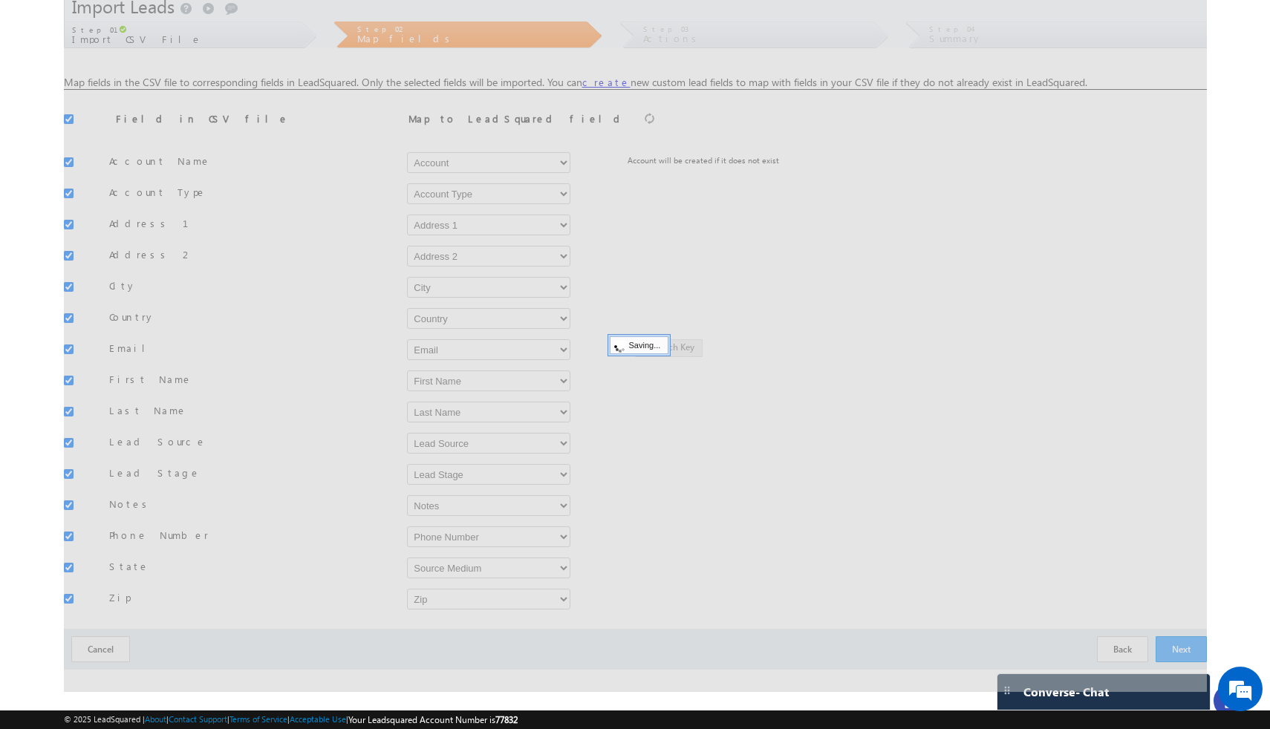
scroll to position [0, 0]
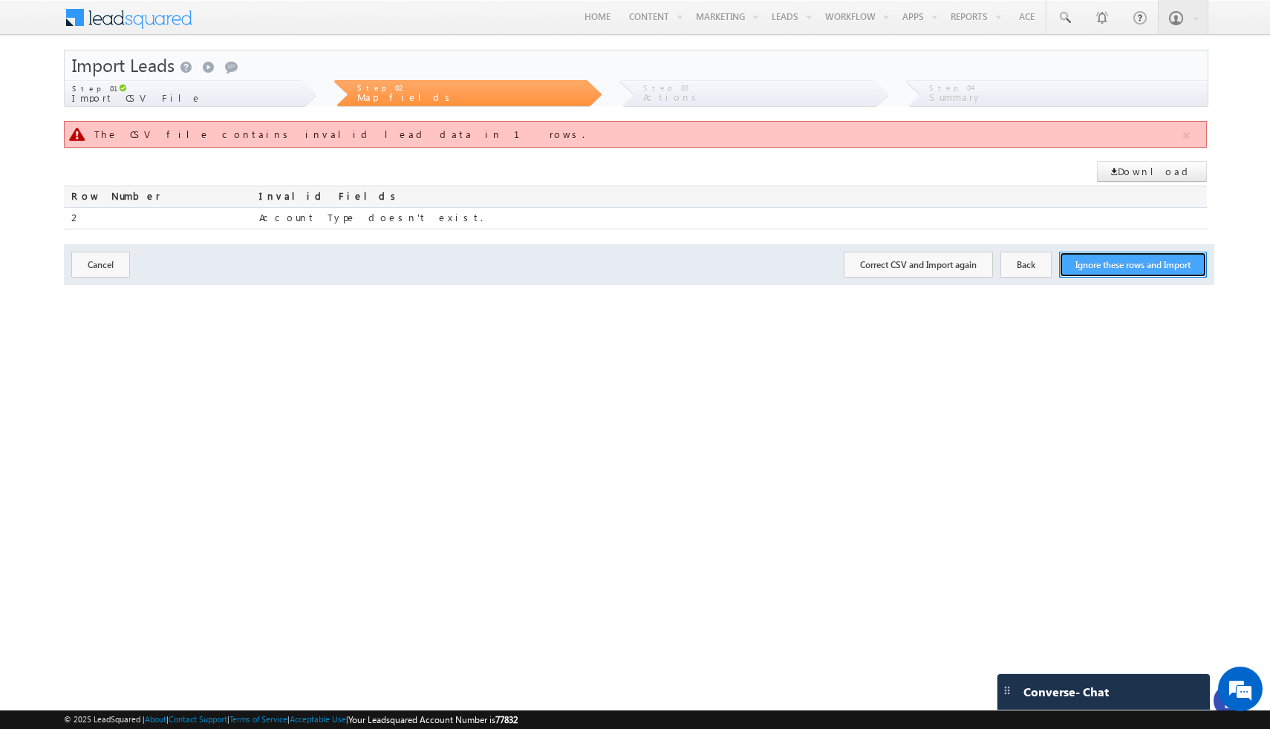
click at [1110, 272] on button "Ignore these rows and Import" at bounding box center [1133, 265] width 148 height 26
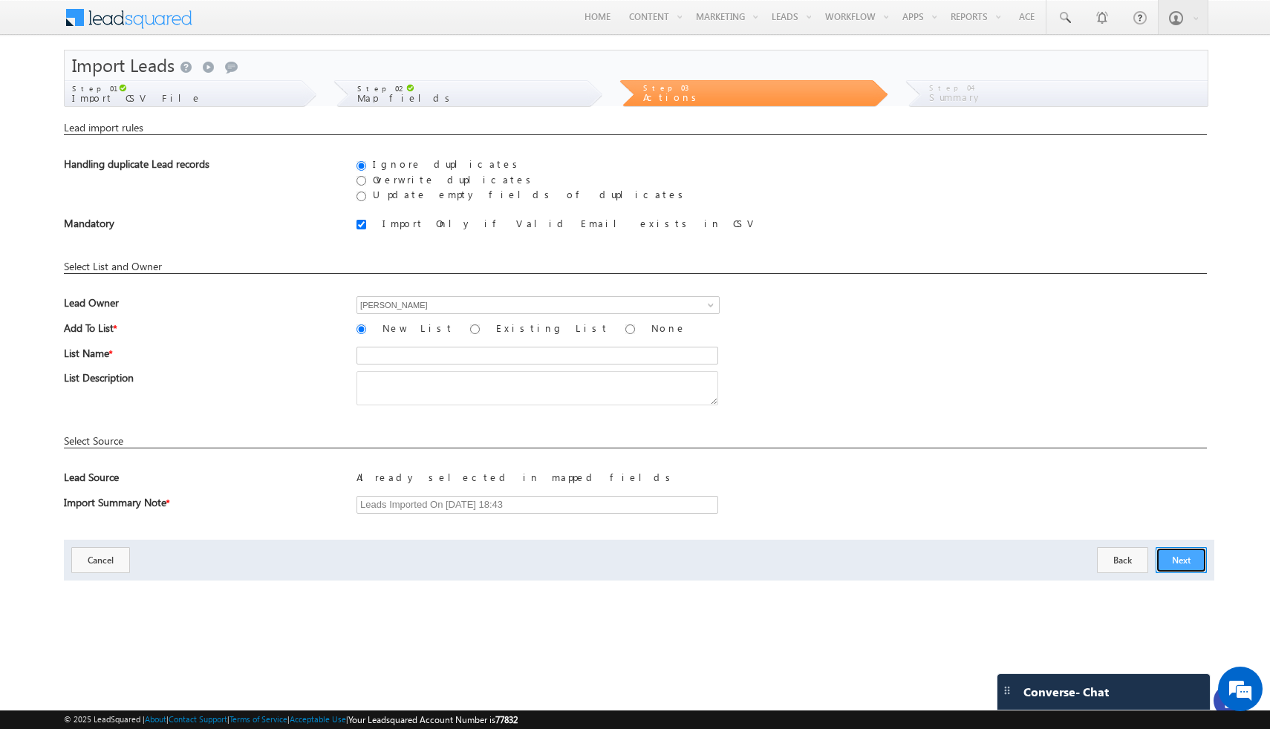
click at [1179, 559] on button "Next" at bounding box center [1181, 560] width 51 height 26
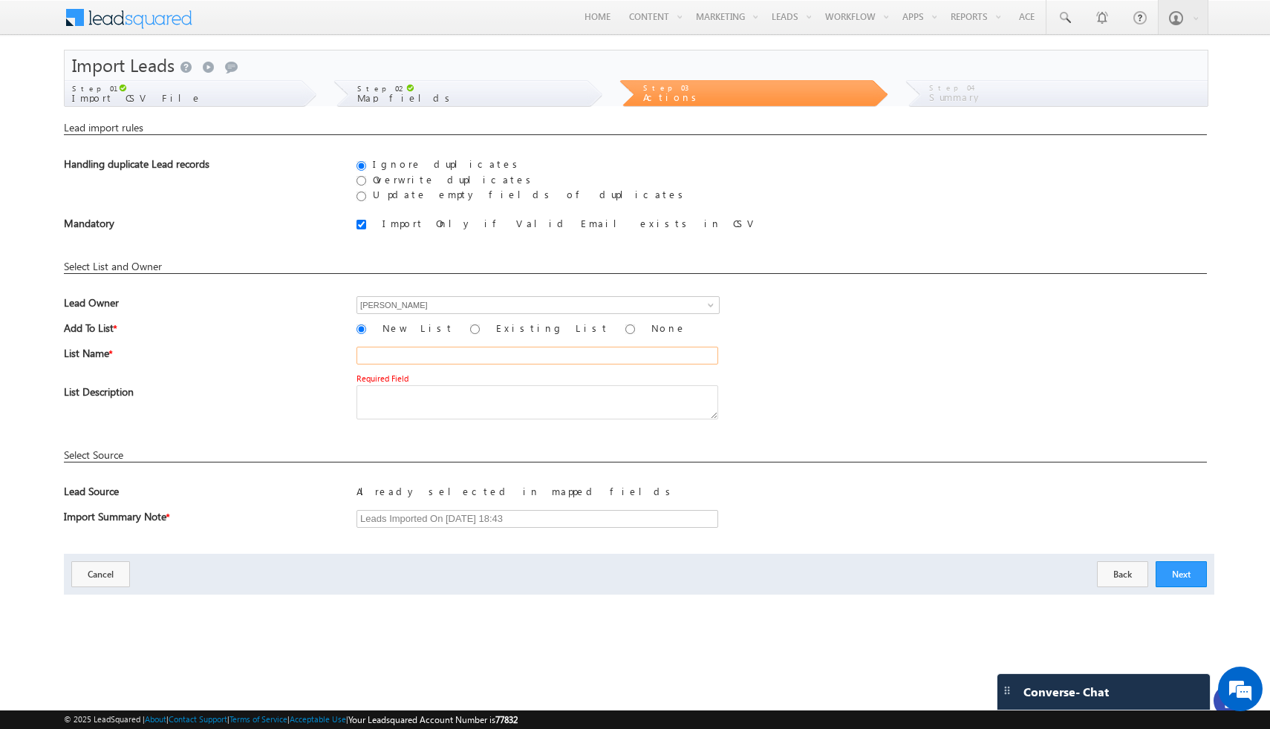
click at [529, 356] on input "text" at bounding box center [537, 356] width 362 height 18
type input "ok"
click at [1182, 581] on button "Next" at bounding box center [1181, 574] width 51 height 26
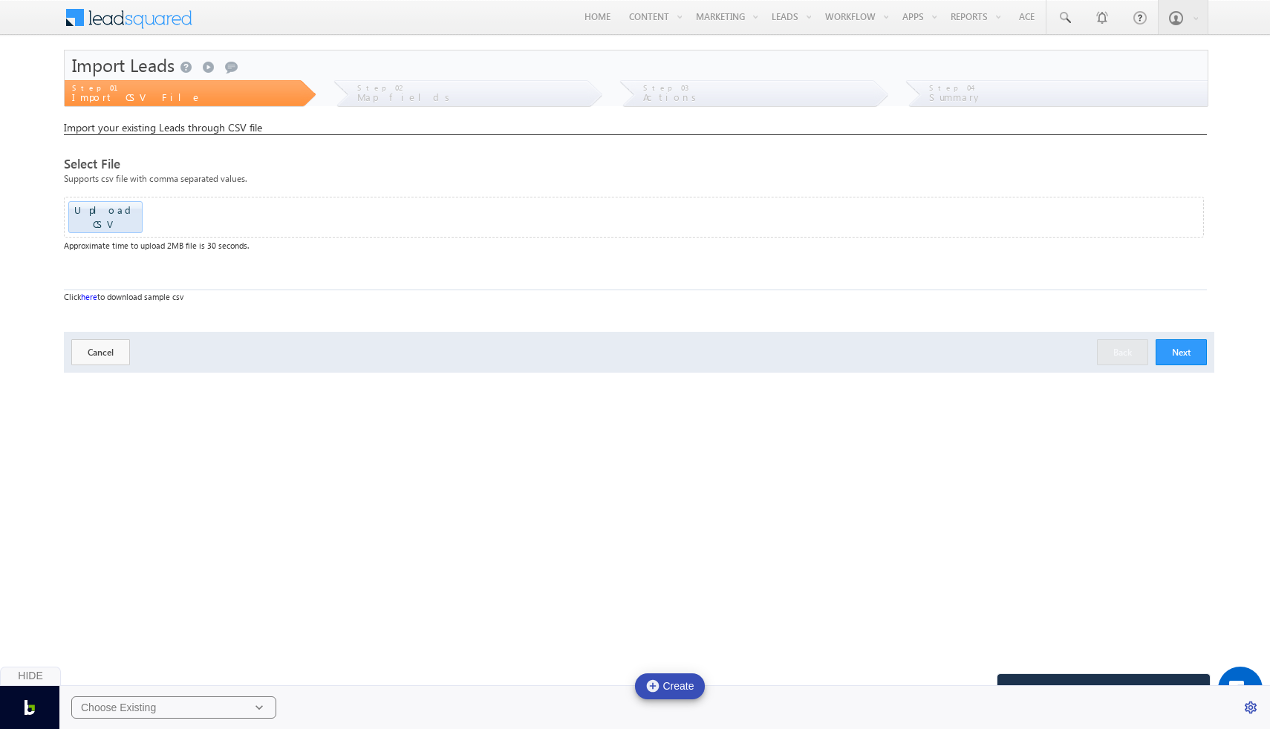
click at [1178, 339] on button "Next" at bounding box center [1181, 352] width 51 height 26
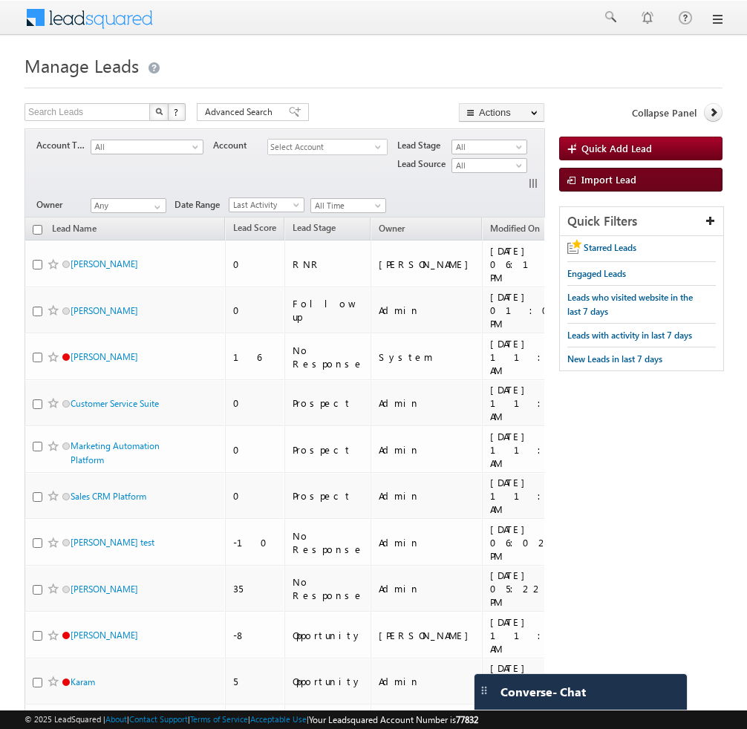
click at [604, 186] on link "Import Lead" at bounding box center [640, 180] width 163 height 24
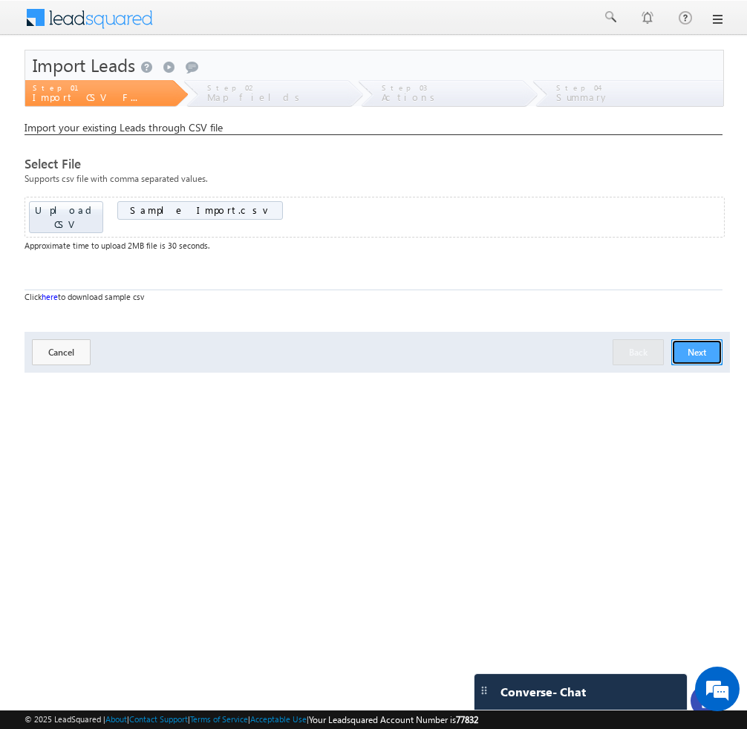
click at [688, 342] on button "Next" at bounding box center [696, 352] width 51 height 26
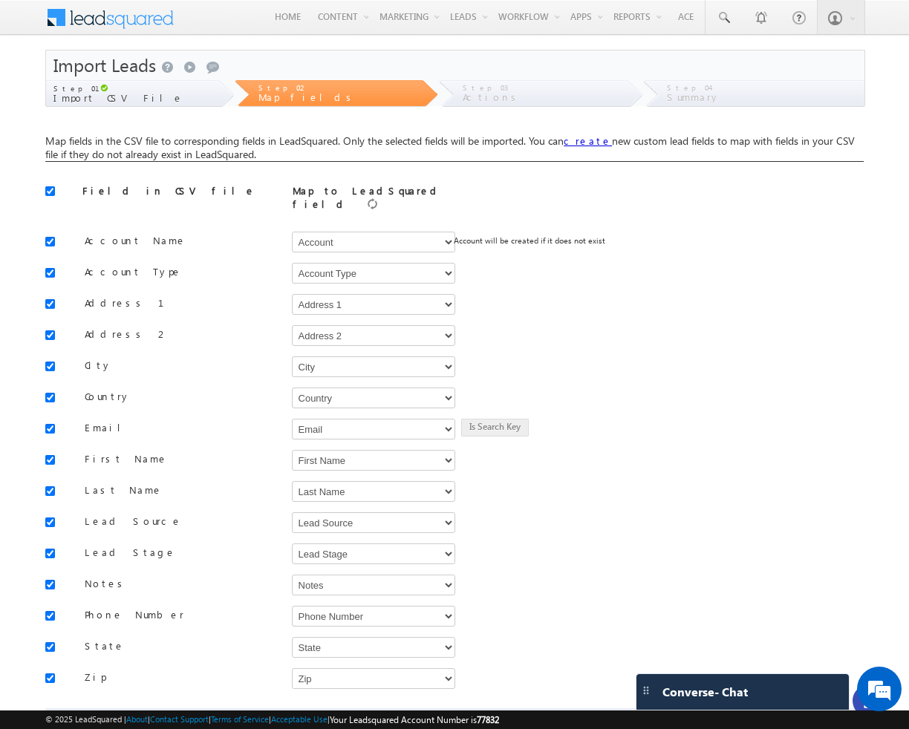
click at [161, 94] on div "Step 01 Import CSV File" at bounding box center [132, 93] width 172 height 27
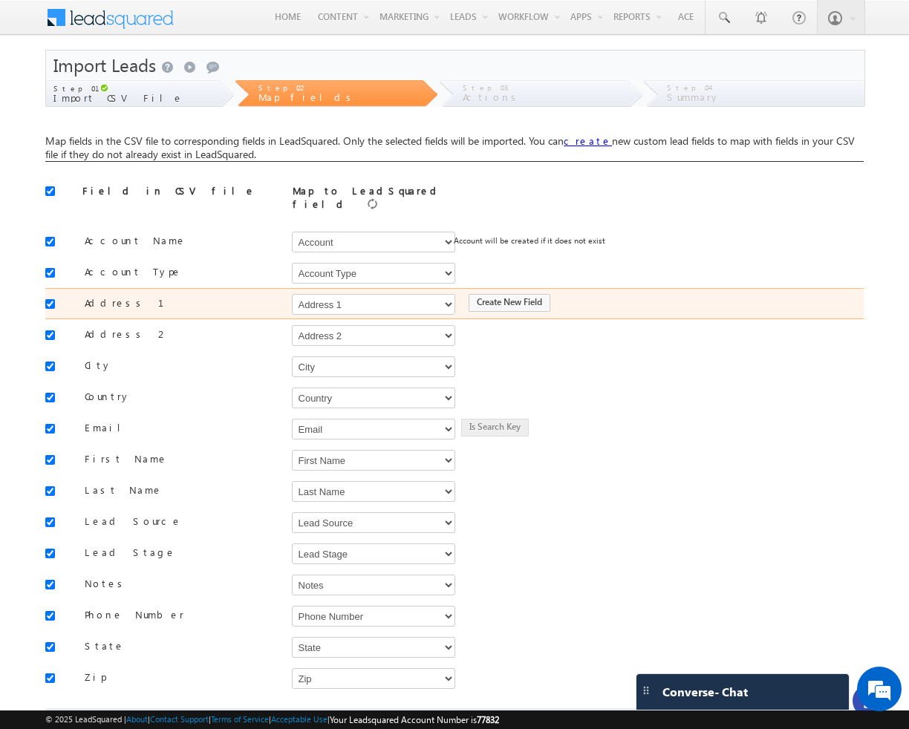
scroll to position [73, 0]
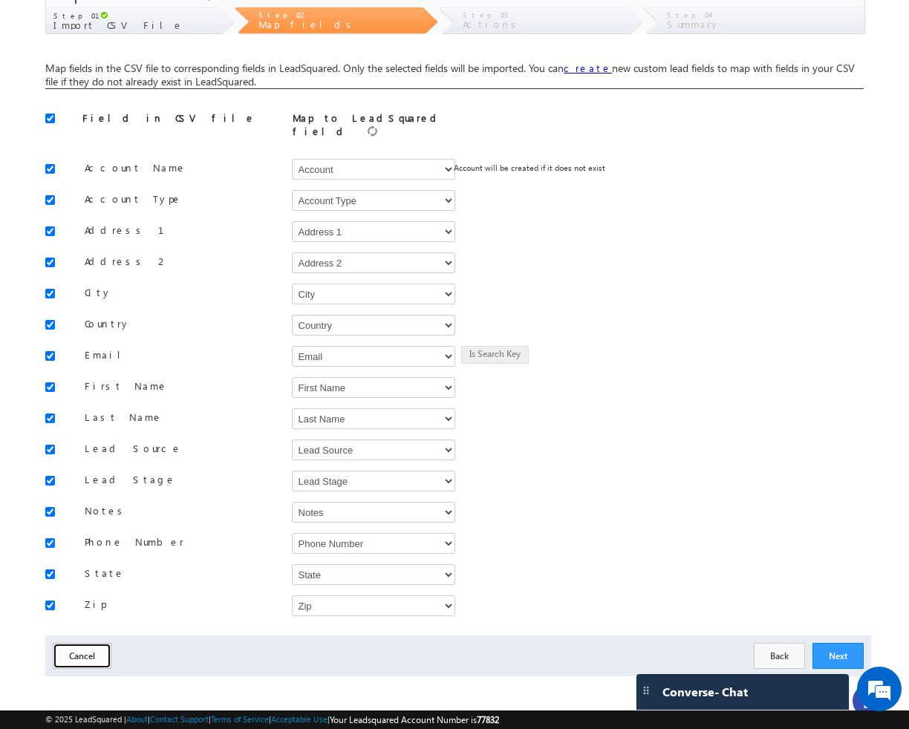
click at [88, 651] on button "Cancel" at bounding box center [82, 656] width 59 height 26
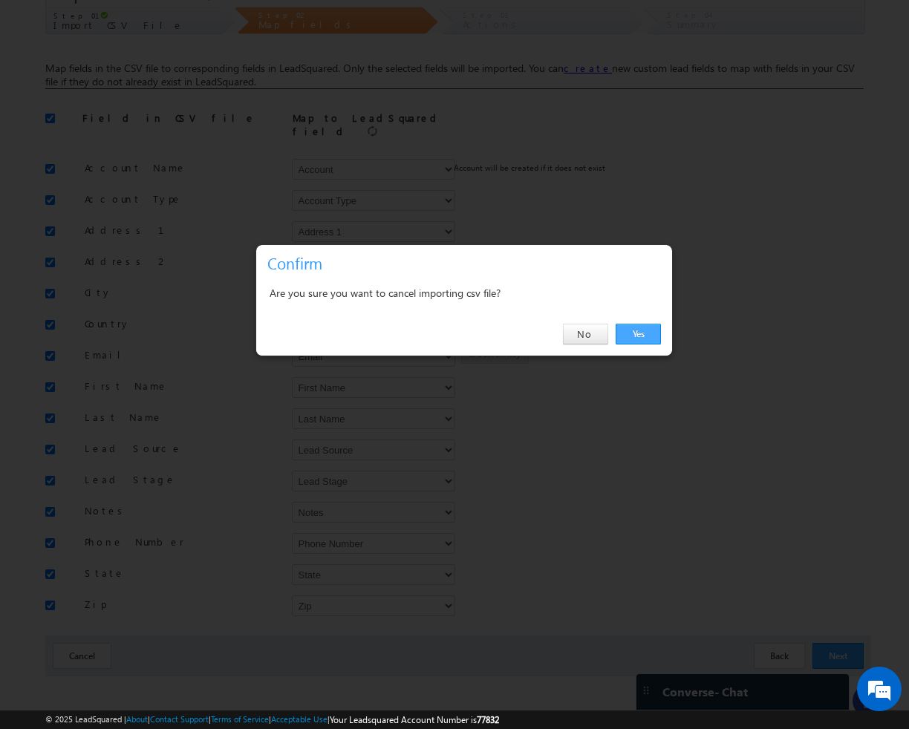
click at [645, 336] on link "Yes" at bounding box center [638, 334] width 45 height 21
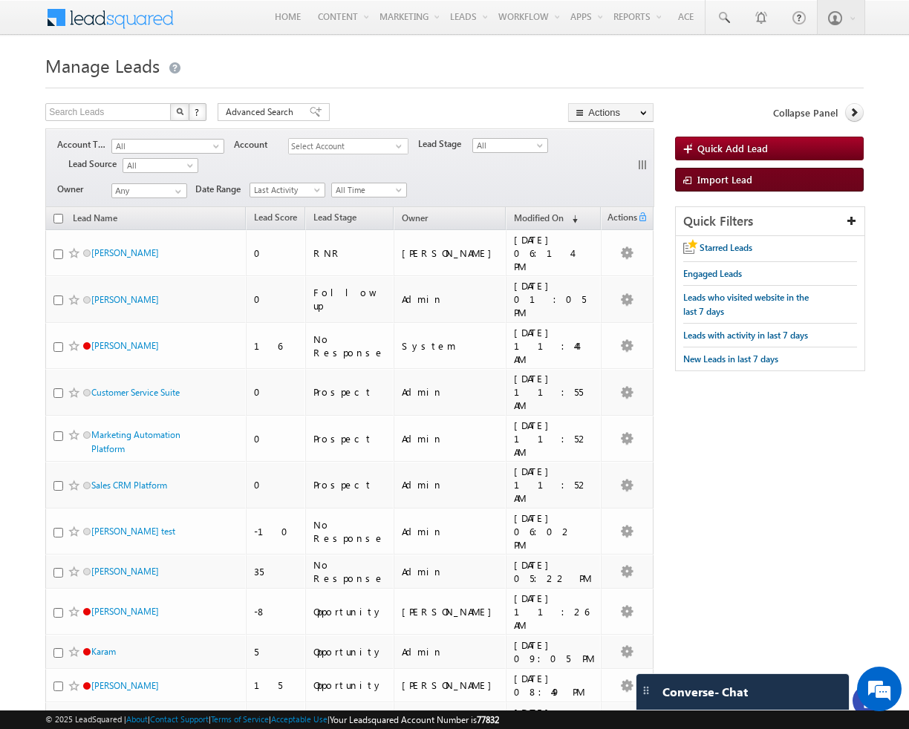
click at [719, 185] on span "Import Lead" at bounding box center [724, 179] width 55 height 13
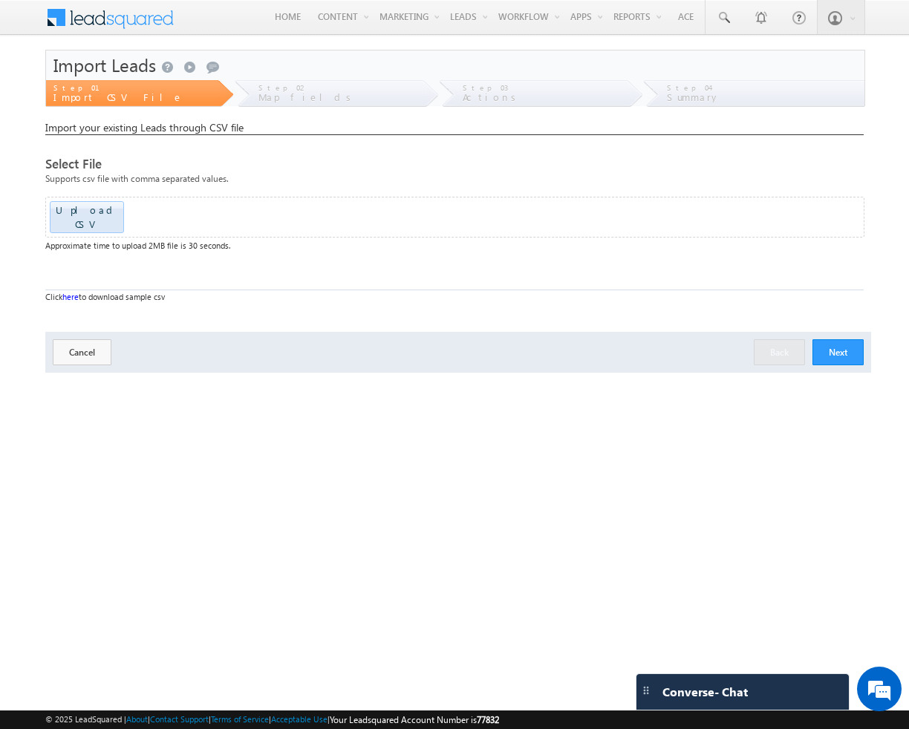
click at [827, 339] on button "Next" at bounding box center [838, 352] width 51 height 26
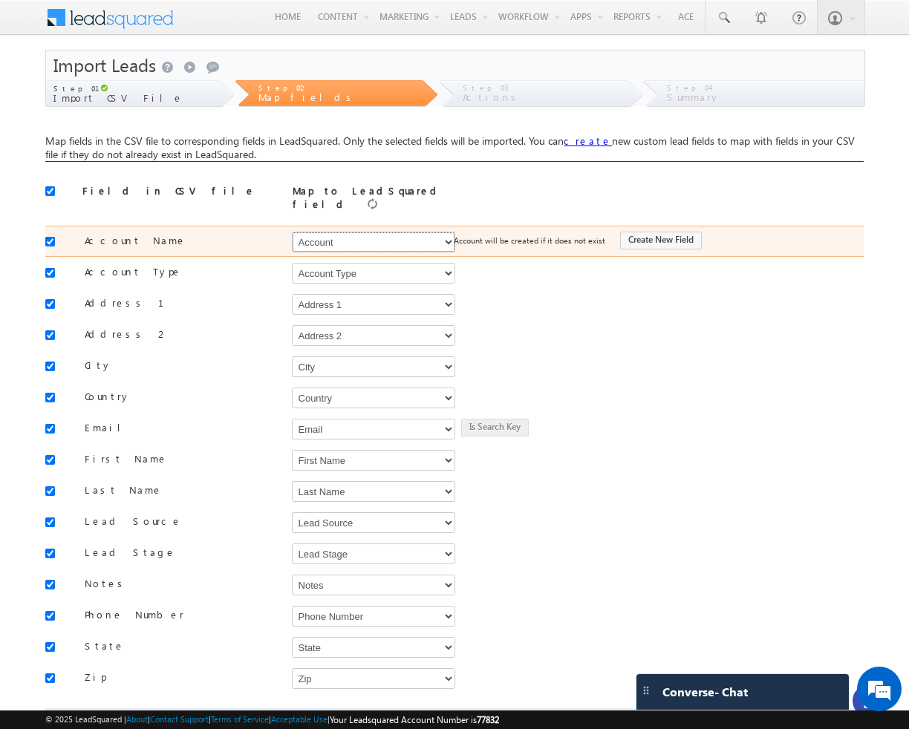
click at [330, 232] on select "Select Select Account Account Type Account Onwer Account Source Address 1 Addre…" at bounding box center [373, 242] width 163 height 21
click at [356, 233] on select "Select Select Account Account Type Account Onwer Account Source Address 1 Addre…" at bounding box center [373, 242] width 163 height 21
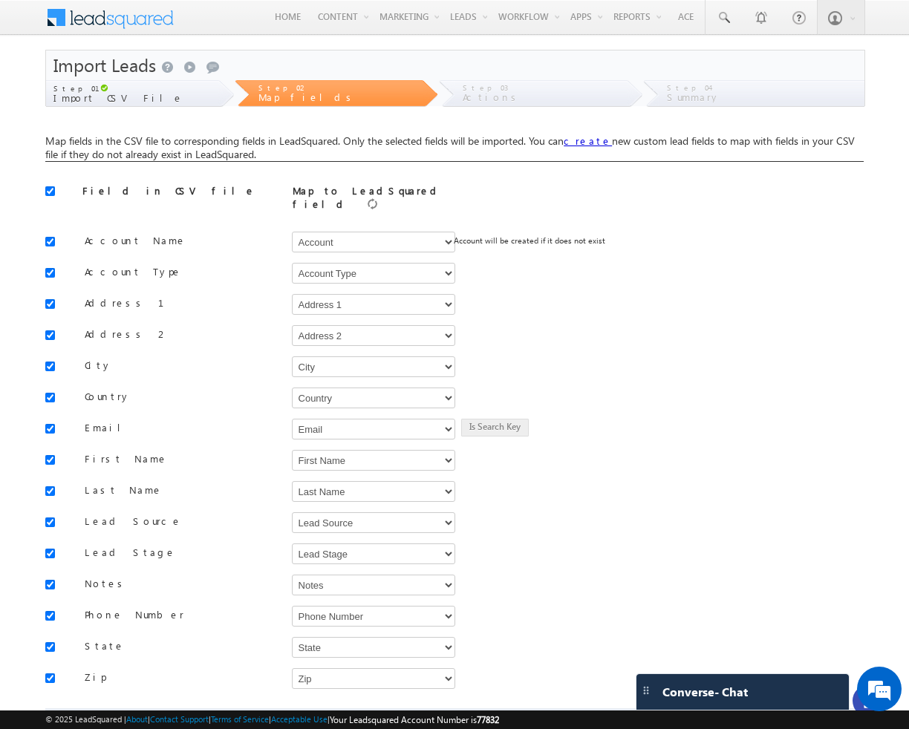
drag, startPoint x: 156, startPoint y: 194, endPoint x: 82, endPoint y: 194, distance: 74.3
click at [82, 194] on div "Field in CSV file Map to LeadSquared field" at bounding box center [454, 198] width 818 height 28
drag, startPoint x: 291, startPoint y: 192, endPoint x: 406, endPoint y: 199, distance: 114.6
click at [406, 199] on div "Field in CSV file Map to LeadSquared field" at bounding box center [454, 198] width 818 height 28
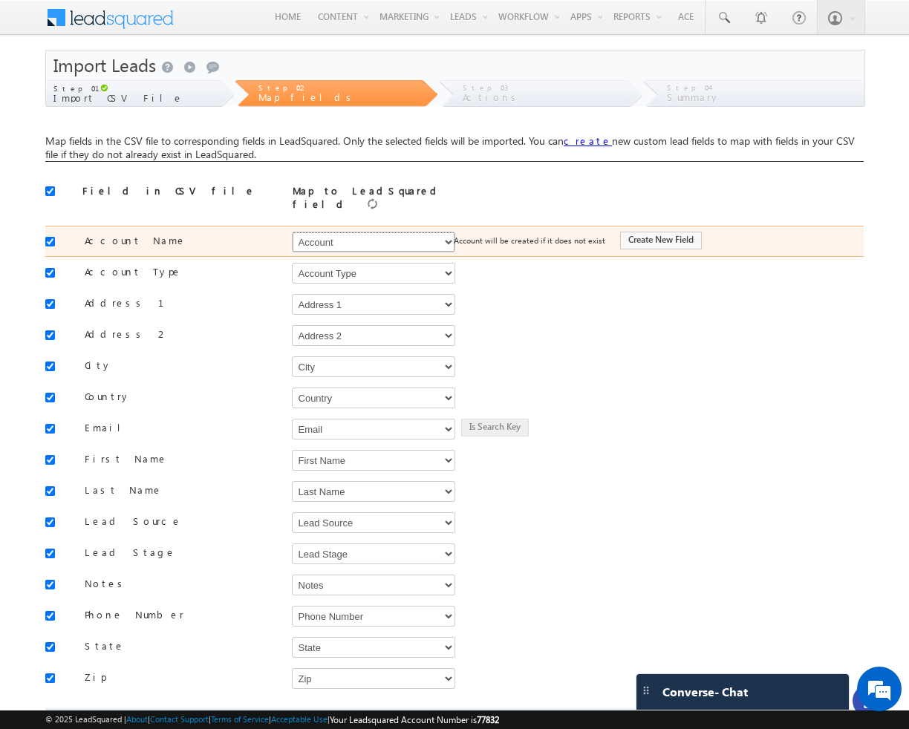
click at [368, 232] on select "Select Select Account Account Type Account Onwer Account Source Address 1 Addre…" at bounding box center [373, 242] width 163 height 21
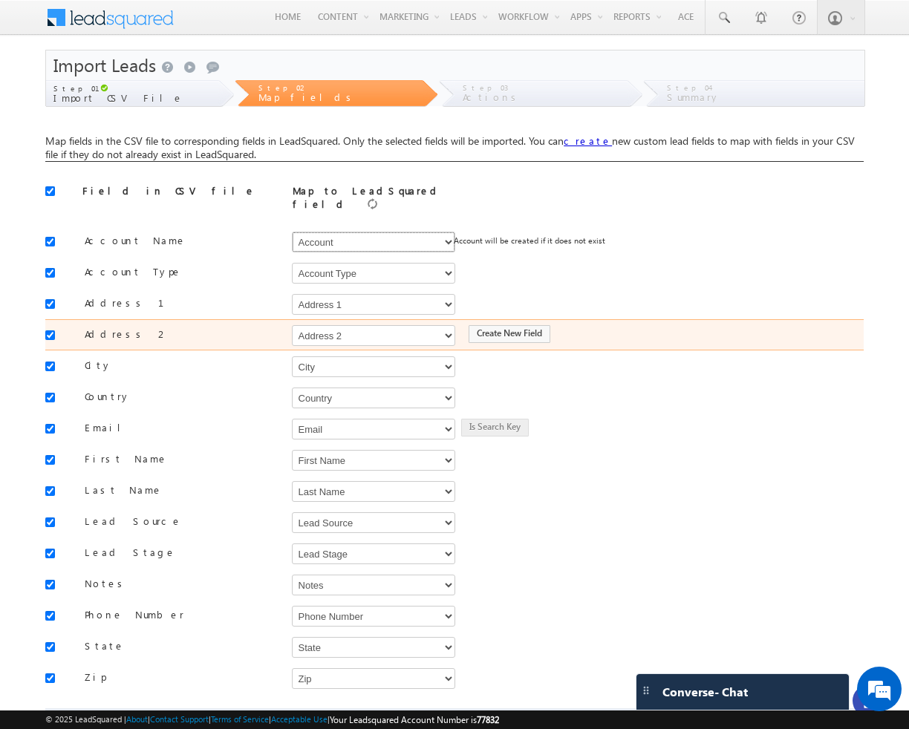
scroll to position [73, 0]
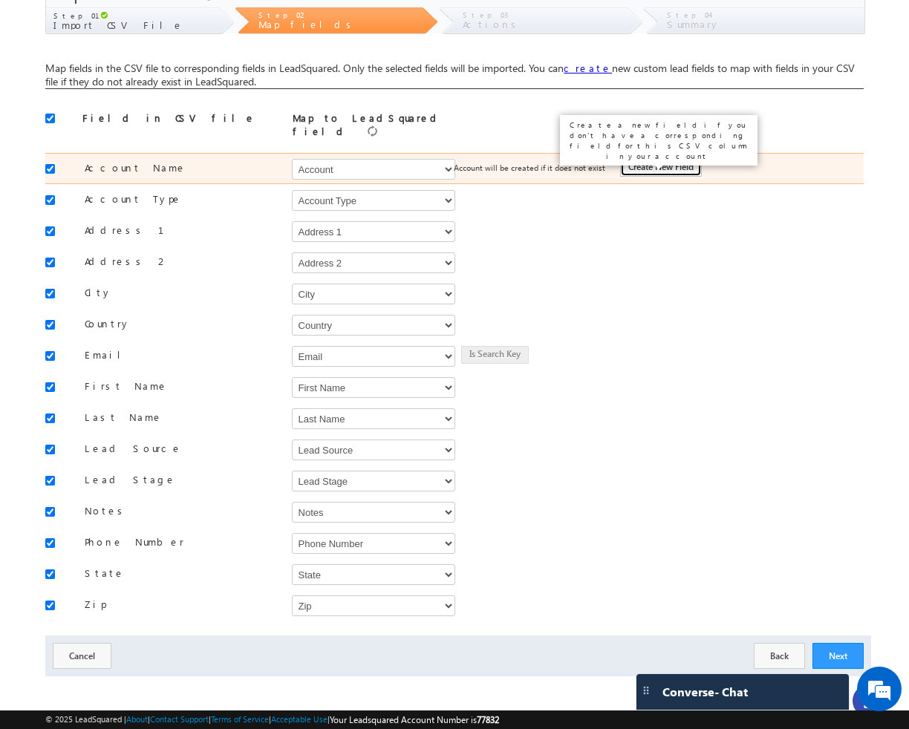
click at [657, 163] on button "Create New Field" at bounding box center [661, 168] width 82 height 18
type input "Account Name"
type input "50"
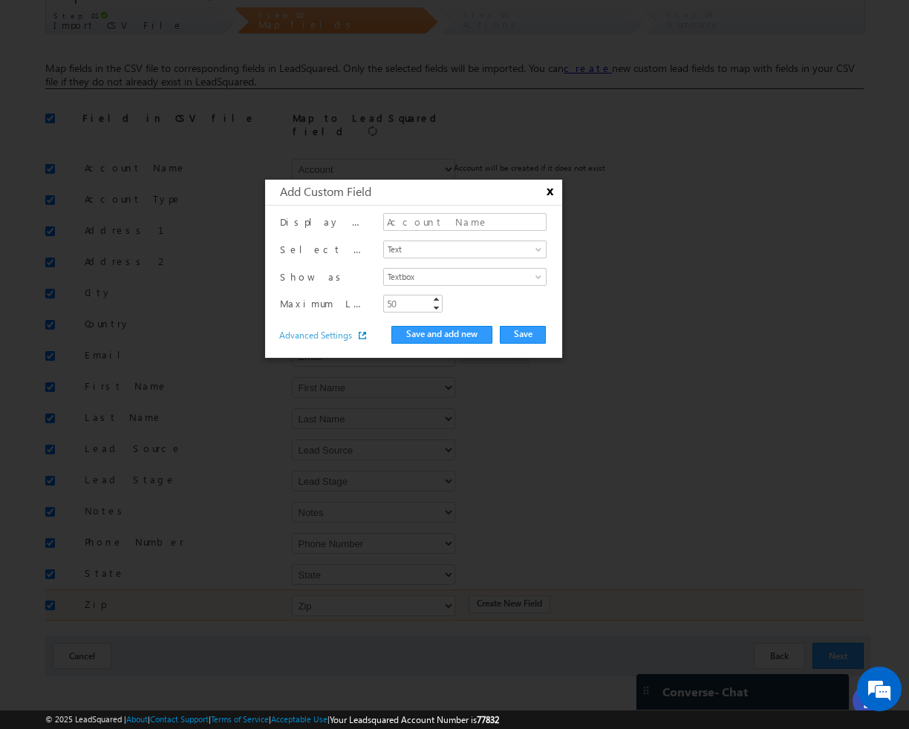
click at [552, 194] on button "x" at bounding box center [548, 192] width 18 height 14
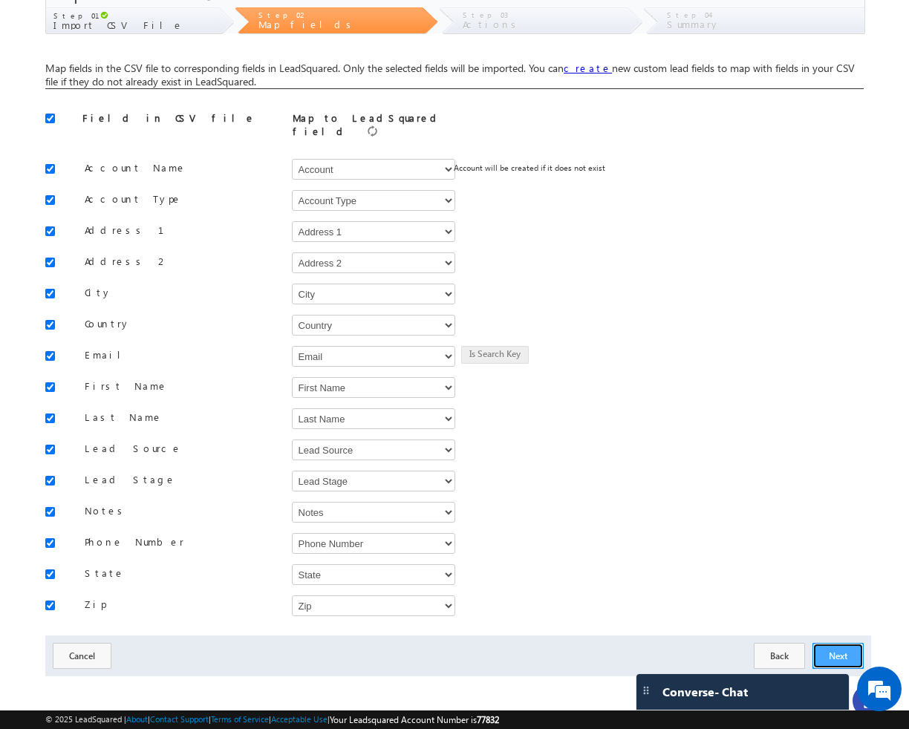
click at [828, 643] on button "Next" at bounding box center [838, 656] width 51 height 26
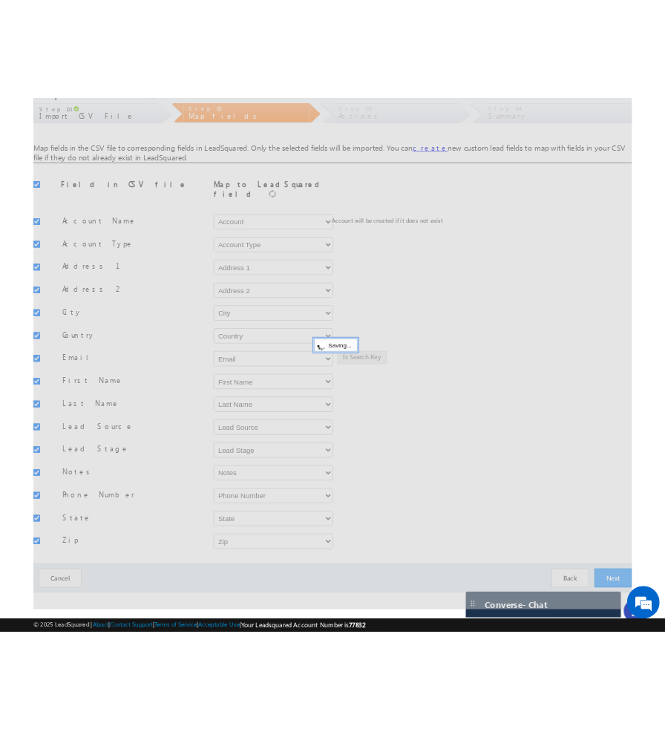
scroll to position [0, 0]
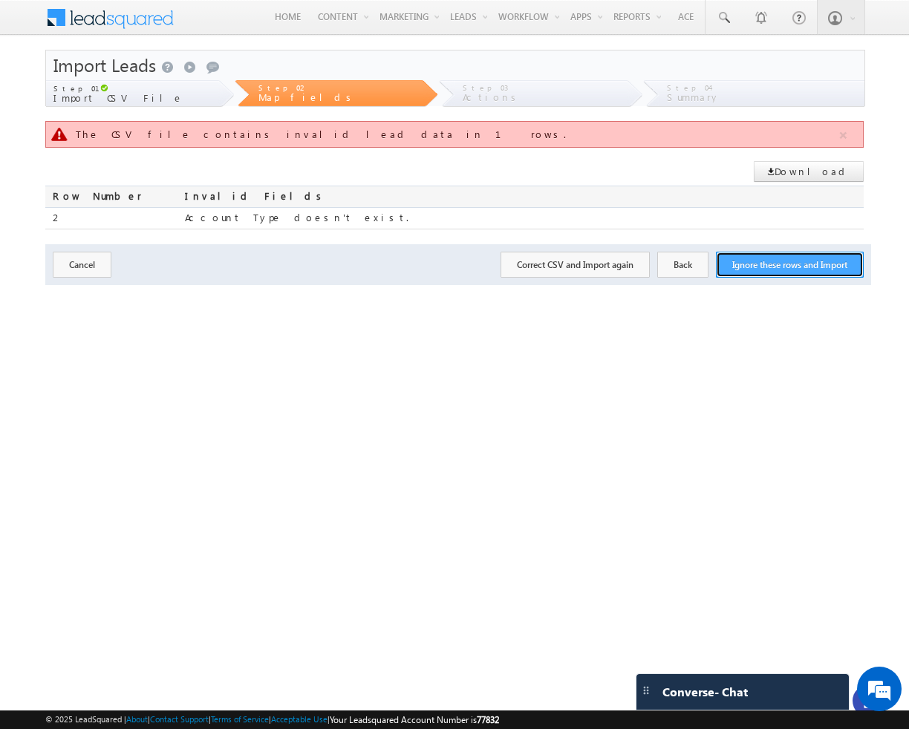
click at [780, 272] on button "Ignore these rows and Import" at bounding box center [790, 265] width 148 height 26
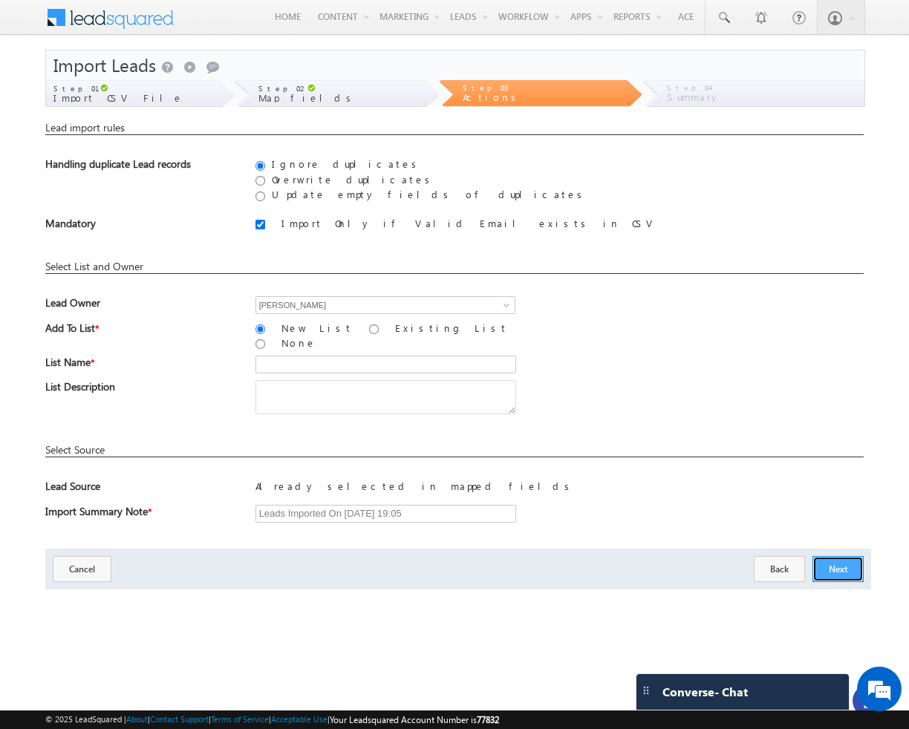
click at [839, 559] on button "Next" at bounding box center [838, 569] width 51 height 26
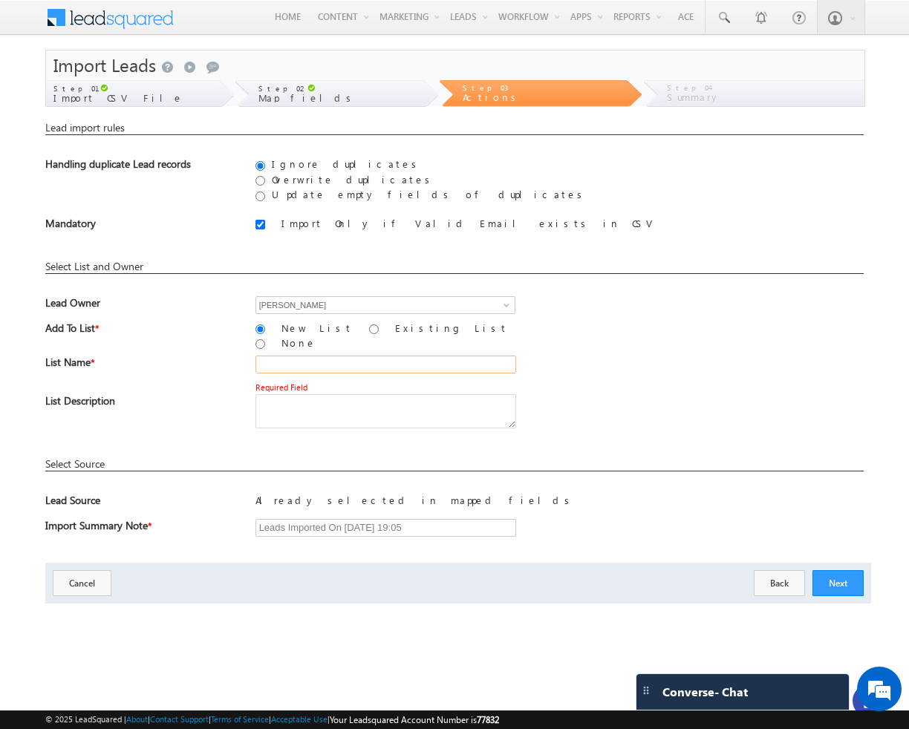
click at [276, 356] on input "text" at bounding box center [385, 365] width 261 height 18
type input "ok"
click at [843, 574] on button "Next" at bounding box center [838, 583] width 51 height 26
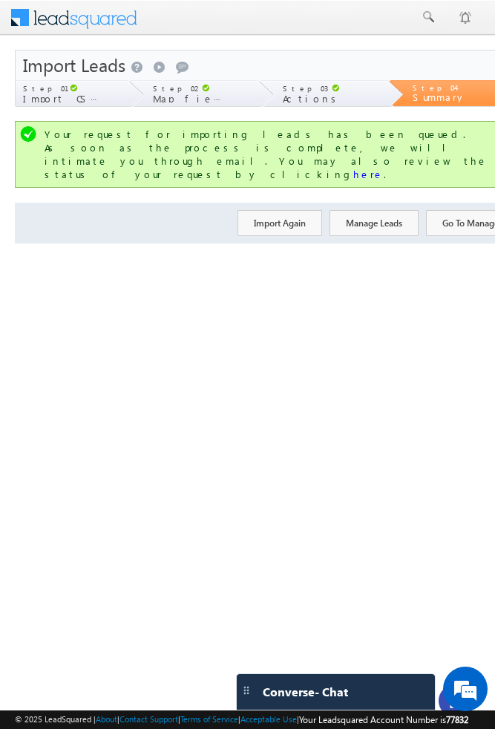
drag, startPoint x: 495, startPoint y: 319, endPoint x: 749, endPoint y: 311, distance: 254.9
click at [550, 311] on html "Menu Bhavya Bhavy a@bea con.l" at bounding box center [275, 229] width 550 height 458
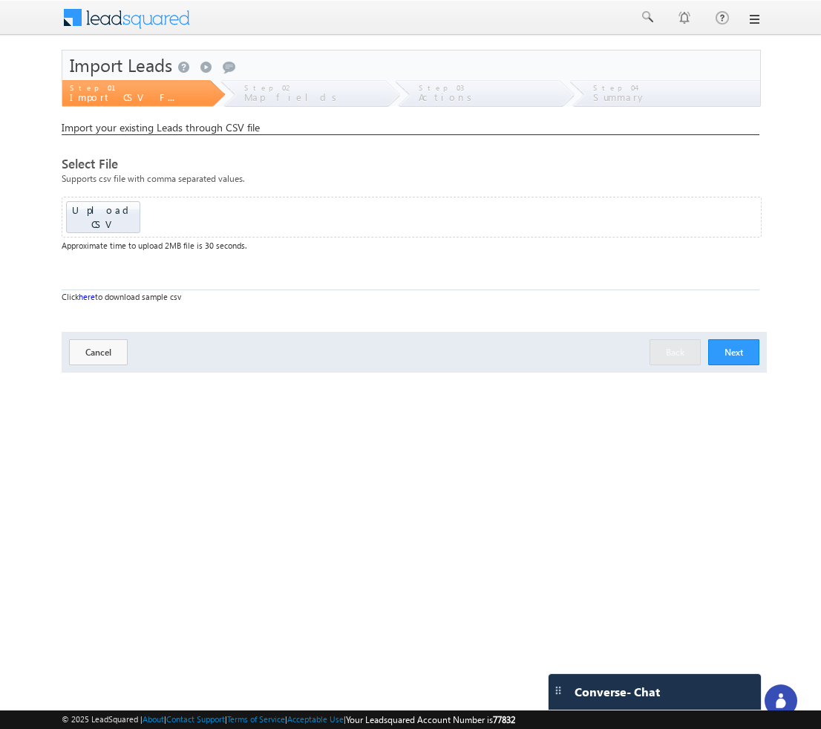
click at [665, 697] on circle at bounding box center [781, 696] width 4 height 4
click at [790, 703] on div at bounding box center [791, 704] width 45 height 13
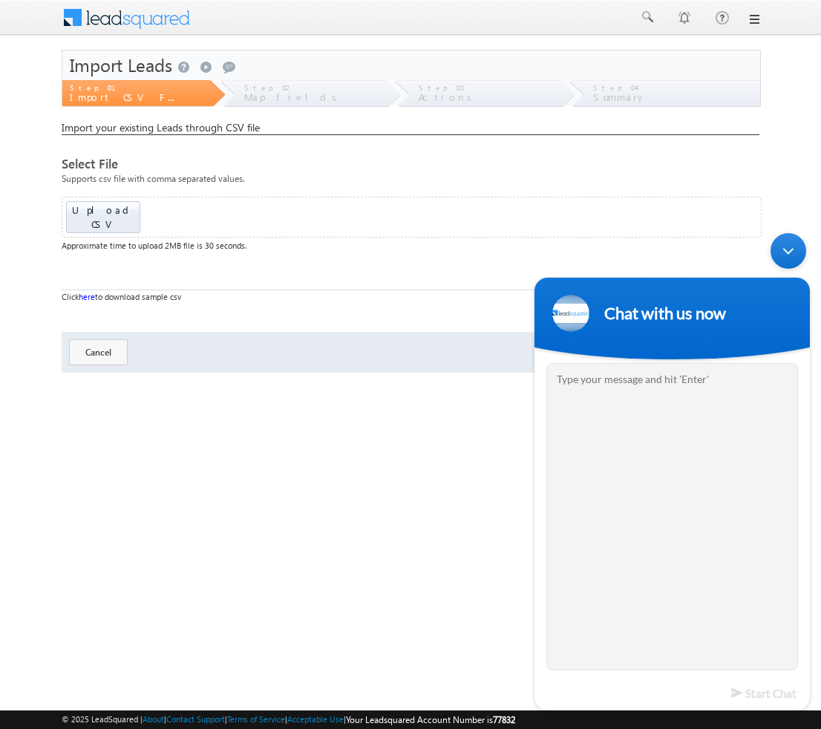
click at [789, 247] on div "Minimize live chat window" at bounding box center [789, 251] width 36 height 36
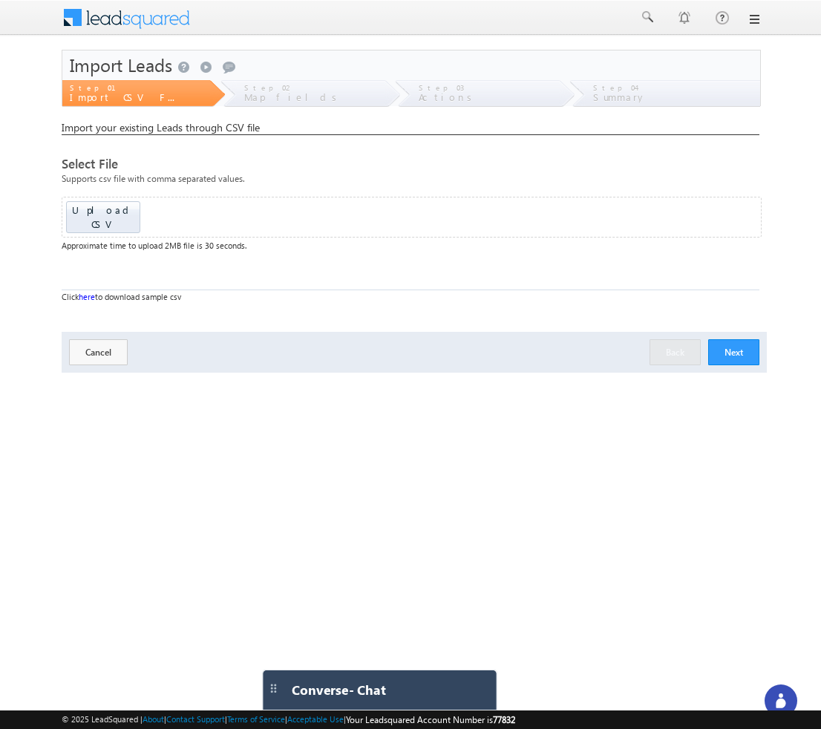
drag, startPoint x: 557, startPoint y: 688, endPoint x: 280, endPoint y: 689, distance: 277.0
click at [281, 689] on div at bounding box center [275, 690] width 16 height 16
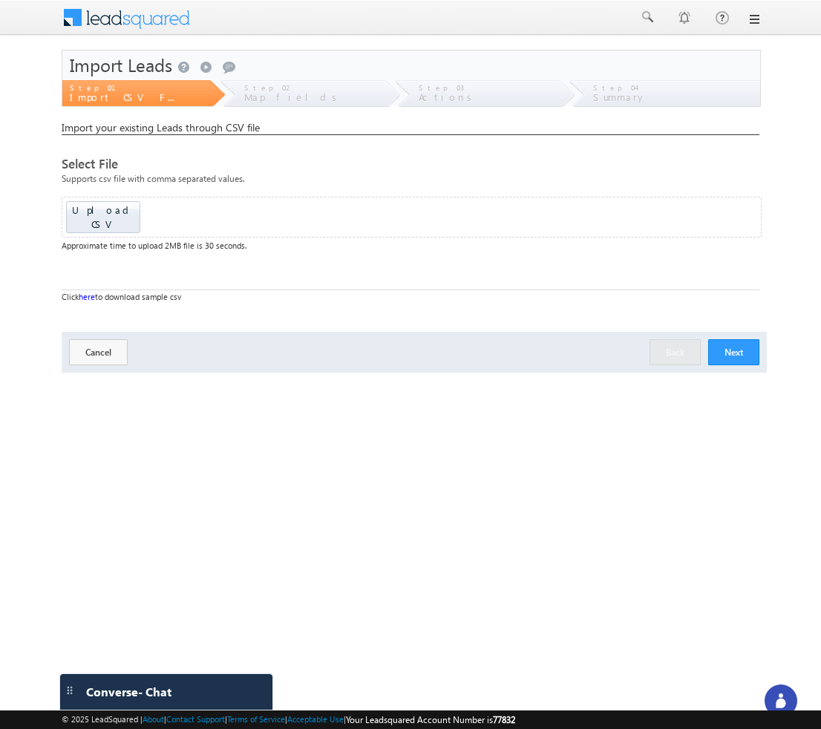
click at [788, 697] on icon at bounding box center [781, 701] width 15 height 15
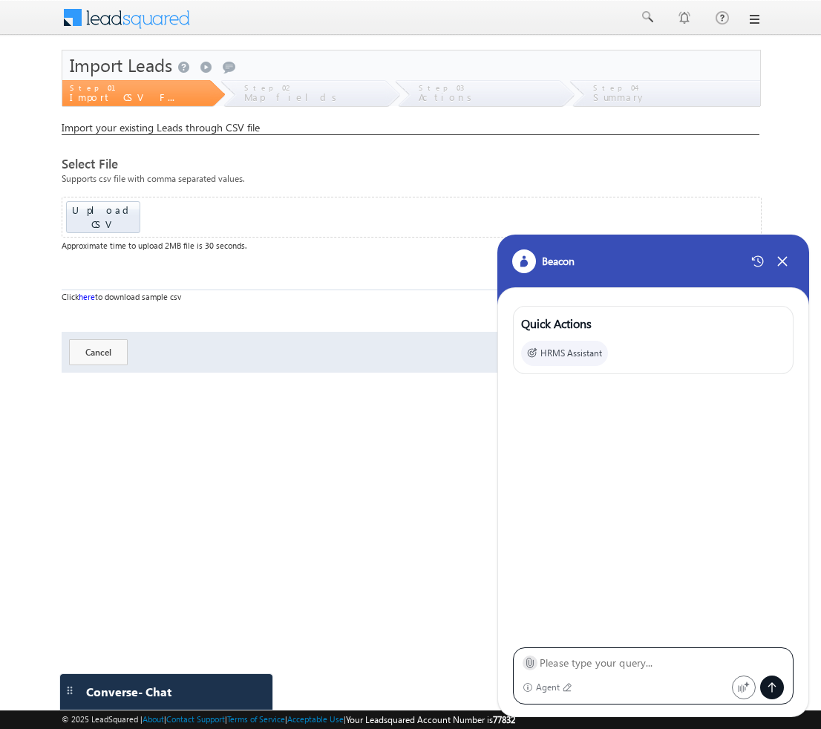
click at [527, 665] on icon at bounding box center [529, 662] width 11 height 11
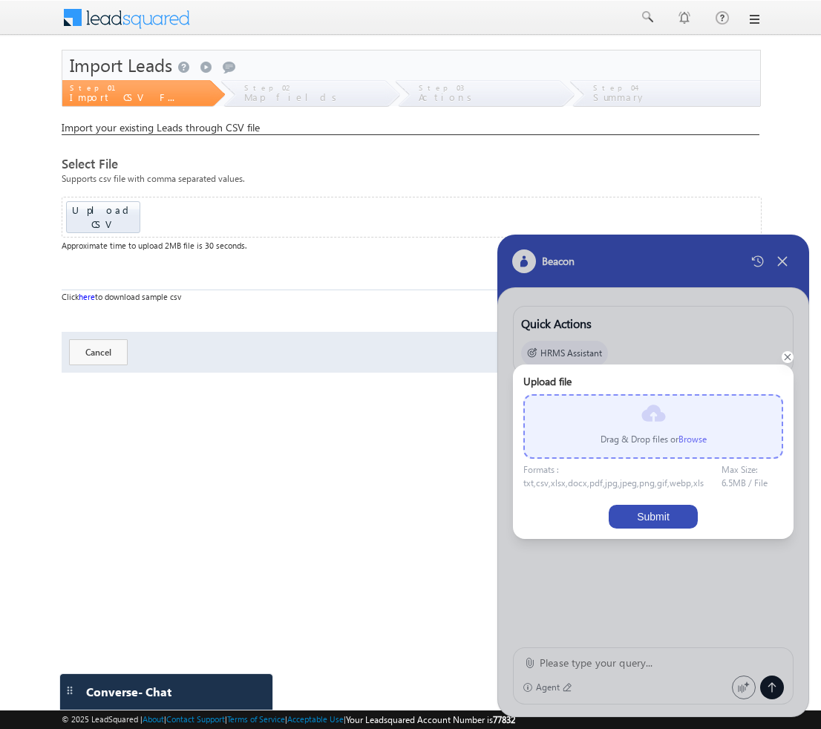
click at [695, 435] on label "Browse" at bounding box center [693, 439] width 28 height 11
click at [0, 0] on input "file" at bounding box center [0, 0] width 0 height 0
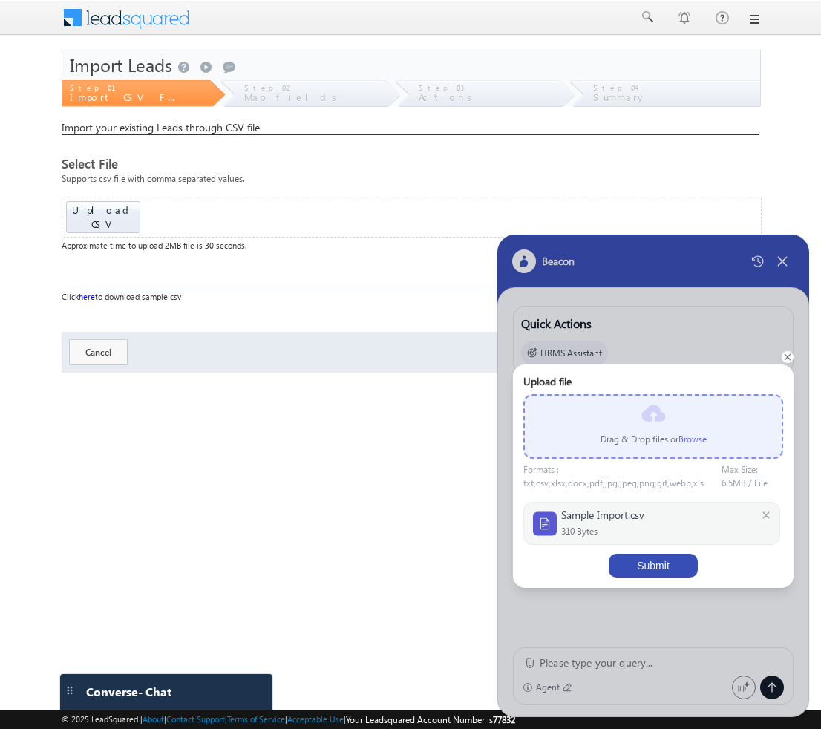
click at [622, 563] on button "Submit" at bounding box center [653, 566] width 89 height 24
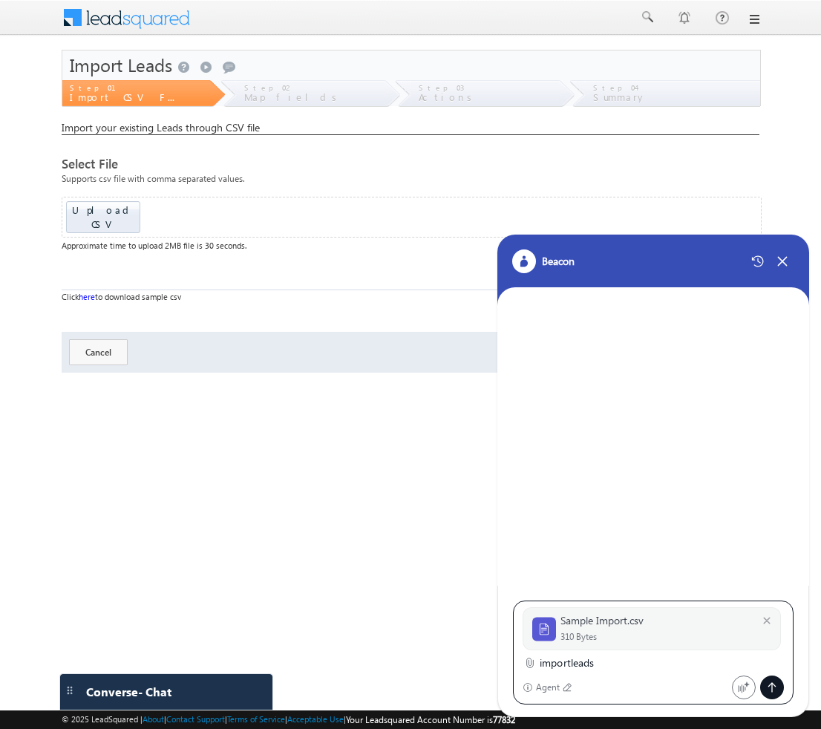
type textarea "importleads"
click at [771, 683] on icon at bounding box center [772, 688] width 12 height 12
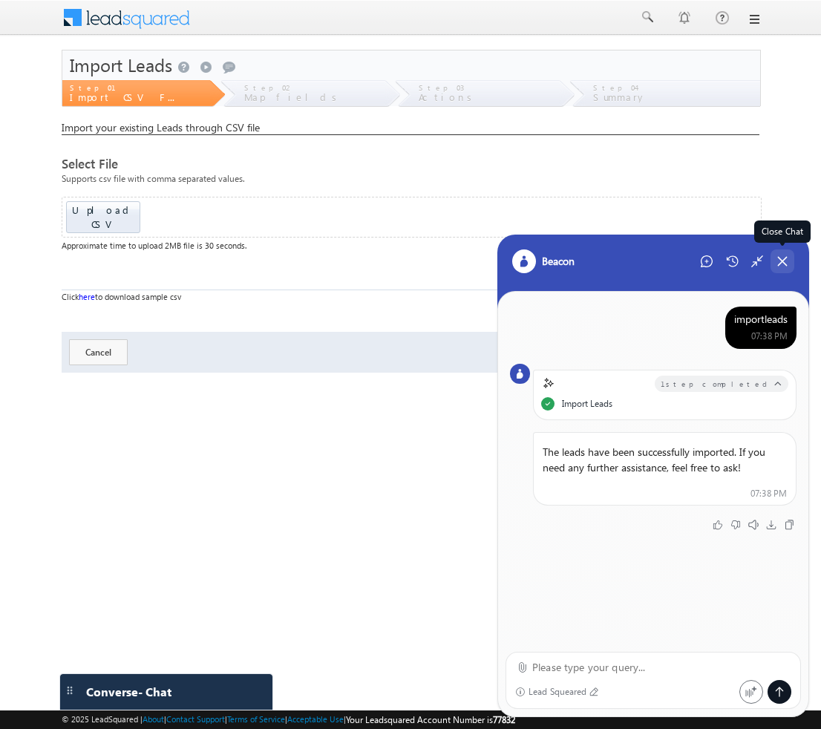
click at [781, 267] on icon at bounding box center [782, 261] width 13 height 13
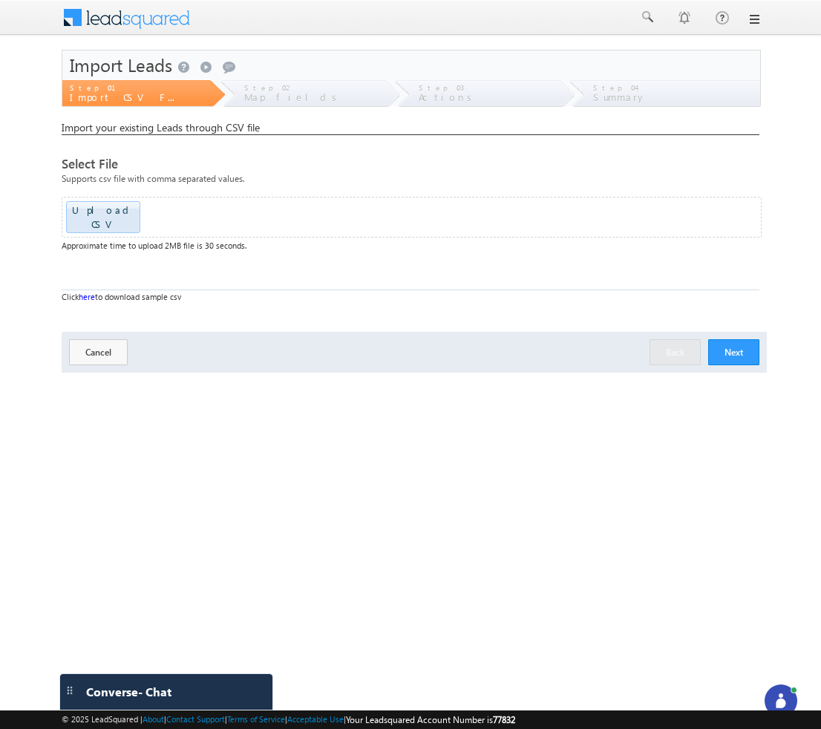
click at [728, 339] on button "Next" at bounding box center [734, 352] width 51 height 26
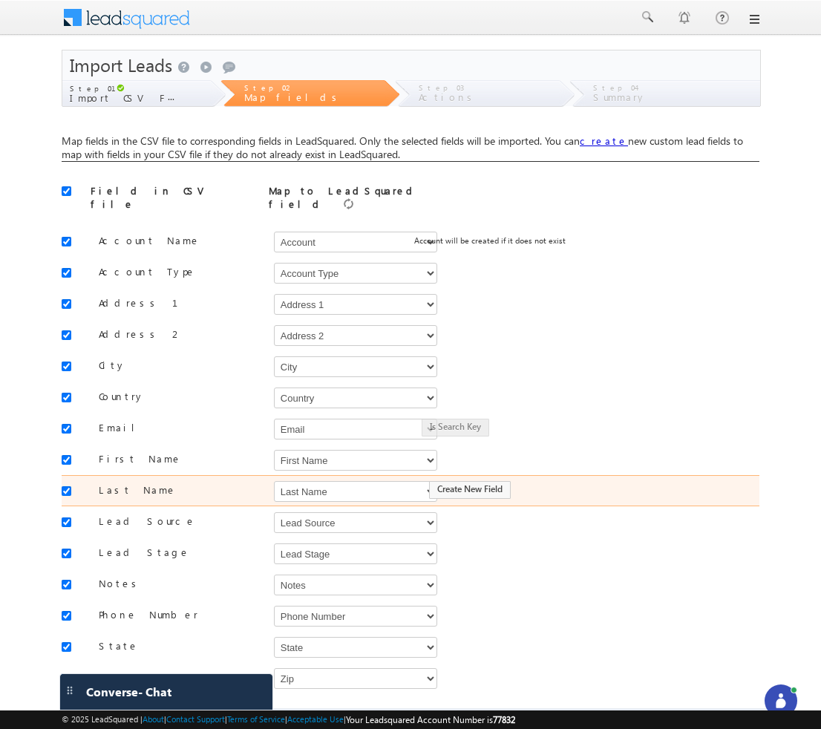
scroll to position [73, 0]
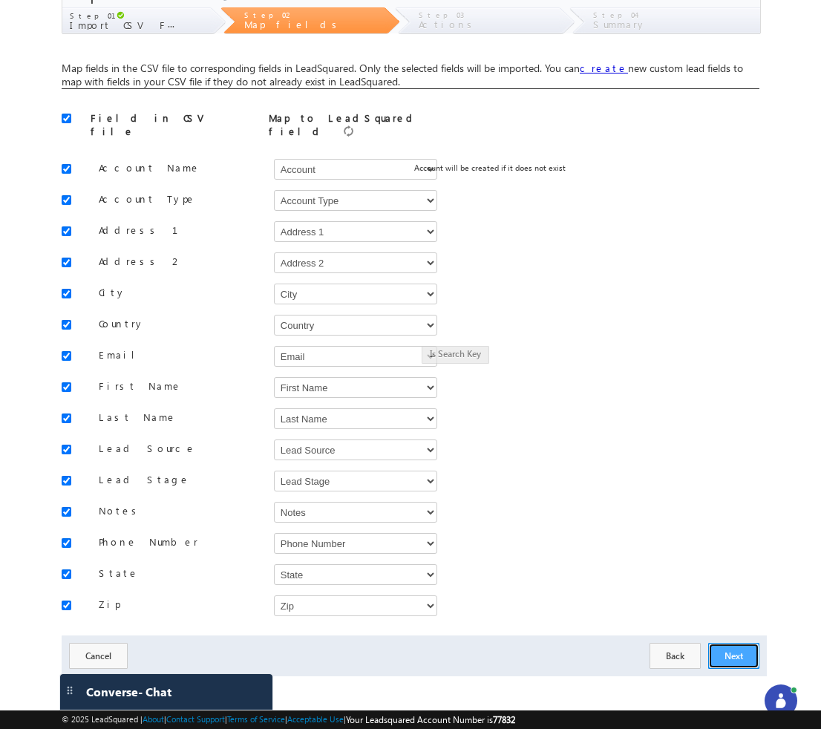
click at [732, 646] on button "Next" at bounding box center [734, 656] width 51 height 26
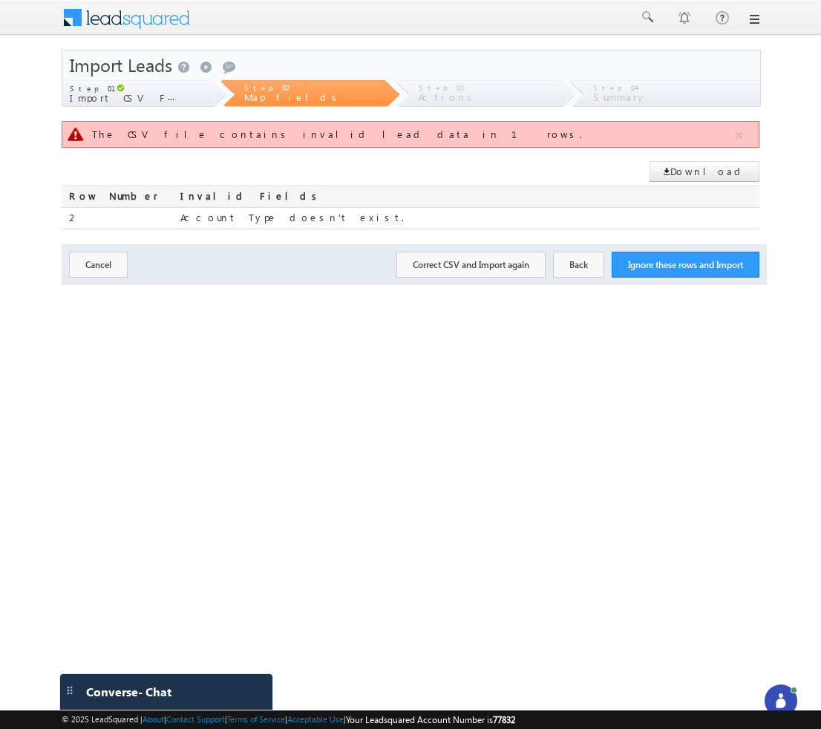
scroll to position [0, 0]
click at [641, 273] on button "Ignore these rows and Import" at bounding box center [686, 265] width 148 height 26
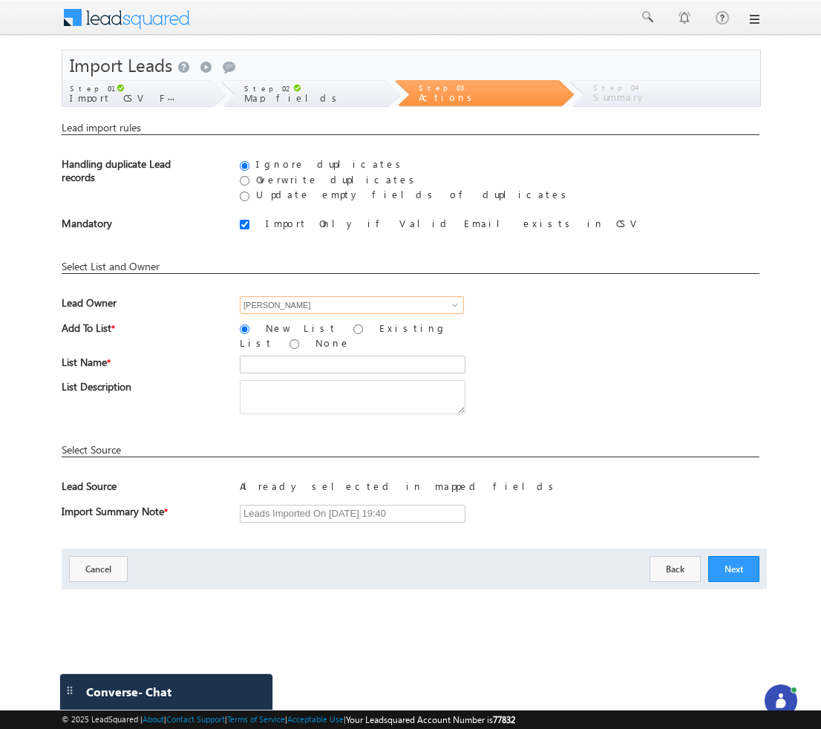
click at [421, 297] on input "[PERSON_NAME]" at bounding box center [352, 305] width 224 height 18
click at [449, 307] on span at bounding box center [455, 305] width 12 height 12
click at [453, 307] on span at bounding box center [455, 305] width 12 height 12
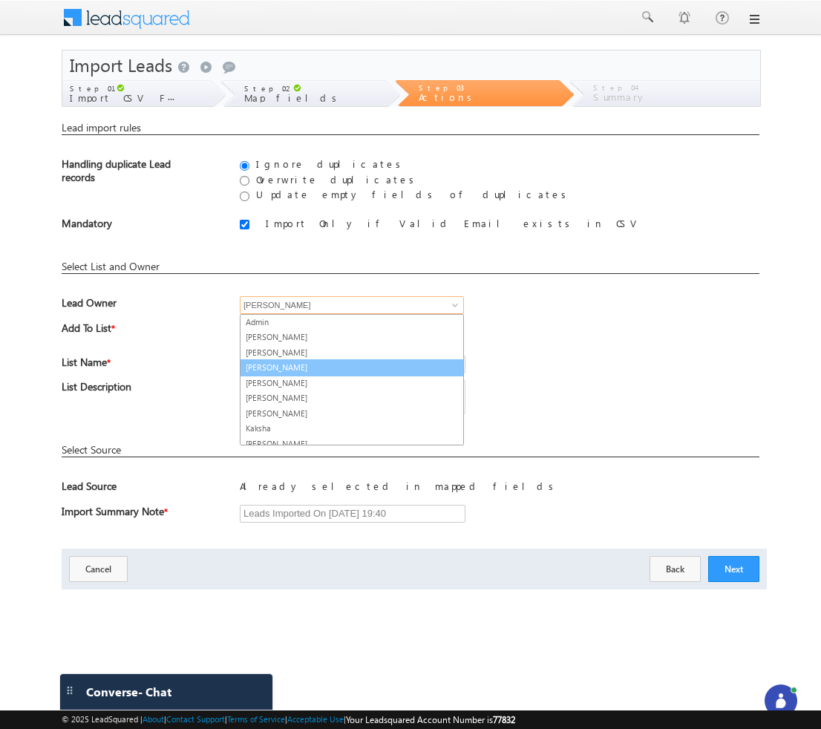
scroll to position [83, 0]
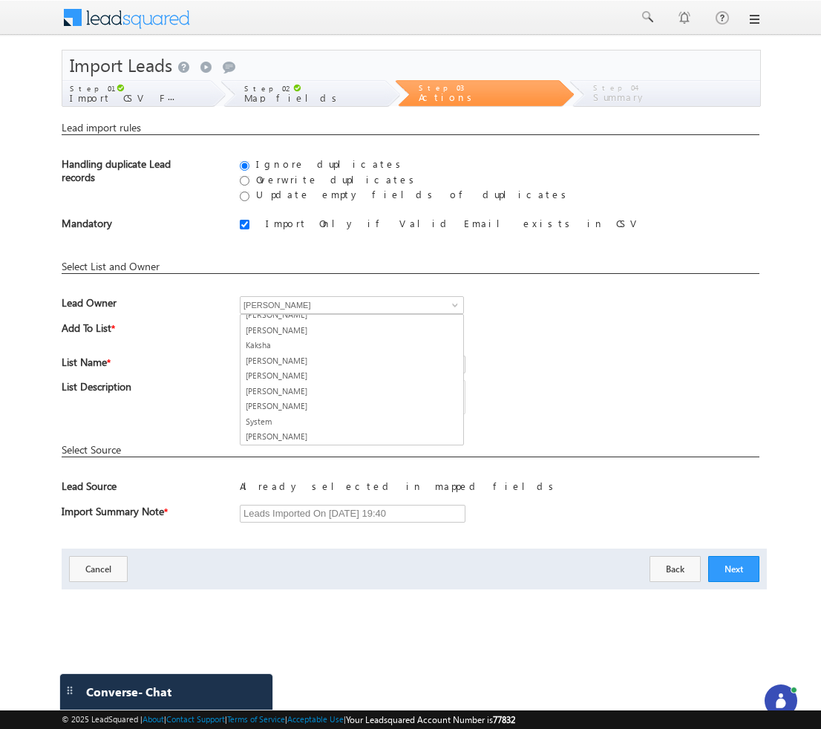
click at [571, 356] on div "List Name *" at bounding box center [411, 368] width 698 height 25
click at [787, 704] on div at bounding box center [791, 704] width 45 height 13
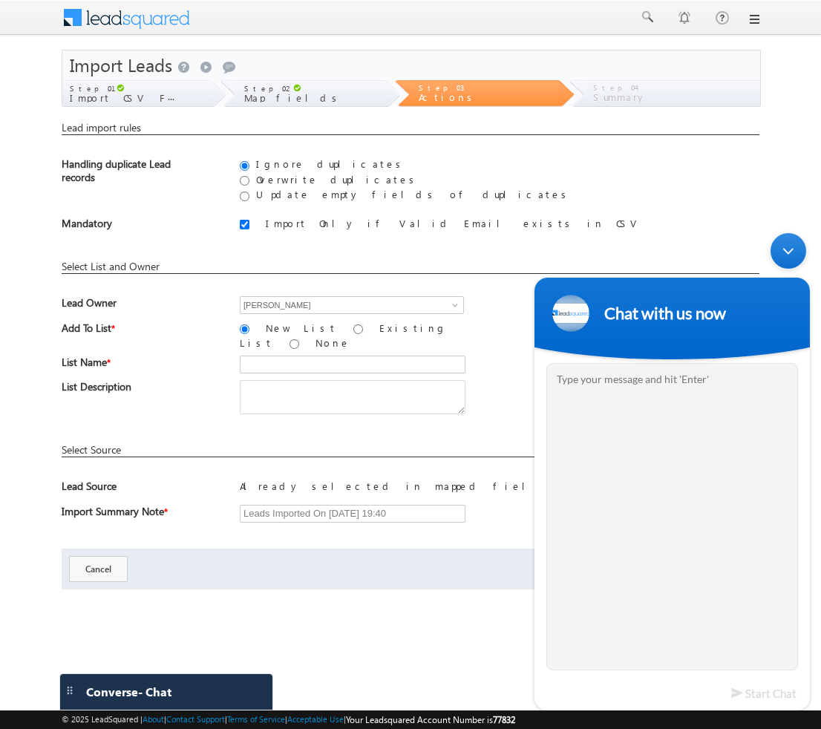
click at [792, 253] on div "Minimize live chat window" at bounding box center [789, 251] width 36 height 36
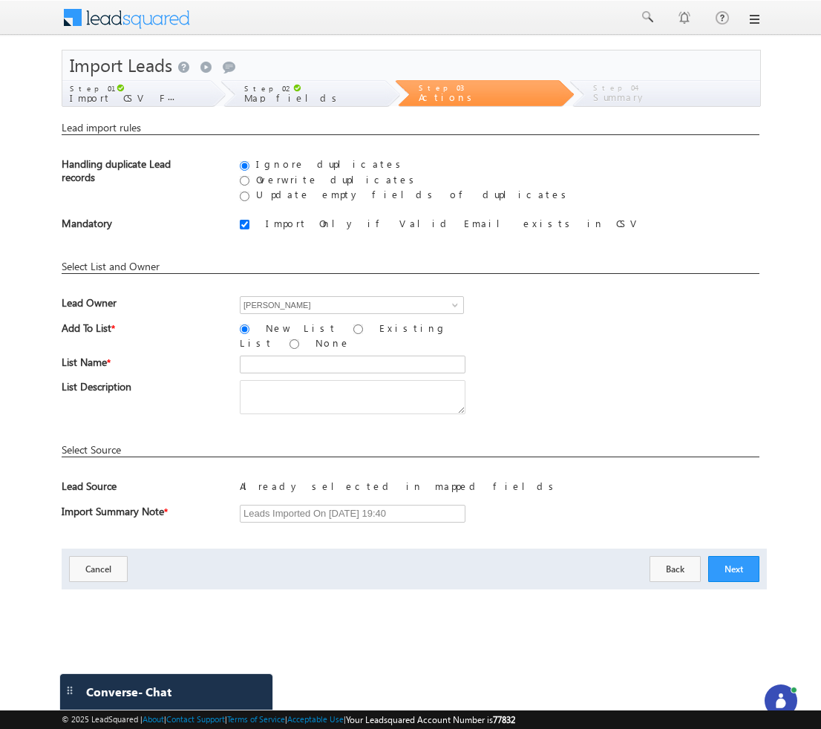
click at [786, 694] on icon at bounding box center [781, 701] width 15 height 15
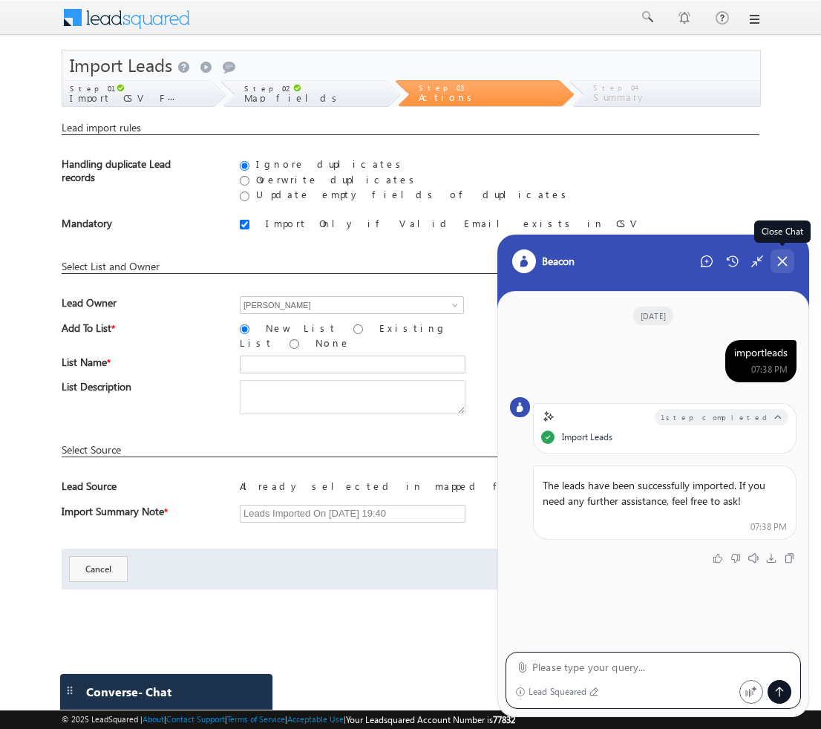
click at [781, 259] on icon at bounding box center [782, 261] width 8 height 8
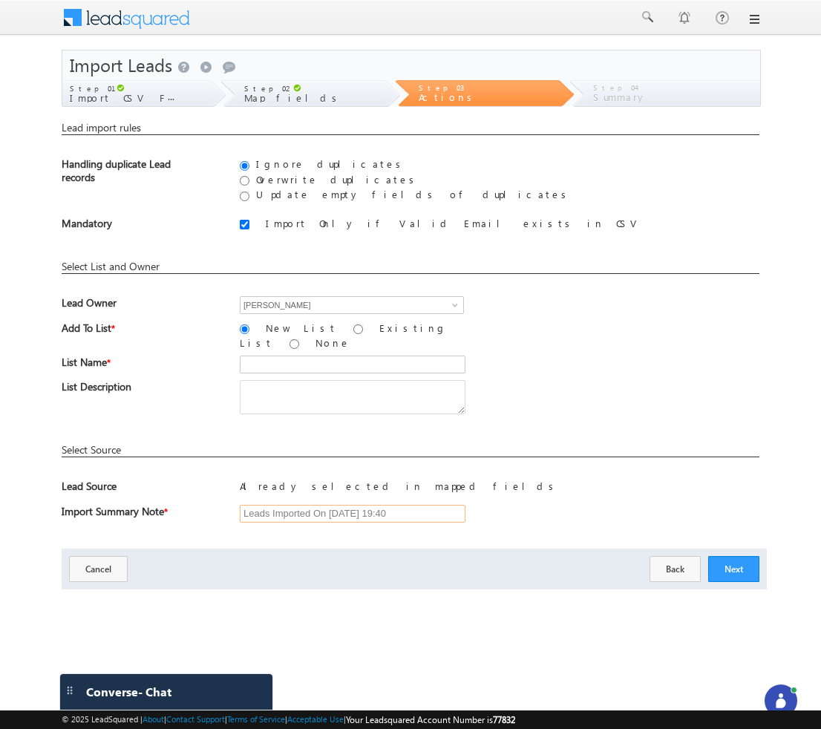
click at [443, 511] on input "Leads Imported On 18/09/2025 19:40" at bounding box center [353, 514] width 226 height 18
click at [368, 549] on div "Next Back Cancel" at bounding box center [415, 569] width 706 height 41
click at [301, 102] on label "Map fields" at bounding box center [299, 98] width 110 height 10
click at [114, 562] on button "Cancel" at bounding box center [98, 569] width 59 height 26
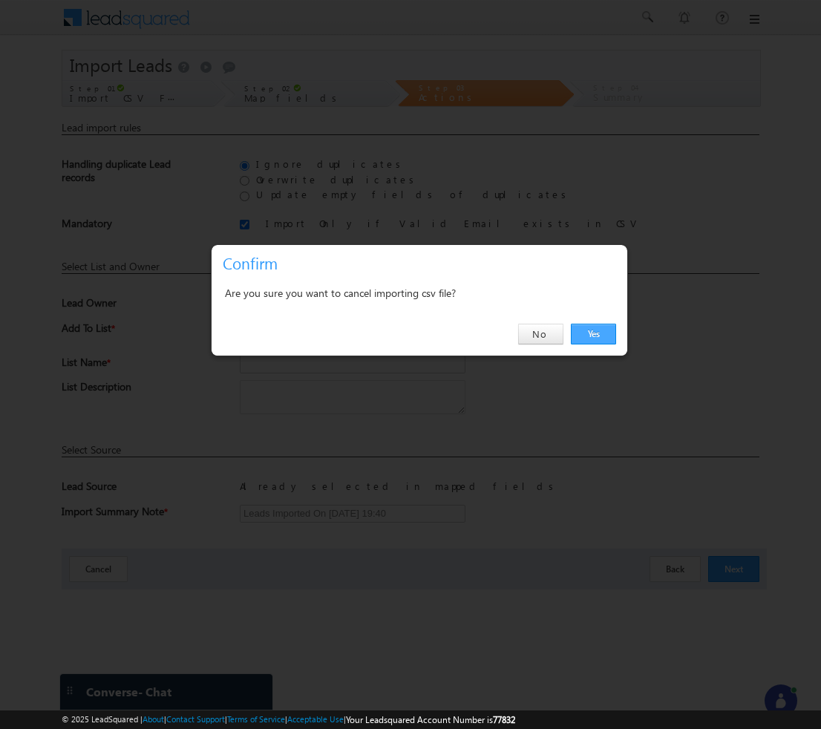
click at [587, 333] on link "Yes" at bounding box center [593, 334] width 45 height 21
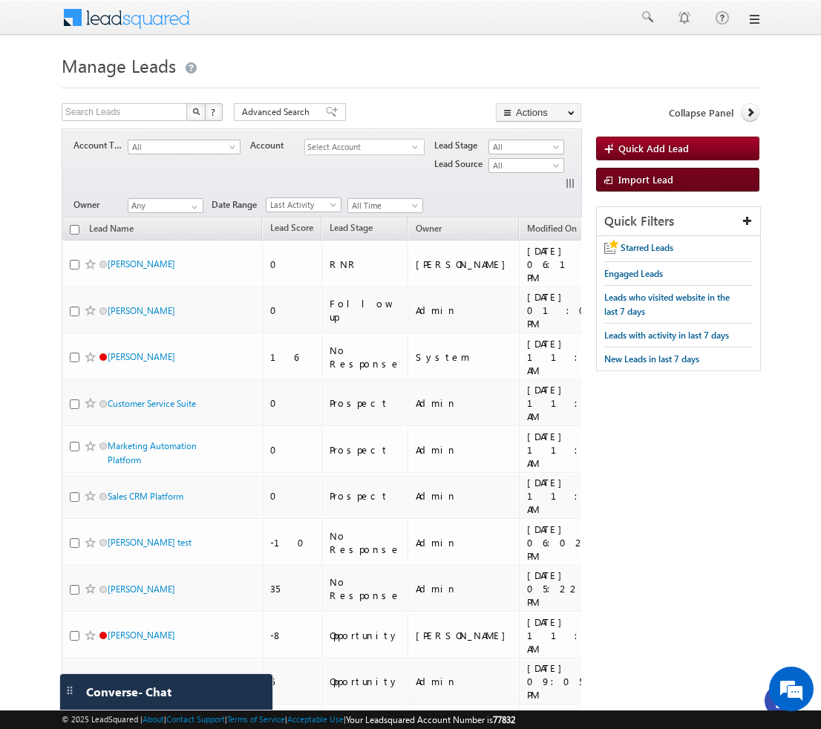
click at [652, 183] on span "Import Lead" at bounding box center [646, 179] width 55 height 13
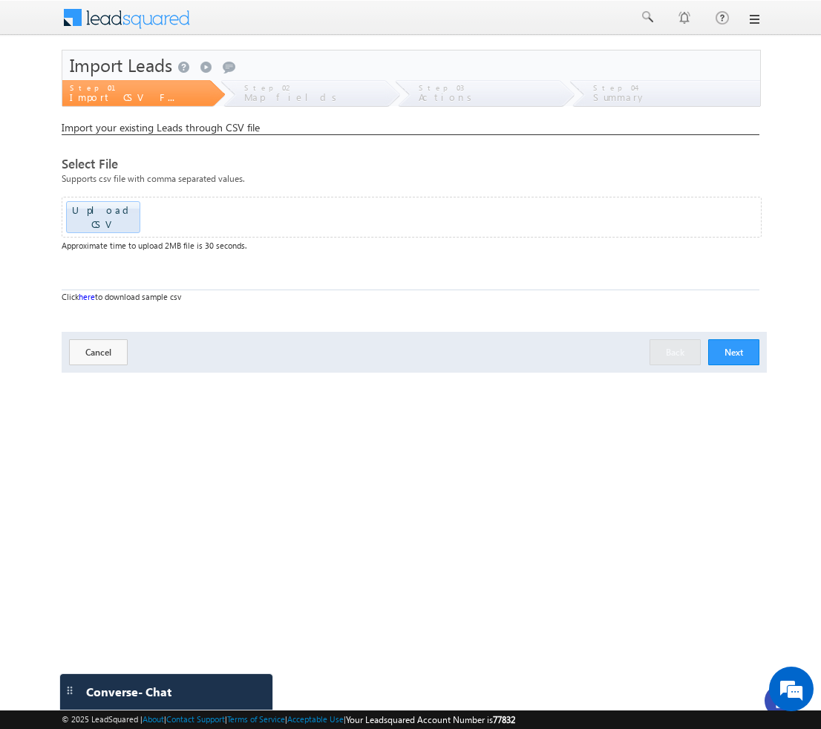
click at [731, 339] on button "Next" at bounding box center [734, 352] width 51 height 26
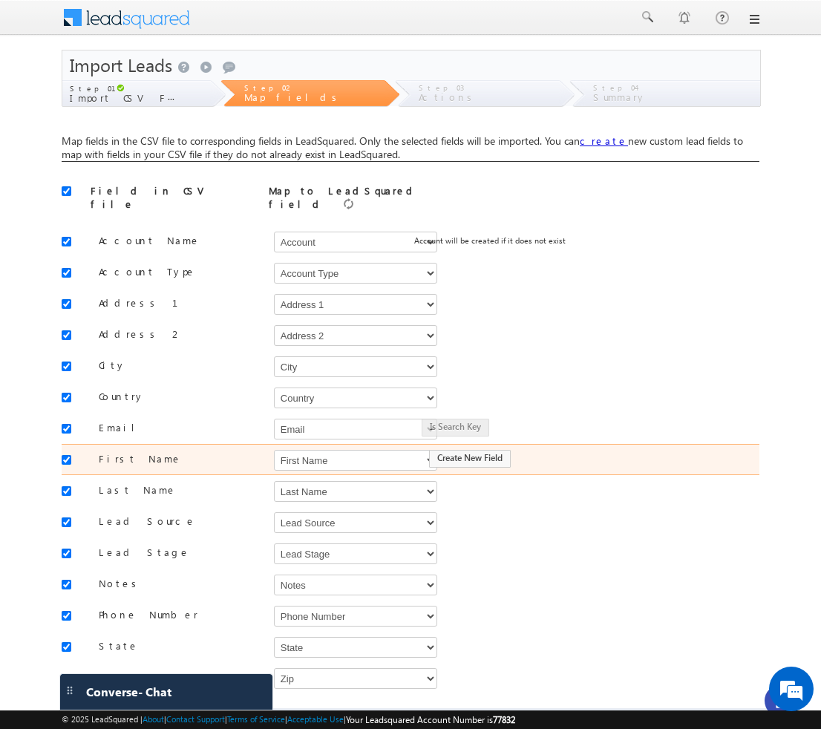
scroll to position [73, 0]
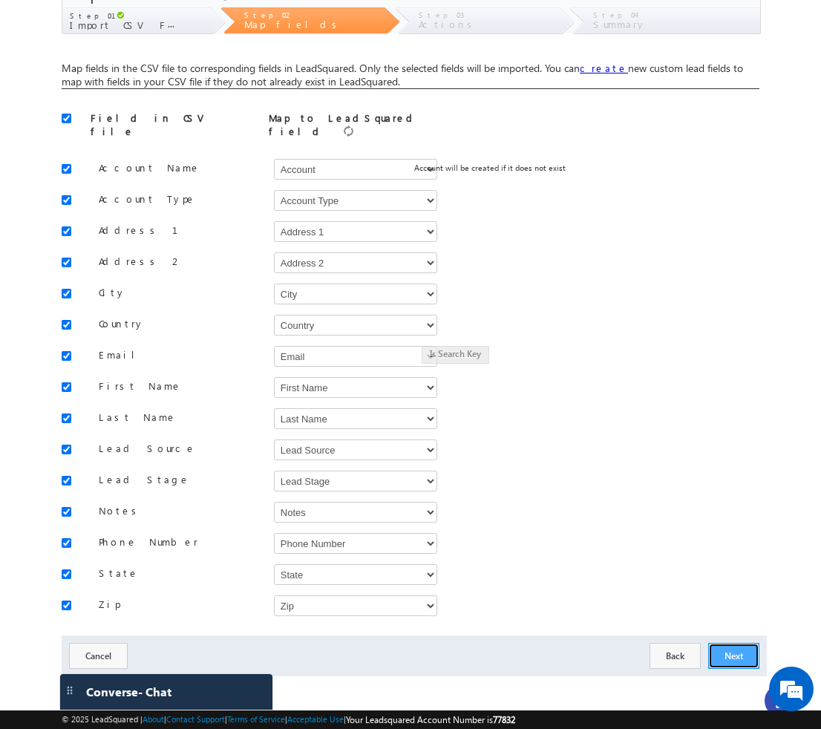
click at [736, 654] on button "Next" at bounding box center [734, 656] width 51 height 26
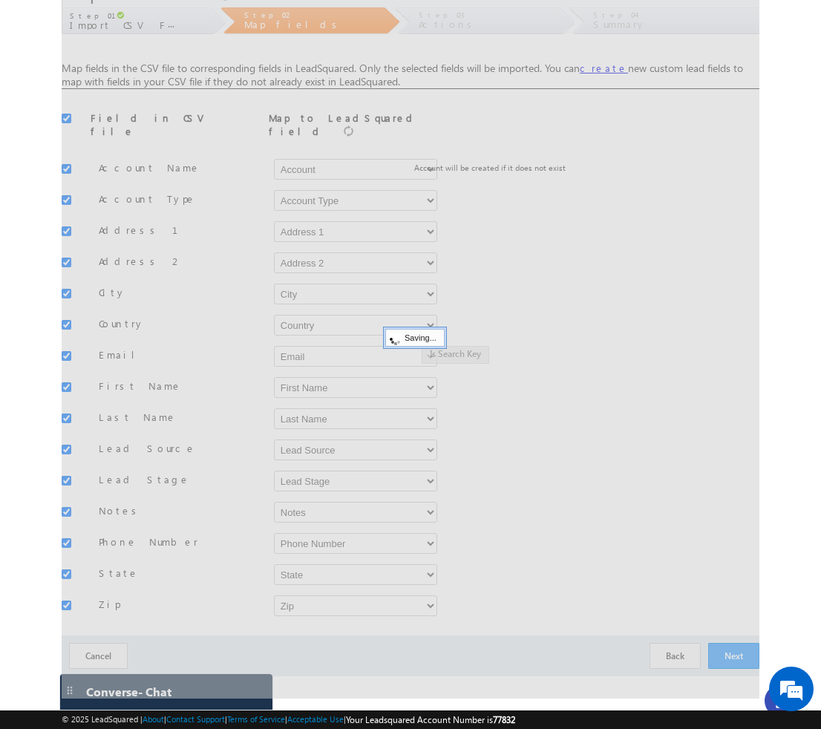
scroll to position [0, 0]
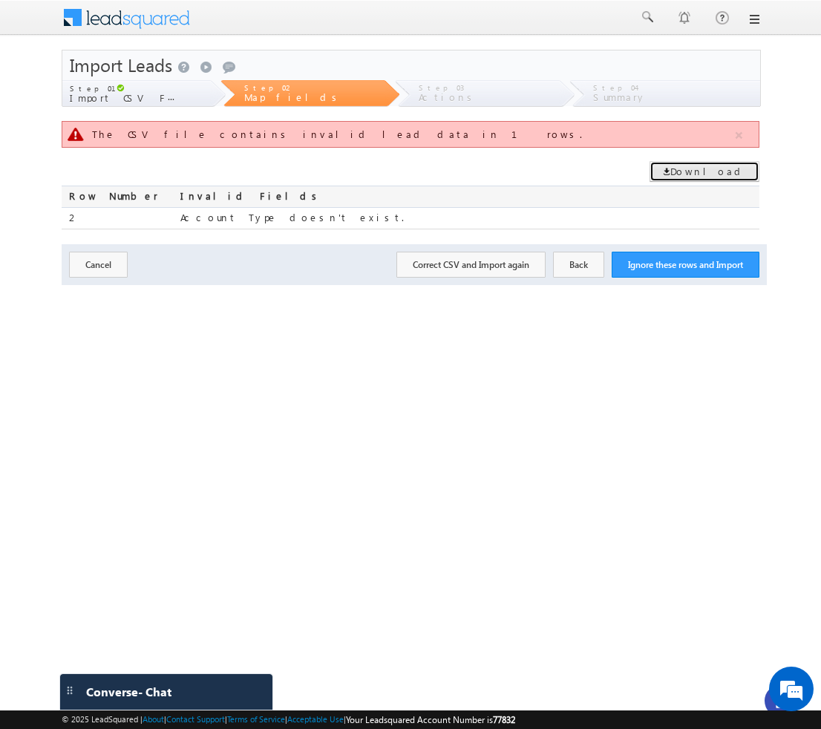
click at [712, 170] on link "Download" at bounding box center [705, 171] width 110 height 21
